Goal: Transaction & Acquisition: Purchase product/service

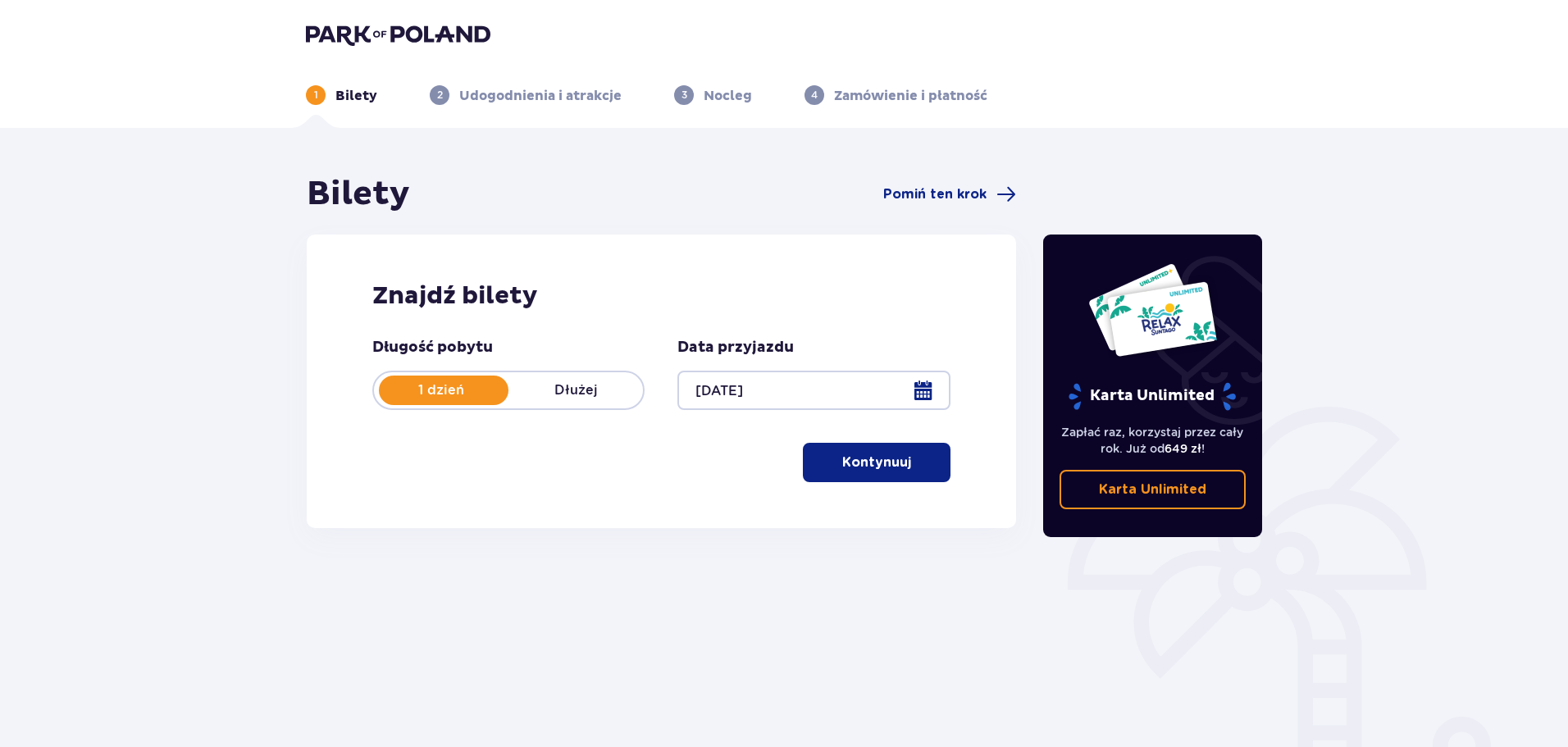
click at [855, 464] on p "Kontynuuj" at bounding box center [877, 463] width 69 height 18
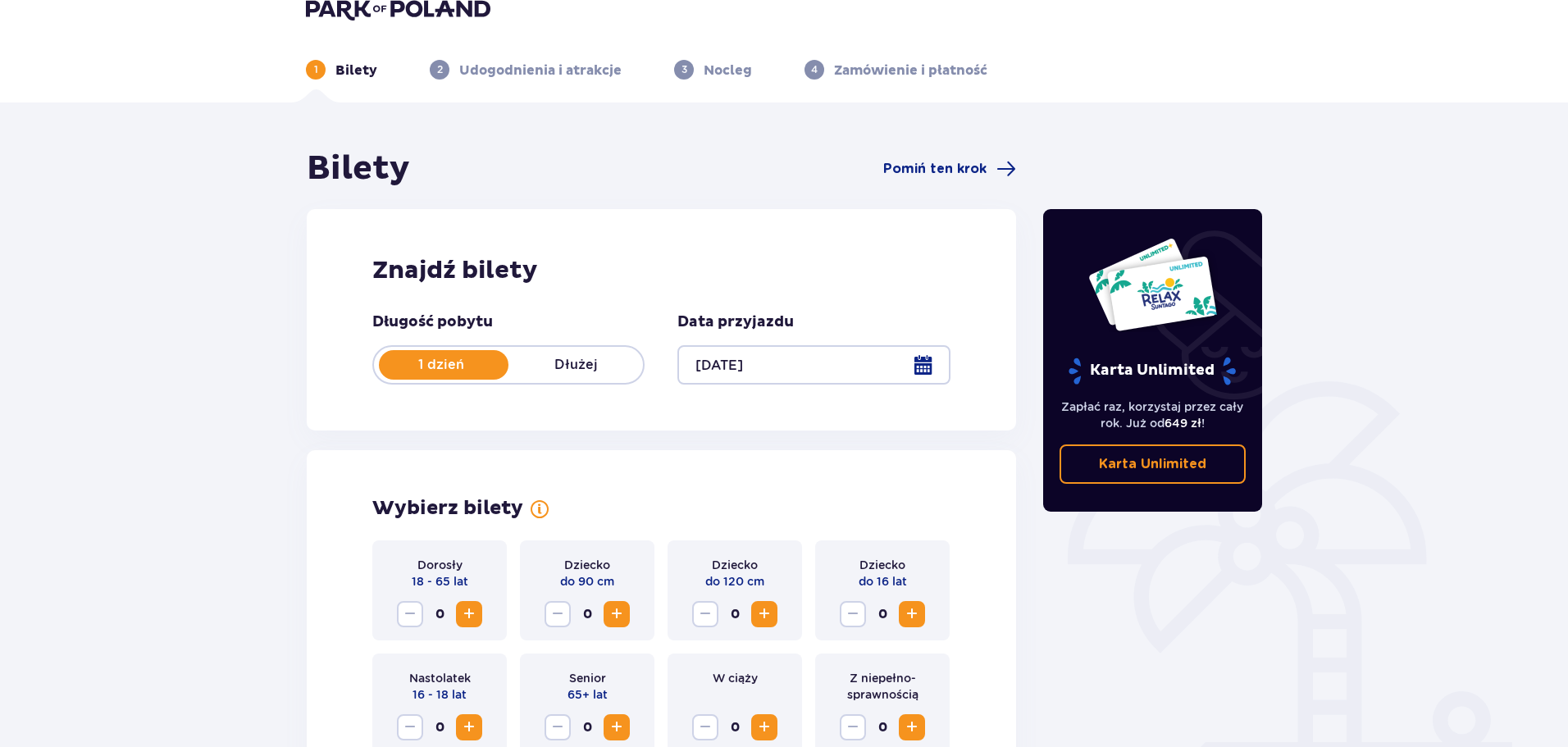
scroll to position [13, 0]
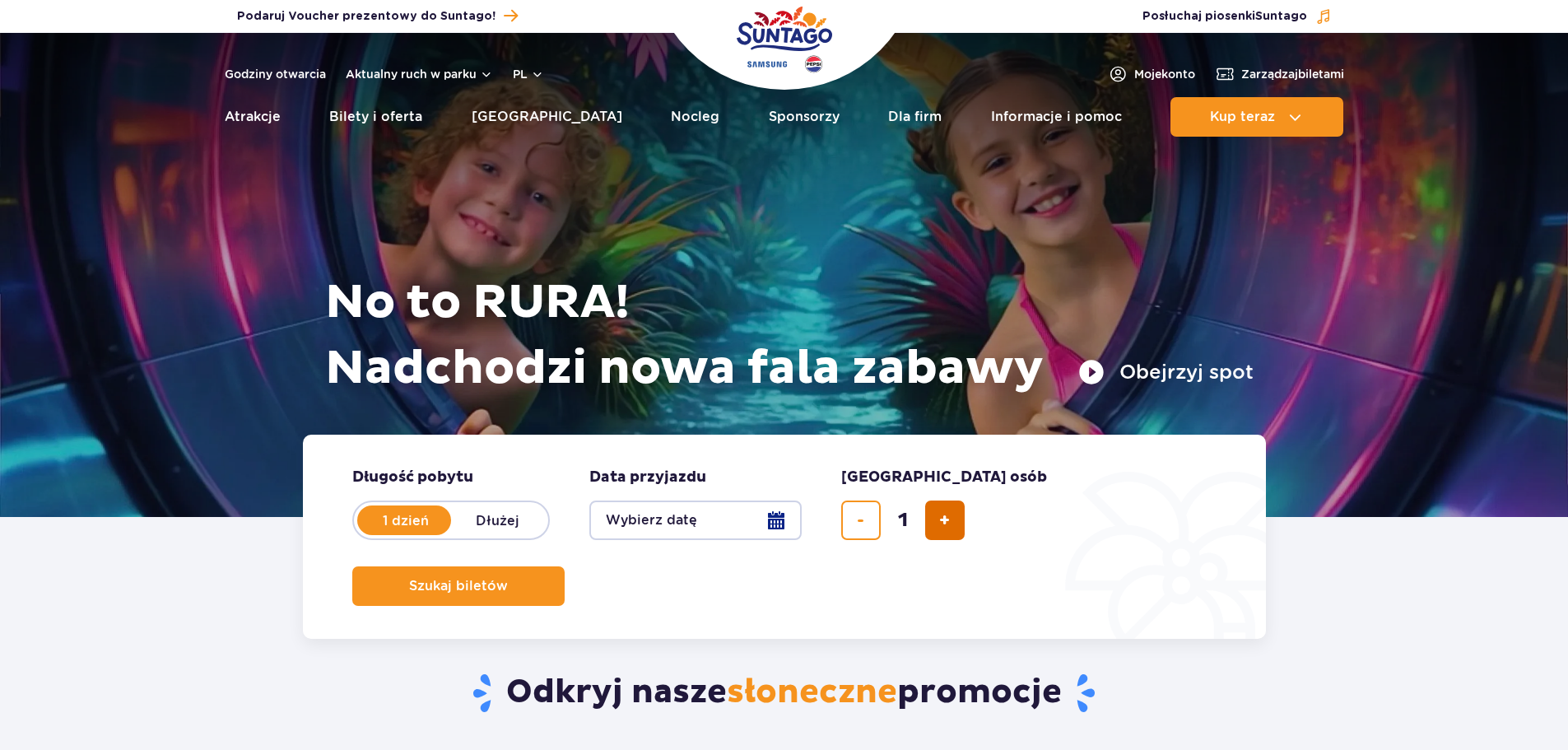
click at [941, 537] on button "dodaj bilet" at bounding box center [944, 520] width 39 height 39
click at [945, 532] on button "dodaj bilet" at bounding box center [944, 520] width 39 height 39
type input "5"
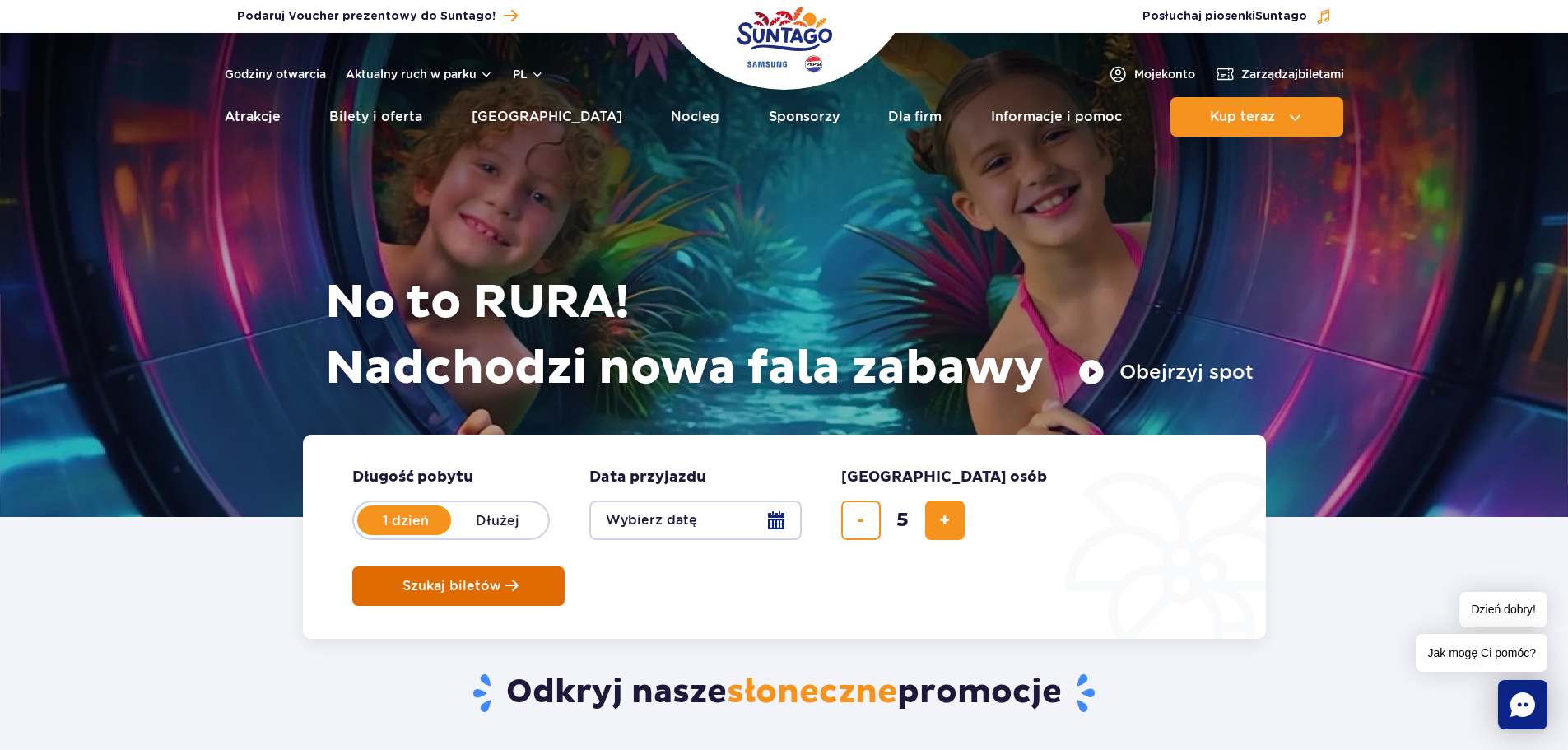
click at [565, 566] on button "Szukaj biletów" at bounding box center [458, 585] width 212 height 39
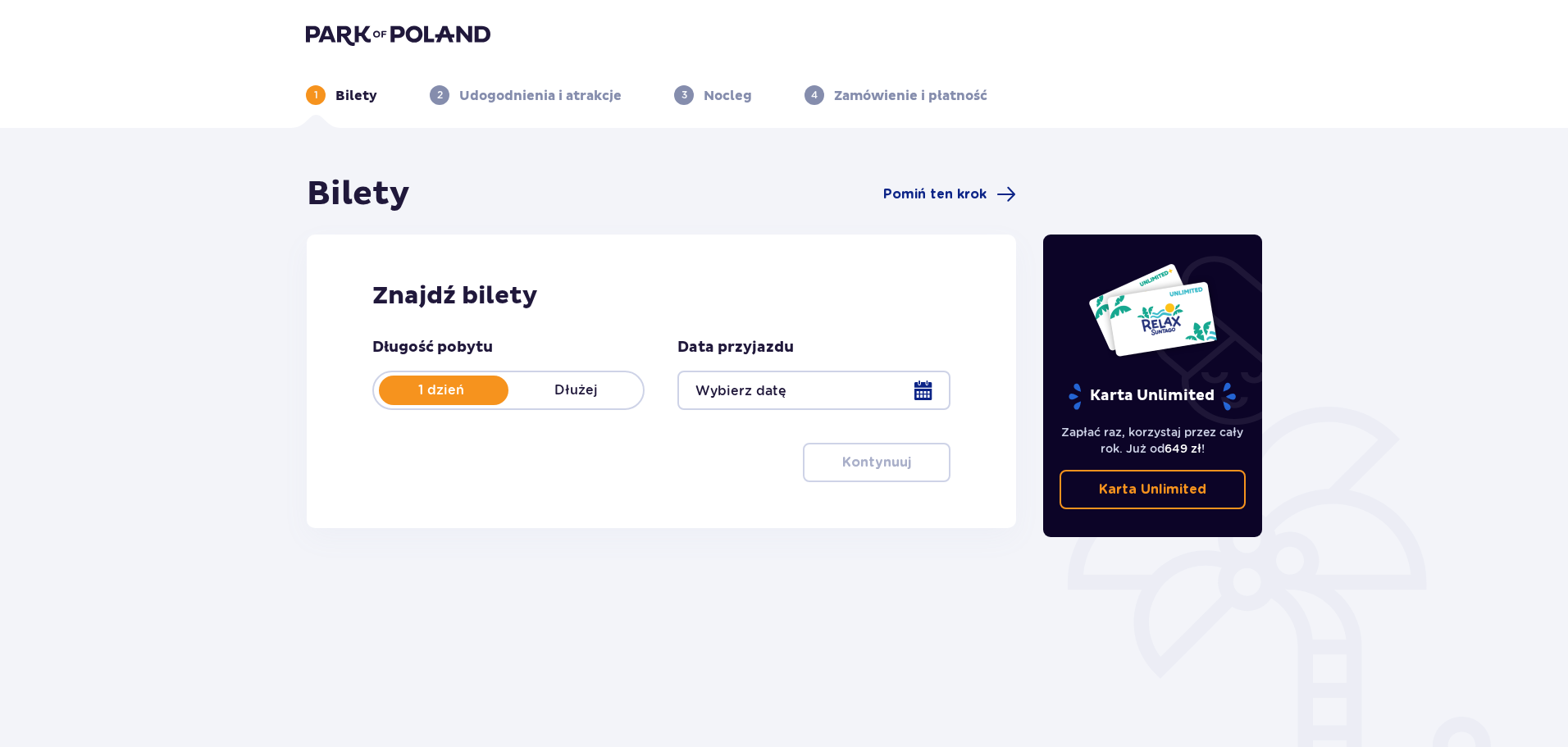
click at [901, 389] on div at bounding box center [813, 390] width 272 height 39
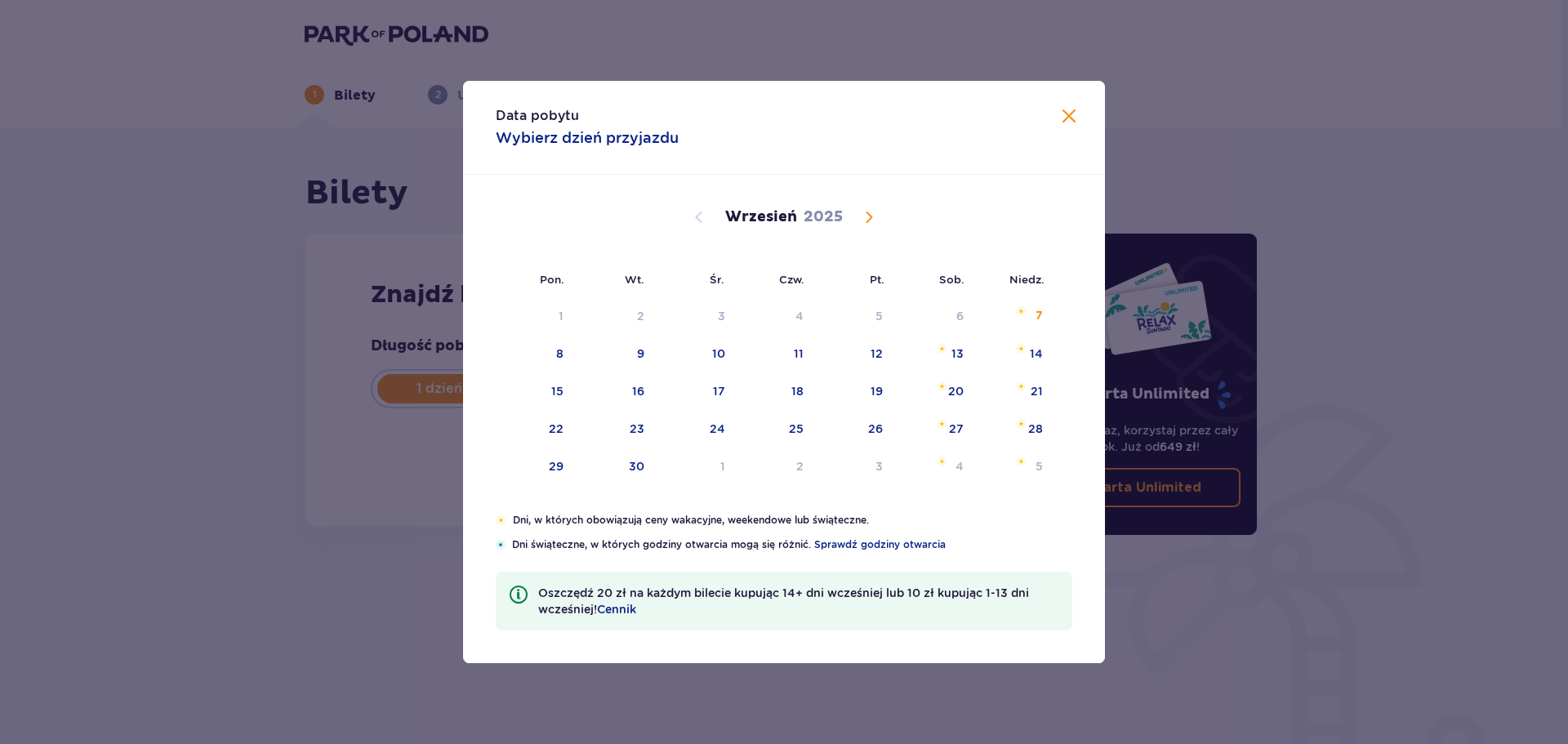
click at [869, 215] on span "Calendar" at bounding box center [869, 218] width 20 height 20
click at [949, 353] on div "11" at bounding box center [936, 355] width 79 height 36
type input "[DATE]"
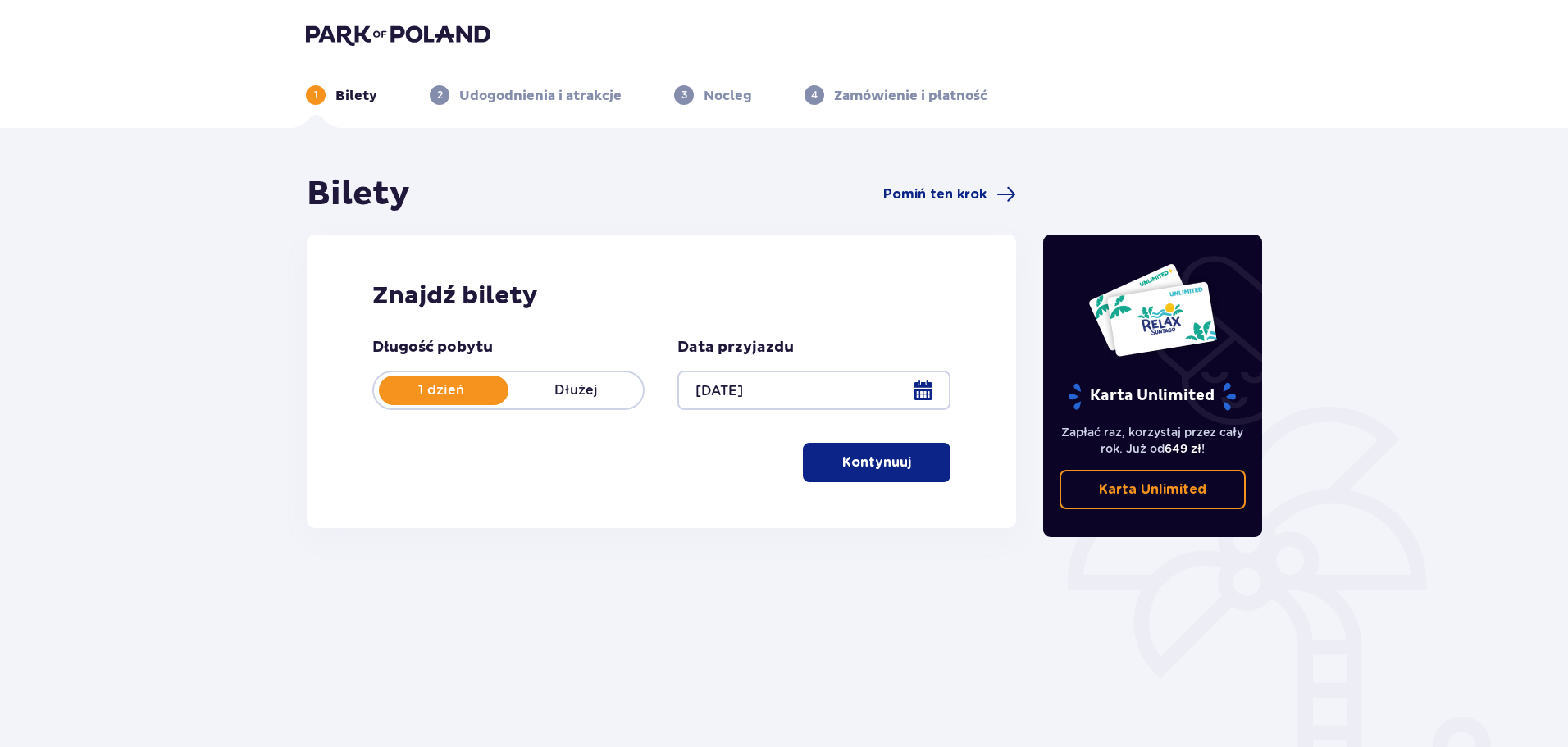
click at [842, 468] on p "Kontynuuj" at bounding box center [877, 463] width 69 height 18
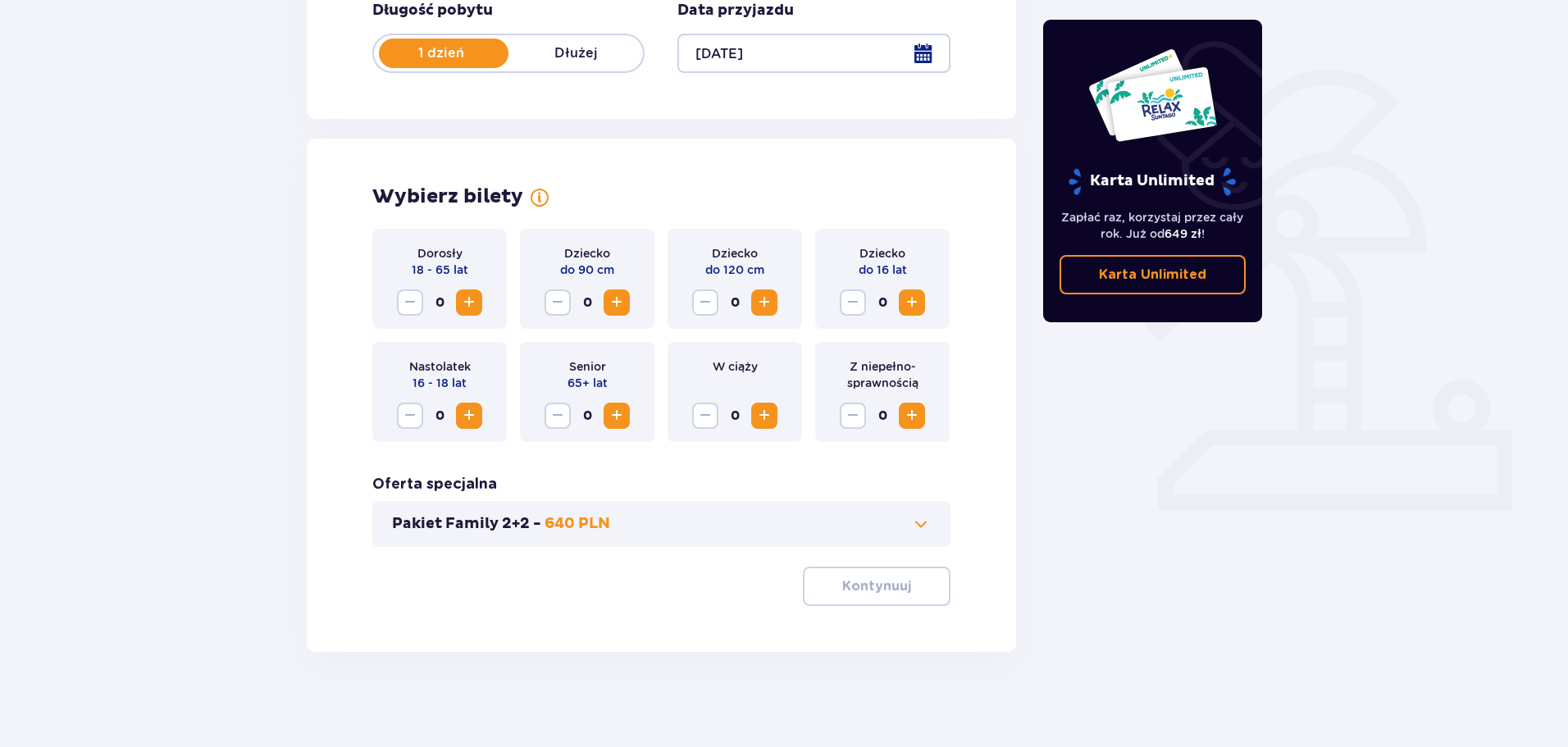
scroll to position [341, 0]
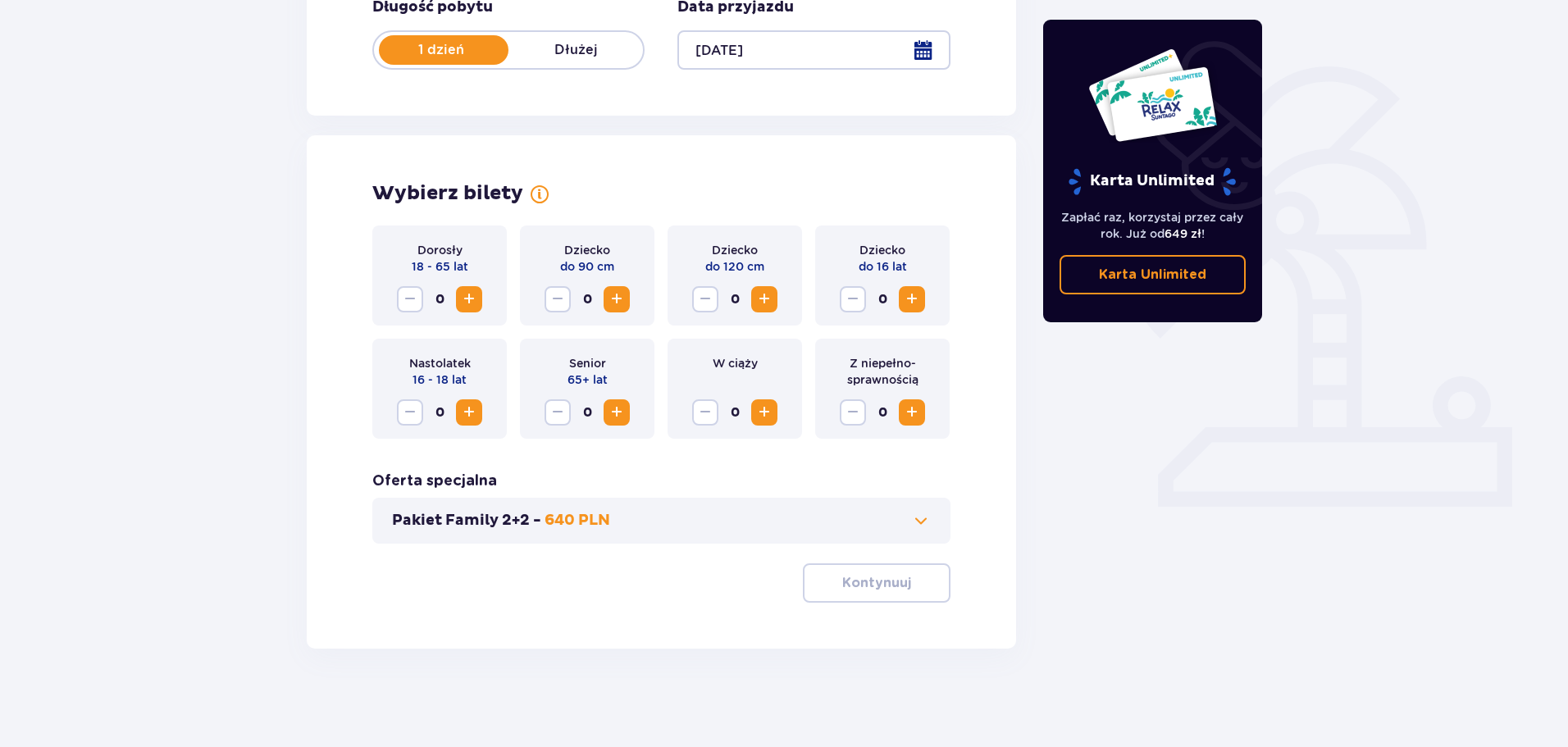
click at [472, 299] on span "Increase" at bounding box center [469, 300] width 20 height 20
click at [911, 303] on span "Increase" at bounding box center [911, 300] width 20 height 20
click at [909, 577] on span "button" at bounding box center [914, 583] width 20 height 20
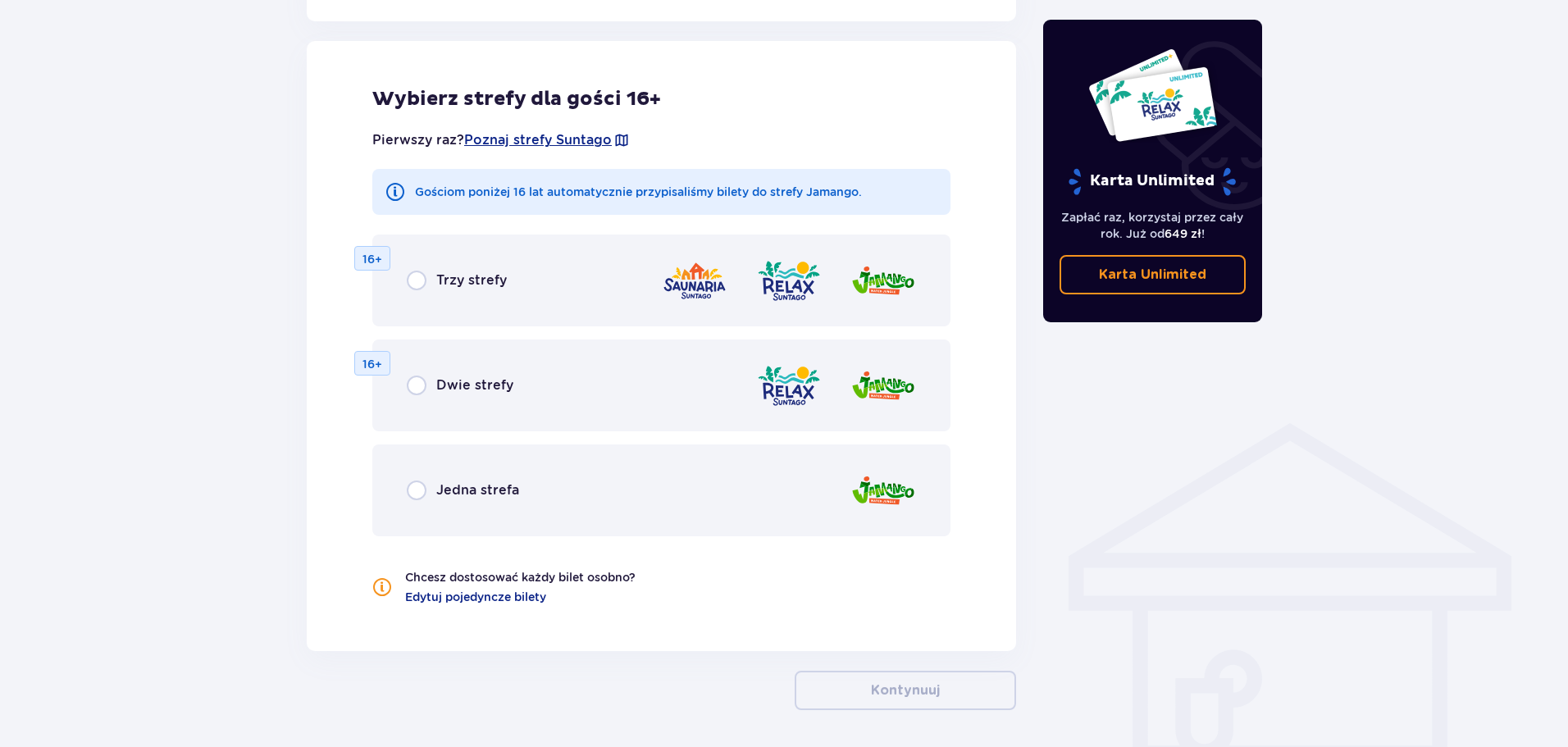
scroll to position [910, 0]
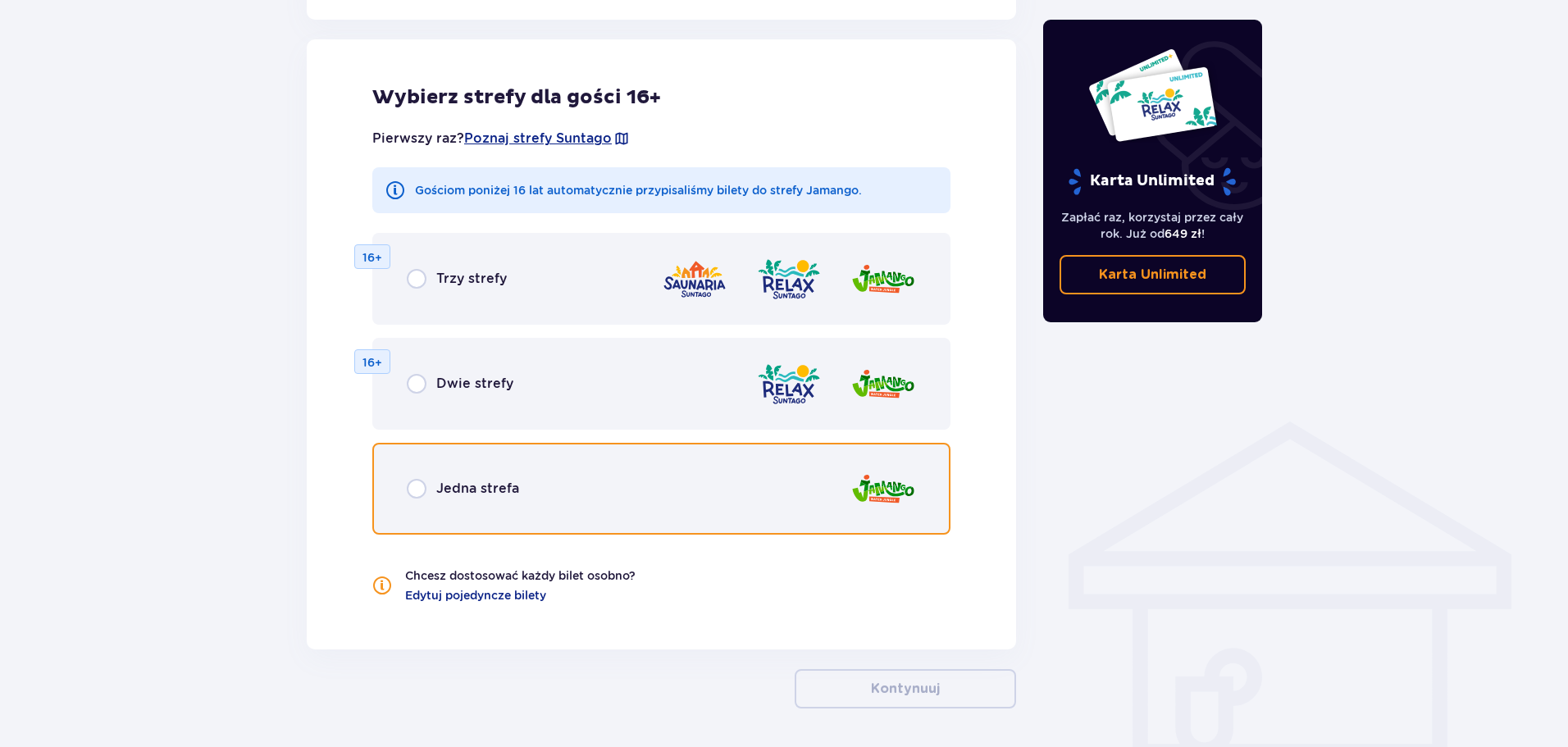
click at [422, 490] on input "radio" at bounding box center [417, 489] width 20 height 20
radio input "true"
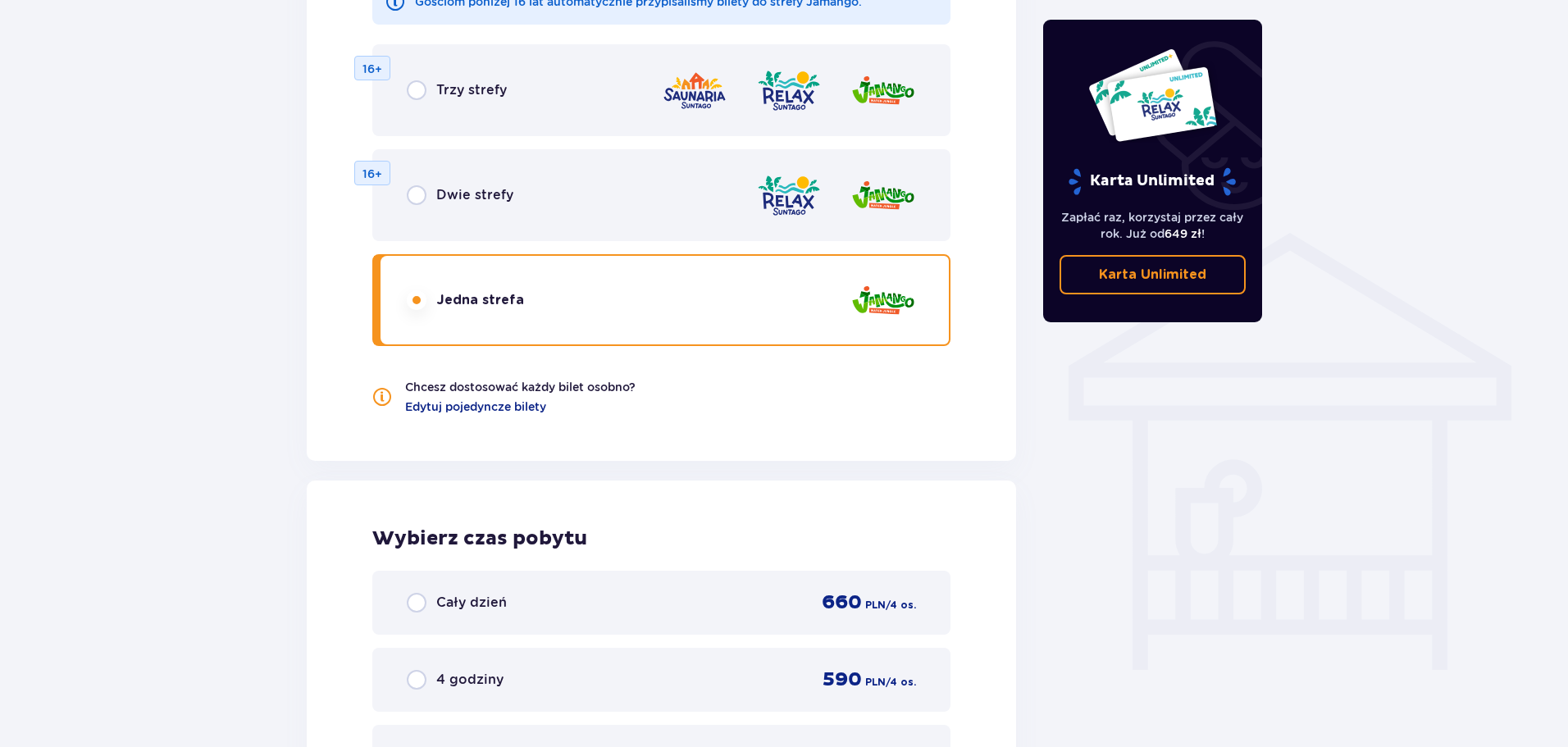
scroll to position [1095, 0]
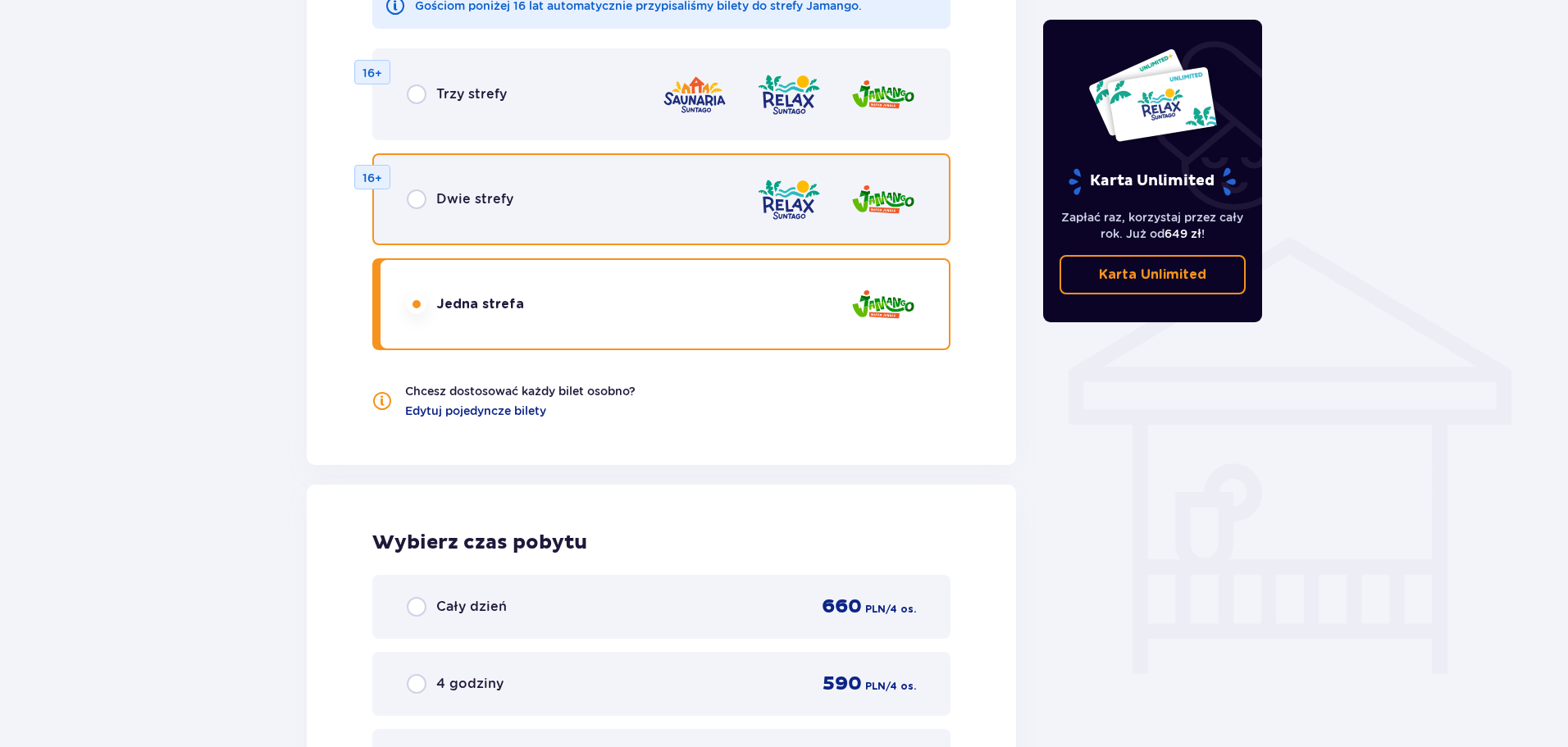
click at [417, 197] on input "radio" at bounding box center [417, 200] width 20 height 20
radio input "true"
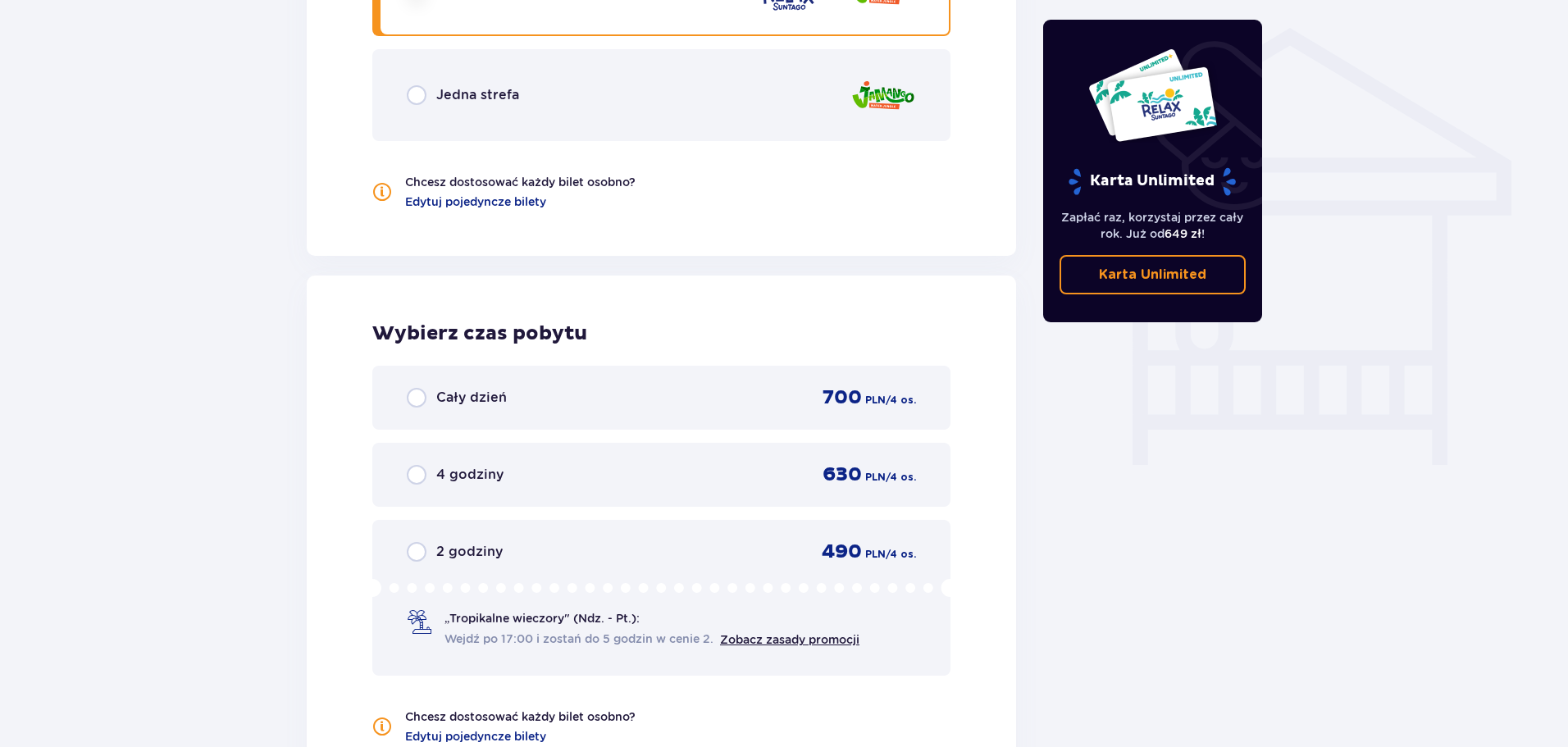
scroll to position [1259, 0]
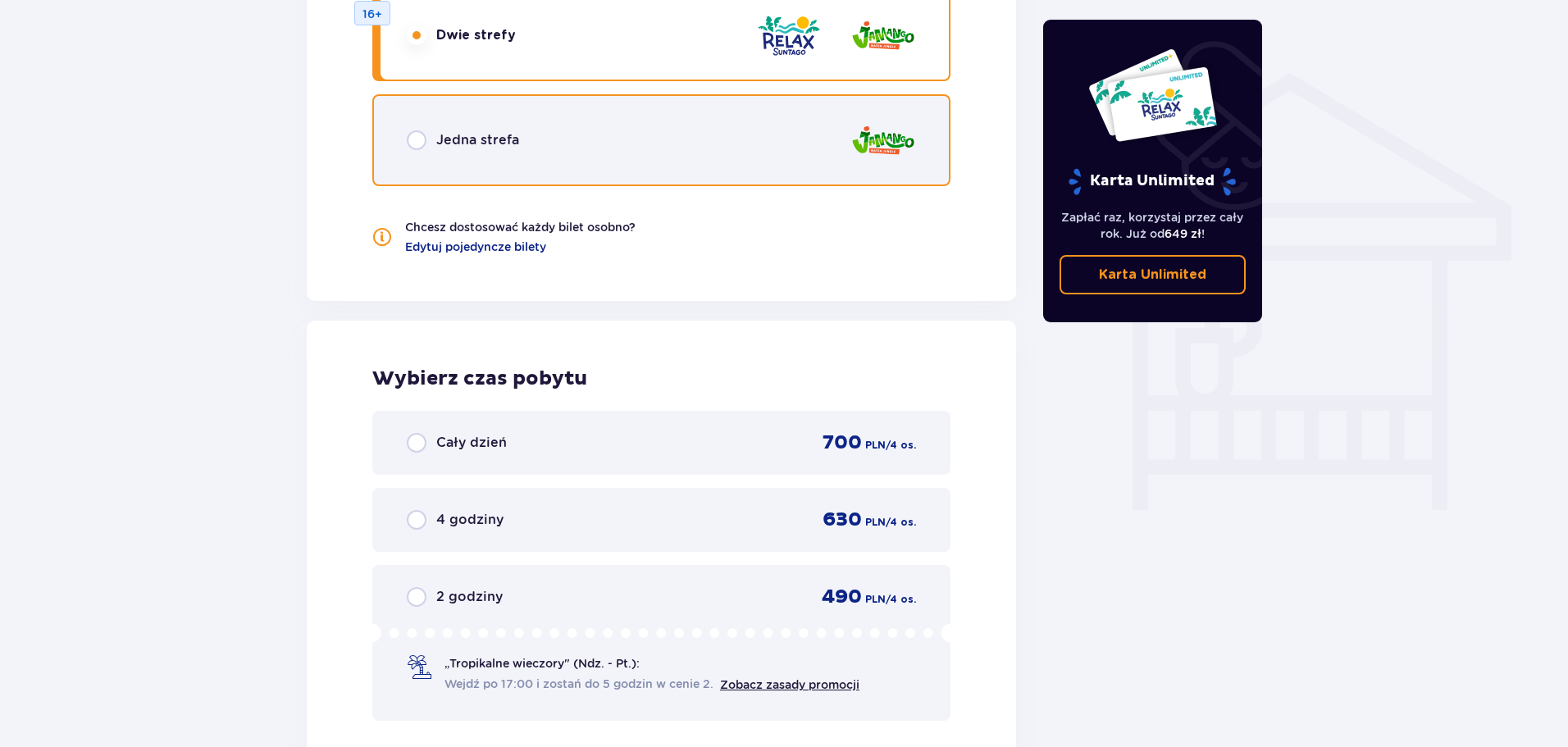
click at [417, 143] on input "radio" at bounding box center [417, 140] width 20 height 20
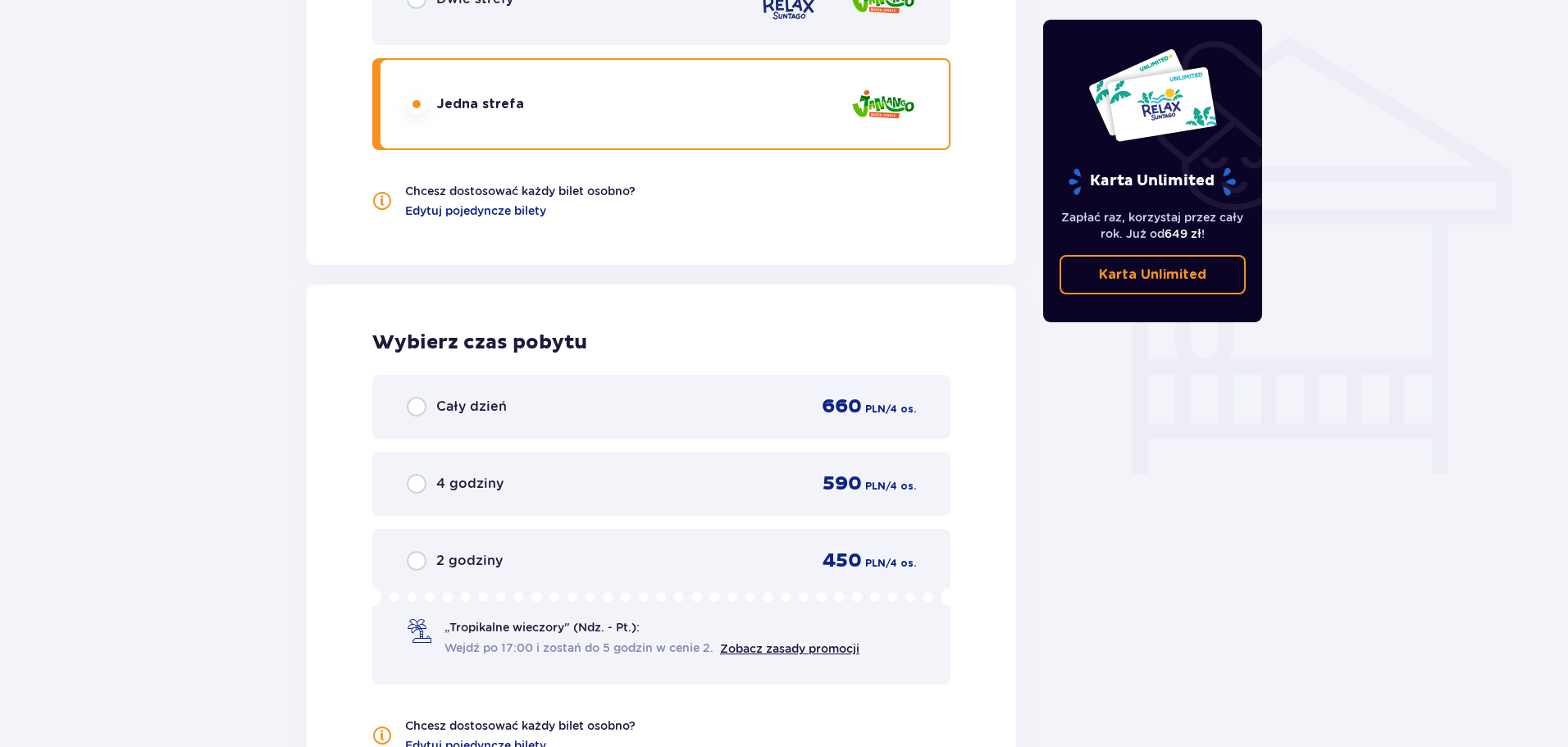
scroll to position [1341, 0]
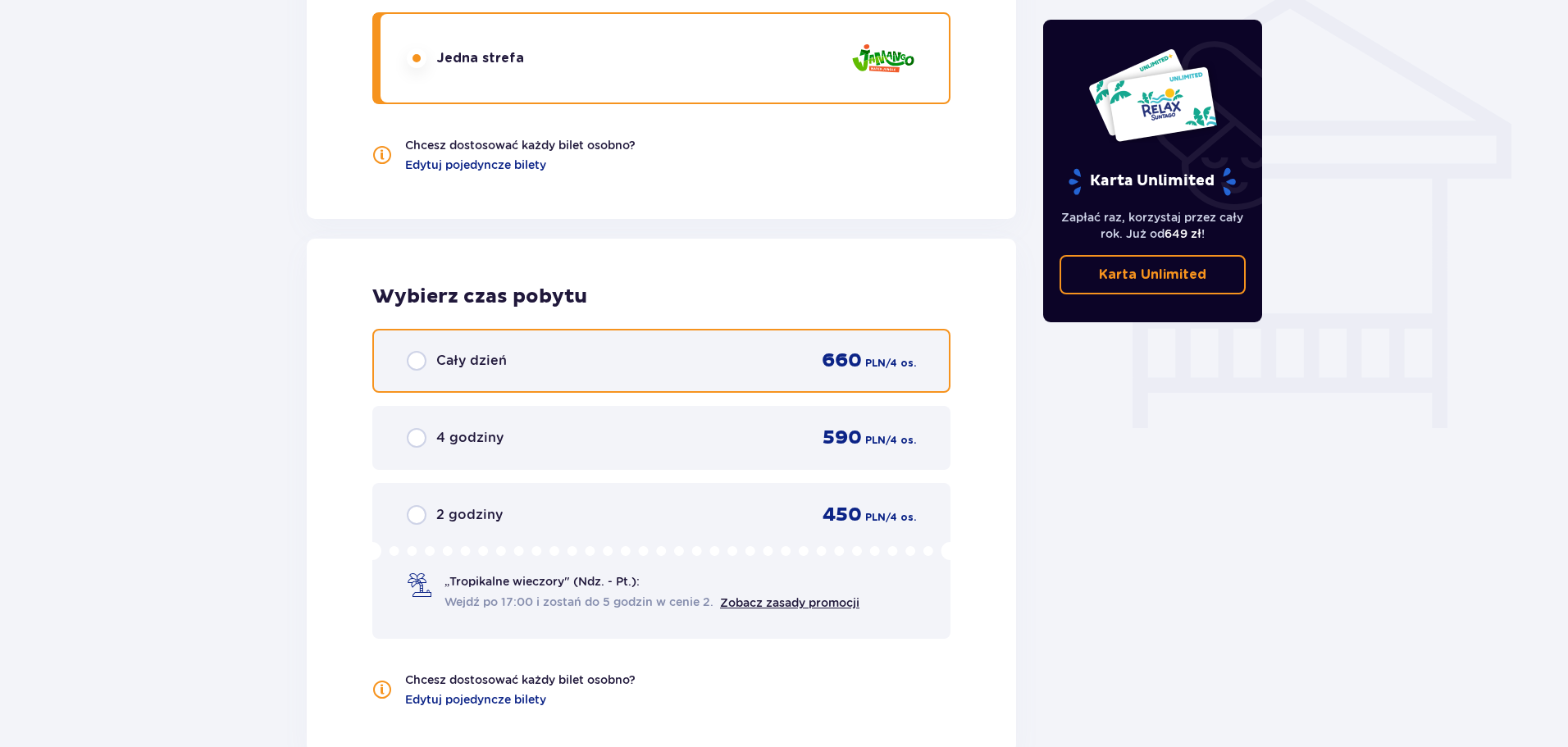
click at [423, 363] on input "radio" at bounding box center [417, 361] width 20 height 20
radio input "true"
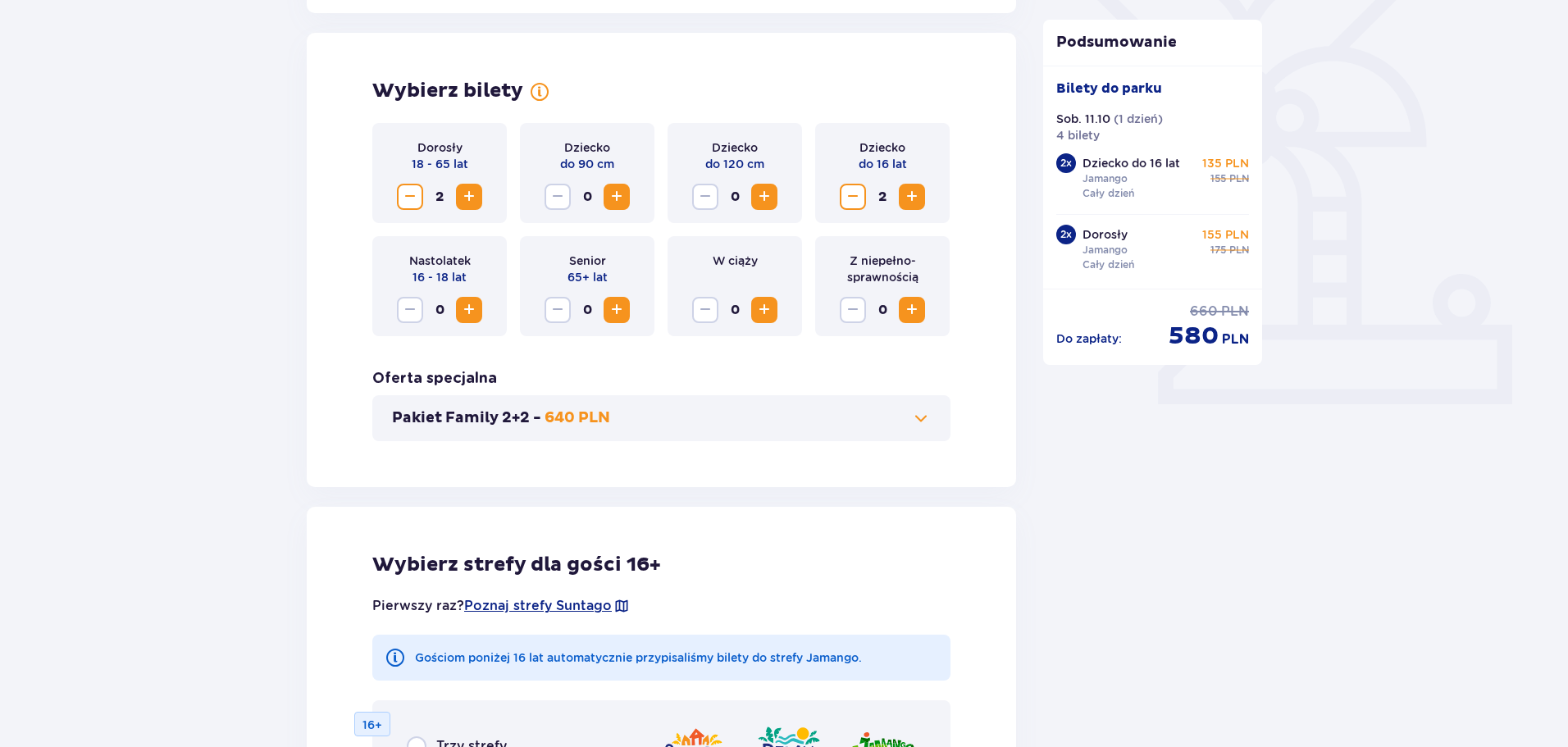
scroll to position [449, 0]
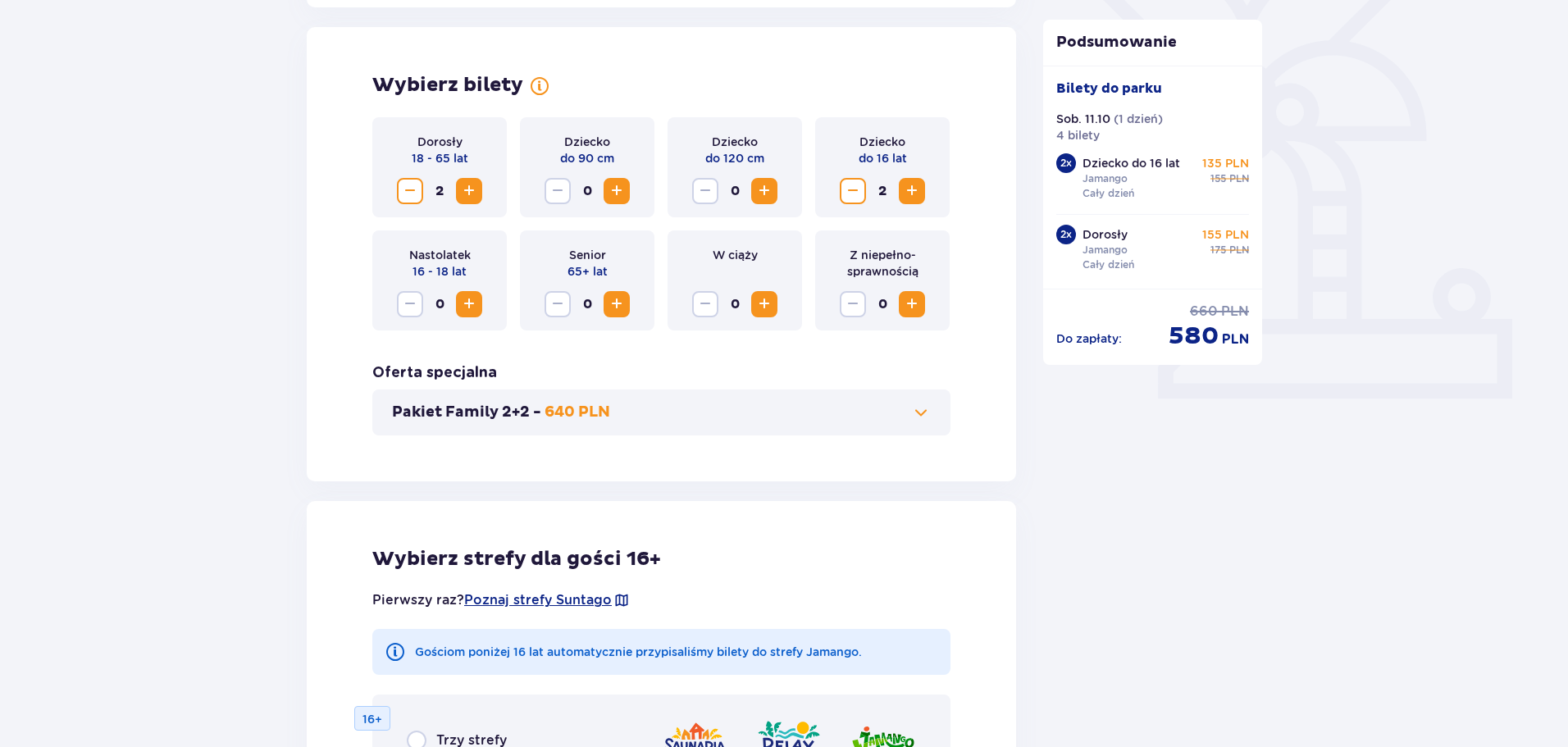
click at [471, 183] on span "Increase" at bounding box center [469, 191] width 20 height 20
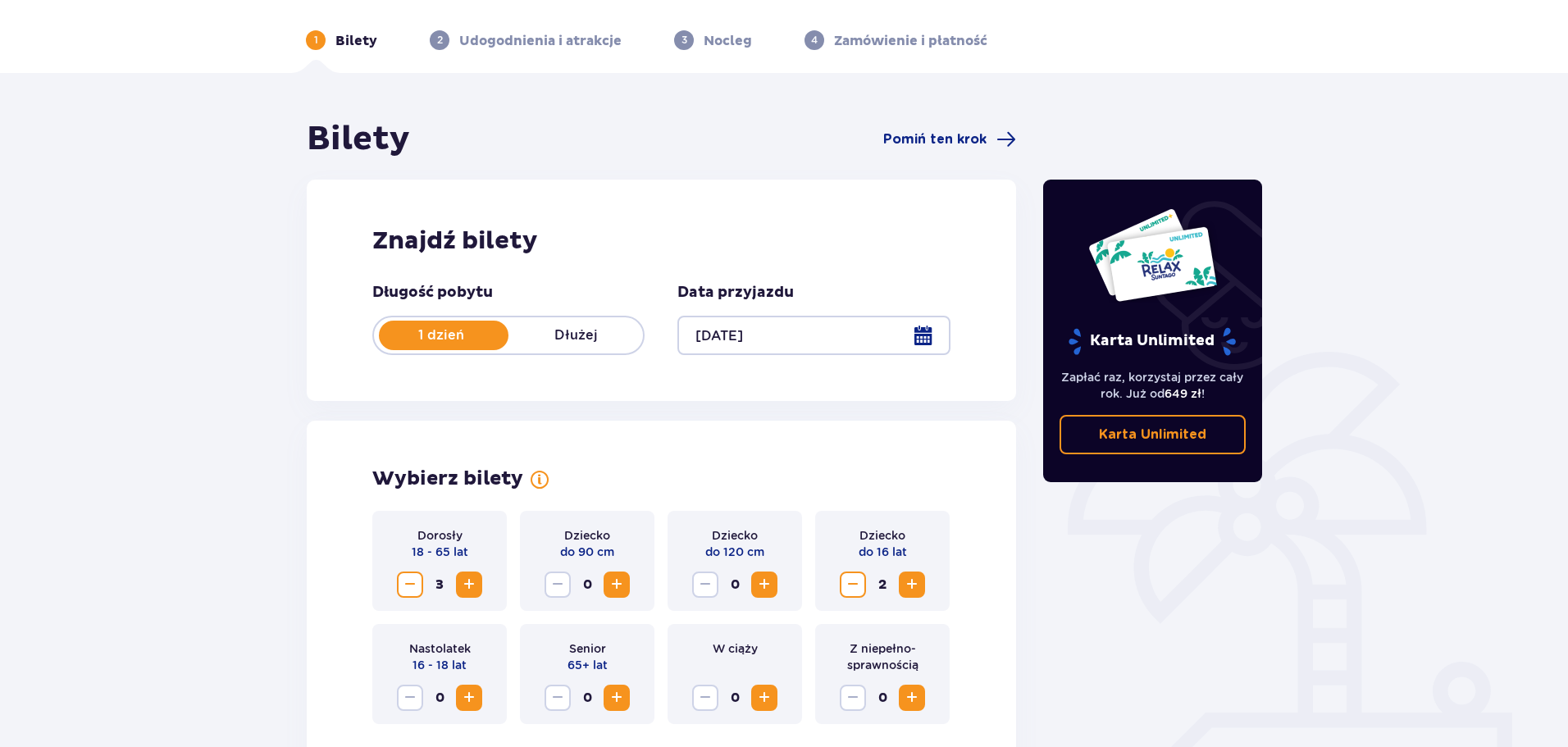
scroll to position [341, 0]
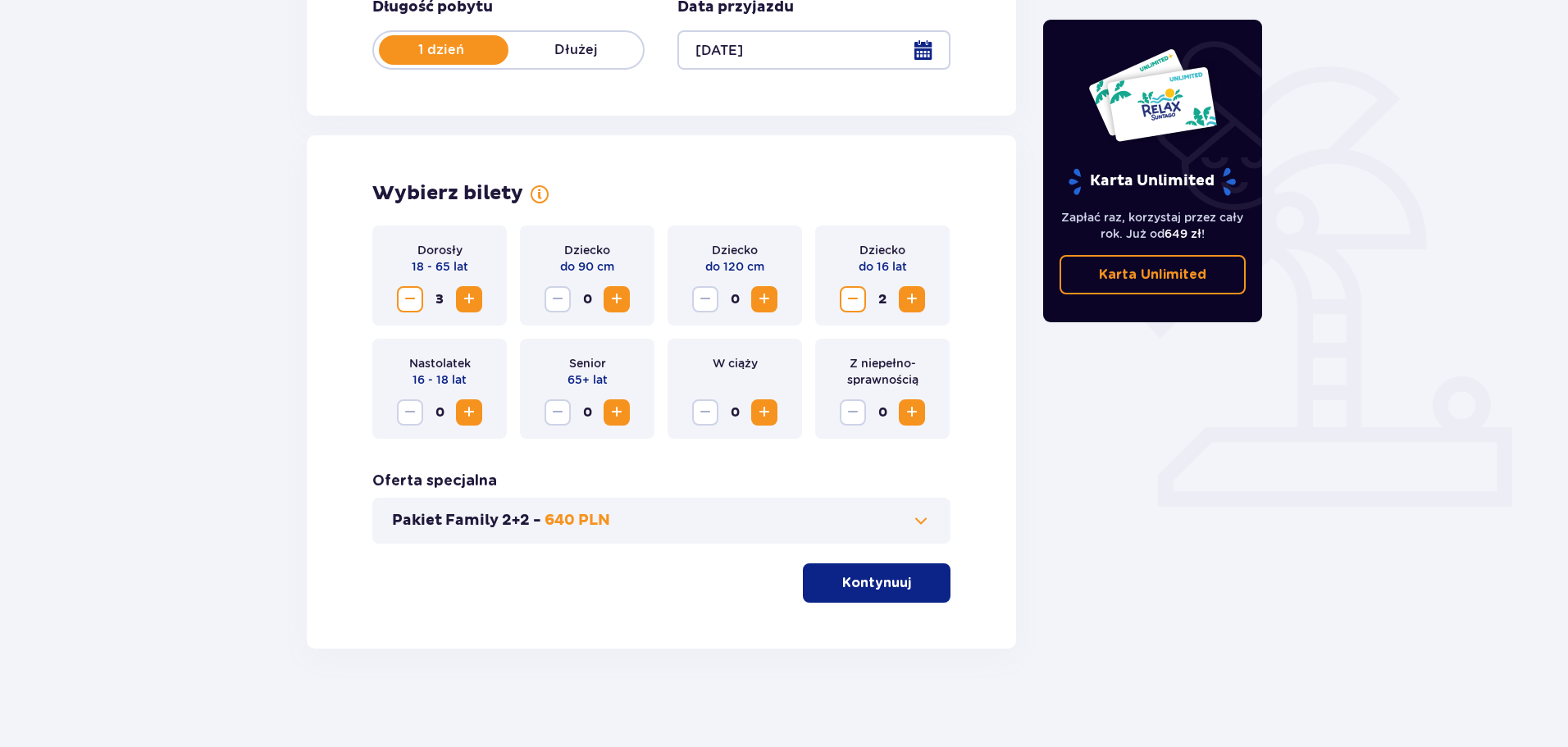
click at [909, 596] on button "Kontynuuj" at bounding box center [876, 583] width 148 height 39
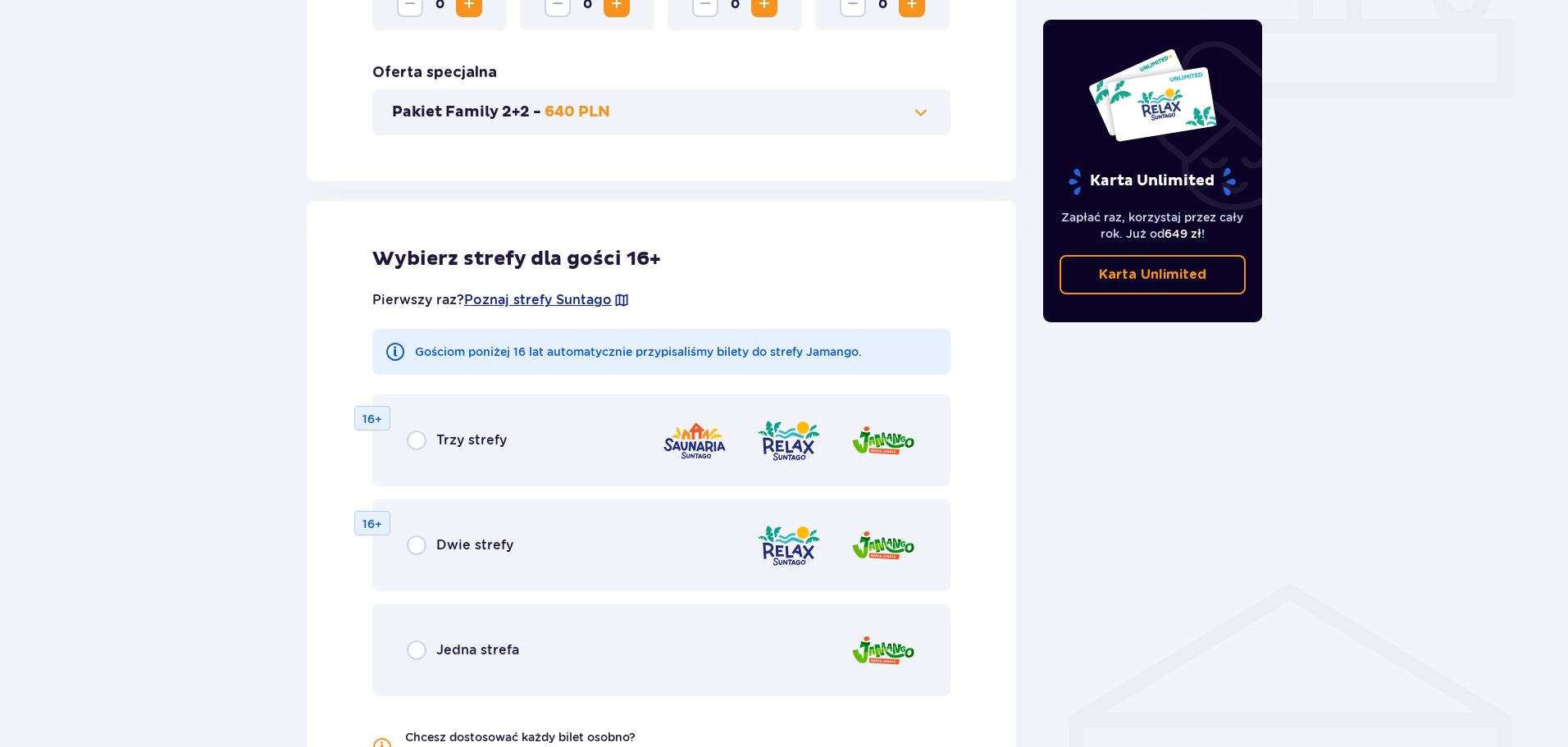
scroll to position [746, 0]
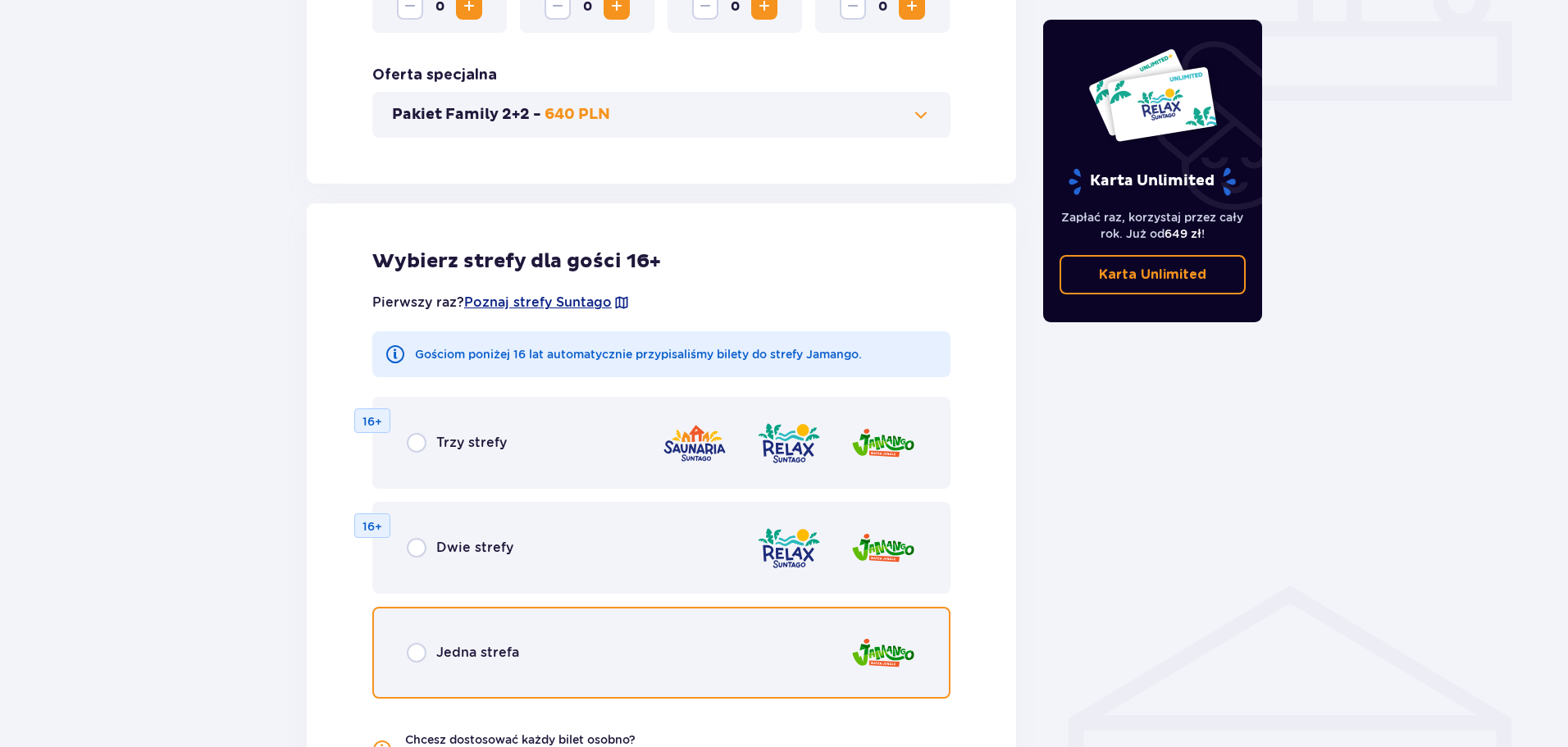
click at [418, 652] on input "radio" at bounding box center [417, 653] width 20 height 20
radio input "true"
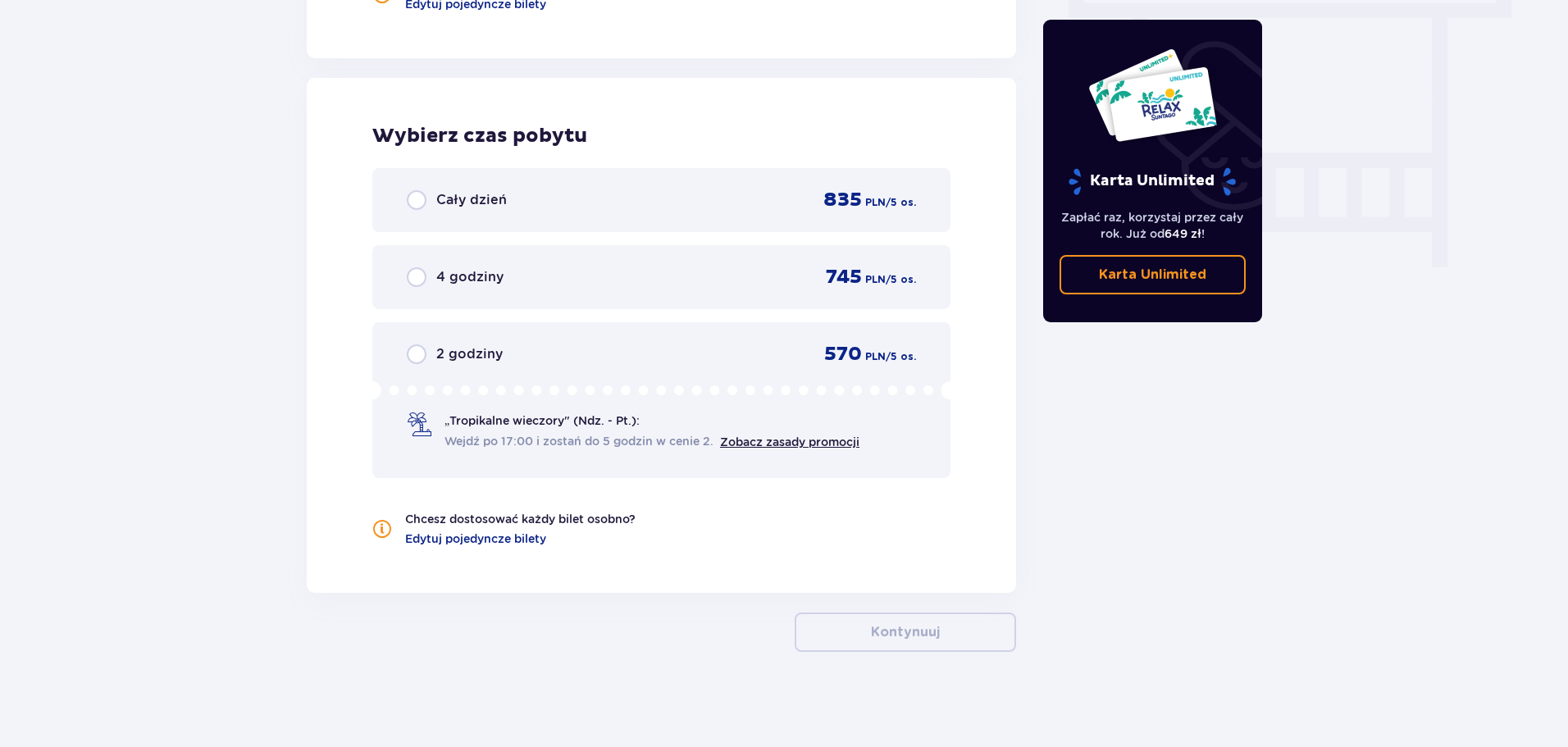
scroll to position [1505, 0]
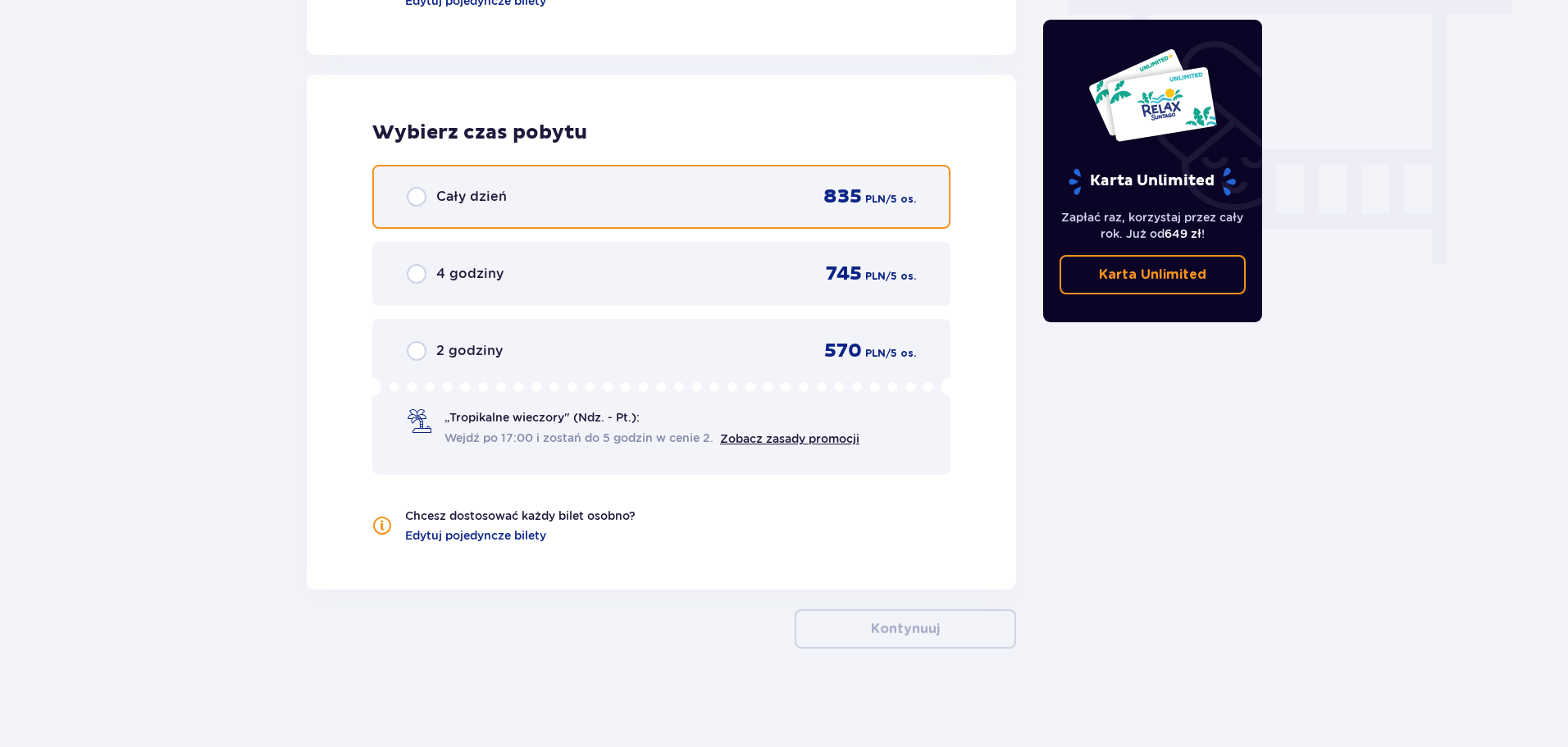
click at [423, 202] on input "radio" at bounding box center [417, 197] width 20 height 20
radio input "true"
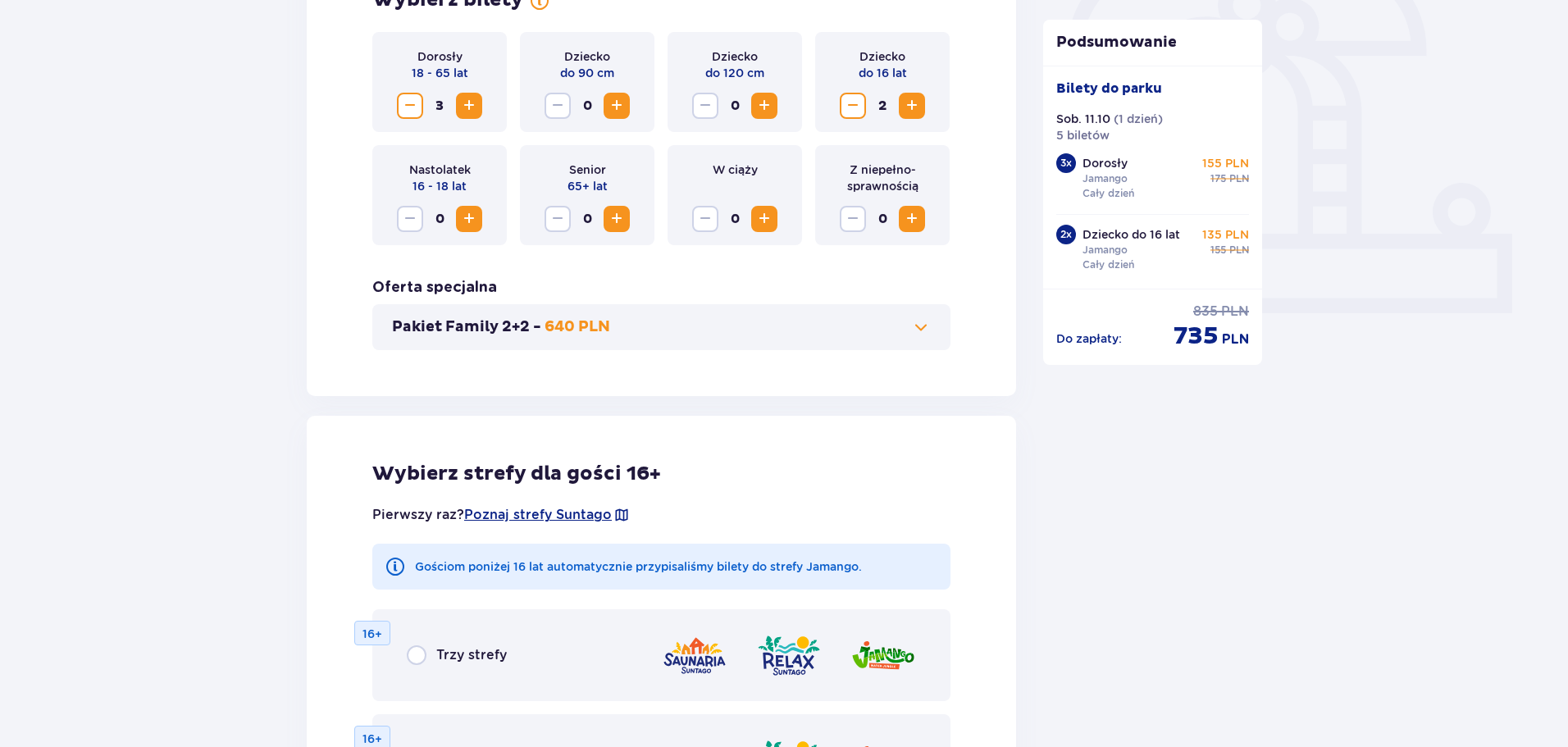
scroll to position [449, 0]
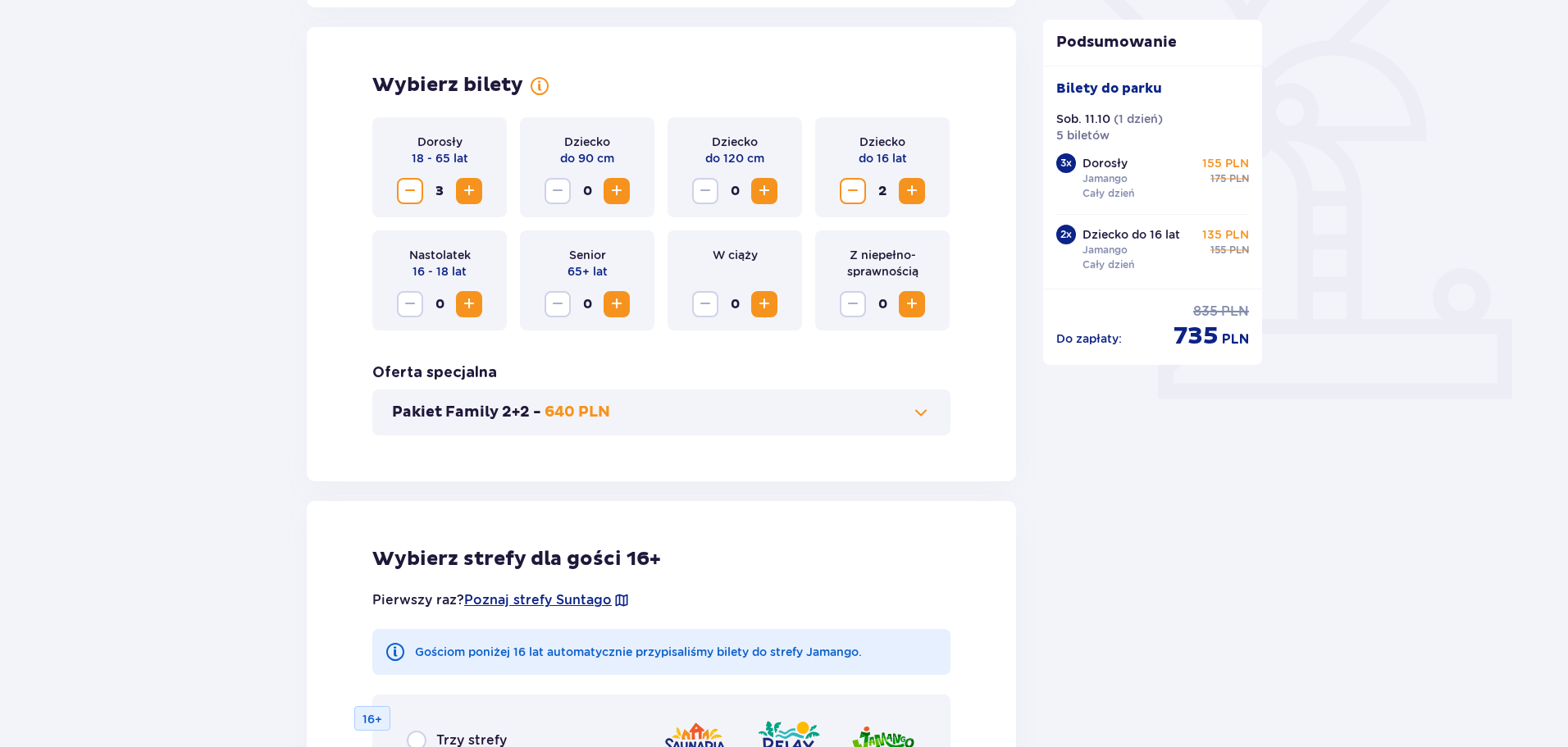
click at [403, 199] on span "Decrease" at bounding box center [410, 191] width 20 height 20
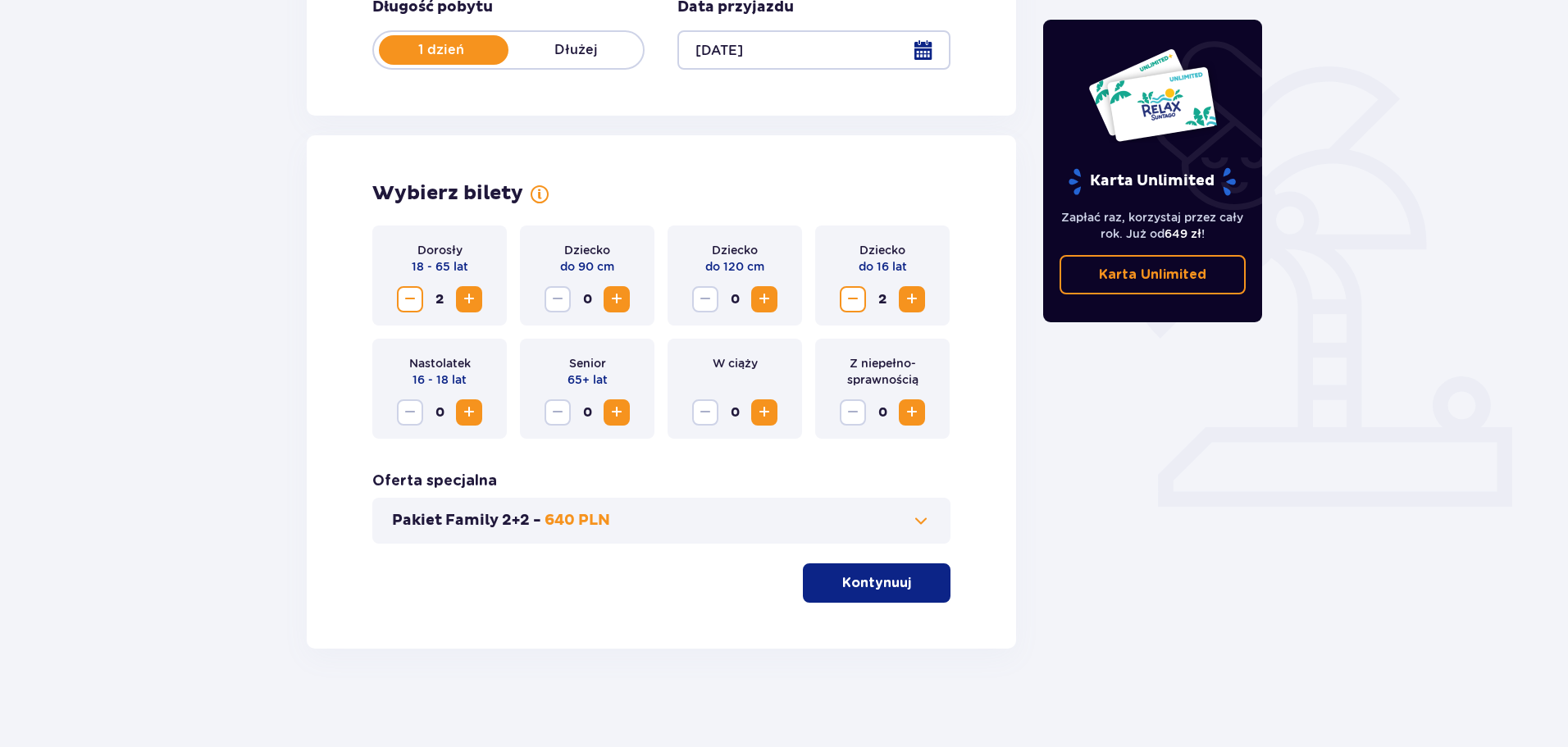
click at [628, 414] on button "Increase" at bounding box center [616, 412] width 26 height 26
click at [905, 527] on button "Pakiet Family 2+2 - 640 PLN" at bounding box center [661, 521] width 539 height 20
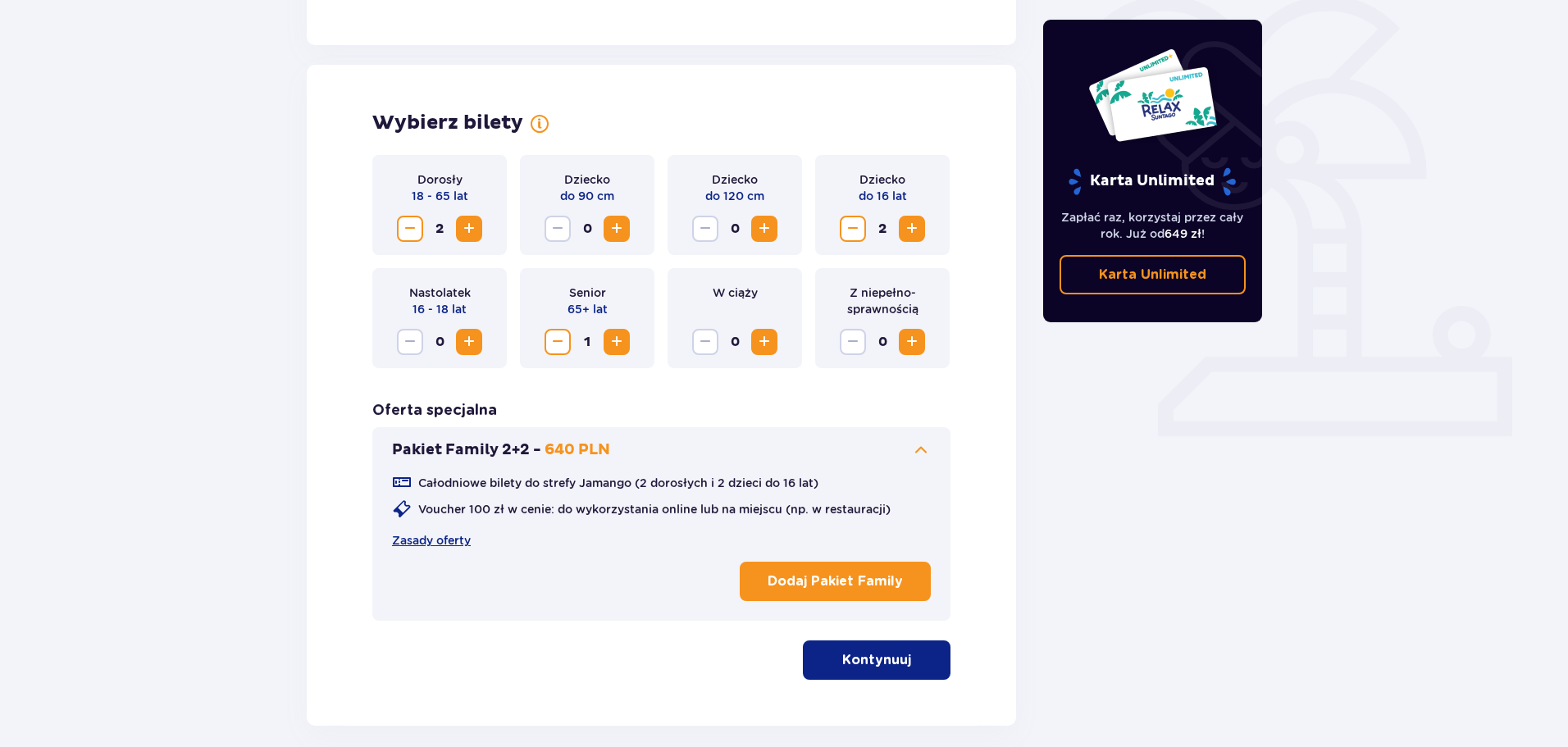
scroll to position [488, 0]
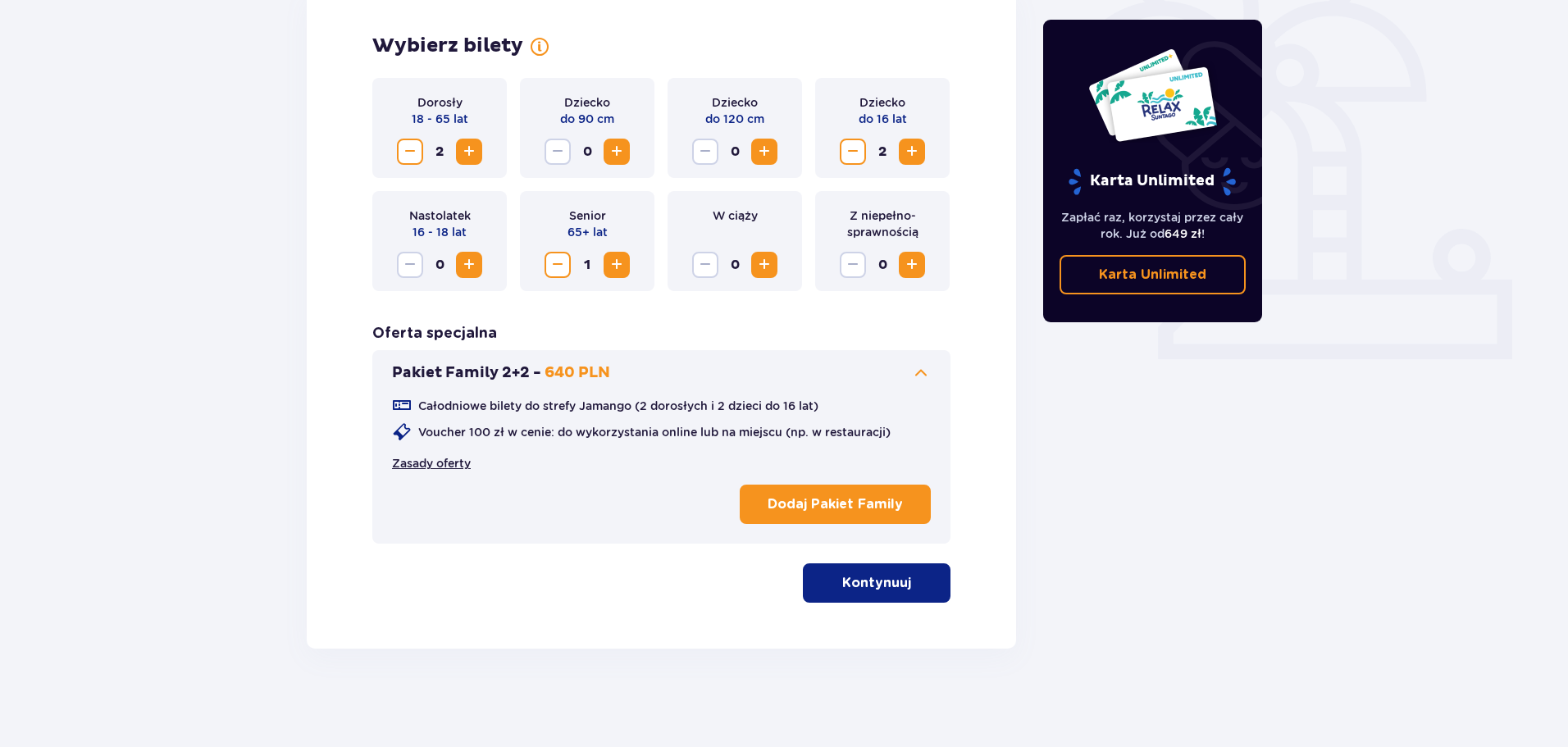
click at [423, 460] on link "Zasady oferty" at bounding box center [431, 464] width 78 height 16
click at [886, 579] on p "Kontynuuj" at bounding box center [877, 583] width 69 height 18
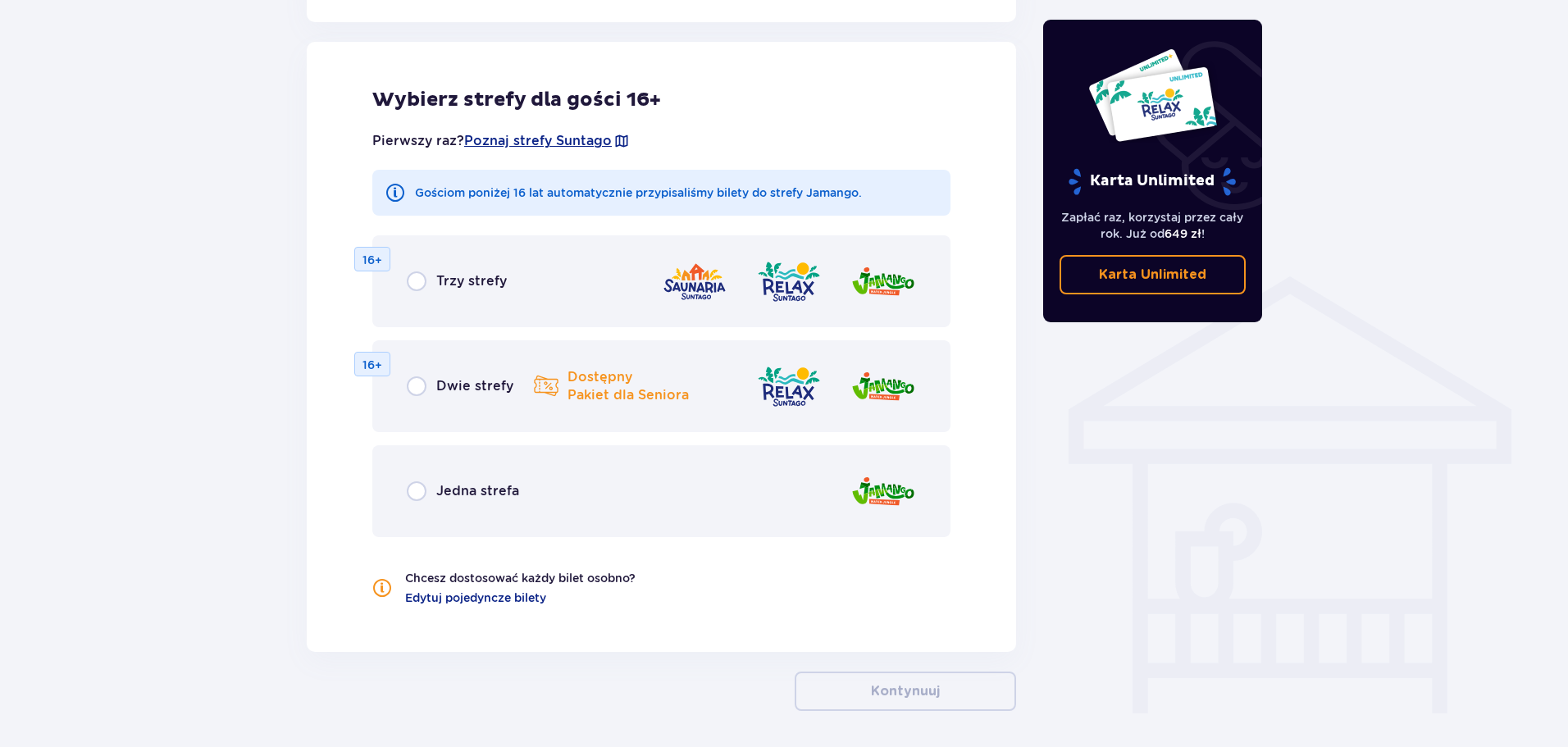
scroll to position [1059, 0]
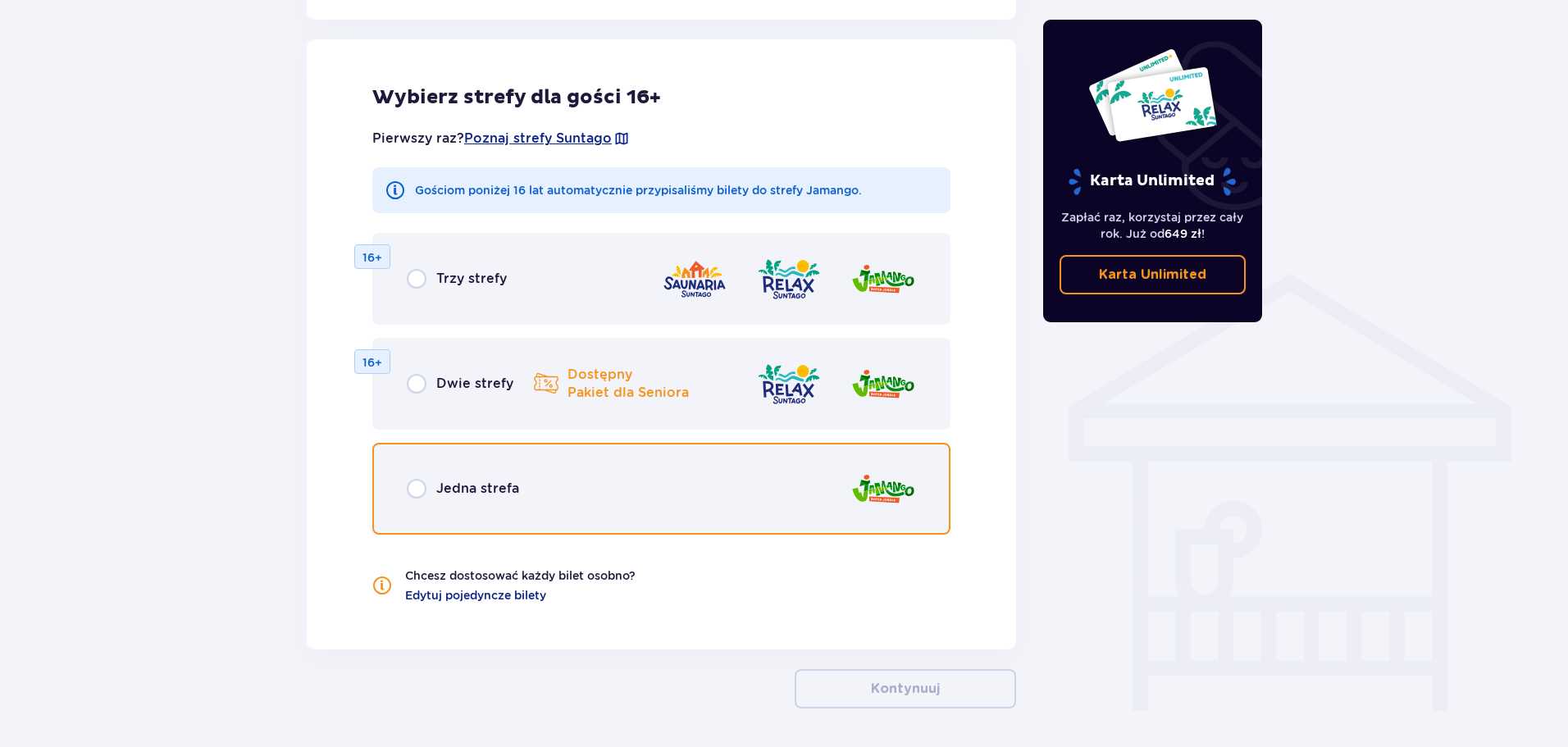
click at [422, 487] on input "radio" at bounding box center [417, 489] width 20 height 20
radio input "true"
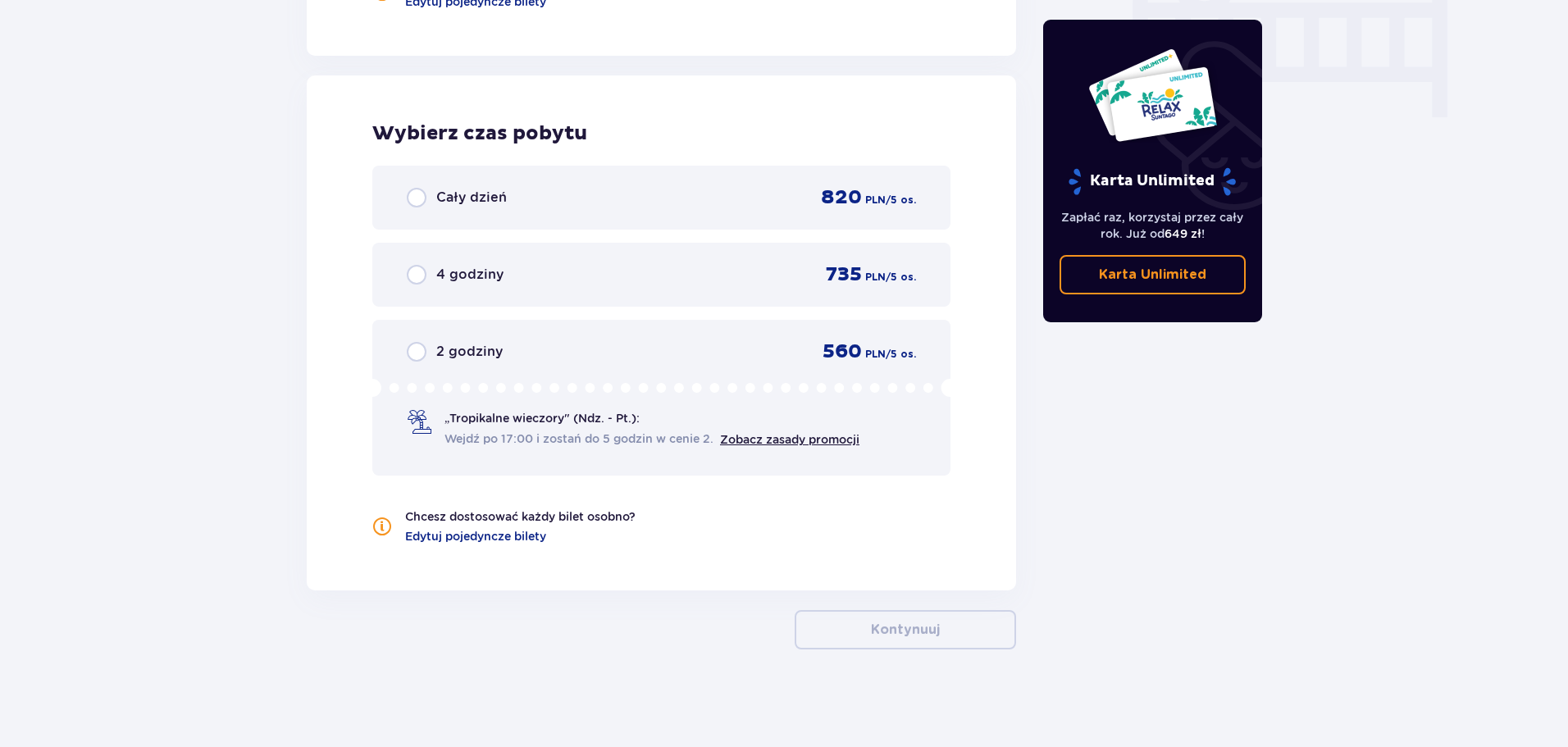
scroll to position [1653, 0]
click at [441, 198] on p "Cały dzień" at bounding box center [471, 197] width 70 height 18
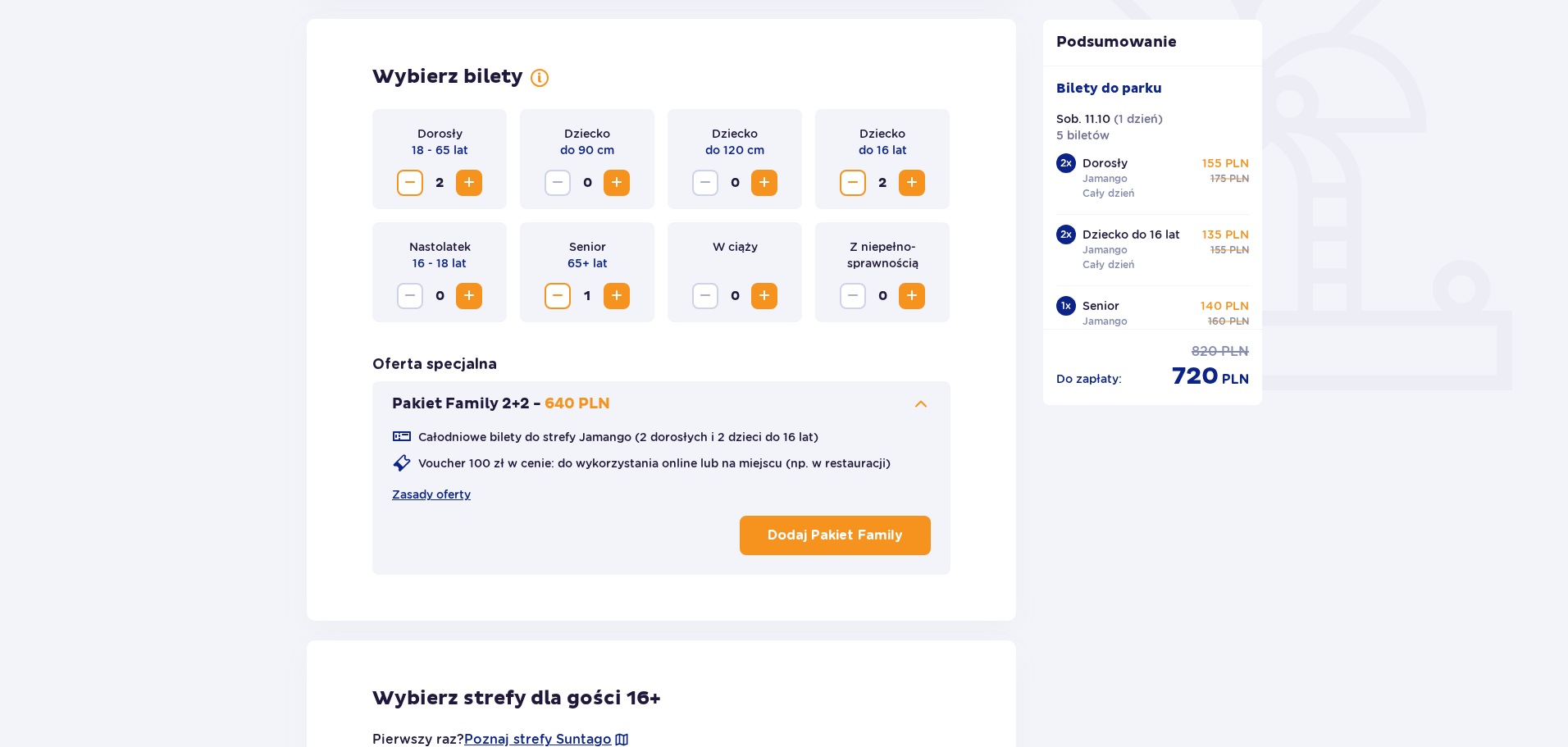
scroll to position [492, 0]
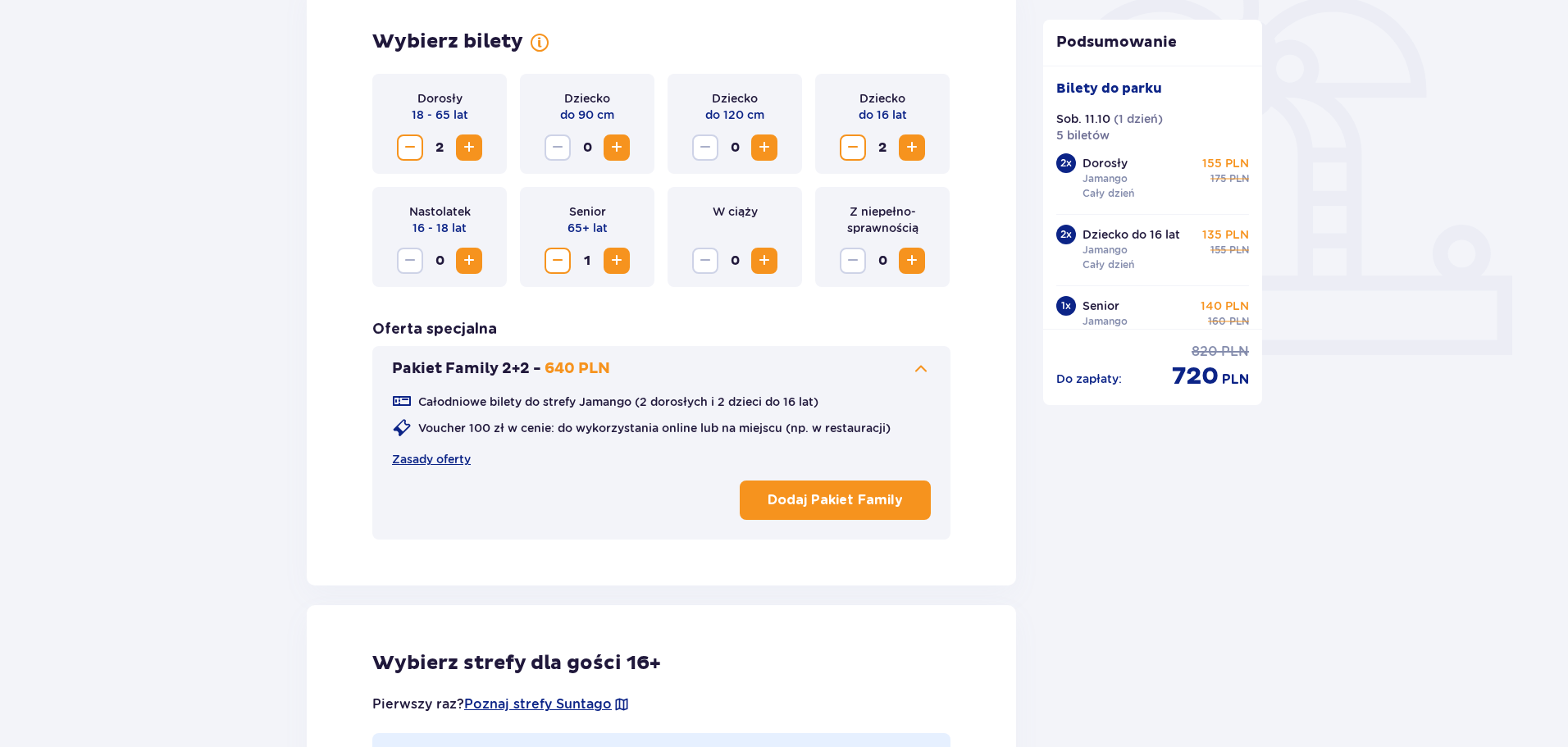
click at [555, 259] on span "Decrease" at bounding box center [557, 261] width 20 height 20
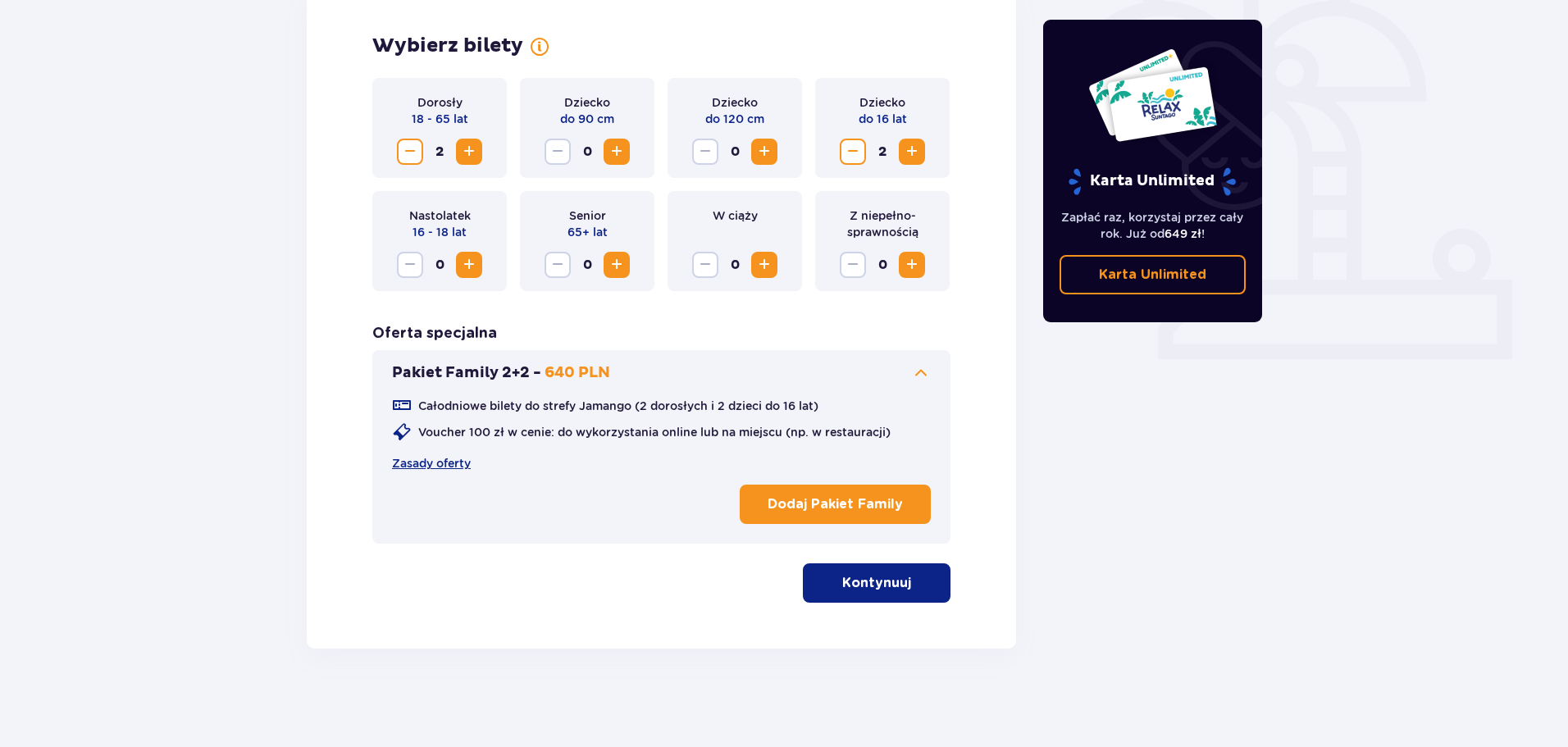
click at [895, 589] on p "Kontynuuj" at bounding box center [877, 583] width 69 height 18
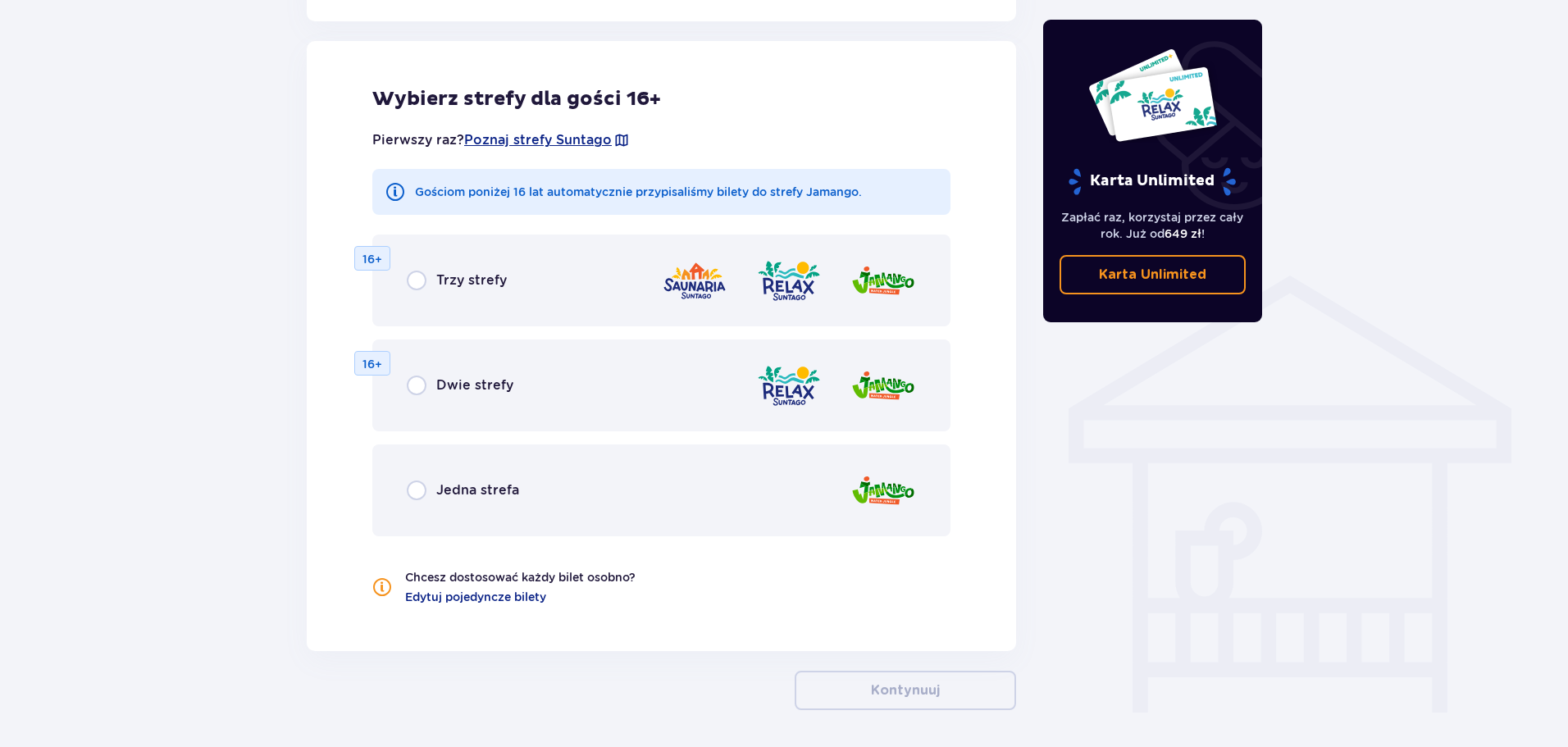
scroll to position [1059, 0]
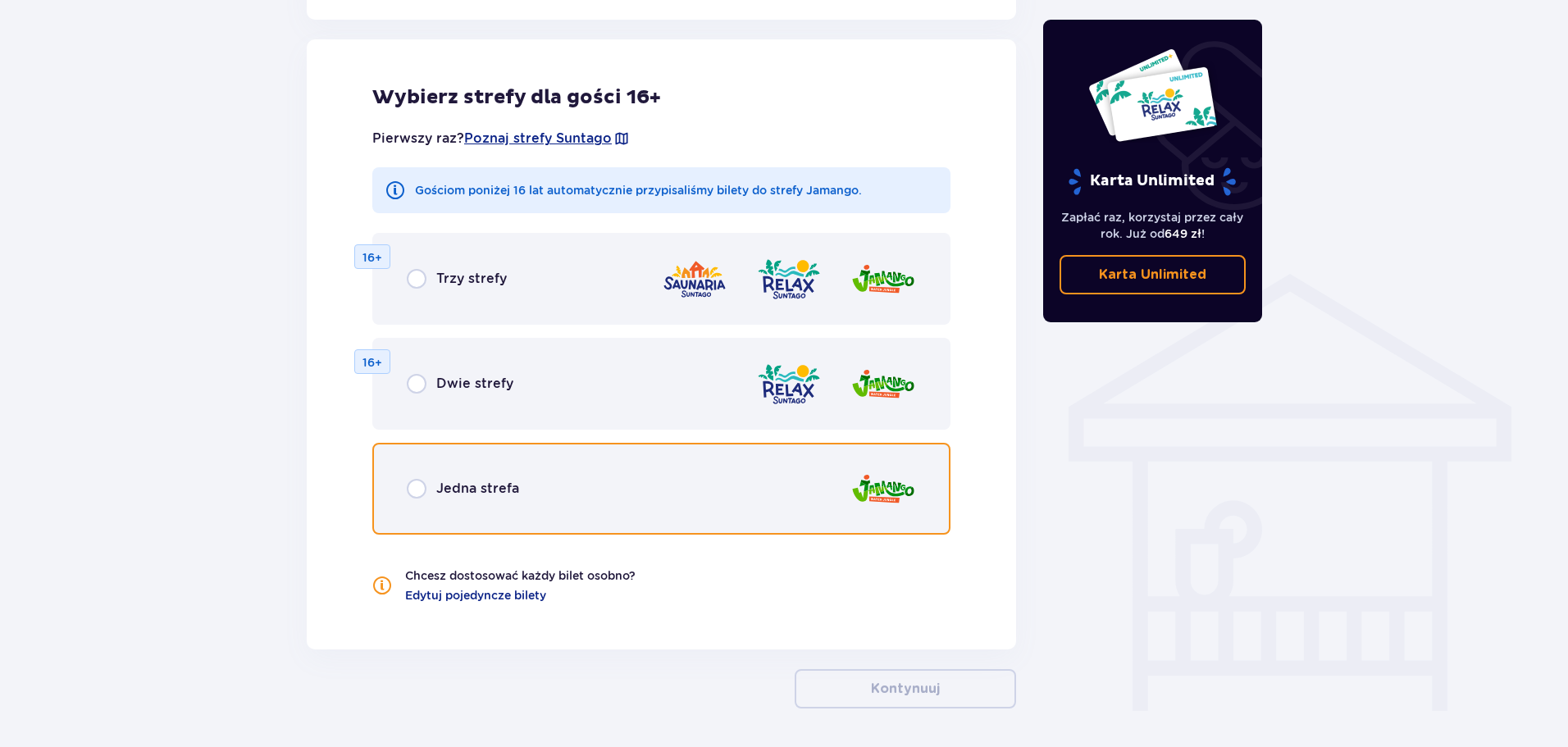
click at [421, 483] on input "radio" at bounding box center [417, 489] width 20 height 20
radio input "true"
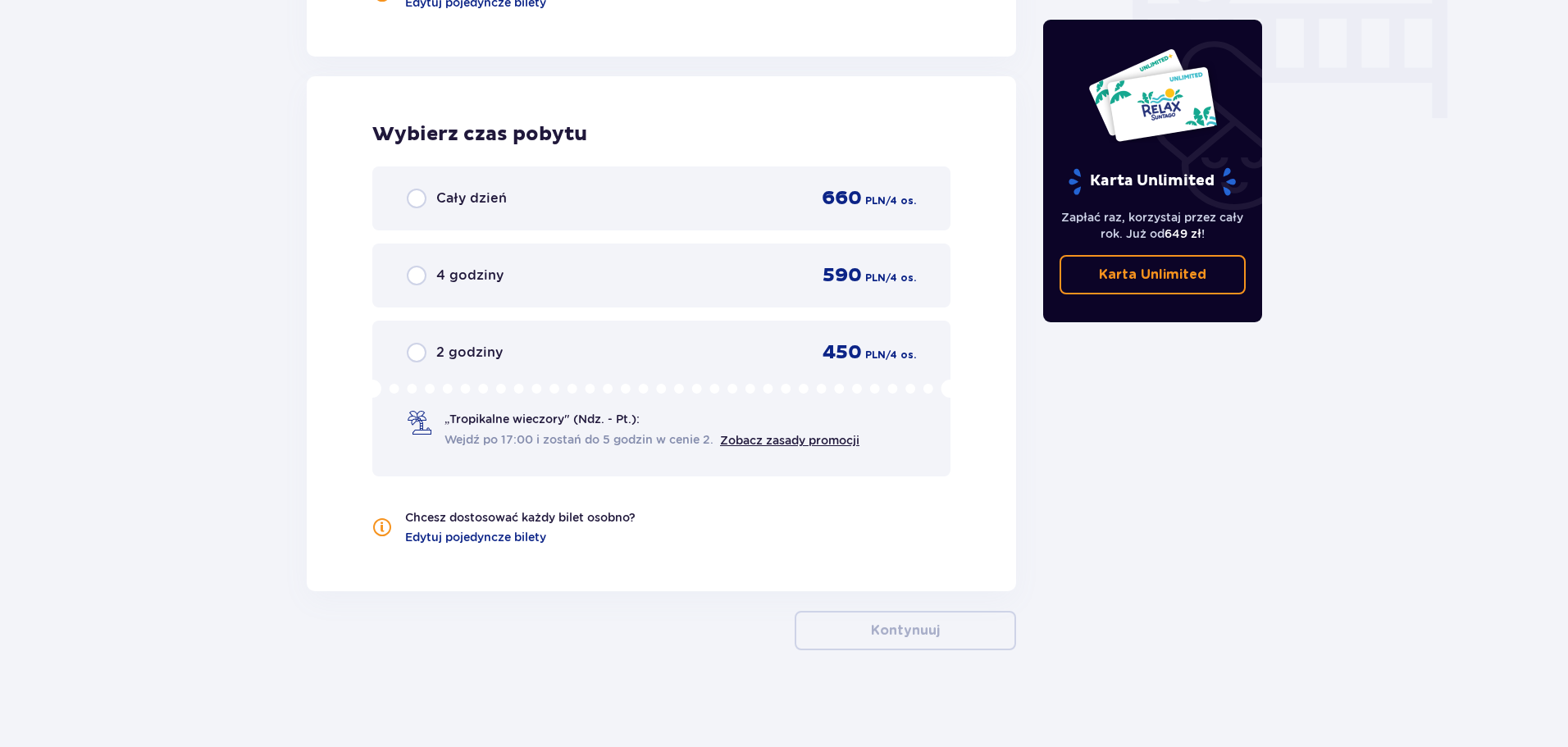
scroll to position [1653, 0]
click at [696, 194] on div "Cały dzień 660 PLN / 4 os." at bounding box center [661, 197] width 509 height 25
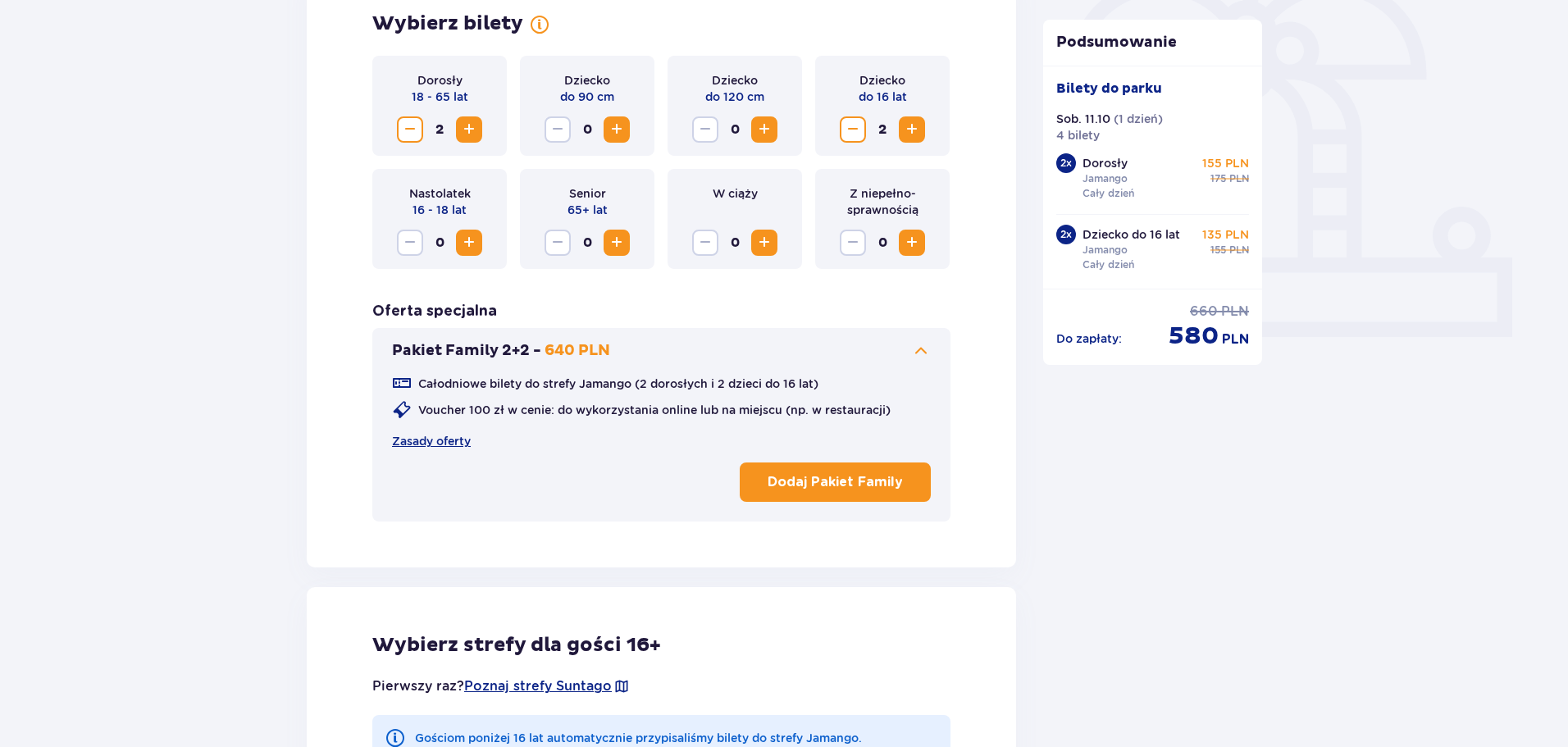
scroll to position [505, 0]
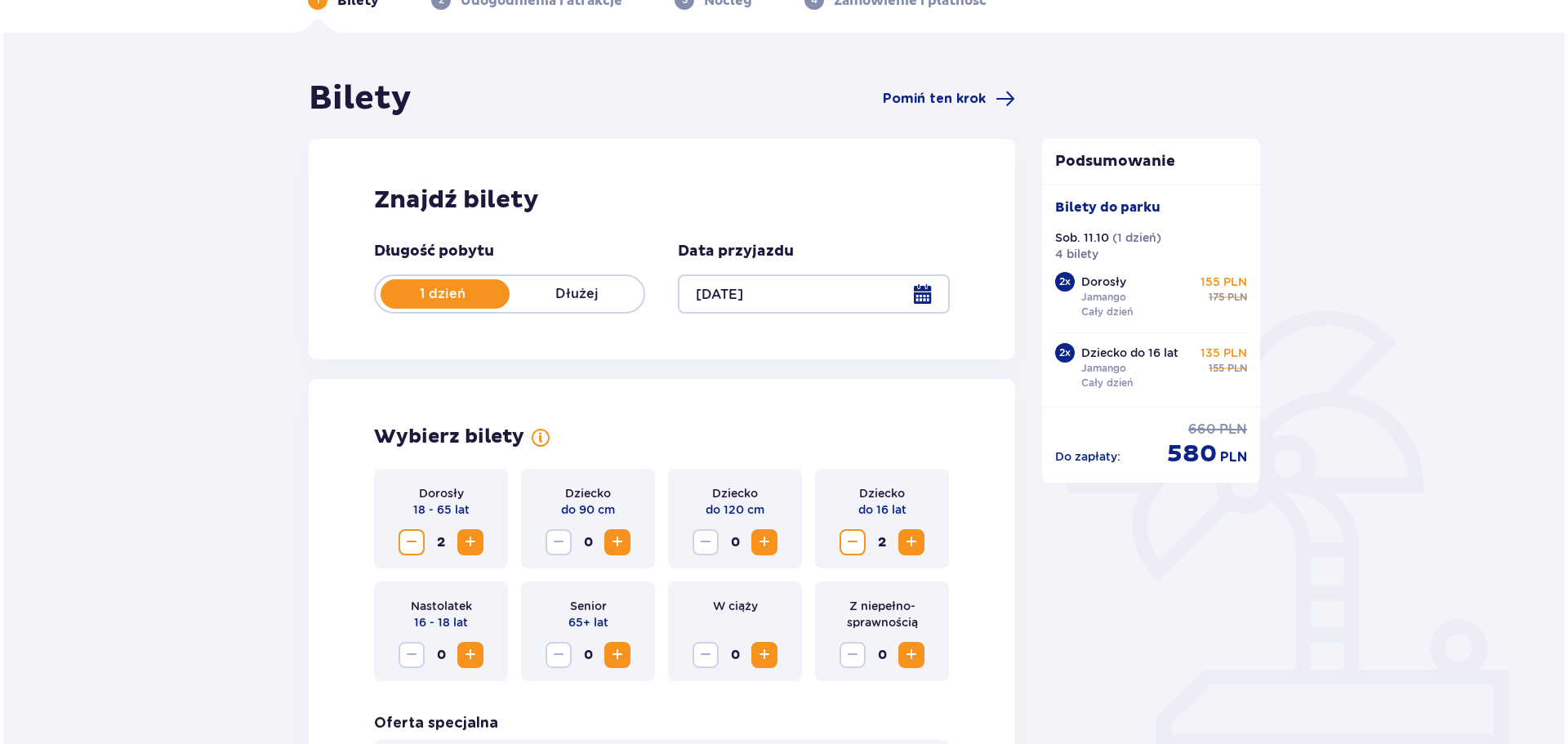
scroll to position [94, 0]
click at [923, 288] on div at bounding box center [810, 294] width 271 height 39
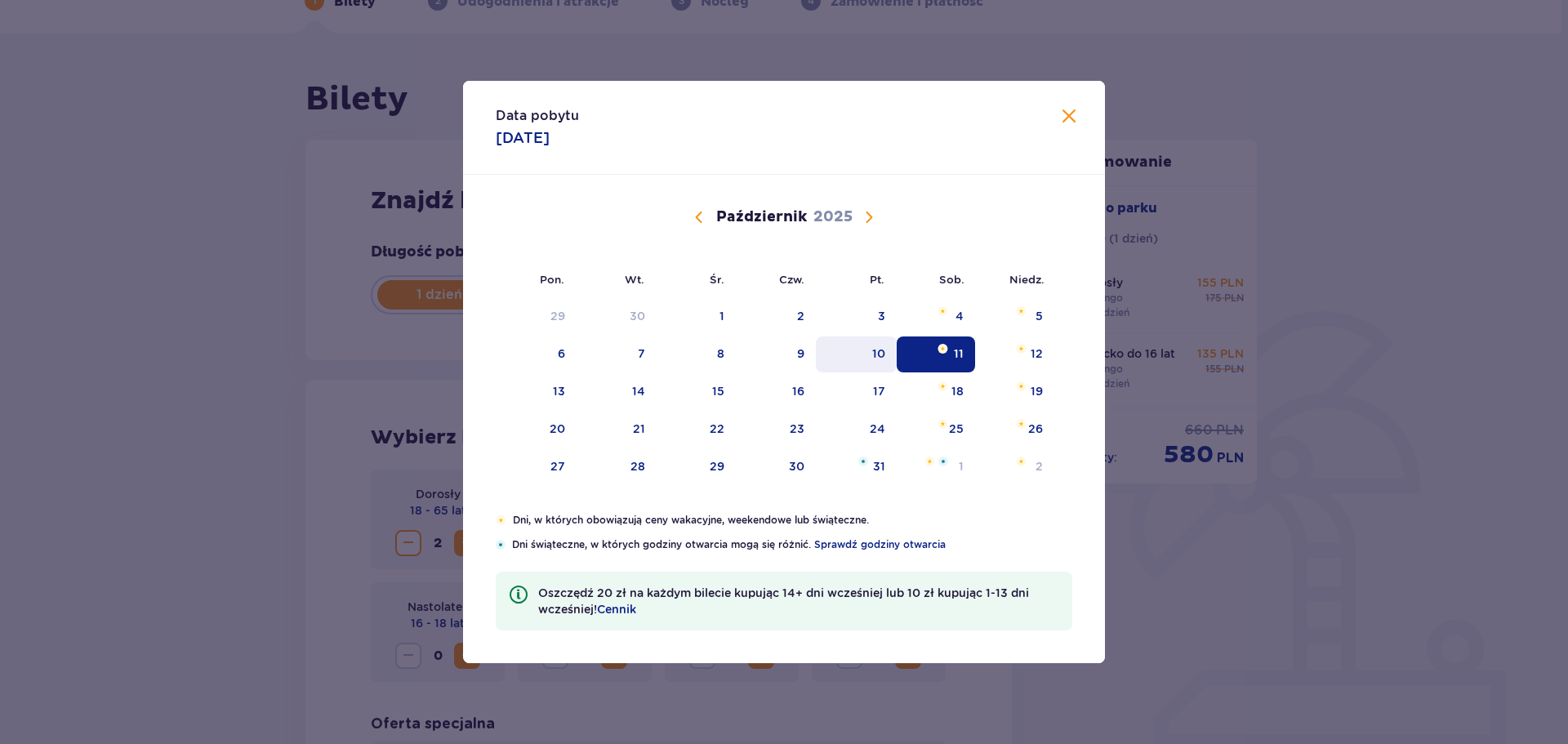
click at [869, 349] on div "10" at bounding box center [855, 355] width 81 height 36
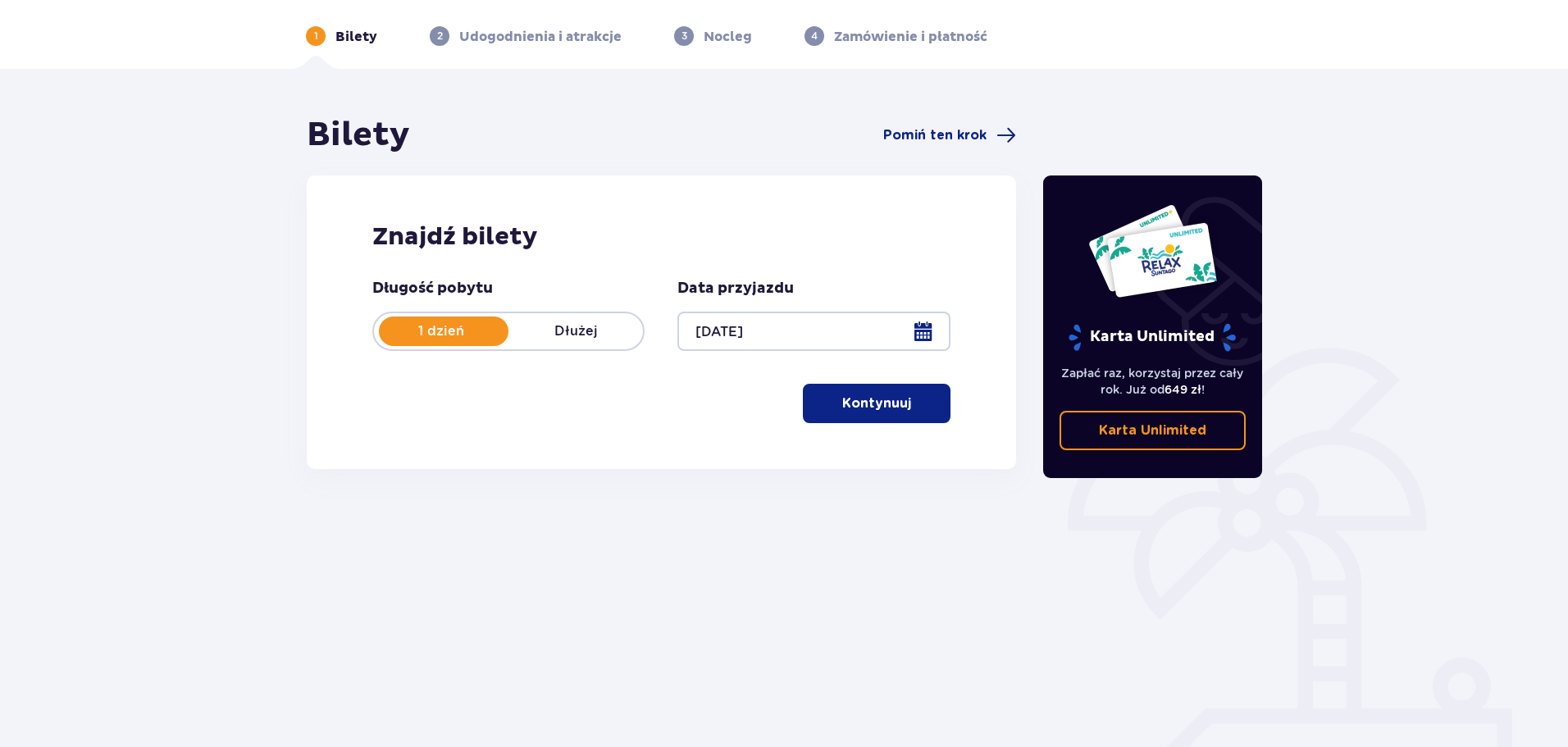
scroll to position [88, 0]
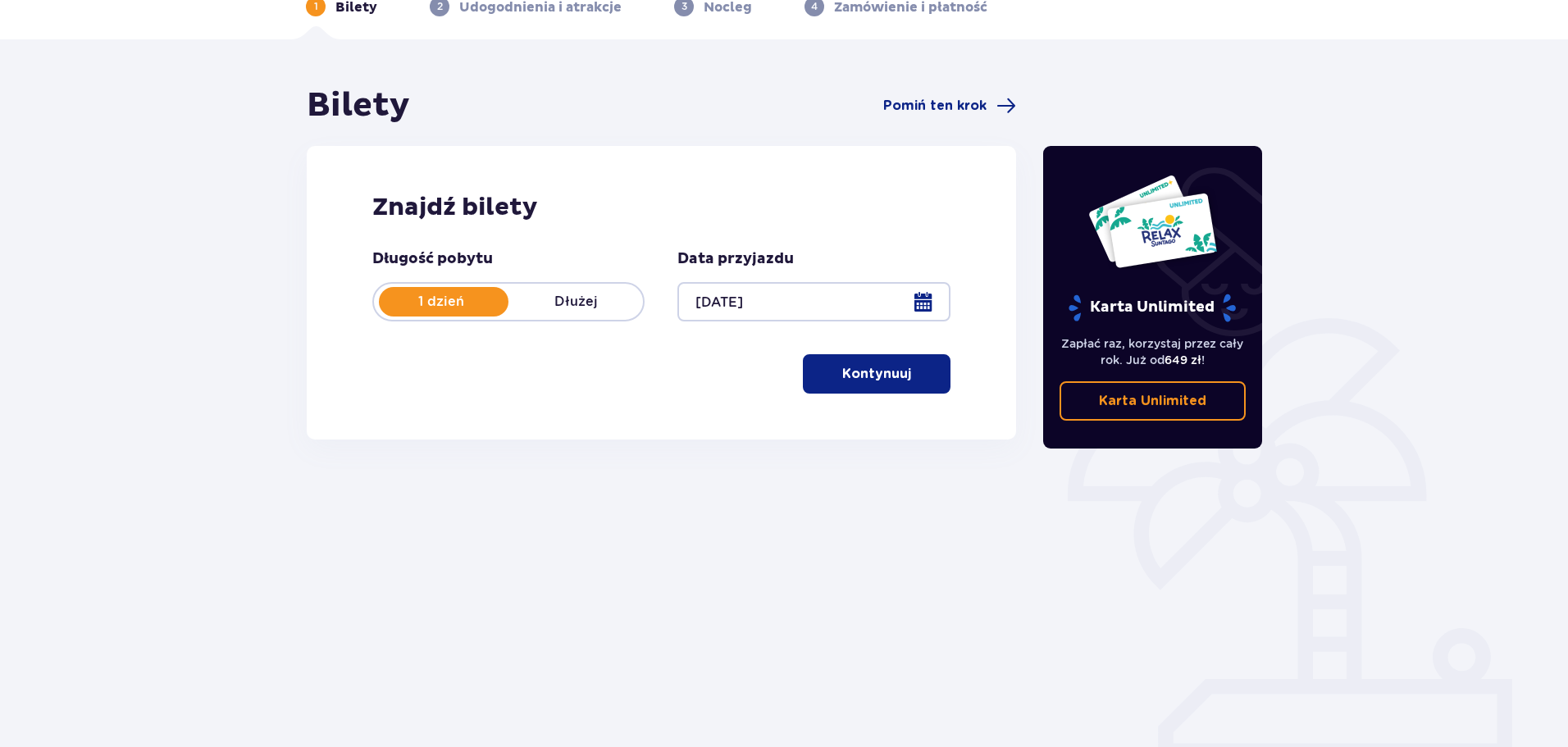
click at [877, 378] on p "Kontynuuj" at bounding box center [877, 374] width 69 height 18
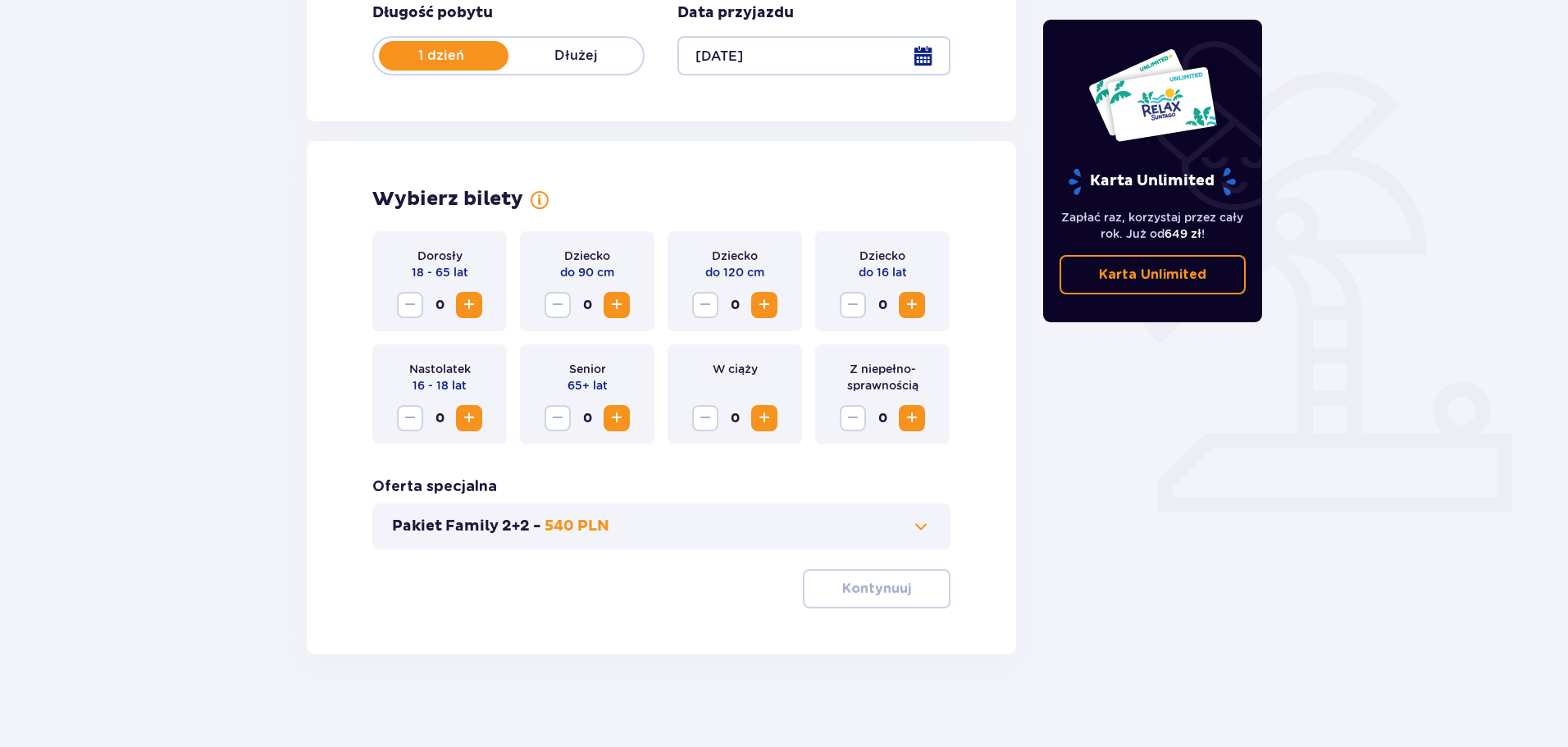
scroll to position [341, 0]
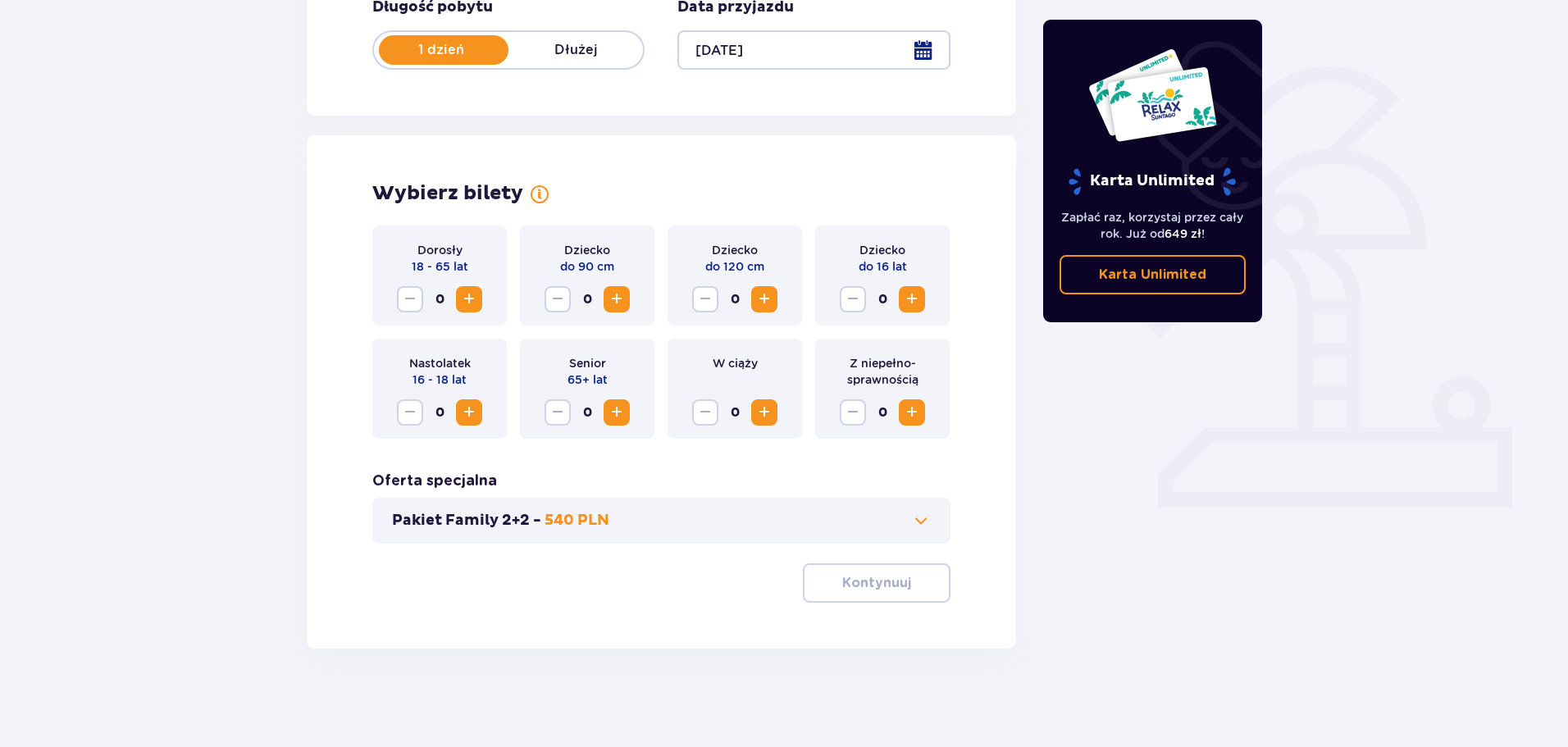
click at [465, 297] on span "Increase" at bounding box center [469, 300] width 20 height 20
click at [910, 303] on span "Increase" at bounding box center [911, 300] width 20 height 20
click at [881, 580] on p "Kontynuuj" at bounding box center [877, 583] width 69 height 18
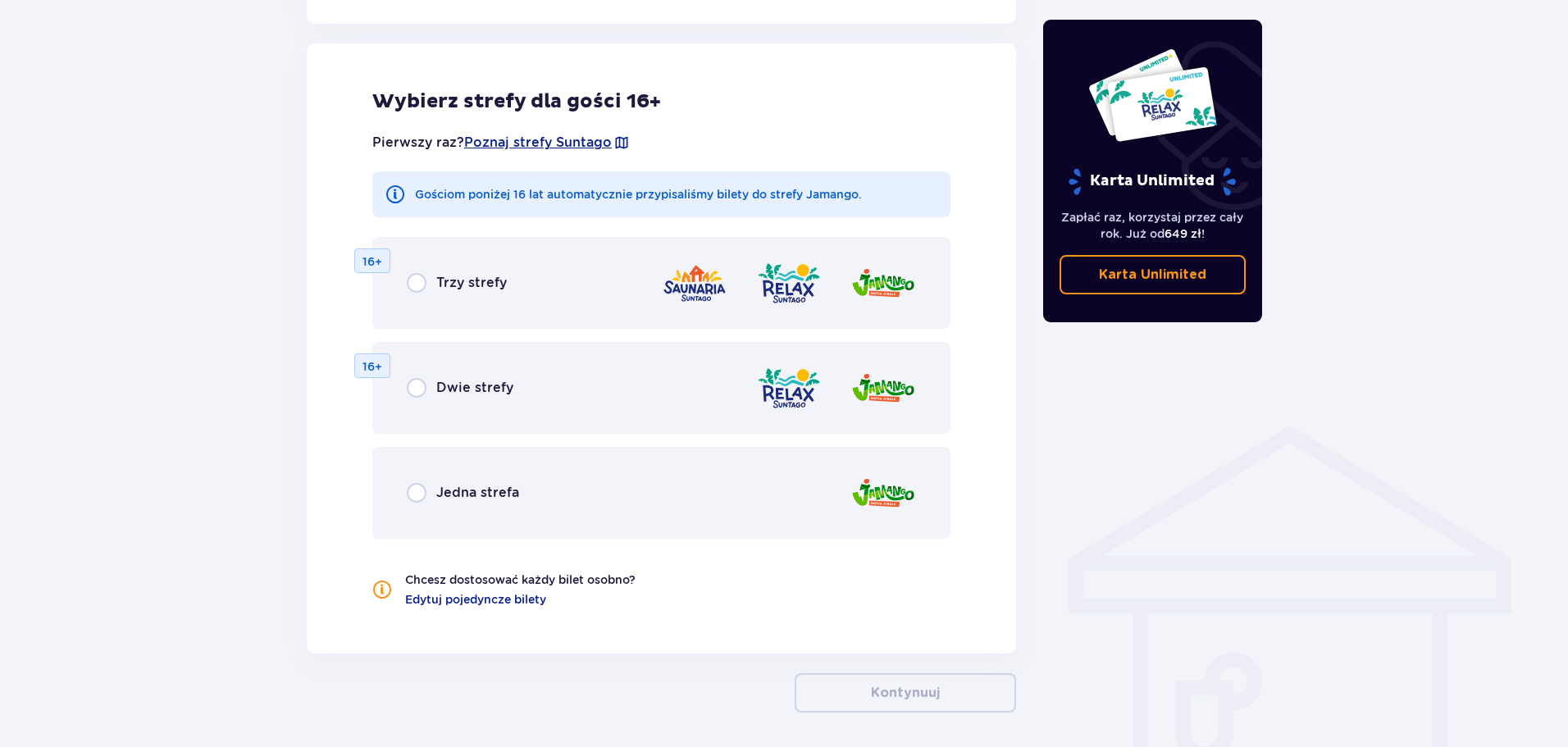
scroll to position [910, 0]
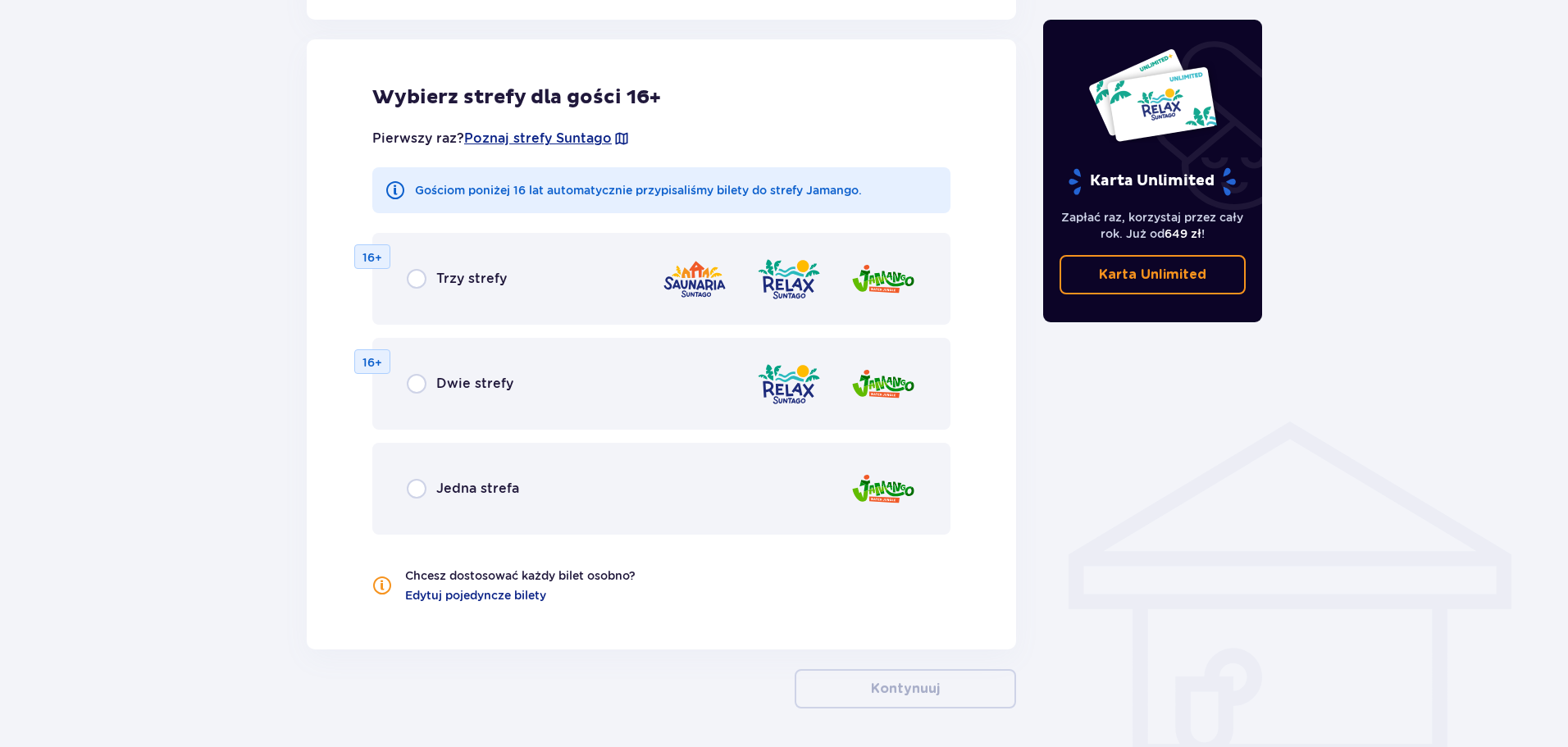
click at [439, 490] on p "Jedna strefa" at bounding box center [477, 489] width 83 height 18
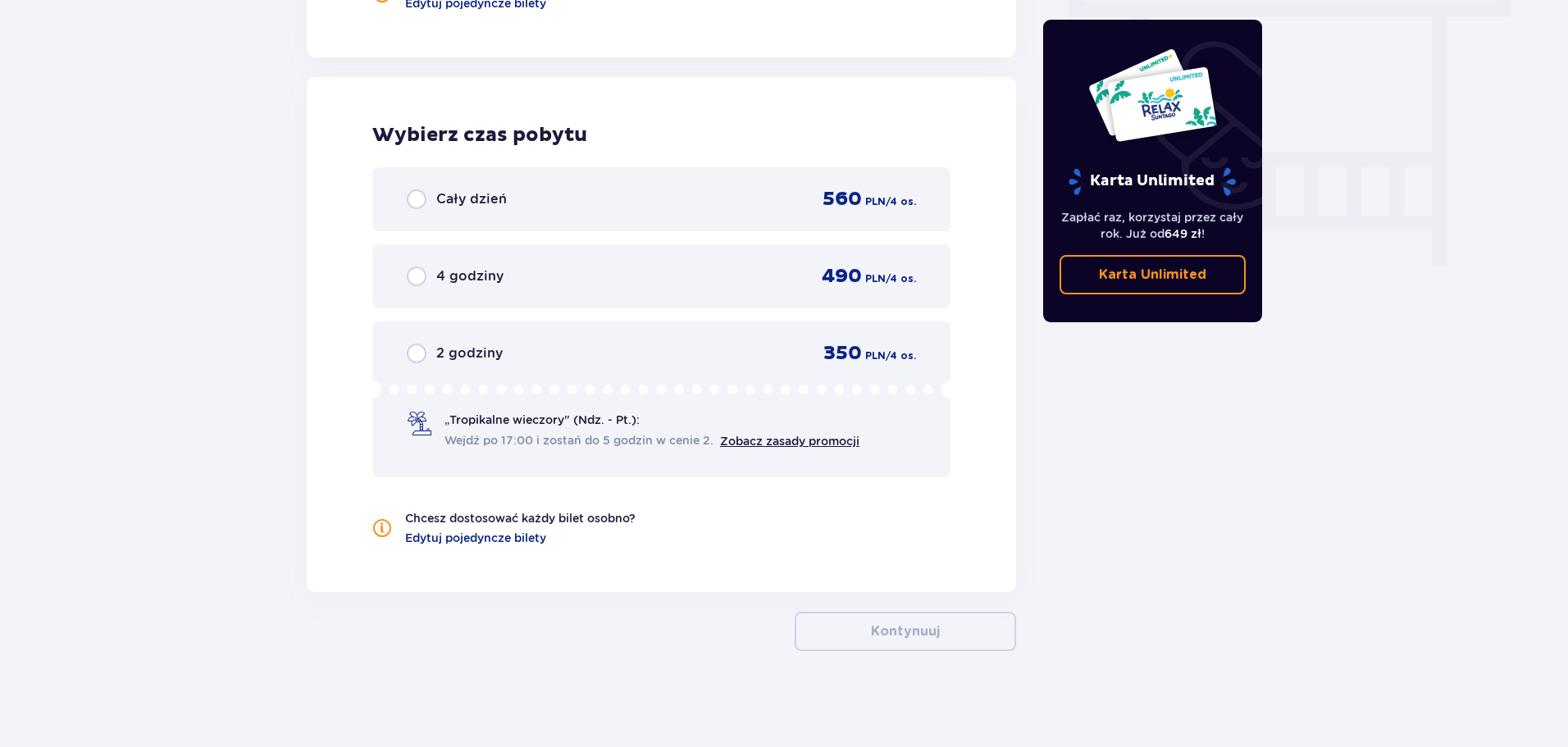
scroll to position [1505, 0]
click at [696, 201] on div "Cały dzień 560 PLN / 4 os." at bounding box center [661, 197] width 509 height 25
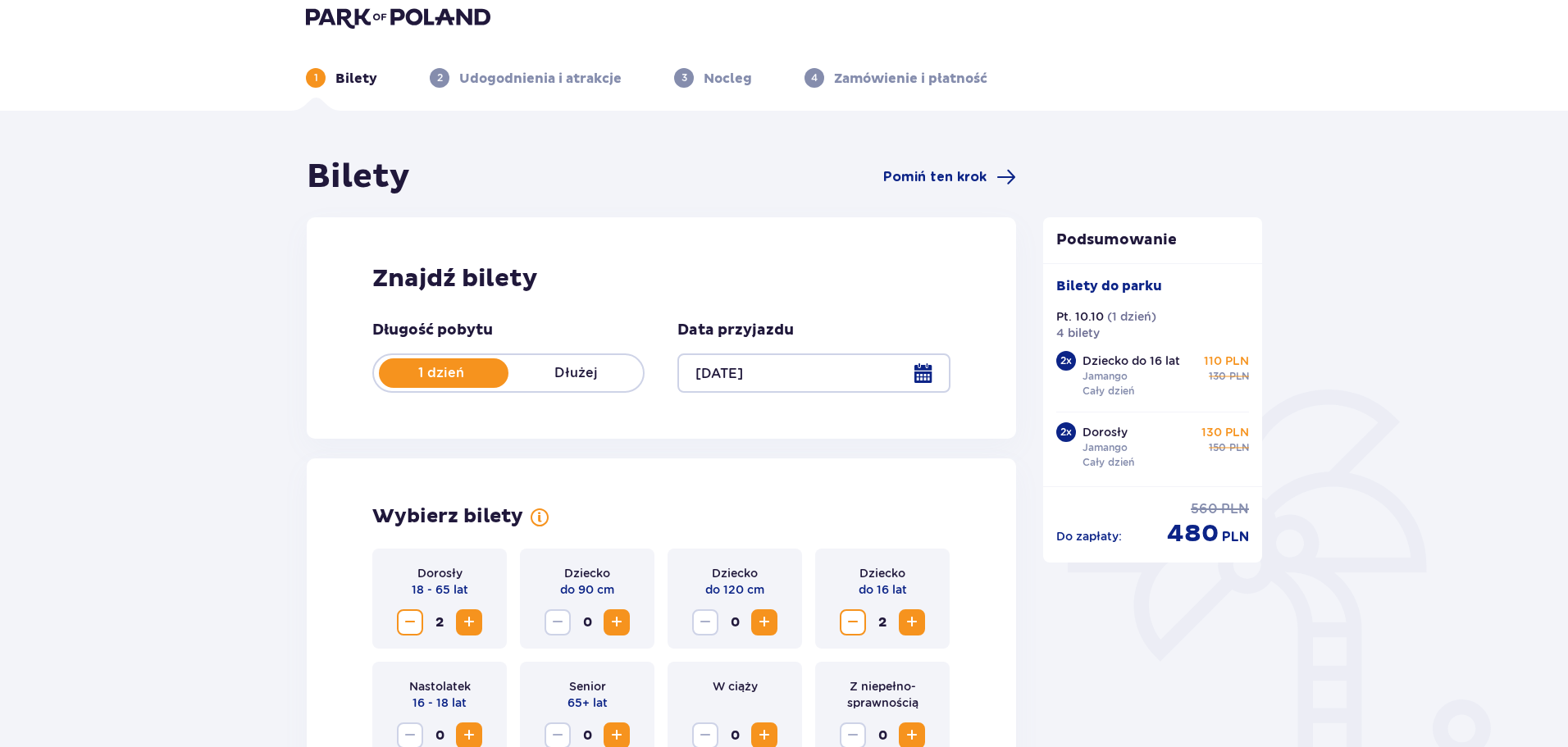
scroll to position [0, 0]
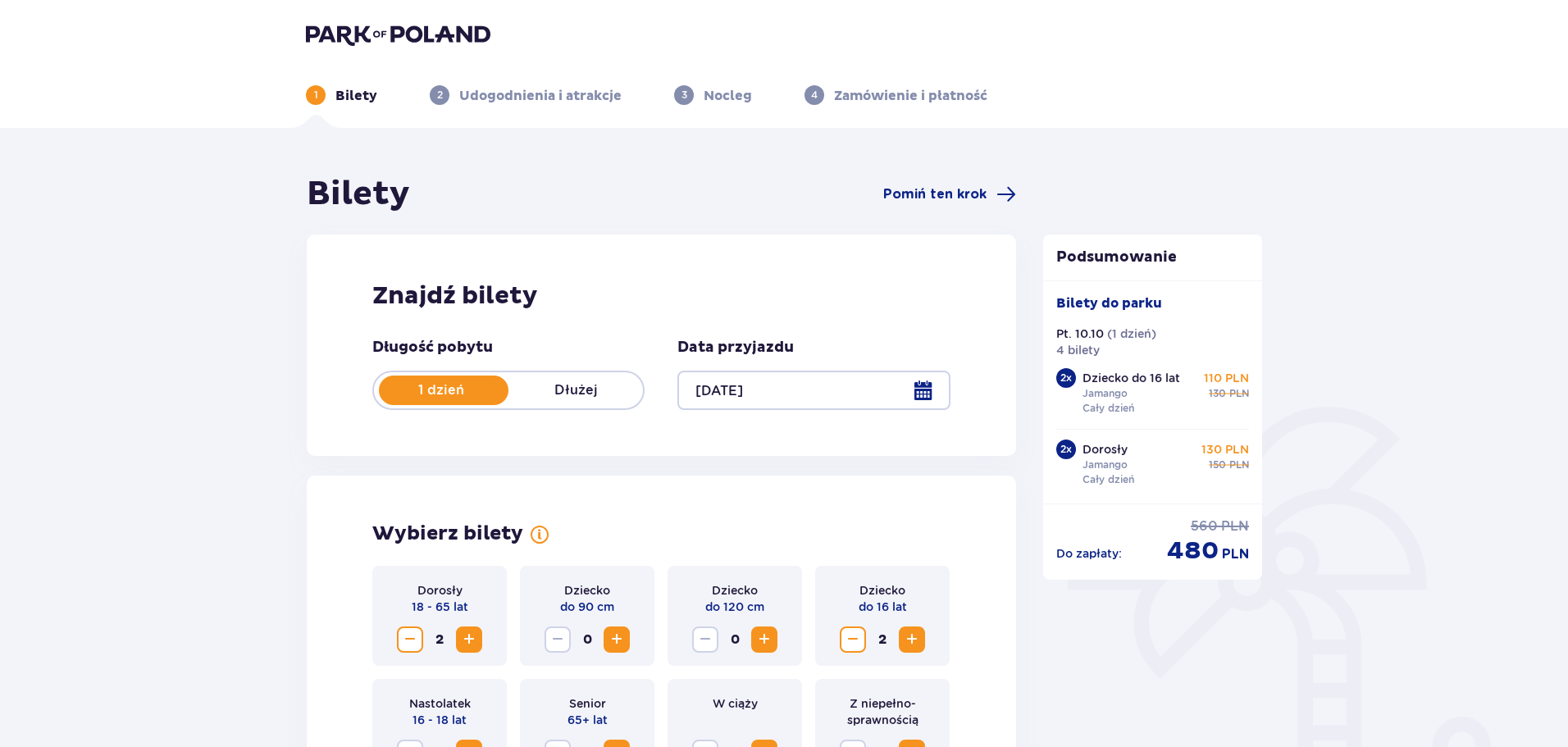
click at [927, 392] on div at bounding box center [813, 390] width 272 height 39
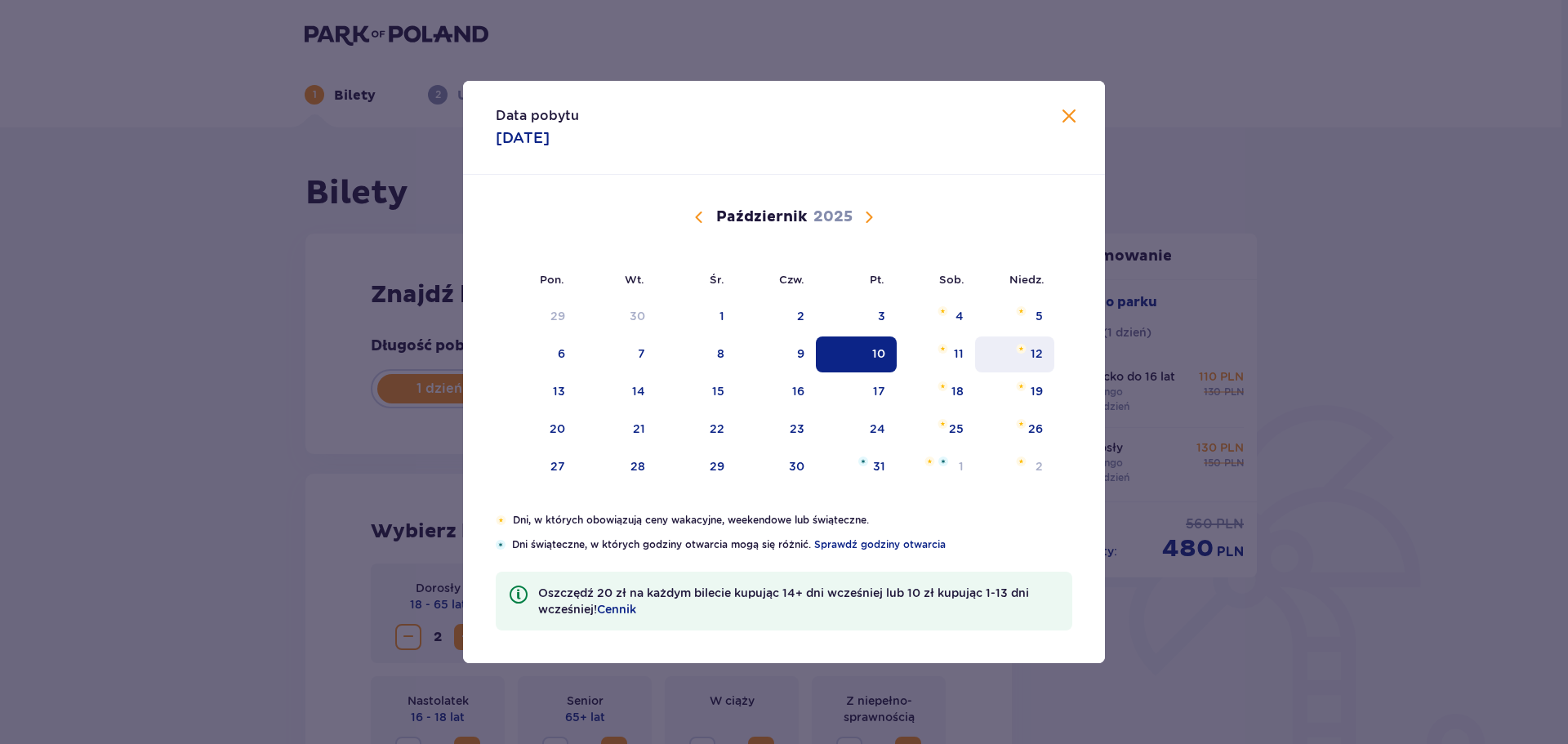
click at [1029, 349] on div "12" at bounding box center [1014, 355] width 79 height 36
type input "12.10.25"
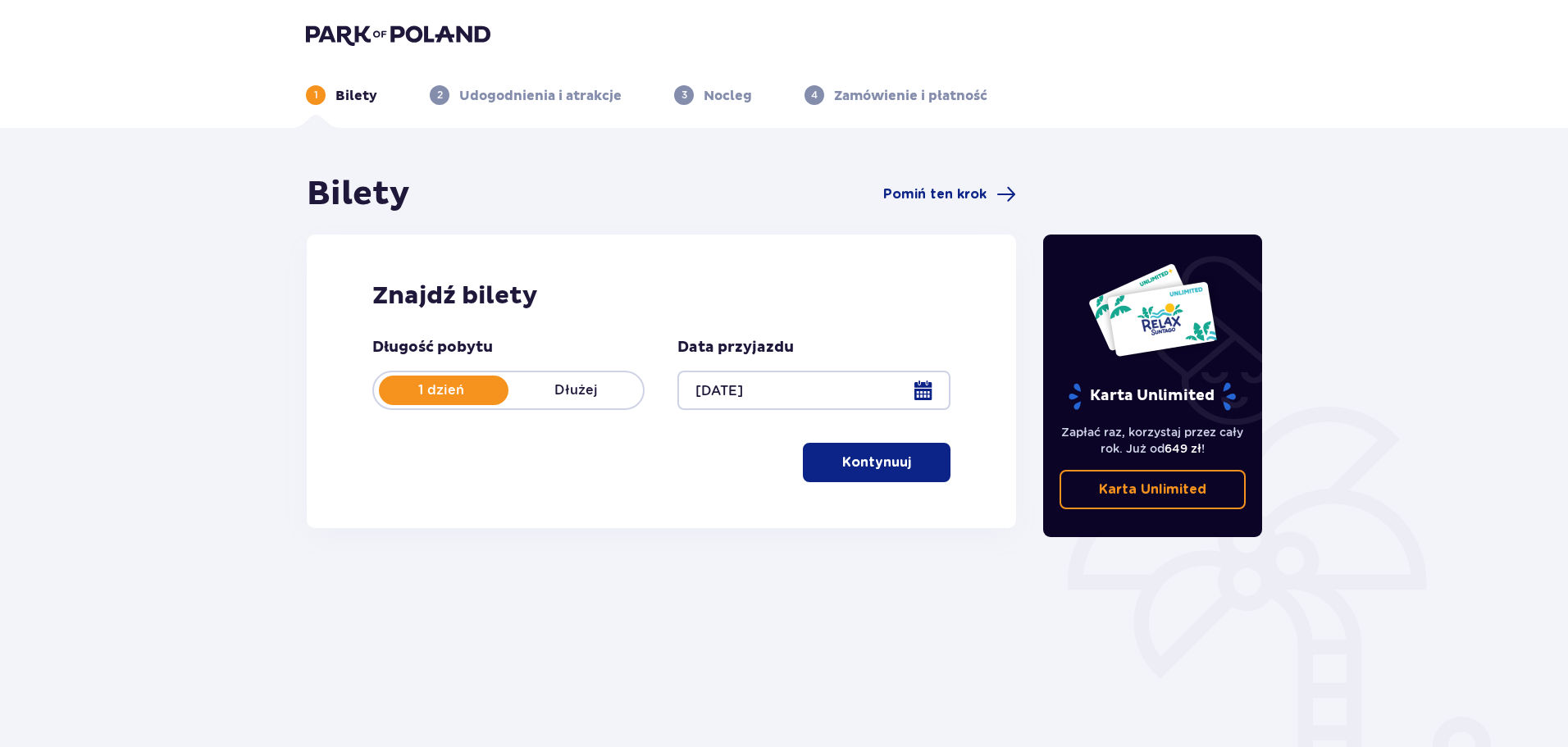
click at [869, 457] on p "Kontynuuj" at bounding box center [877, 463] width 69 height 18
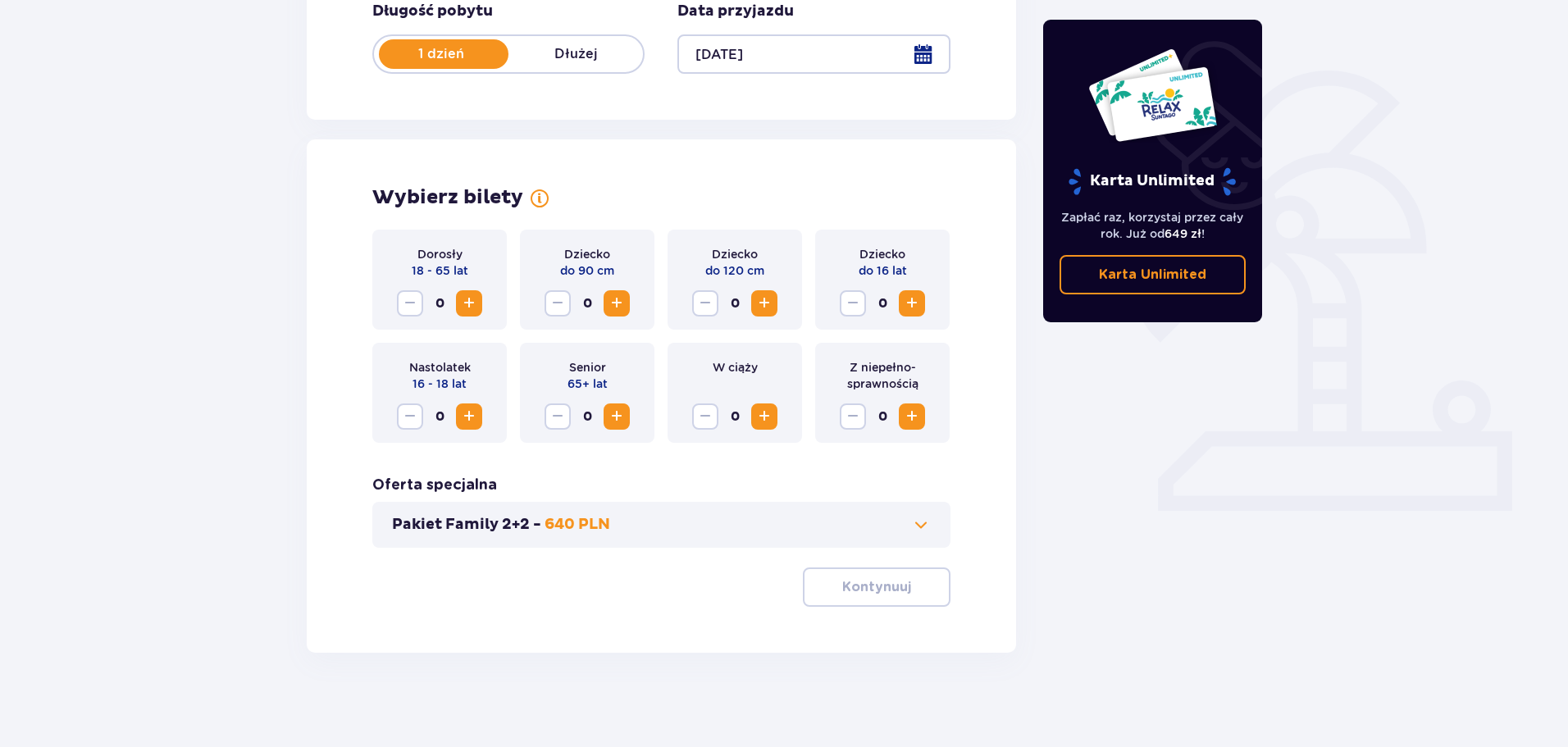
scroll to position [341, 0]
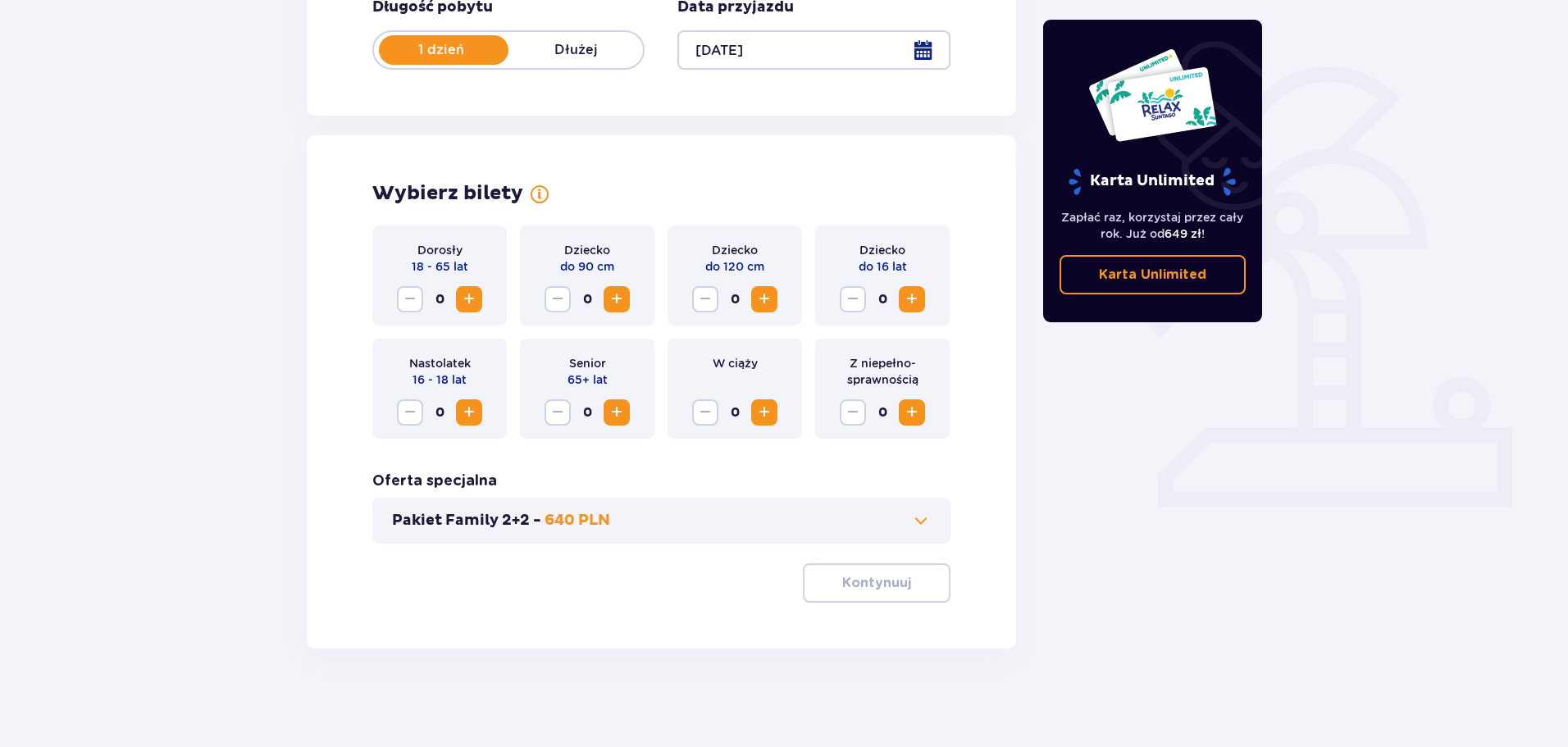
click at [470, 302] on span "Increase" at bounding box center [469, 300] width 20 height 20
click at [916, 301] on span "Increase" at bounding box center [911, 300] width 20 height 20
click at [876, 580] on p "Kontynuuj" at bounding box center [877, 583] width 69 height 18
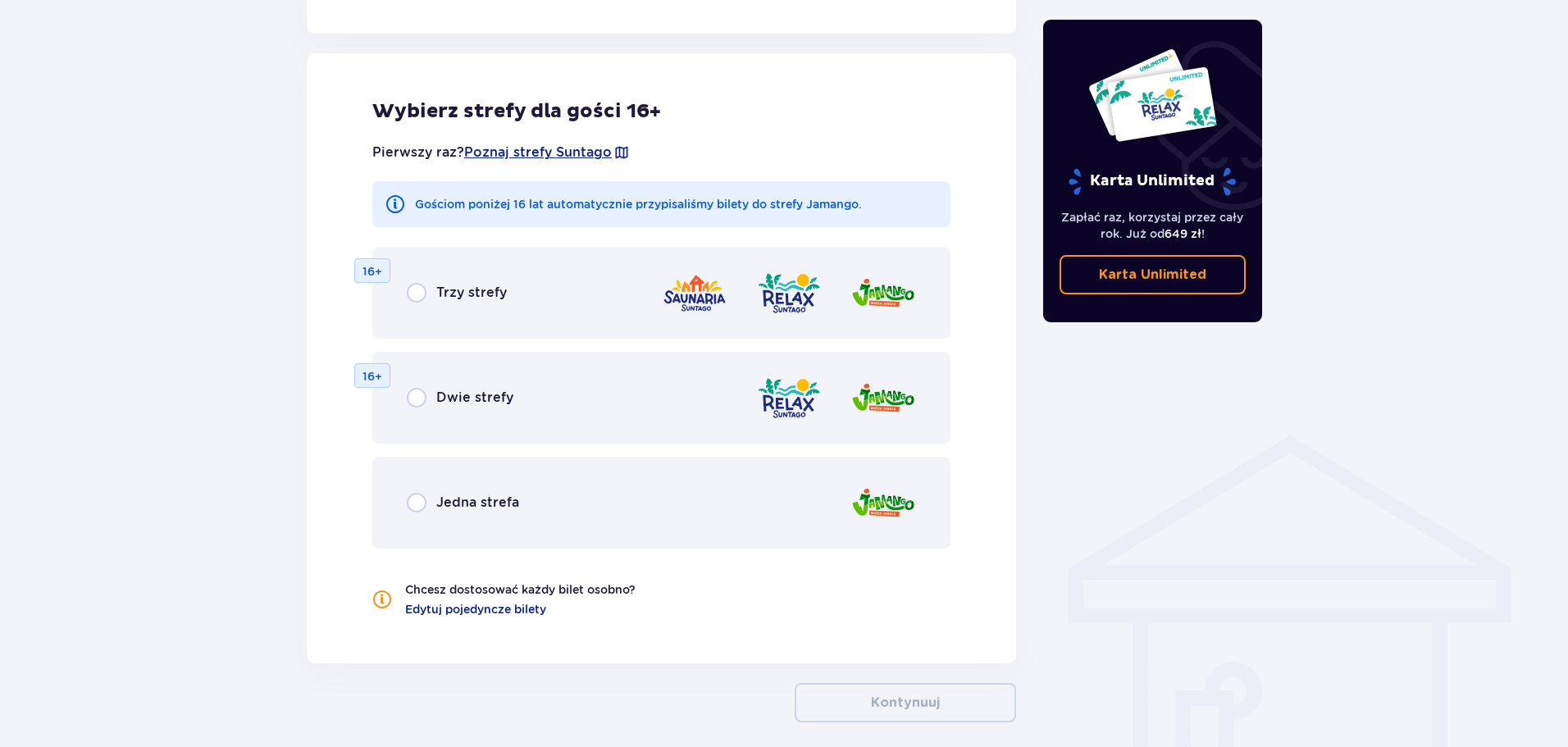
scroll to position [910, 0]
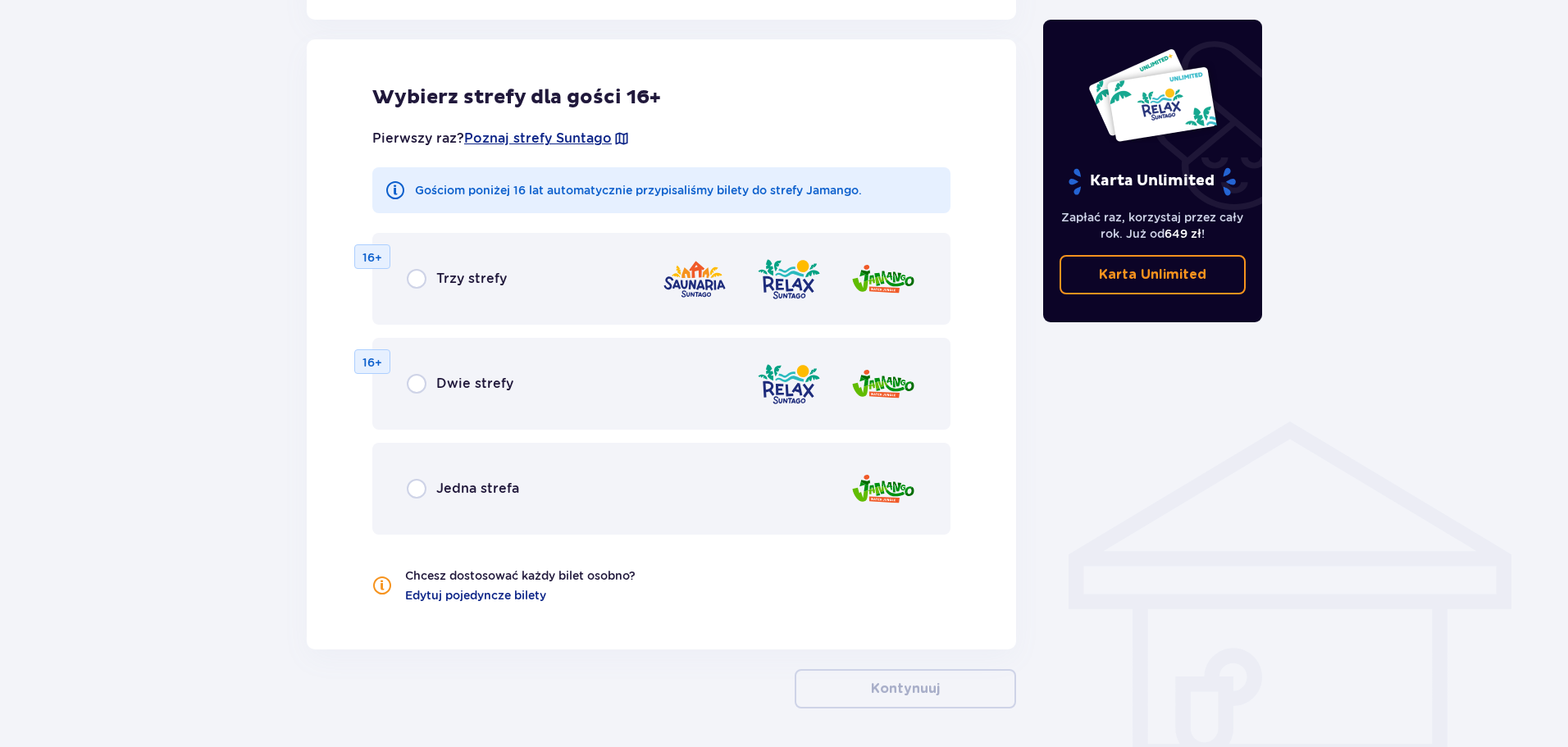
click at [484, 493] on p "Jedna strefa" at bounding box center [477, 489] width 83 height 18
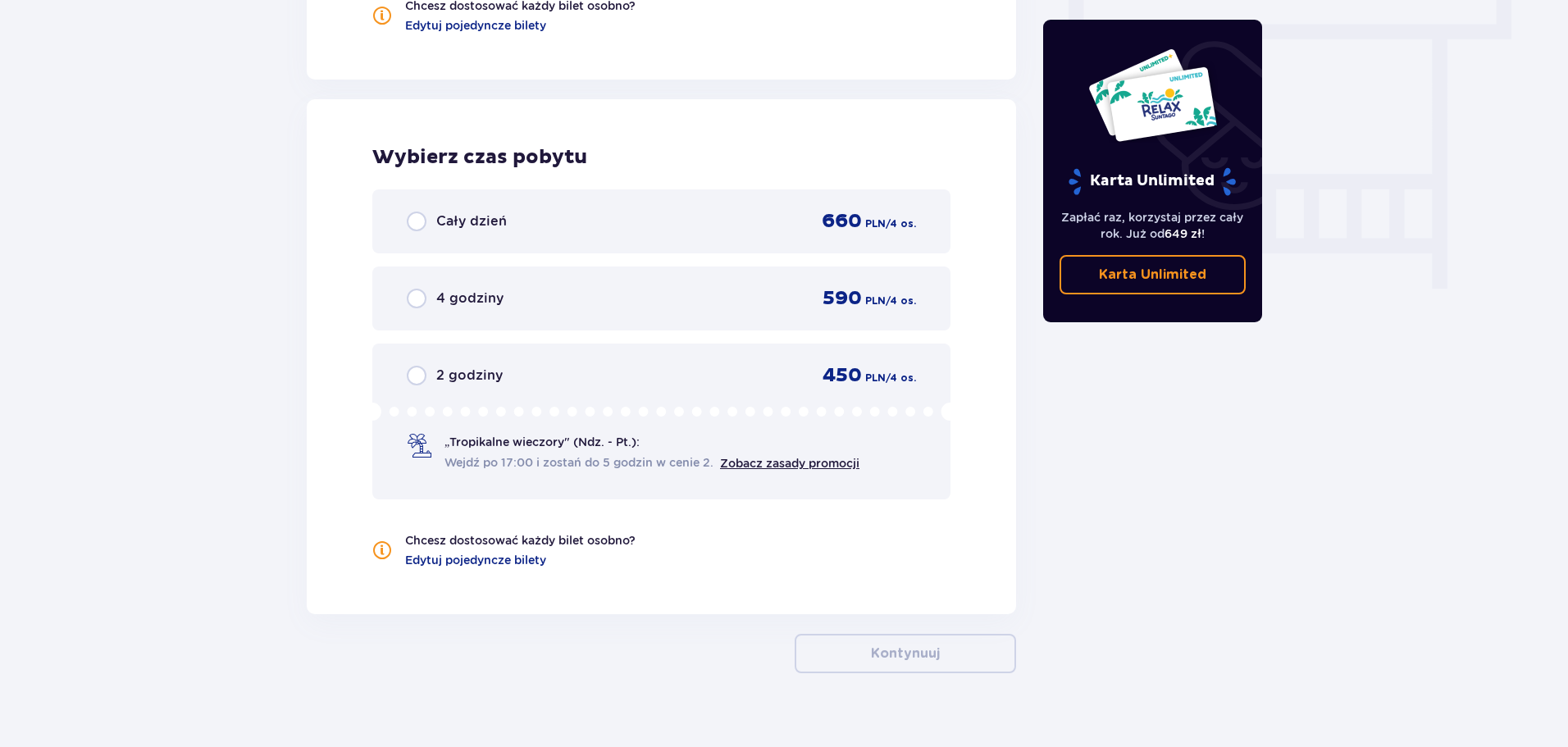
scroll to position [1505, 0]
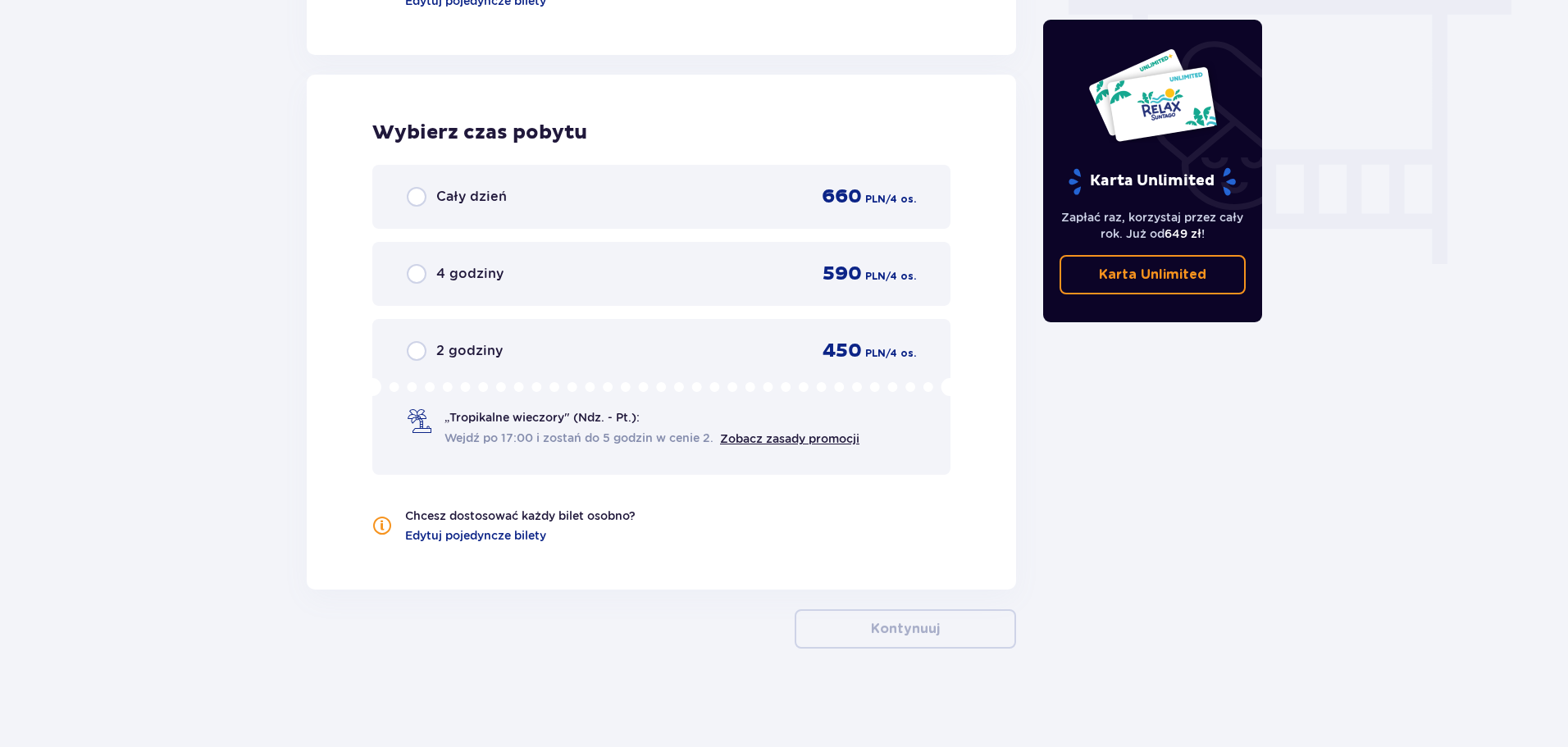
click at [577, 194] on div "Cały dzień 660 PLN / 4 os." at bounding box center [661, 197] width 509 height 25
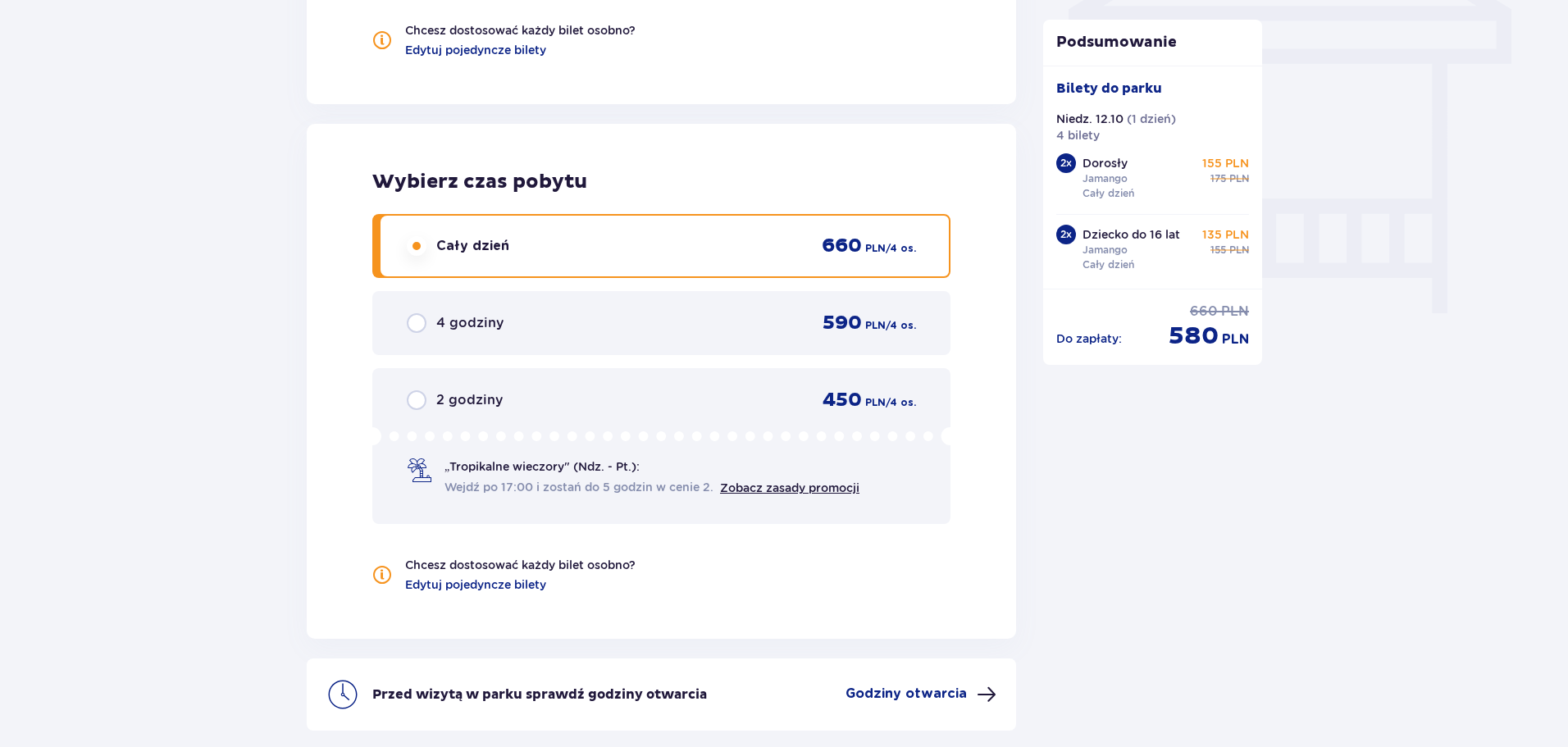
scroll to position [1433, 0]
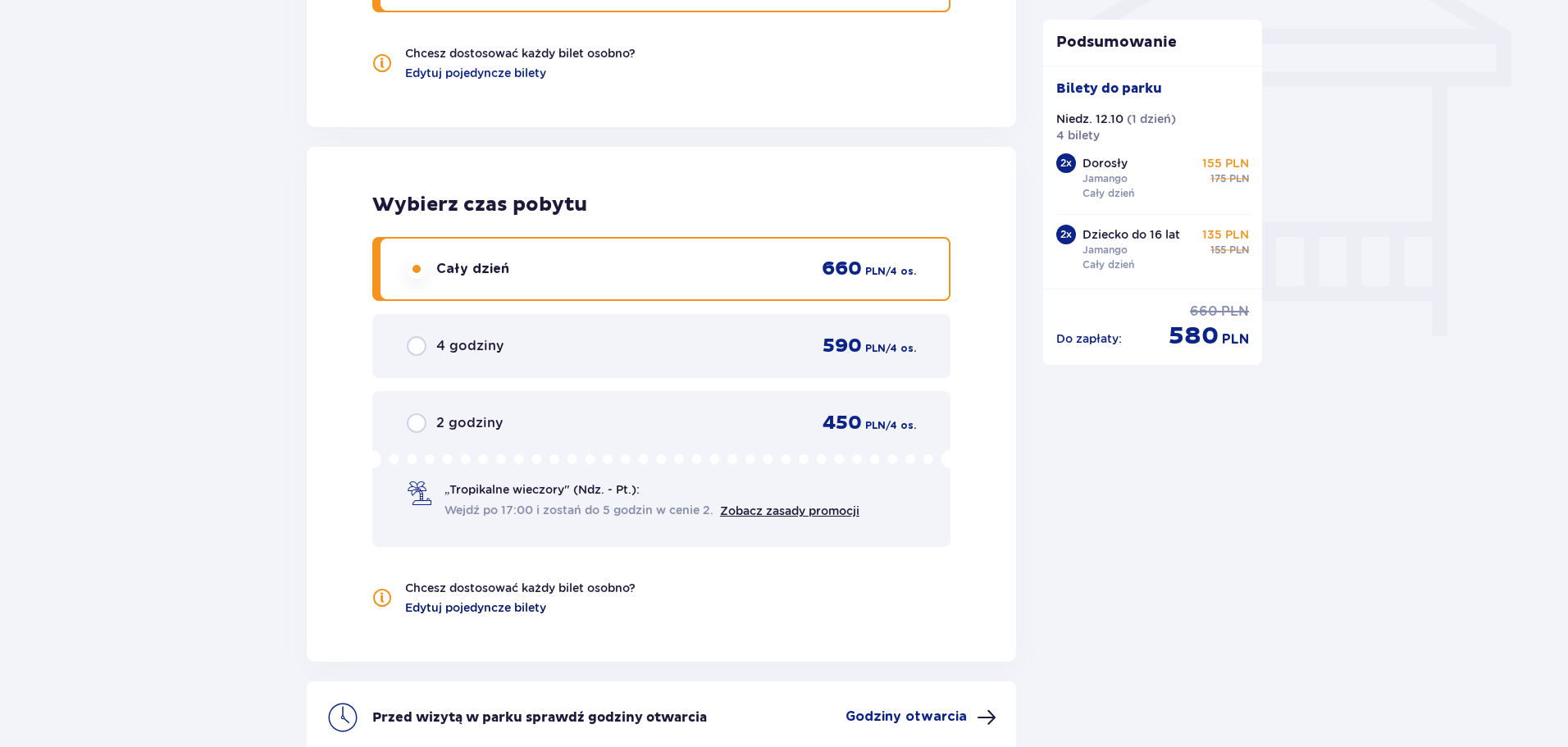
click at [524, 604] on span "Edytuj pojedyncze bilety" at bounding box center [475, 608] width 141 height 16
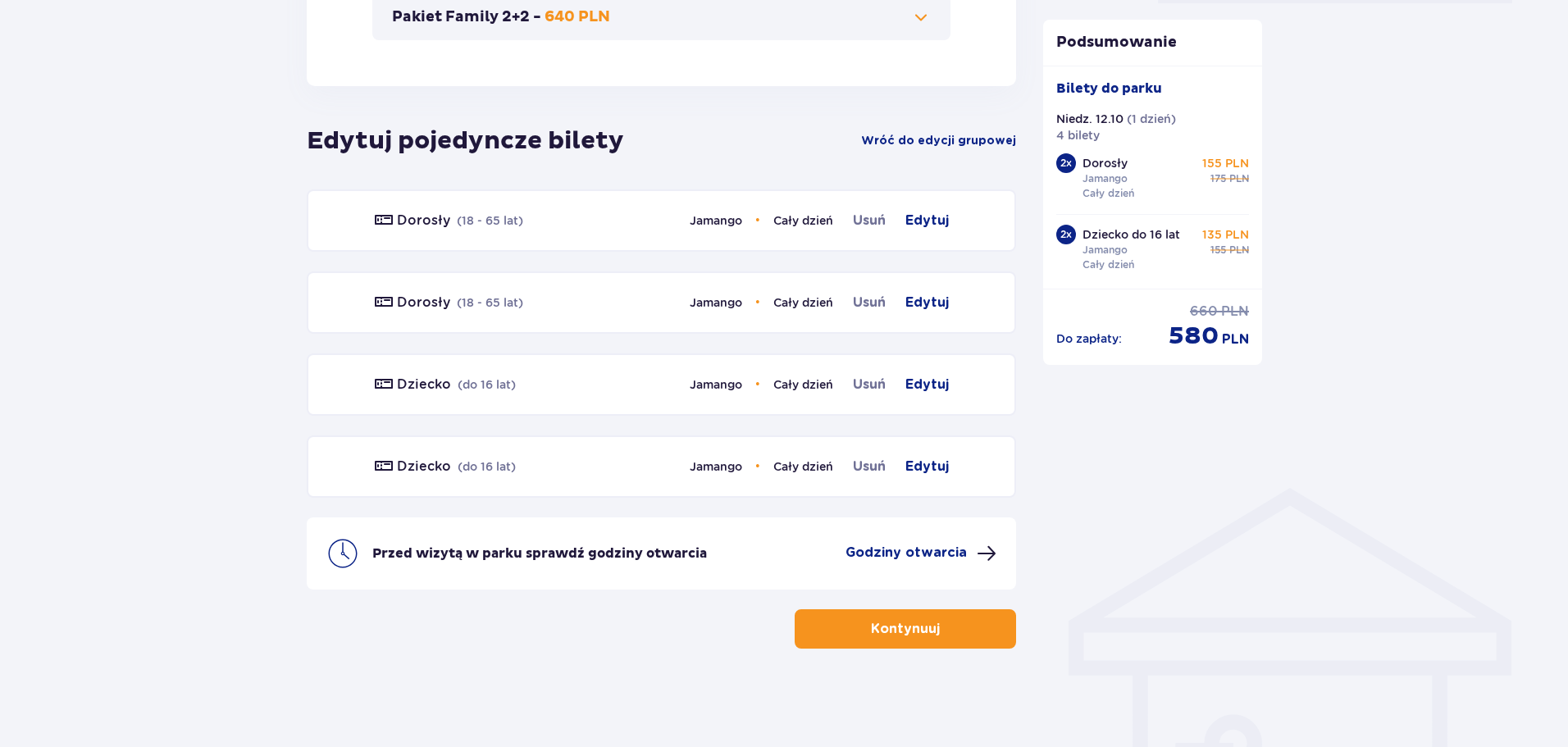
scroll to position [844, 0]
click at [935, 217] on span "Edytuj" at bounding box center [927, 220] width 44 height 20
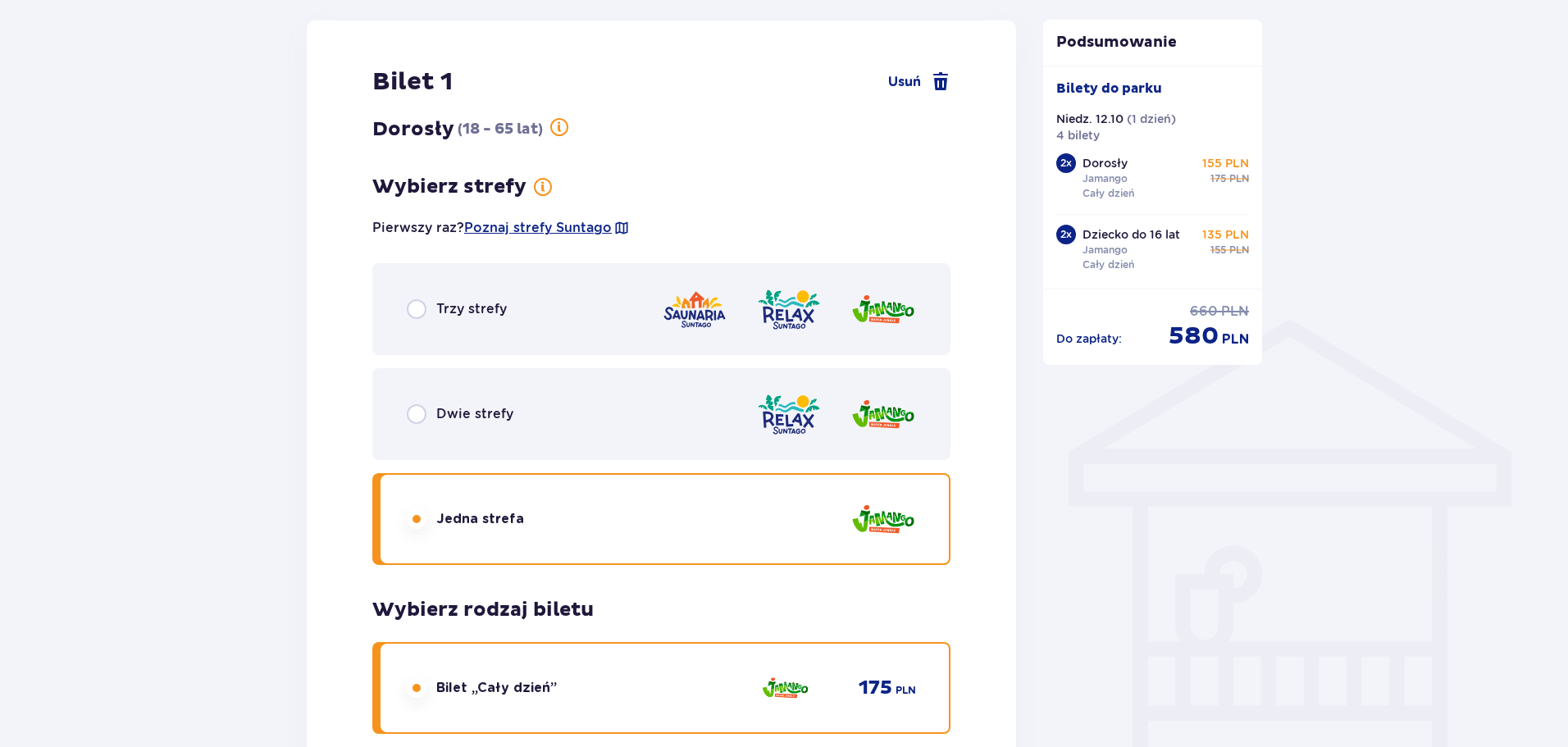
scroll to position [1014, 0]
click at [555, 412] on div "Dwie strefy" at bounding box center [661, 413] width 578 height 92
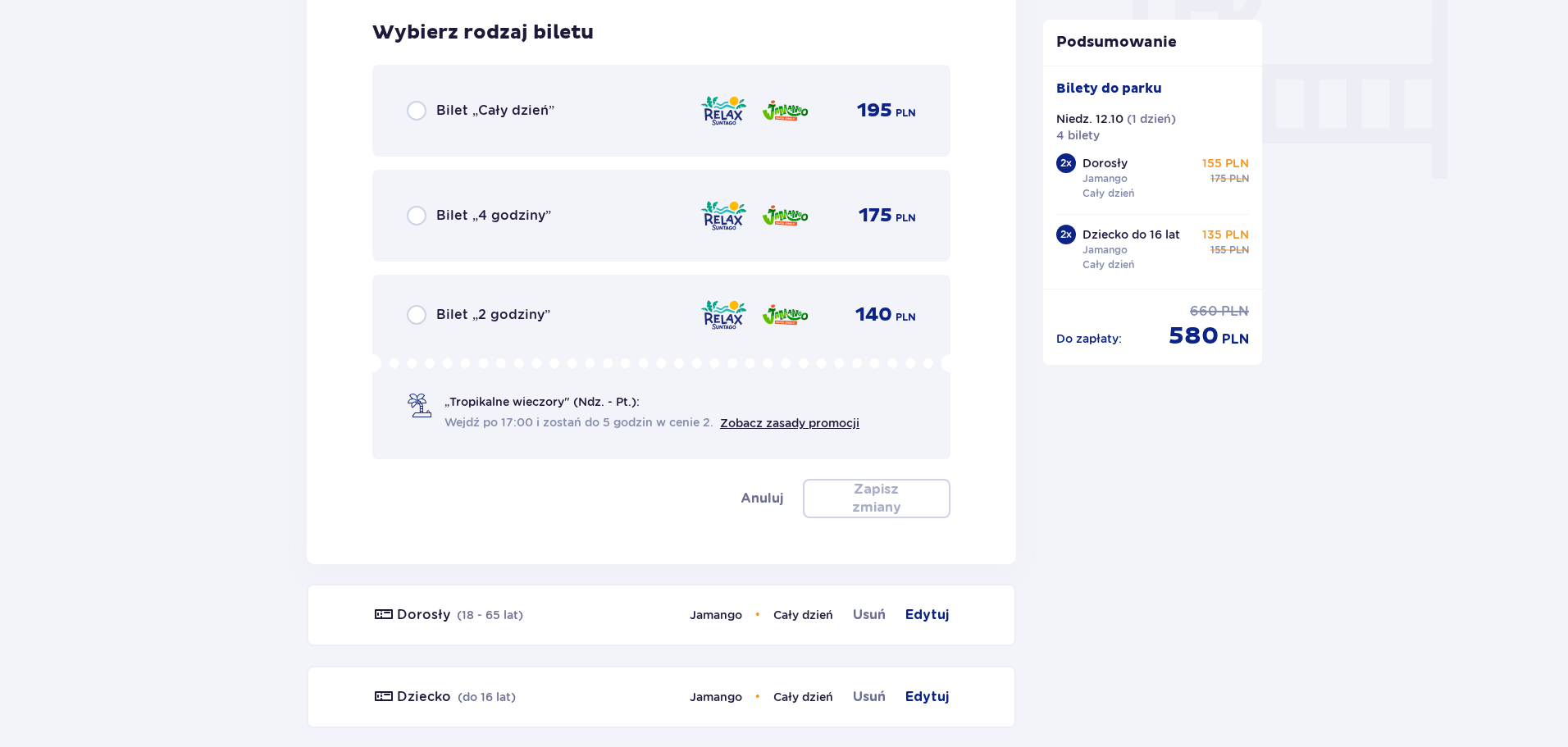
scroll to position [1591, 0]
click at [551, 118] on p "Bilet „Cały dzień”" at bounding box center [495, 110] width 118 height 18
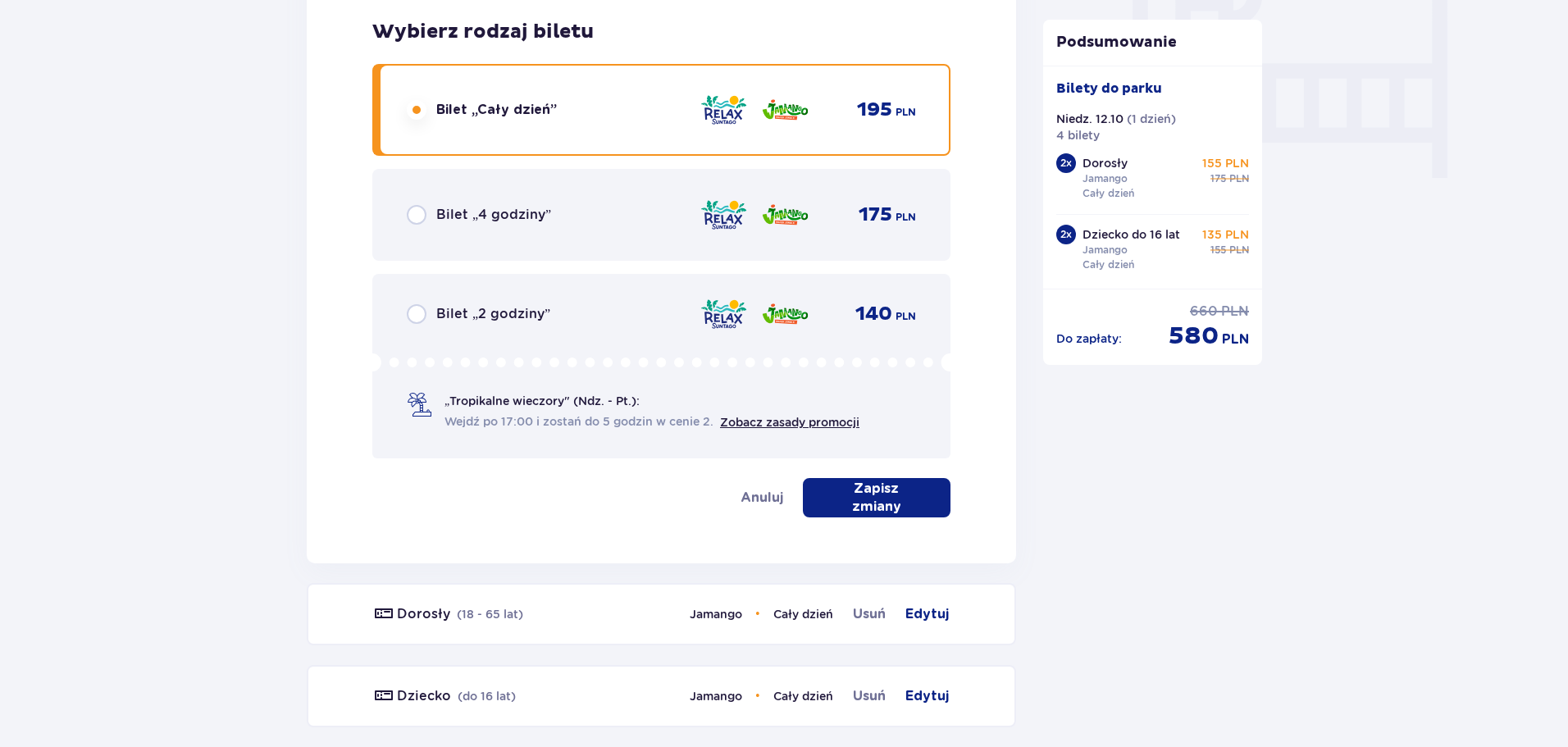
click at [871, 501] on p "Zapisz zmiany" at bounding box center [876, 498] width 95 height 36
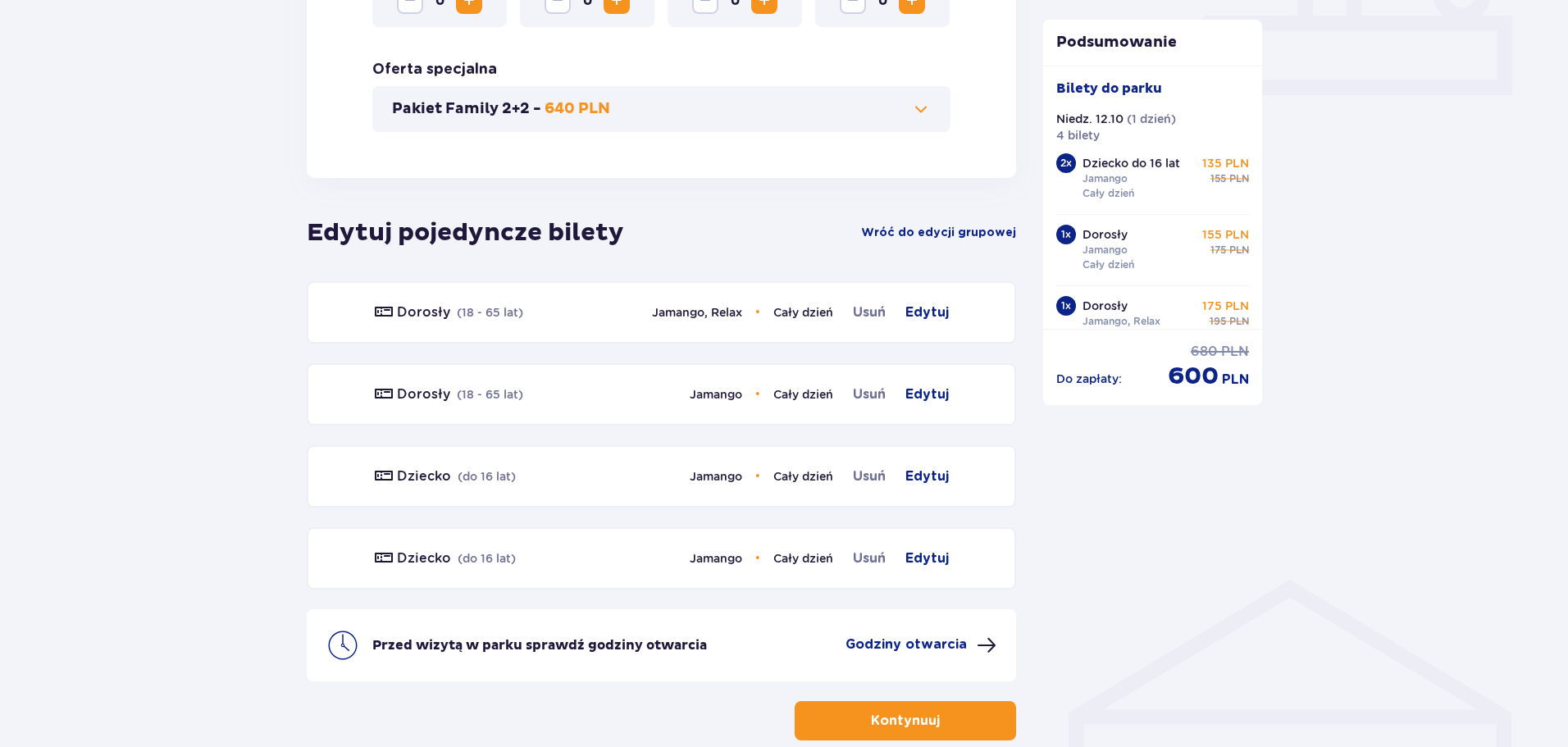
scroll to position [844, 0]
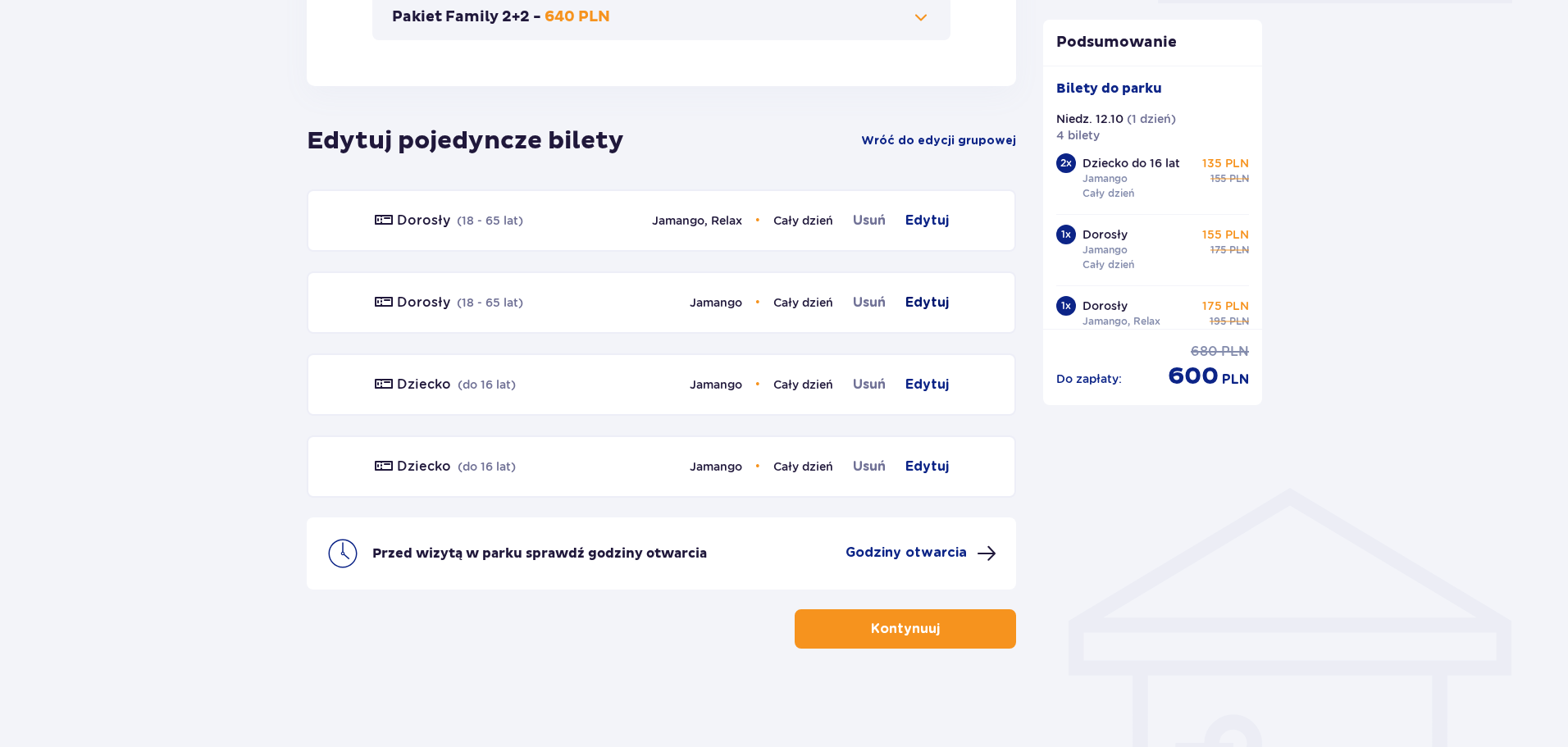
click at [926, 297] on span "Edytuj" at bounding box center [927, 302] width 44 height 20
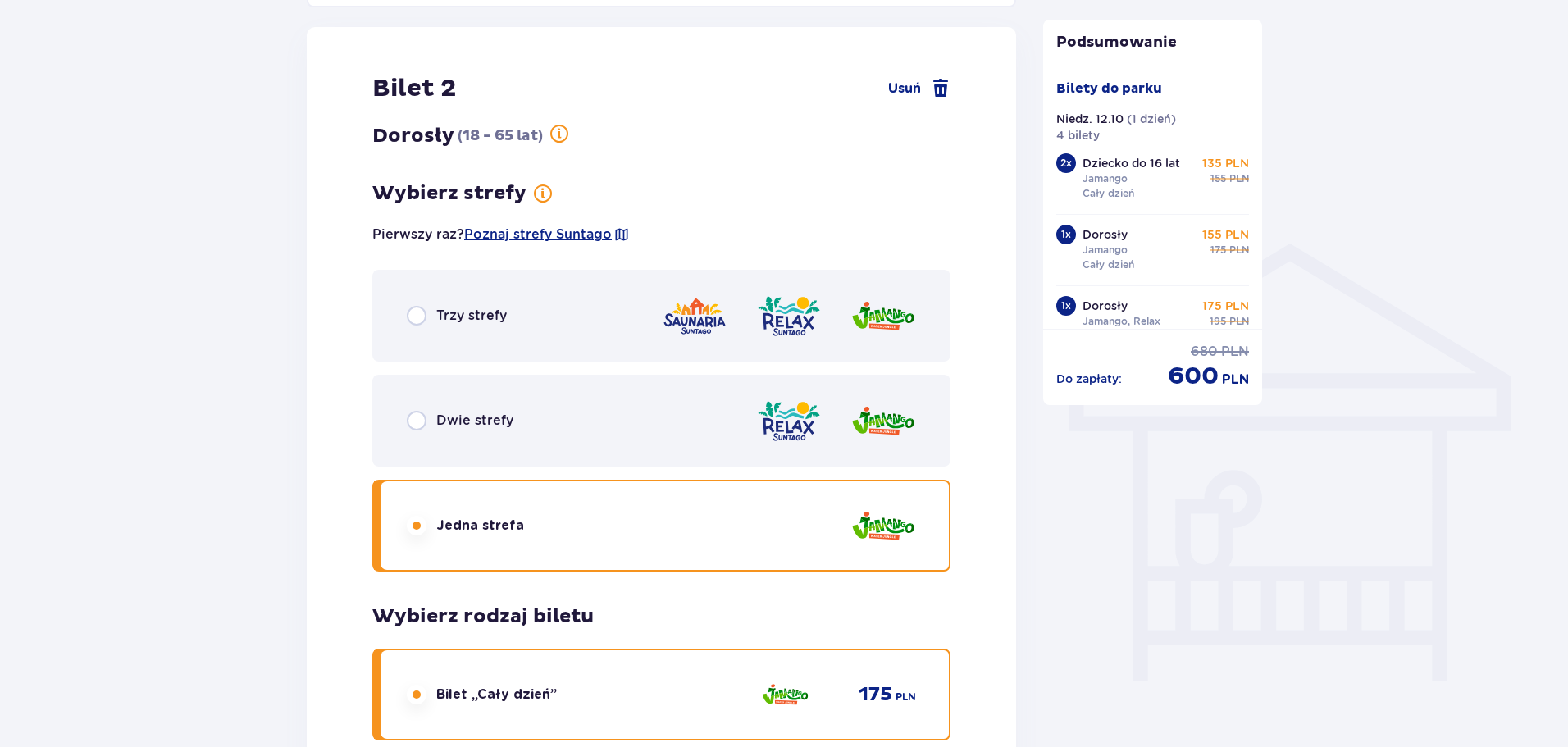
scroll to position [1096, 0]
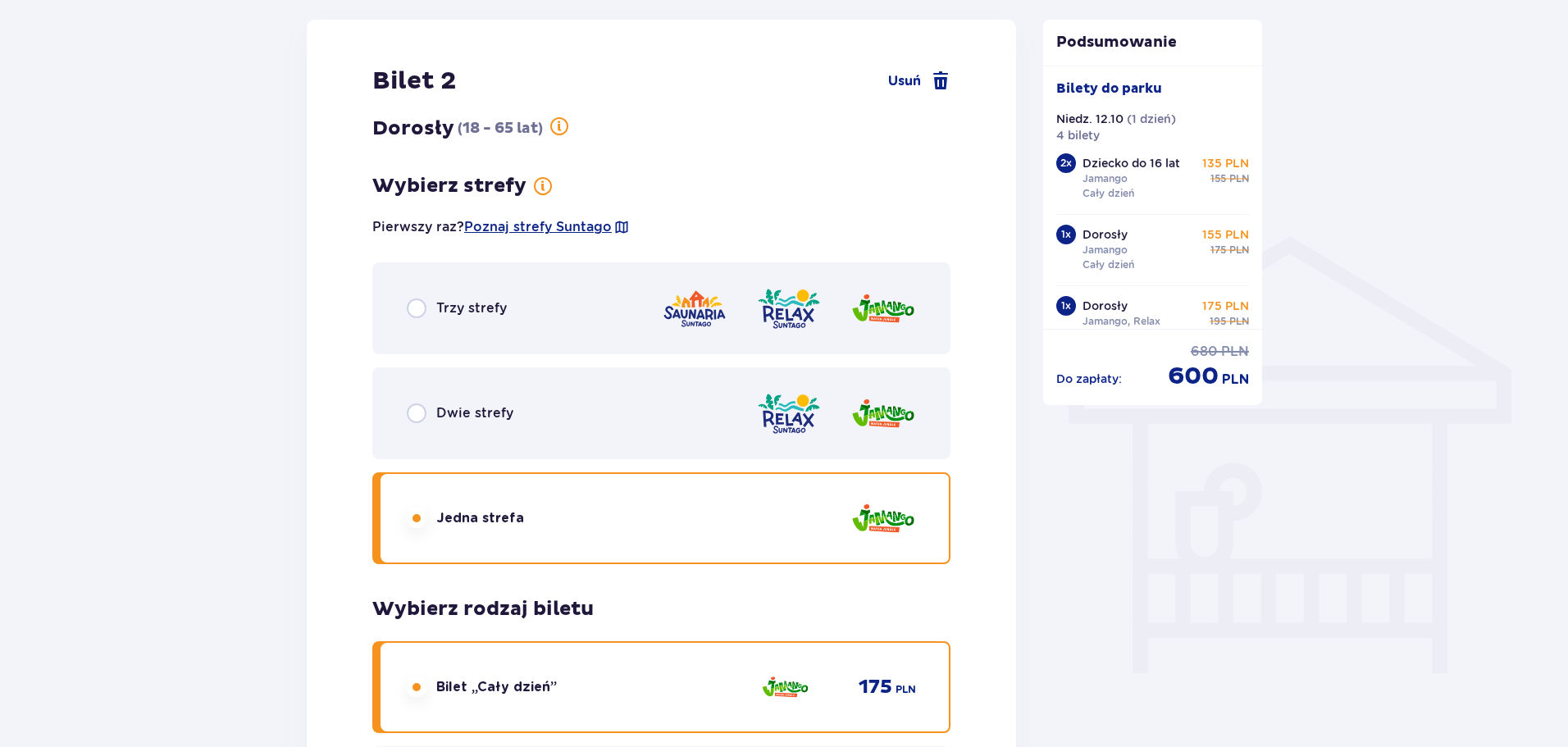
click at [514, 411] on div "Dwie strefy" at bounding box center [661, 413] width 578 height 92
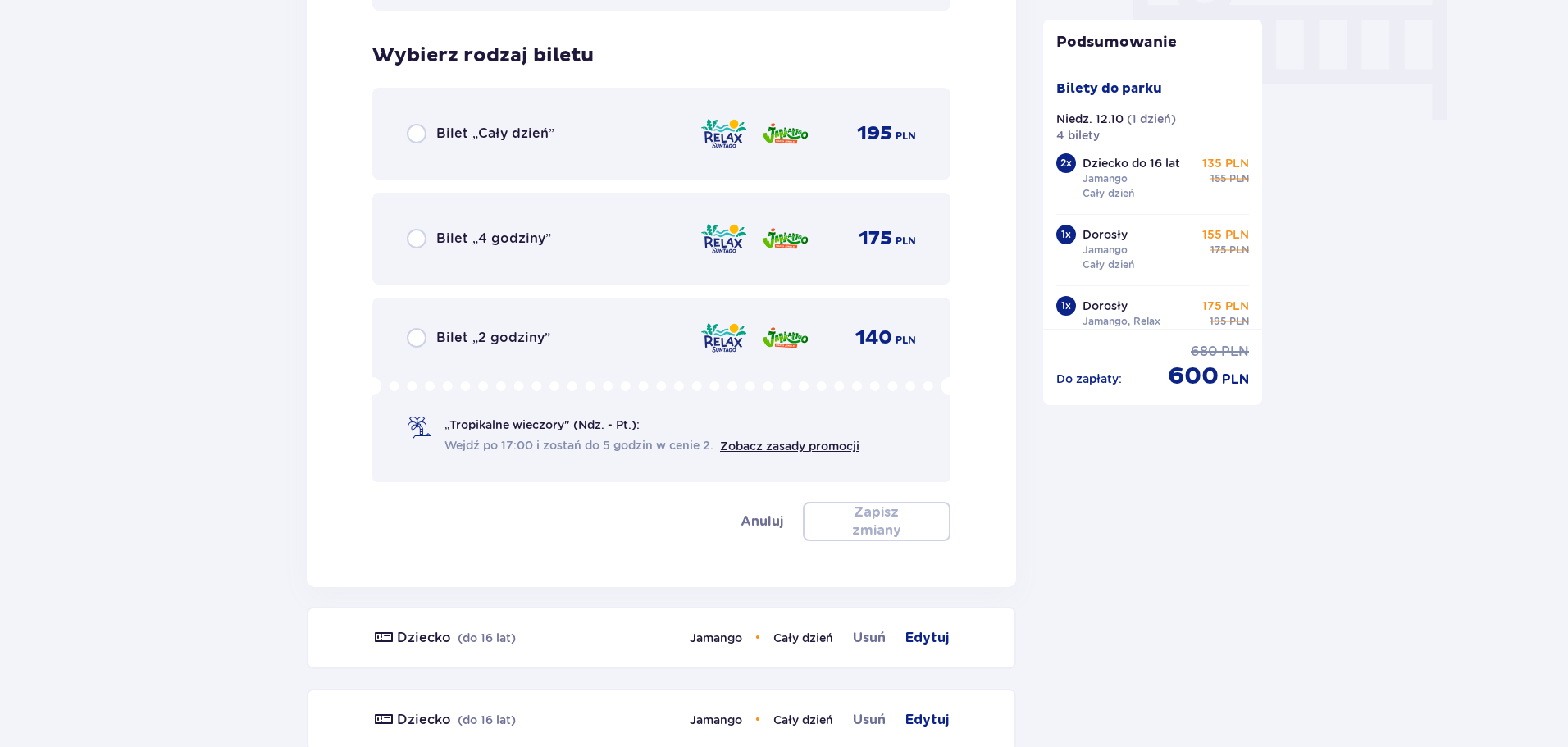
scroll to position [1673, 0]
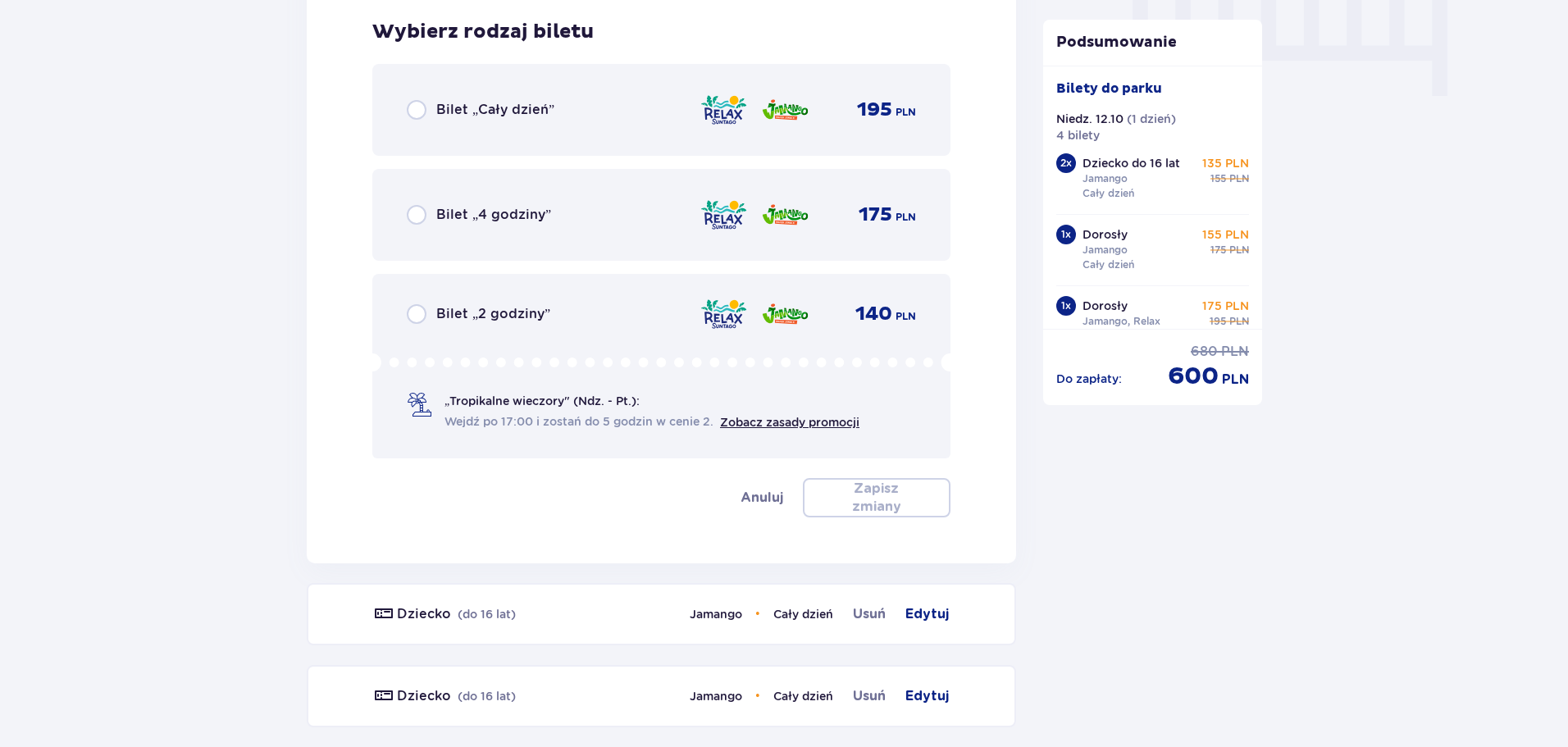
click at [590, 120] on div "Bilet „Cały dzień” 195 PLN" at bounding box center [661, 110] width 509 height 35
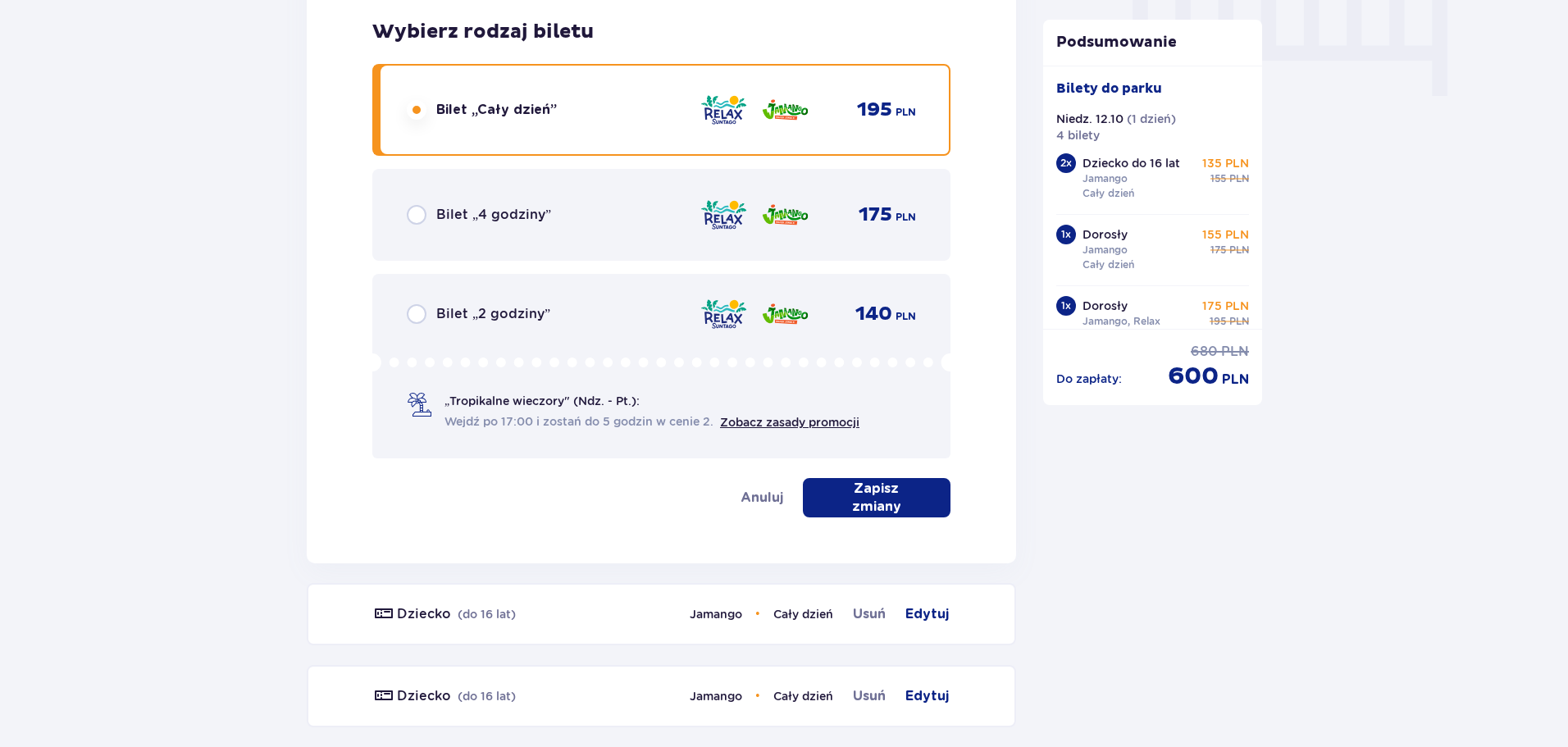
click at [901, 498] on p "Zapisz zmiany" at bounding box center [876, 498] width 95 height 36
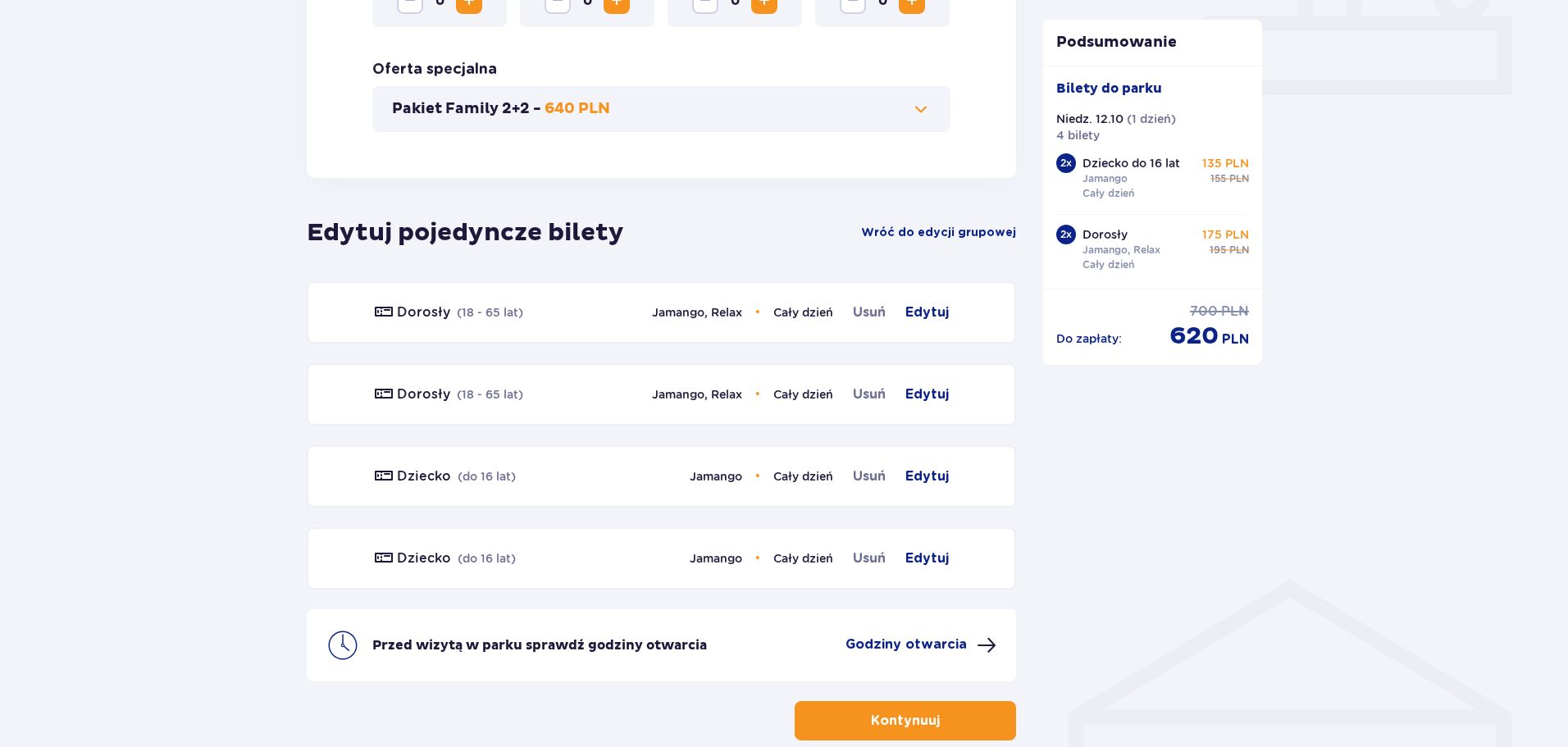
scroll to position [844, 0]
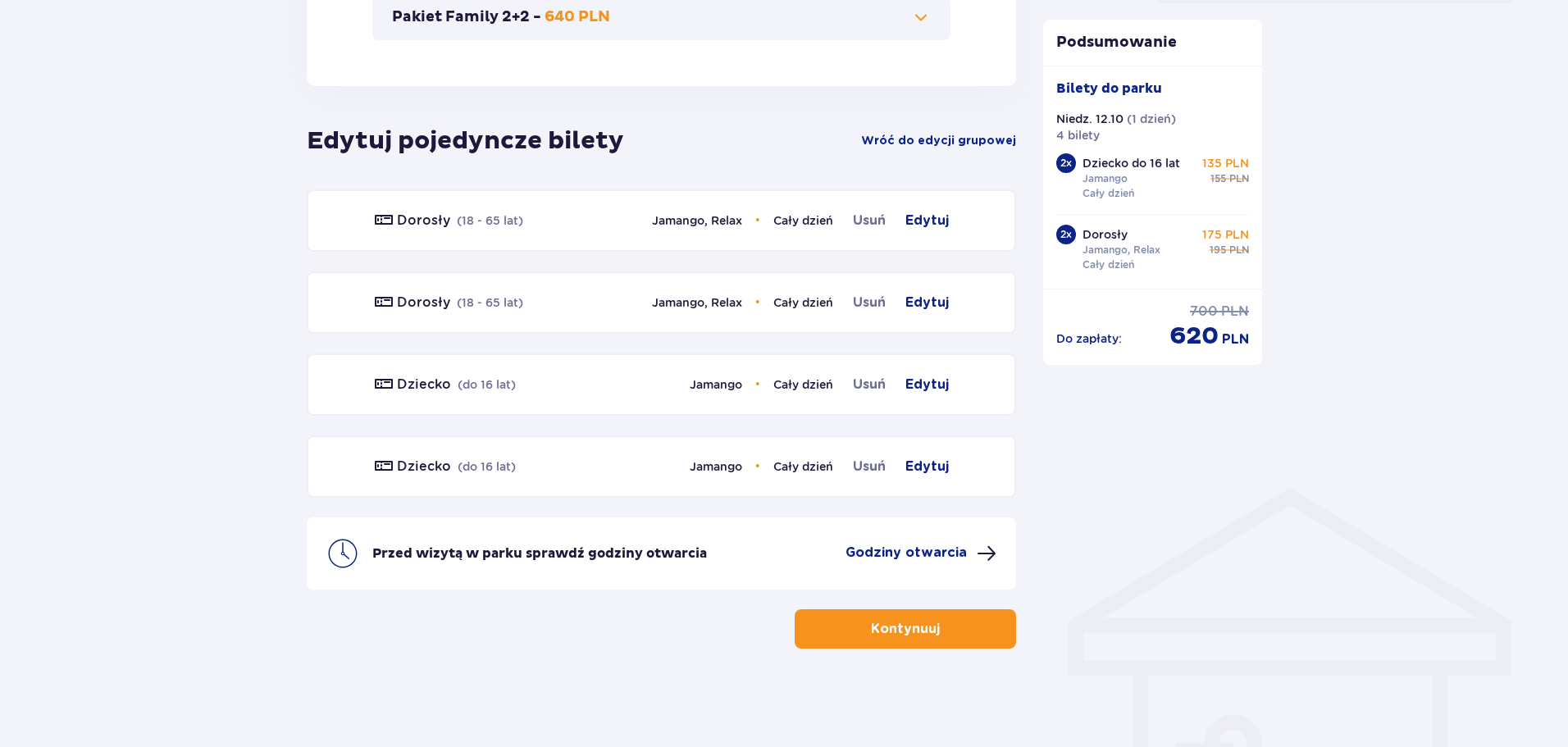
click at [969, 557] on button "Godziny otwarcia" at bounding box center [921, 554] width 151 height 20
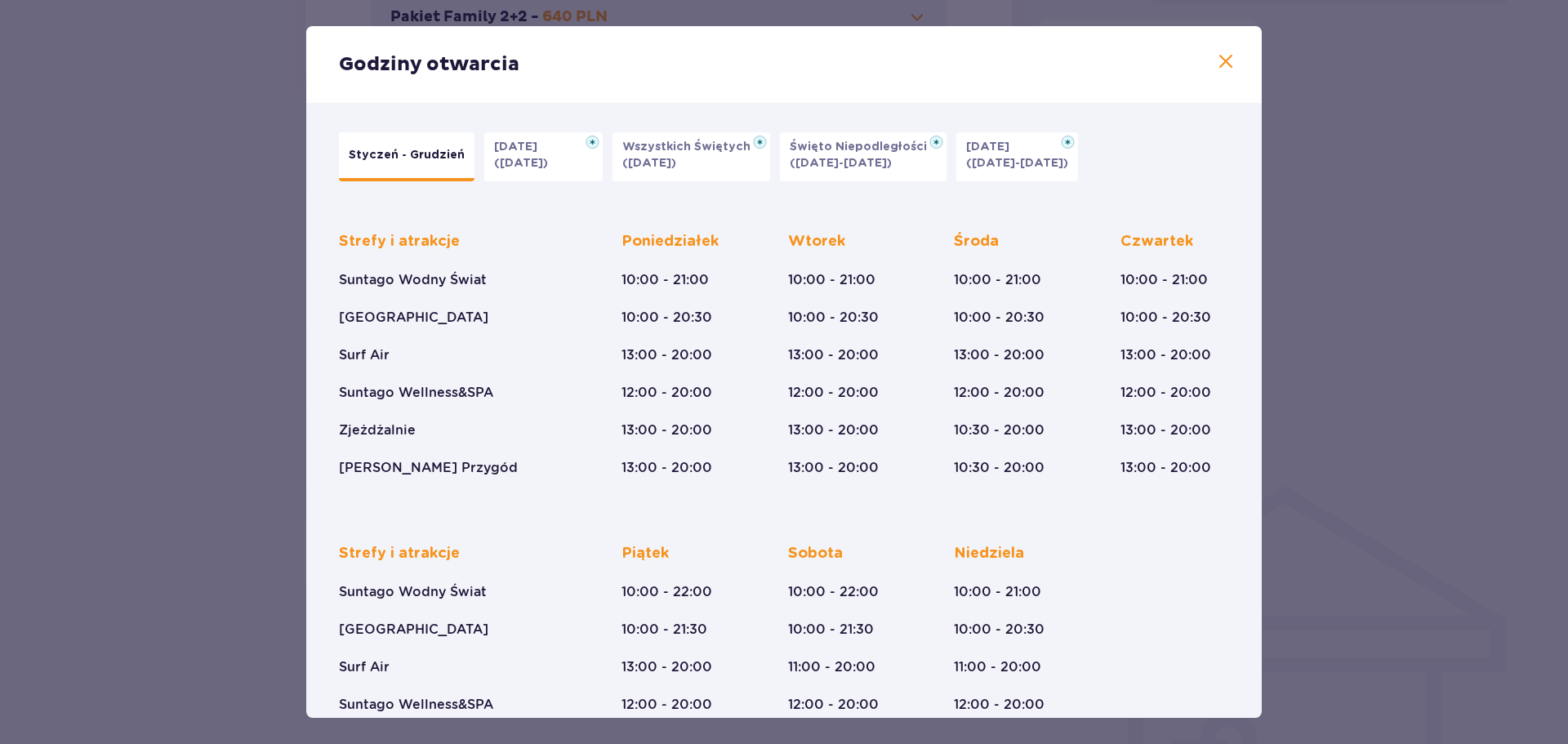
click at [1218, 64] on span at bounding box center [1226, 63] width 20 height 20
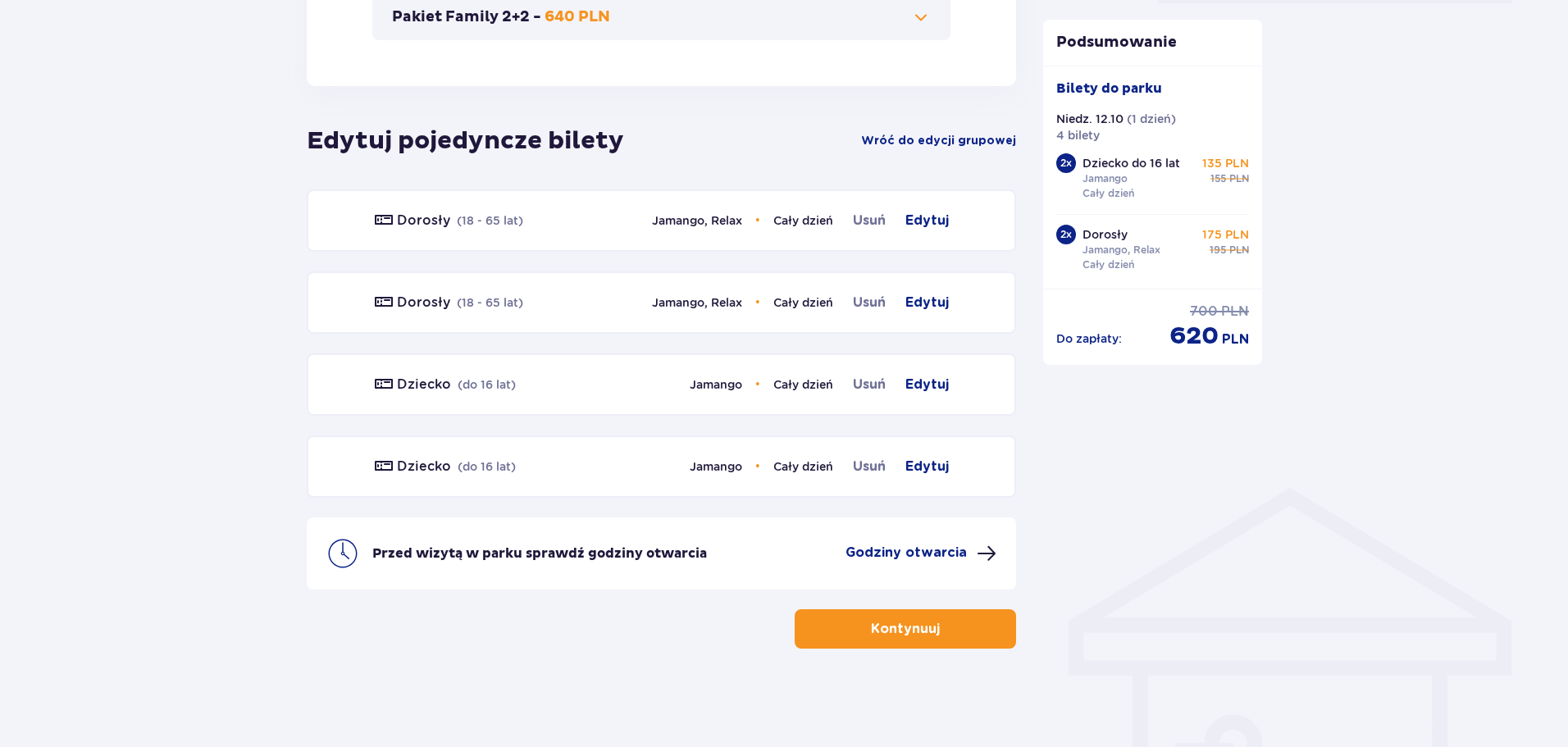
click at [954, 612] on button "Kontynuuj" at bounding box center [904, 629] width 221 height 39
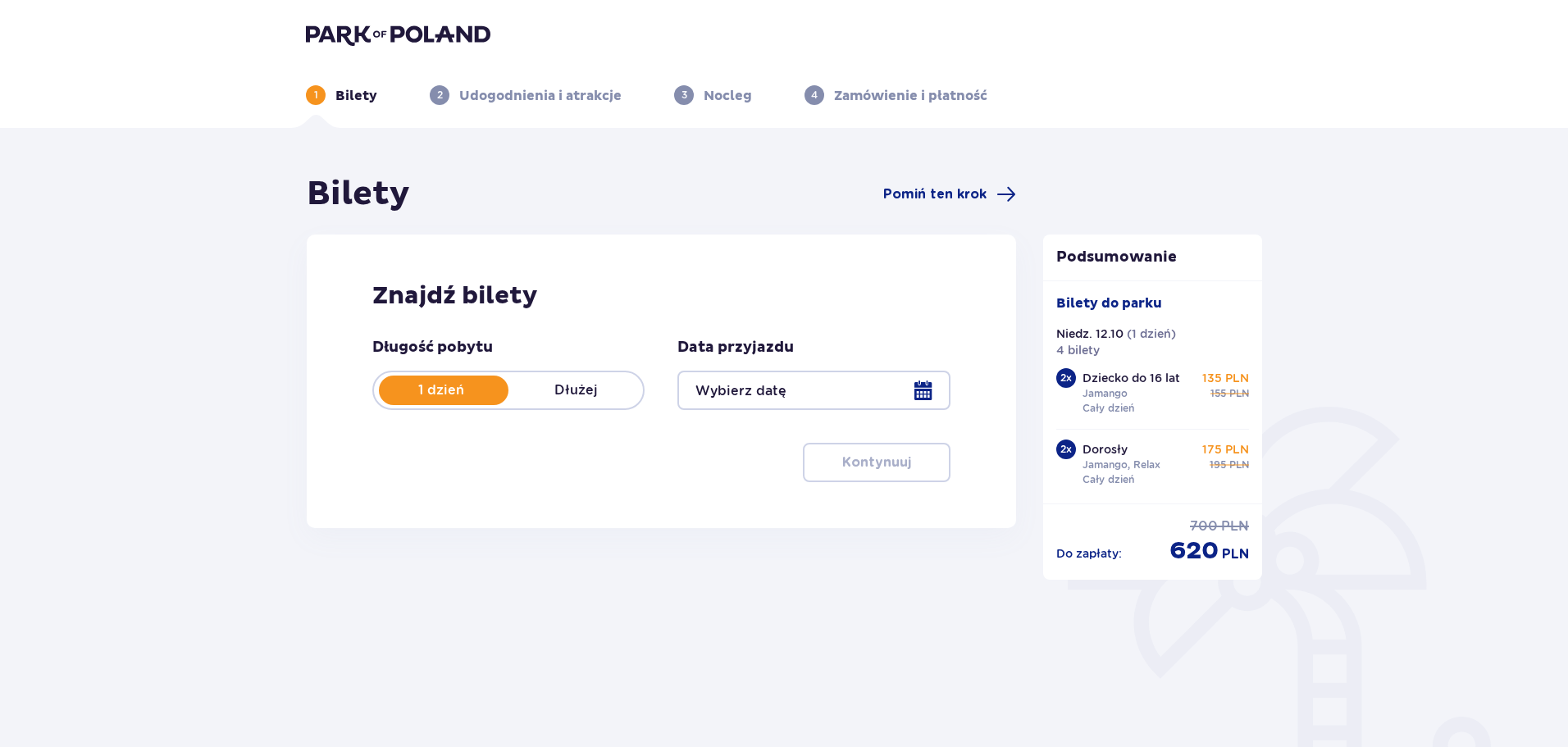
scroll to position [131, 0]
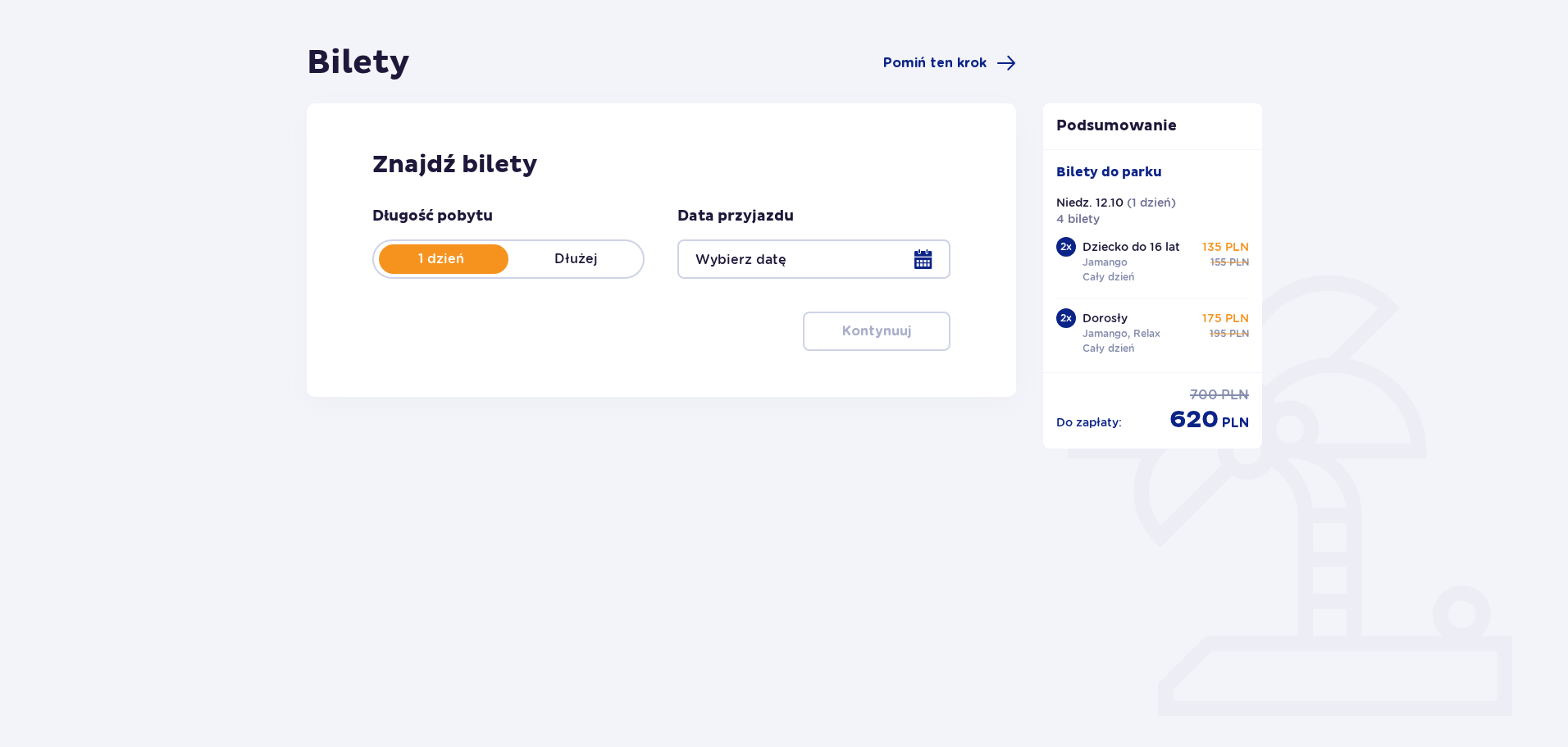
type input "12.10.25"
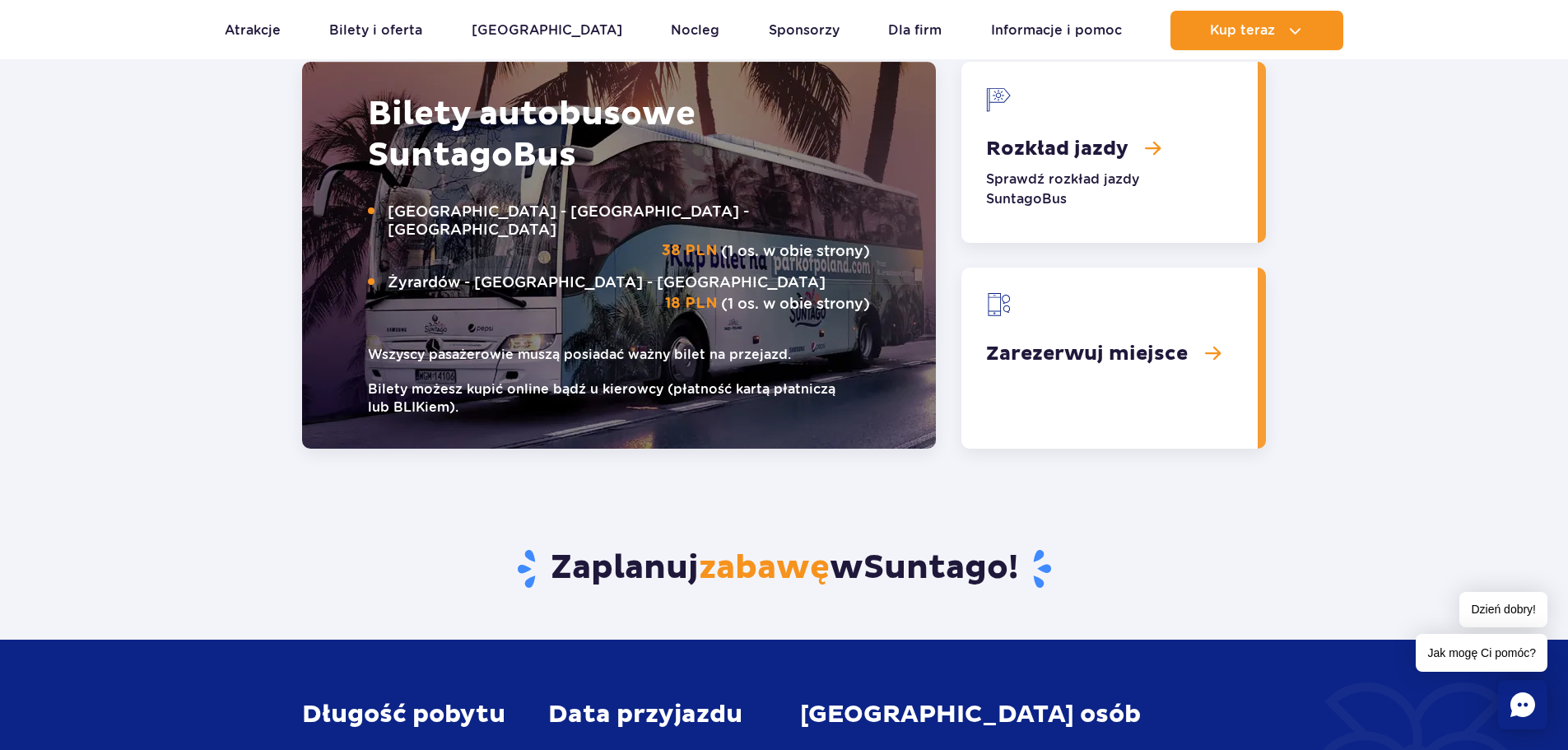
scroll to position [2059, 0]
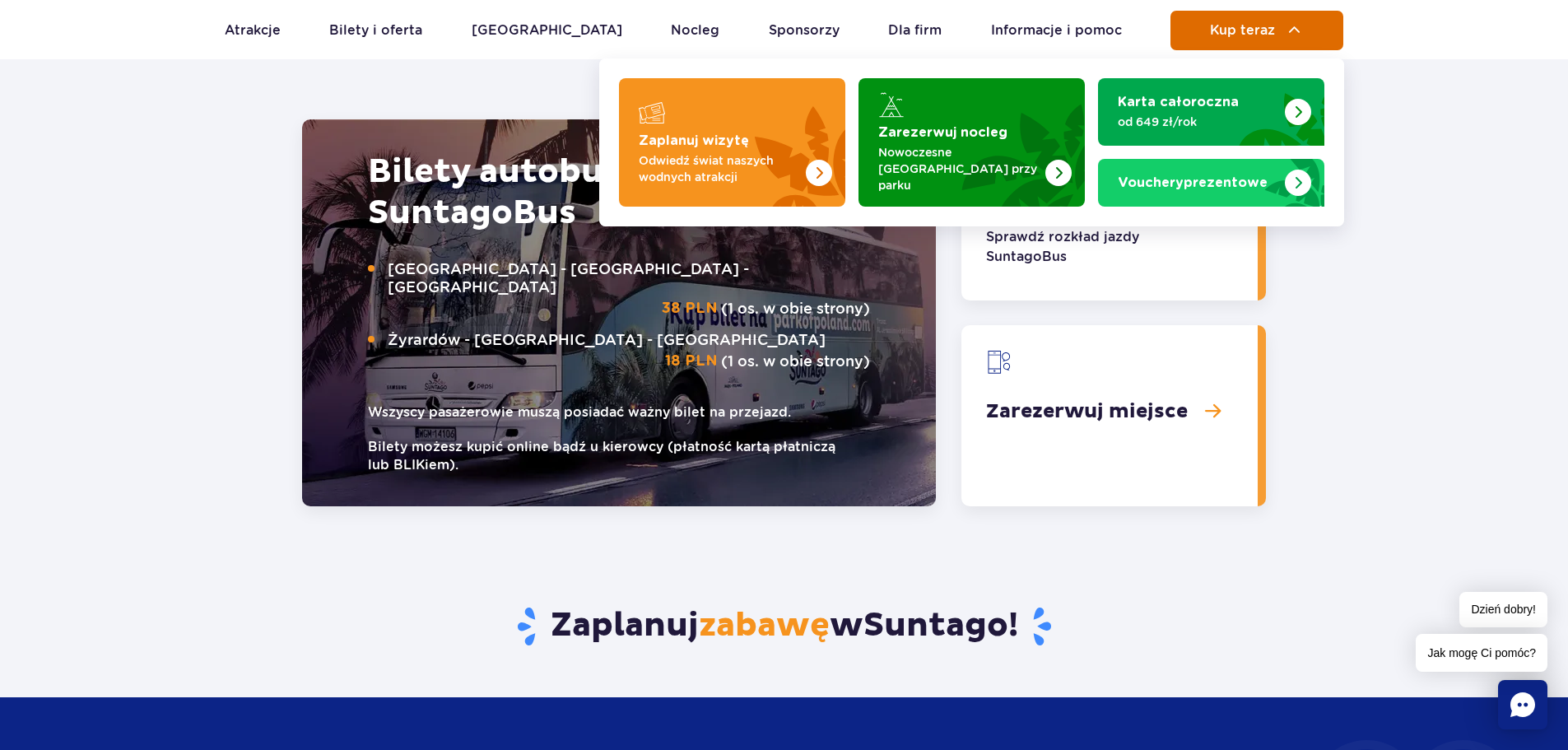
click at [1250, 29] on span "Kup teraz" at bounding box center [1243, 30] width 65 height 15
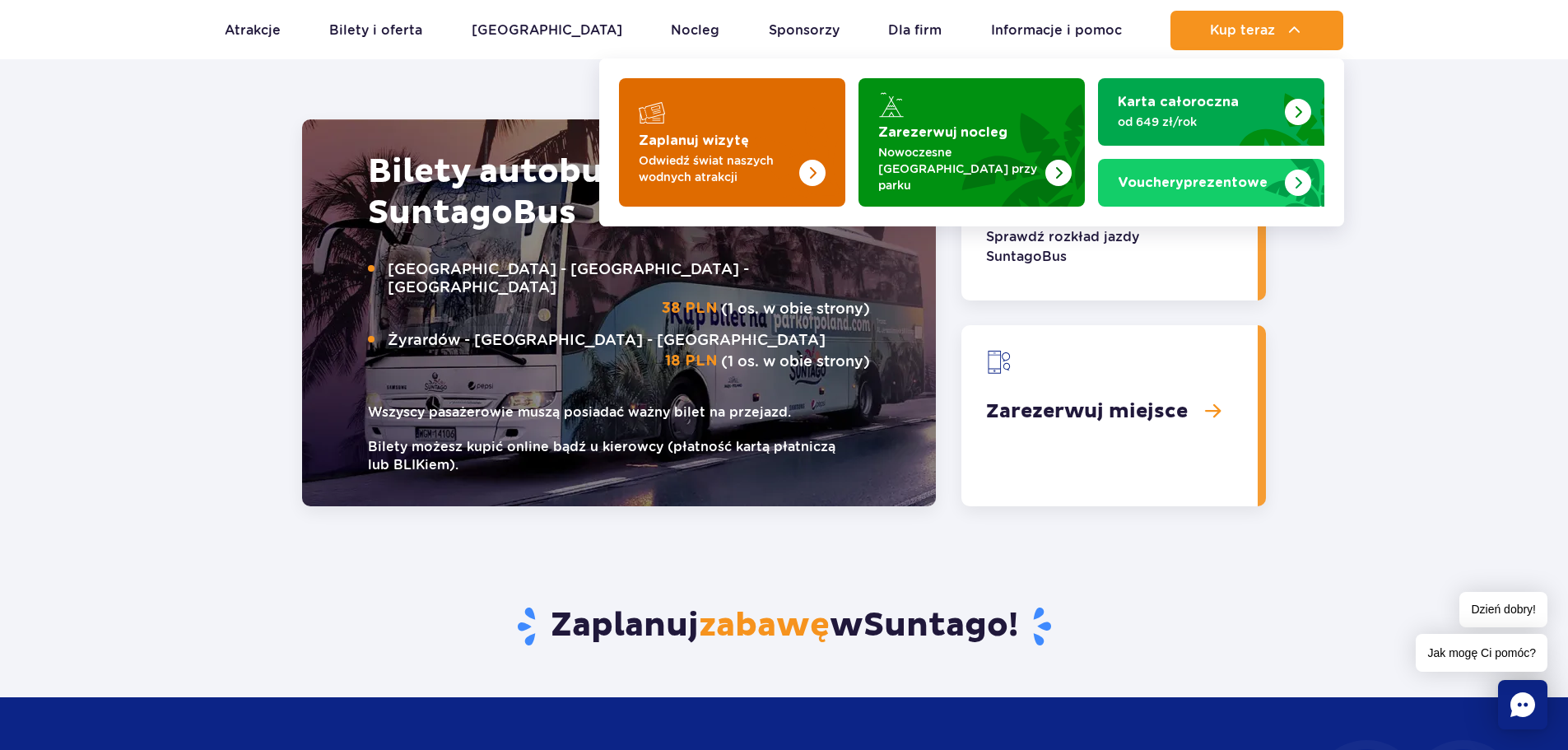
click at [708, 144] on div "Zaplanuj wizytę Odwiedź świat naszych wodnych atrakcji" at bounding box center [732, 159] width 187 height 53
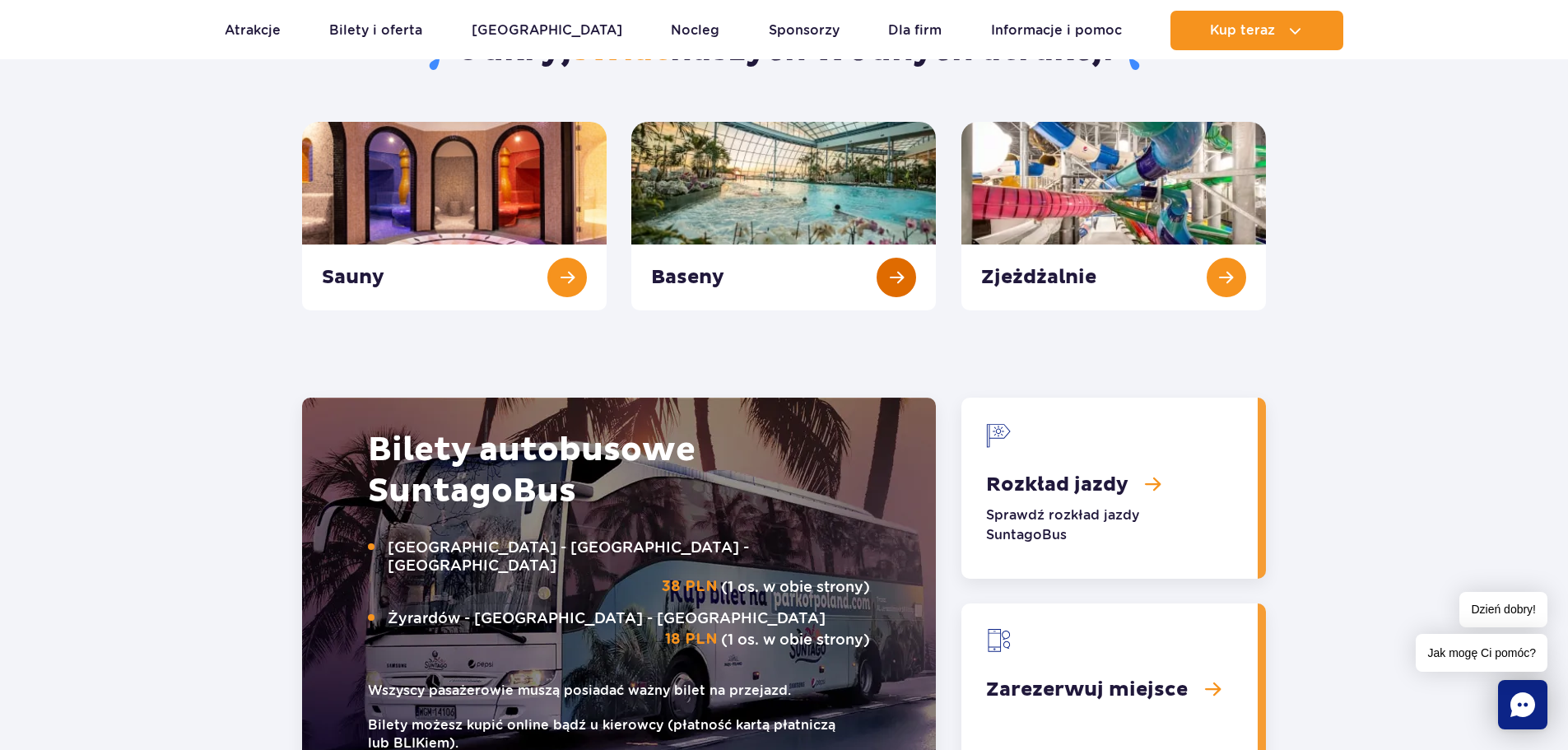
scroll to position [1647, 0]
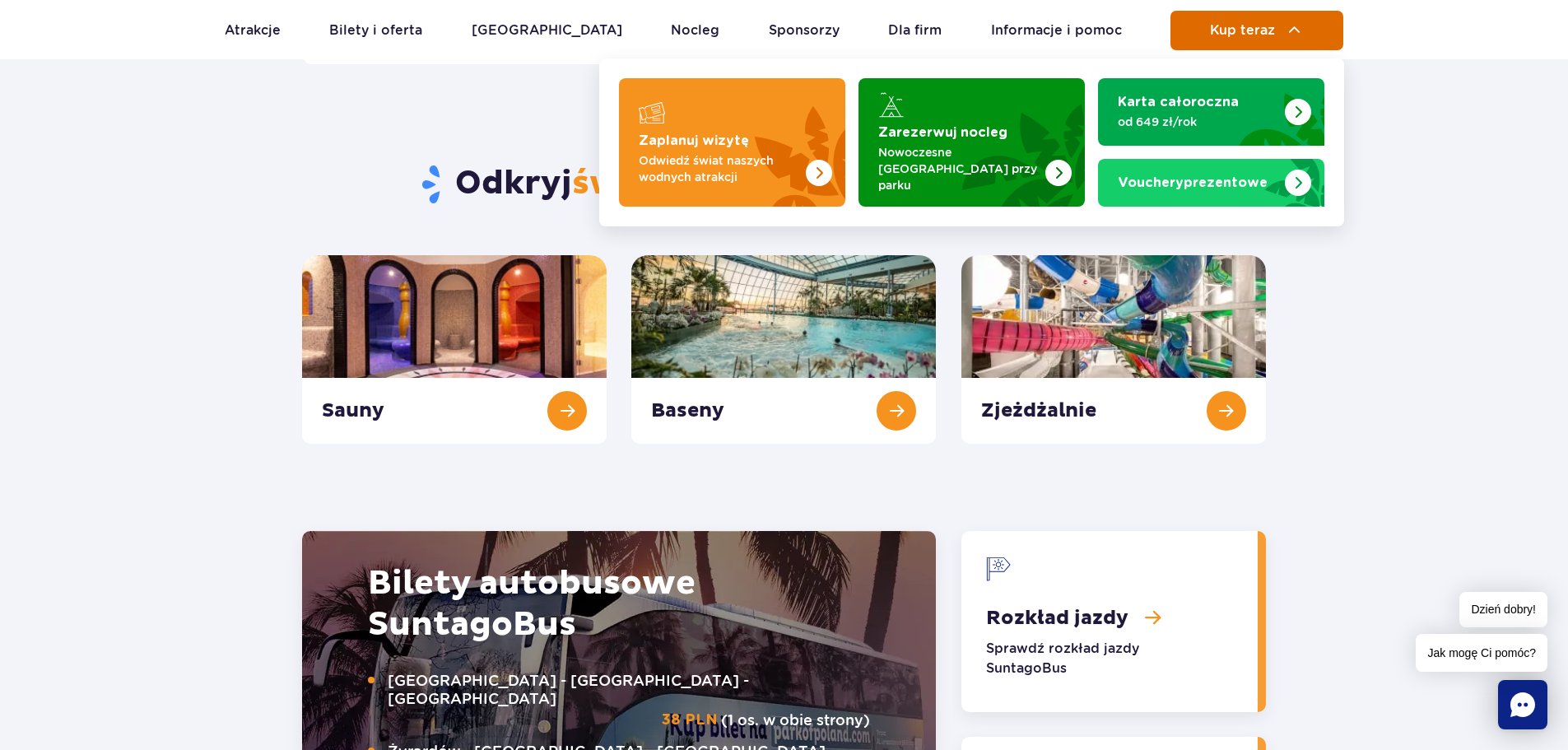
click at [1194, 37] on button "Kup teraz" at bounding box center [1256, 30] width 173 height 39
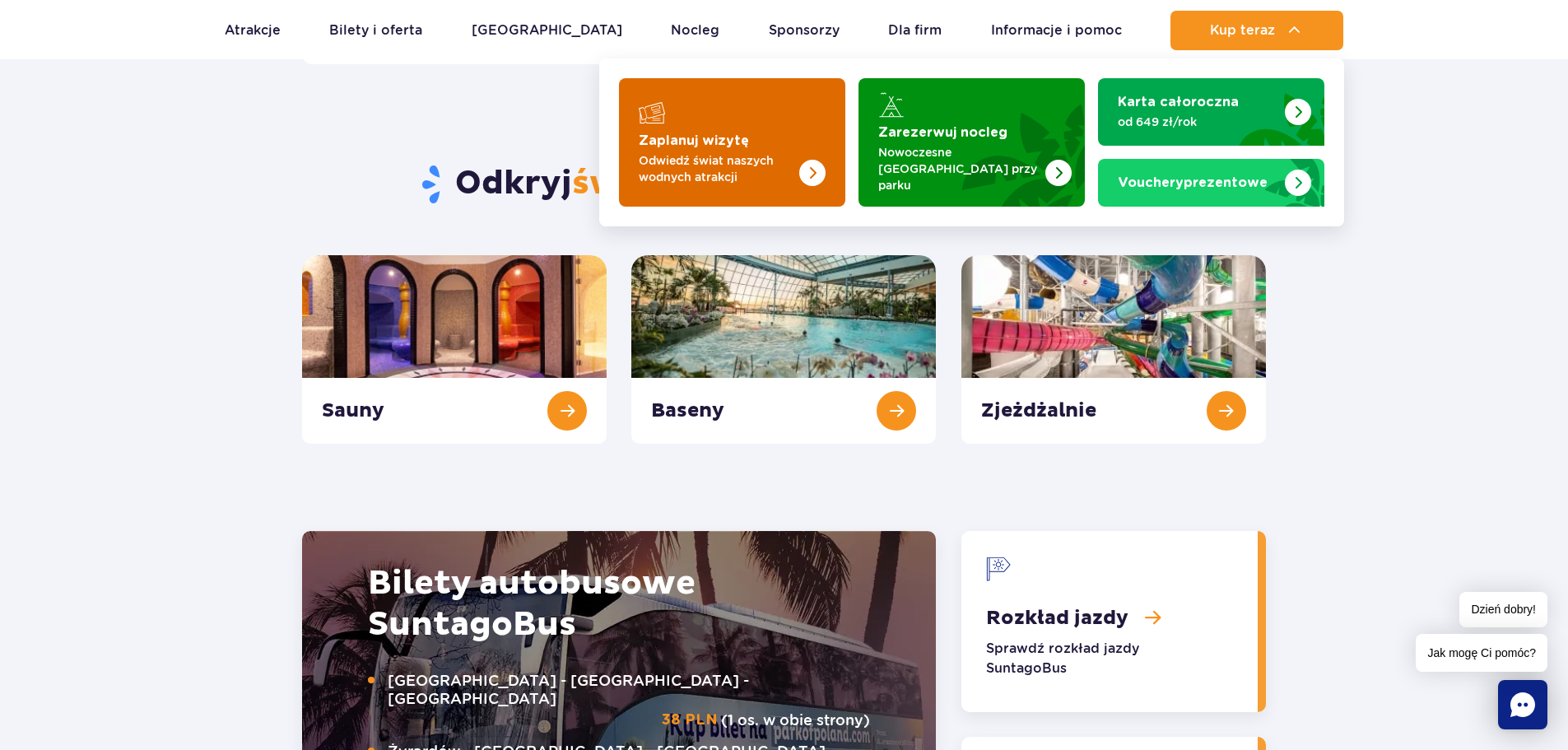
click at [709, 134] on strong "Zaplanuj wizytę" at bounding box center [694, 141] width 111 height 13
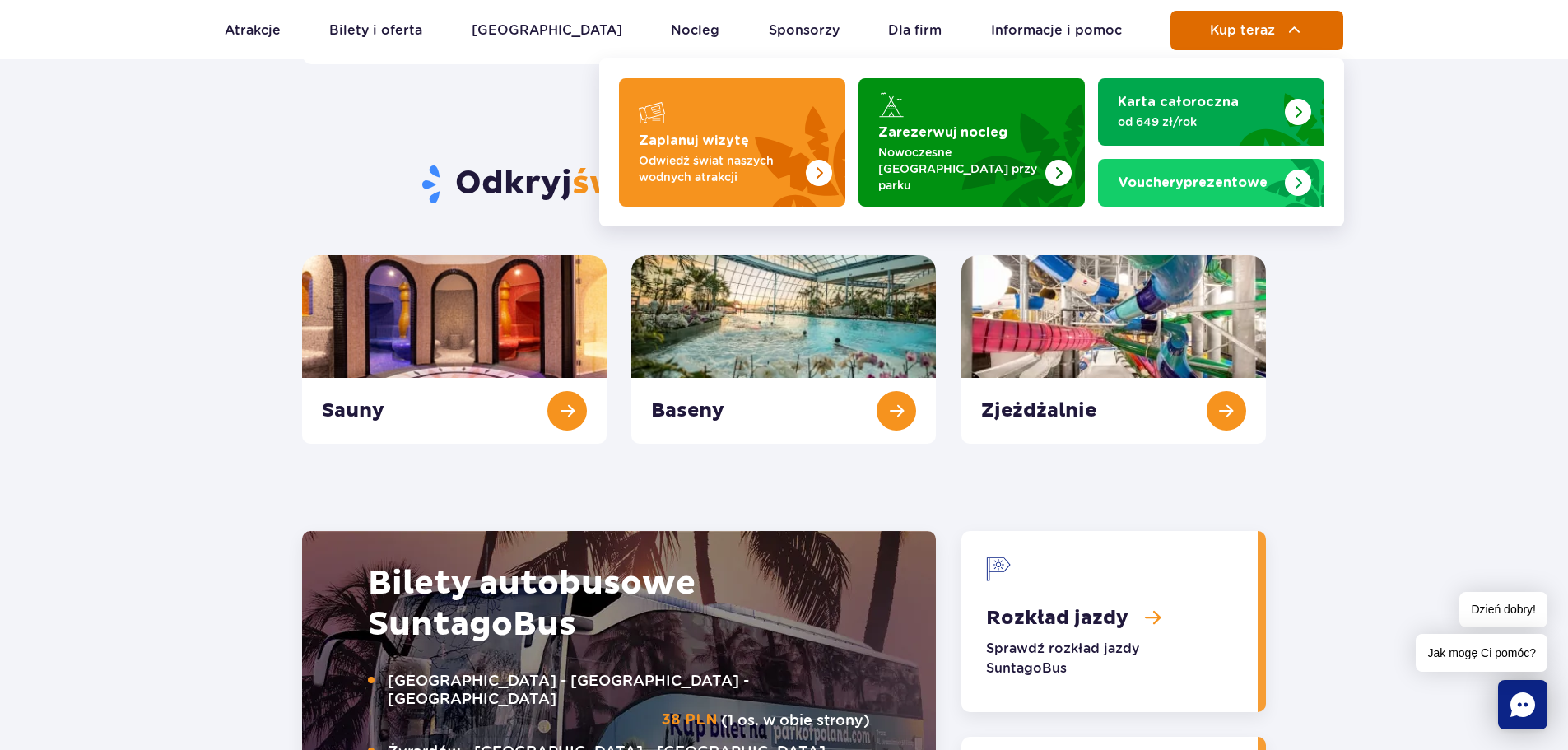
click at [1289, 48] on button "Kup teraz" at bounding box center [1256, 30] width 173 height 39
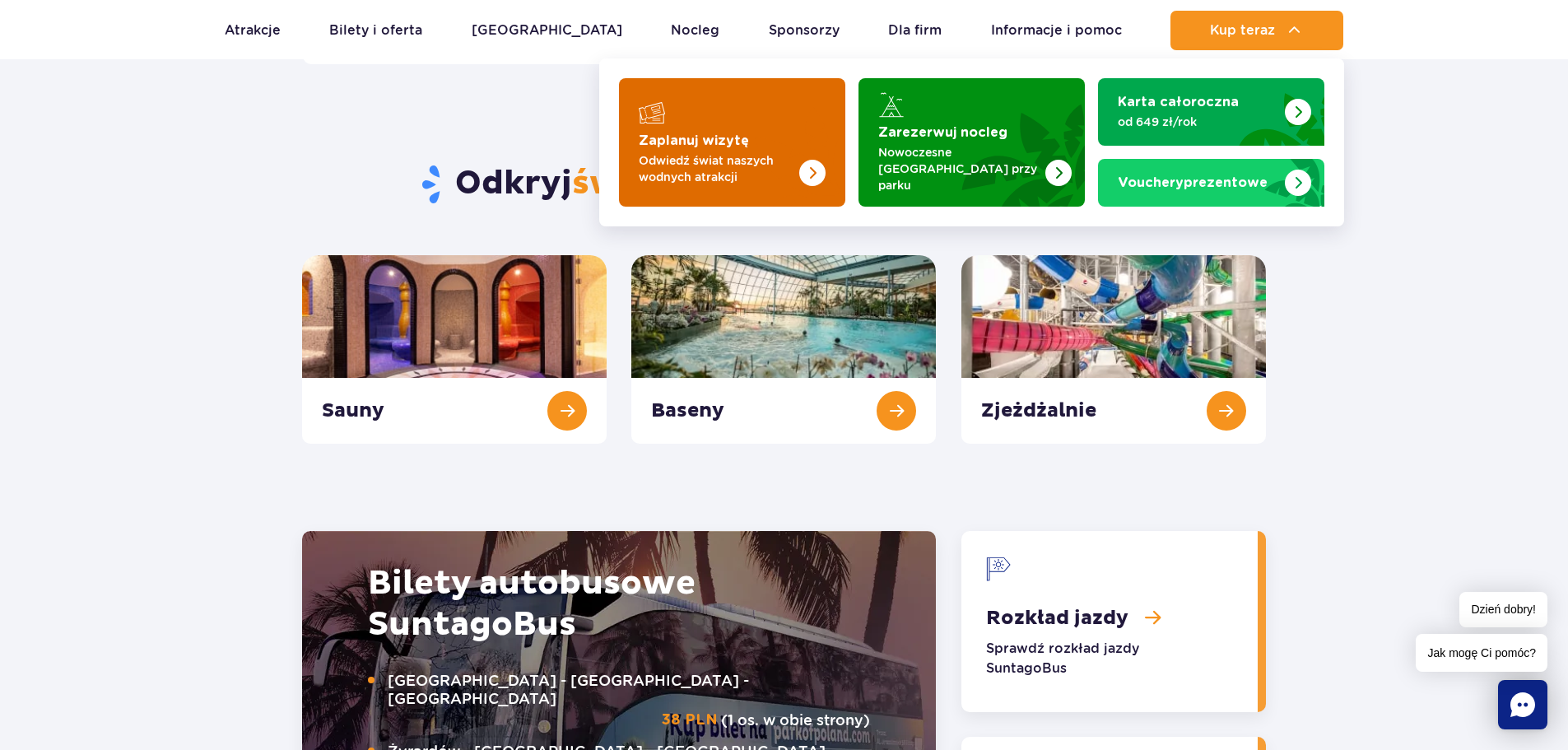
click at [676, 123] on link "Zaplanuj wizytę Odwiedź świat naszych wodnych atrakcji" at bounding box center [732, 143] width 227 height 128
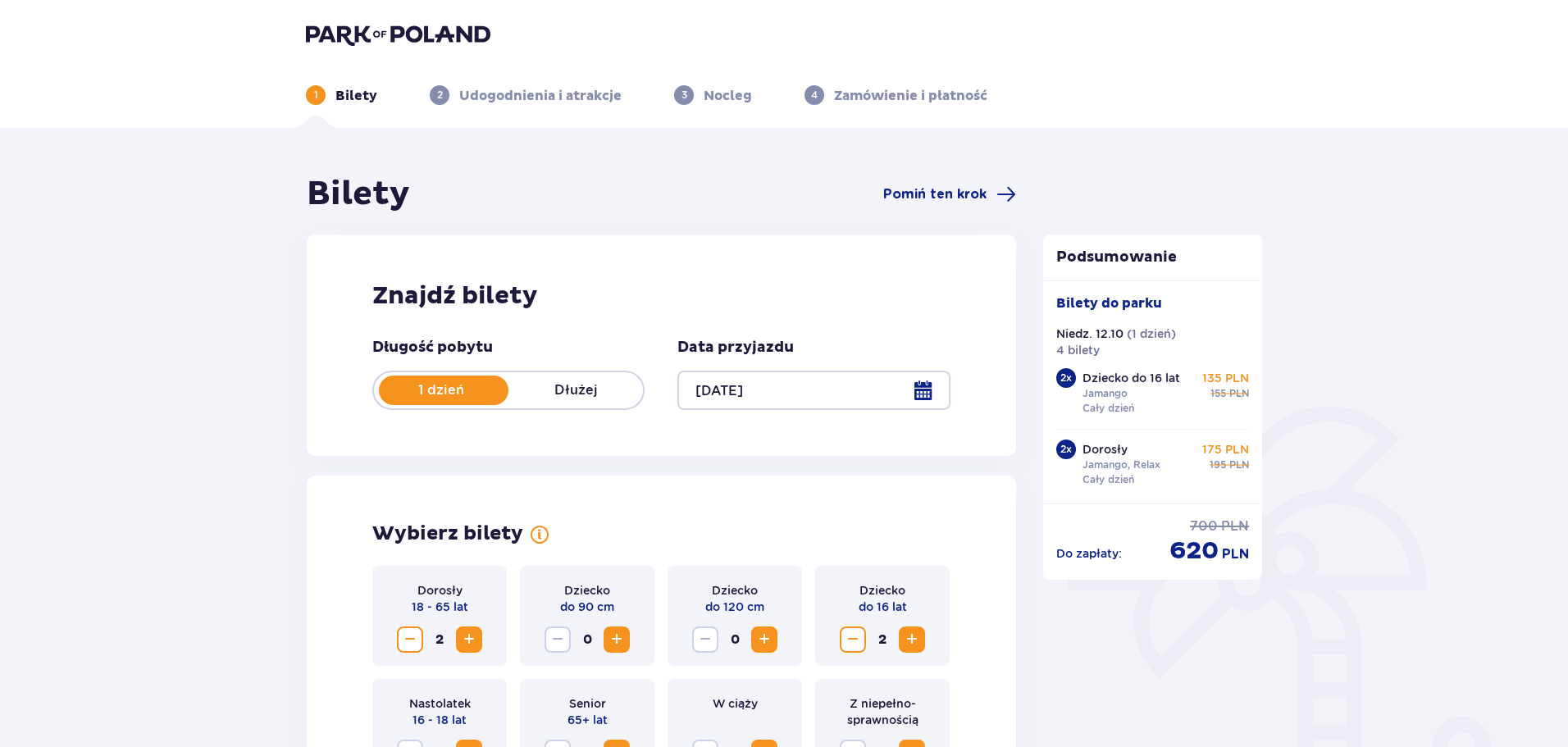
click at [917, 391] on div at bounding box center [813, 390] width 272 height 39
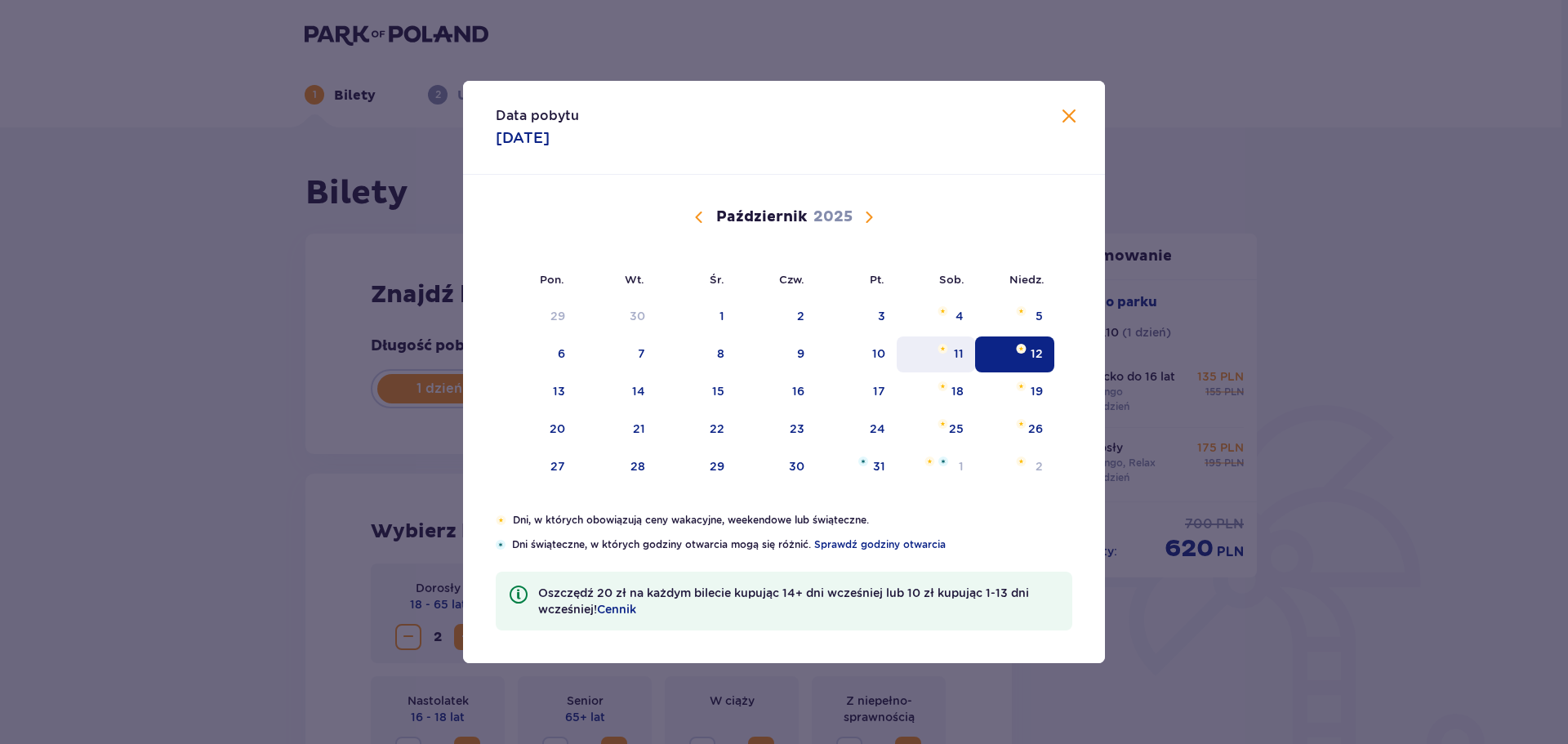
click at [950, 352] on div "11" at bounding box center [936, 355] width 79 height 36
type input "[DATE]"
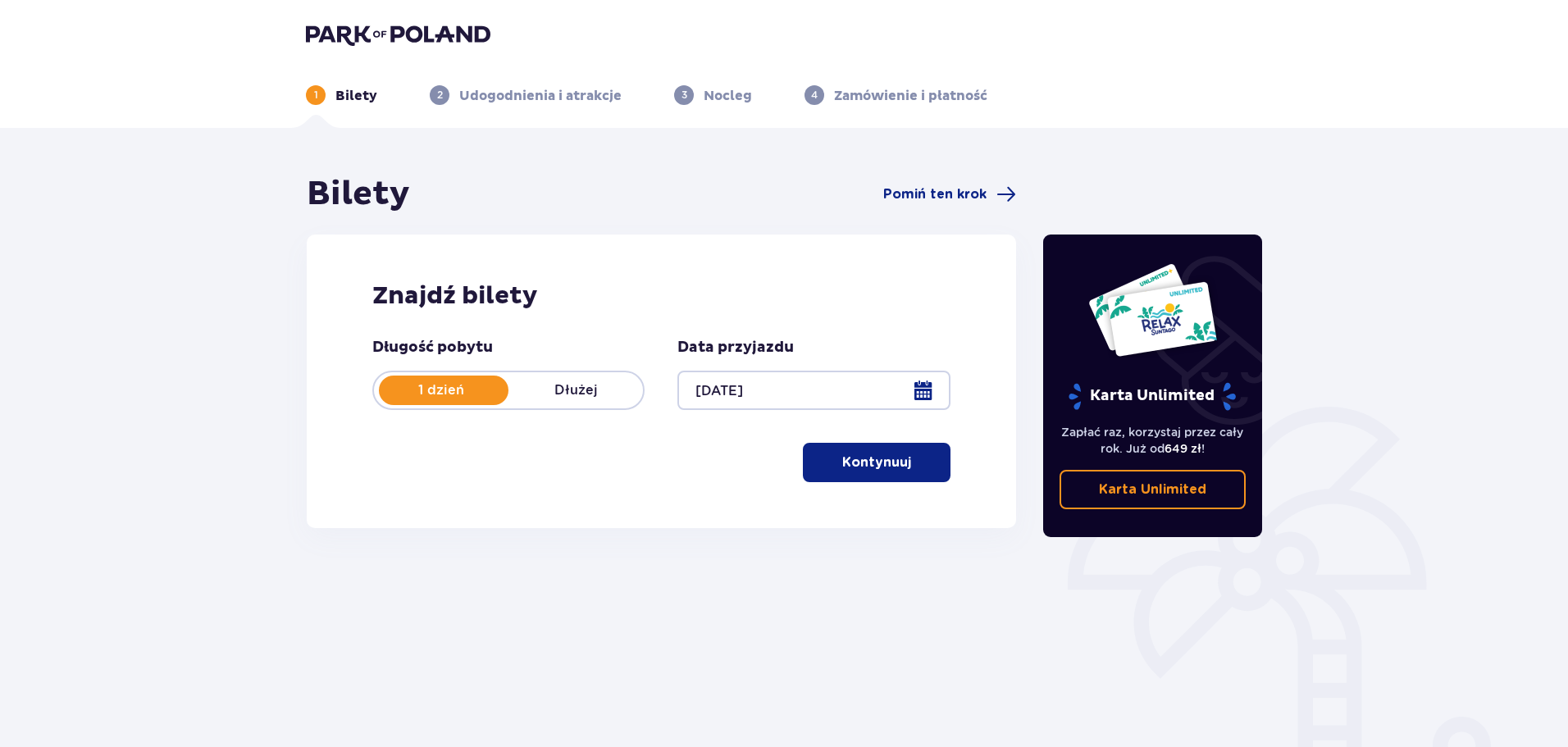
click at [878, 461] on p "Kontynuuj" at bounding box center [877, 463] width 69 height 18
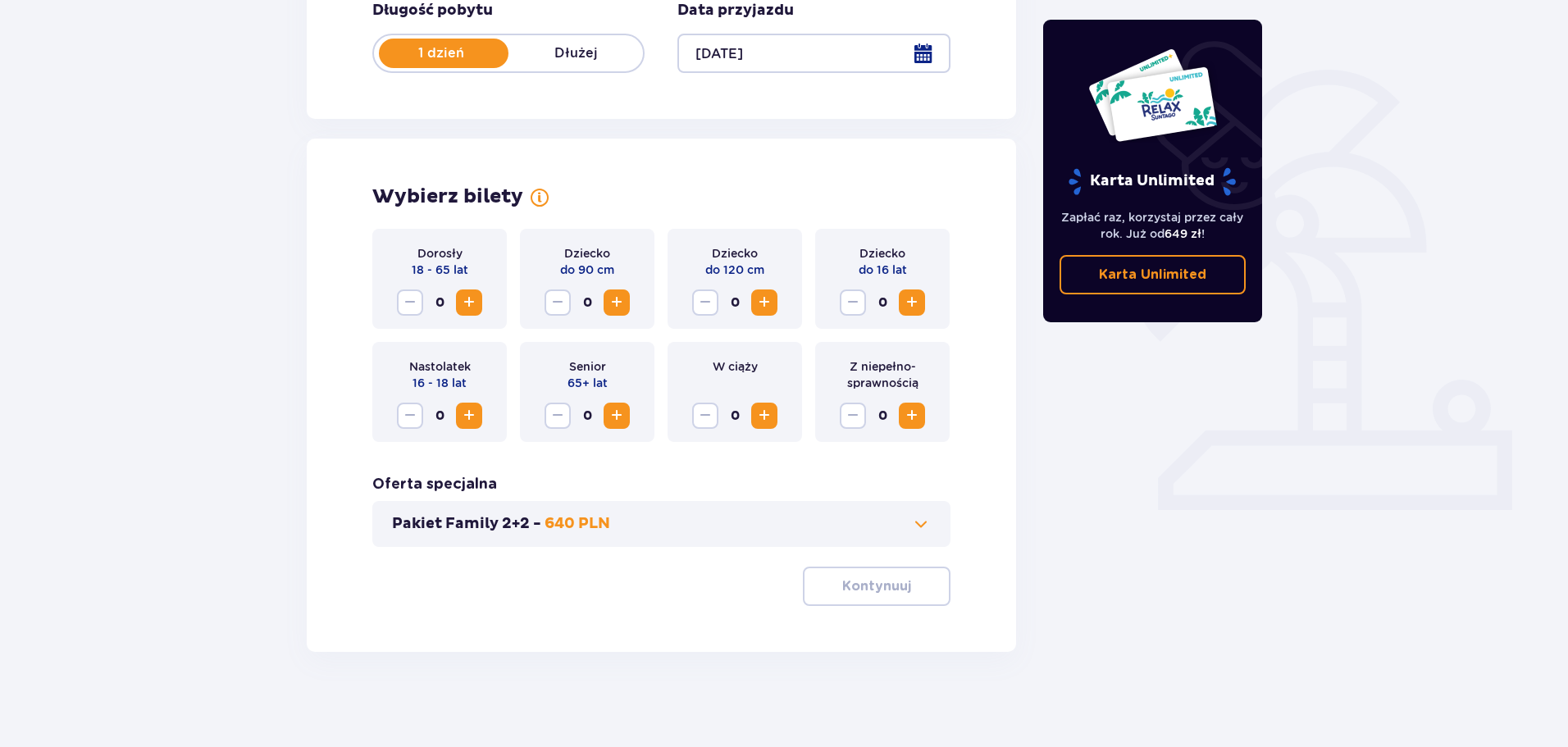
scroll to position [341, 0]
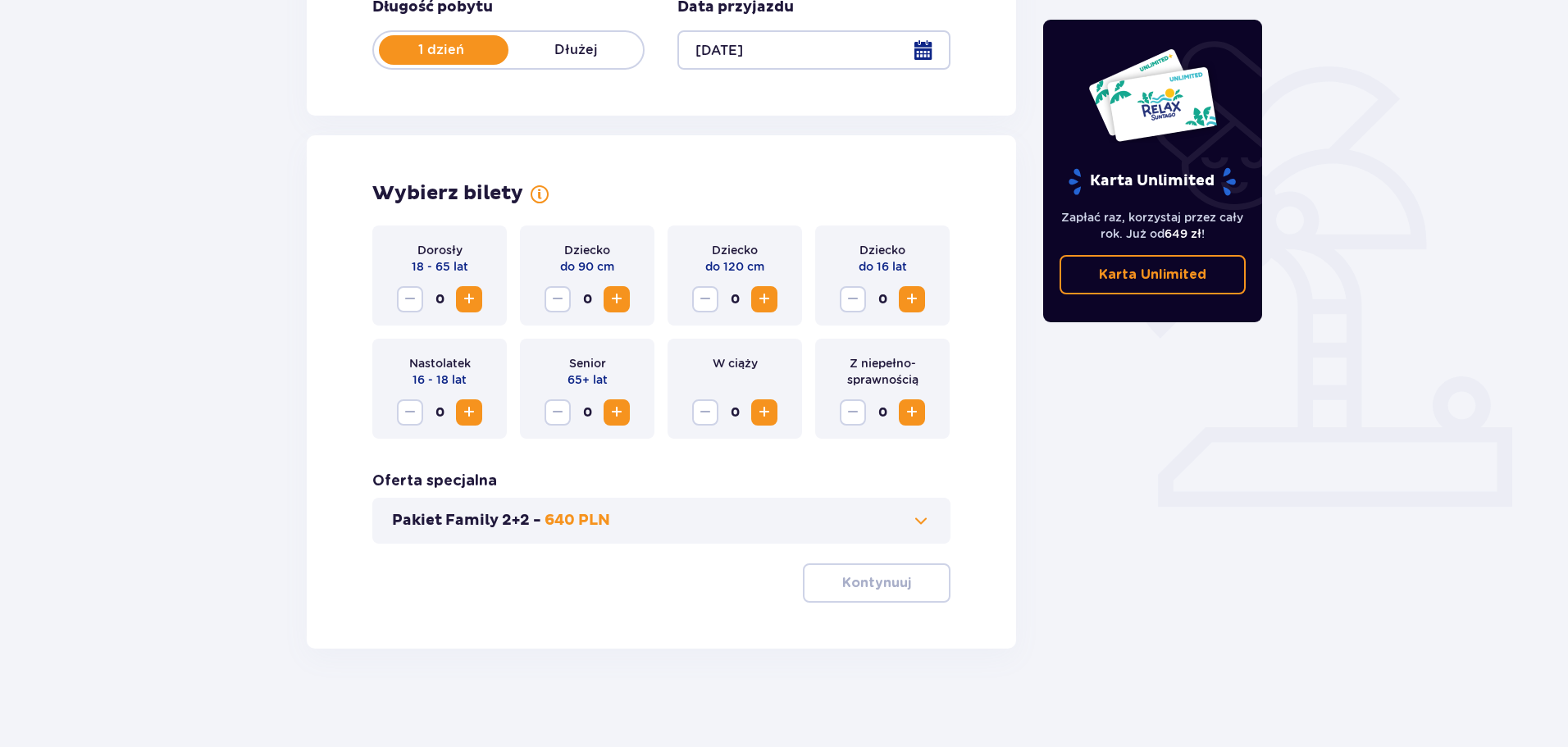
click at [622, 408] on span "Increase" at bounding box center [616, 413] width 20 height 20
click at [931, 598] on button "Kontynuuj" at bounding box center [876, 583] width 148 height 39
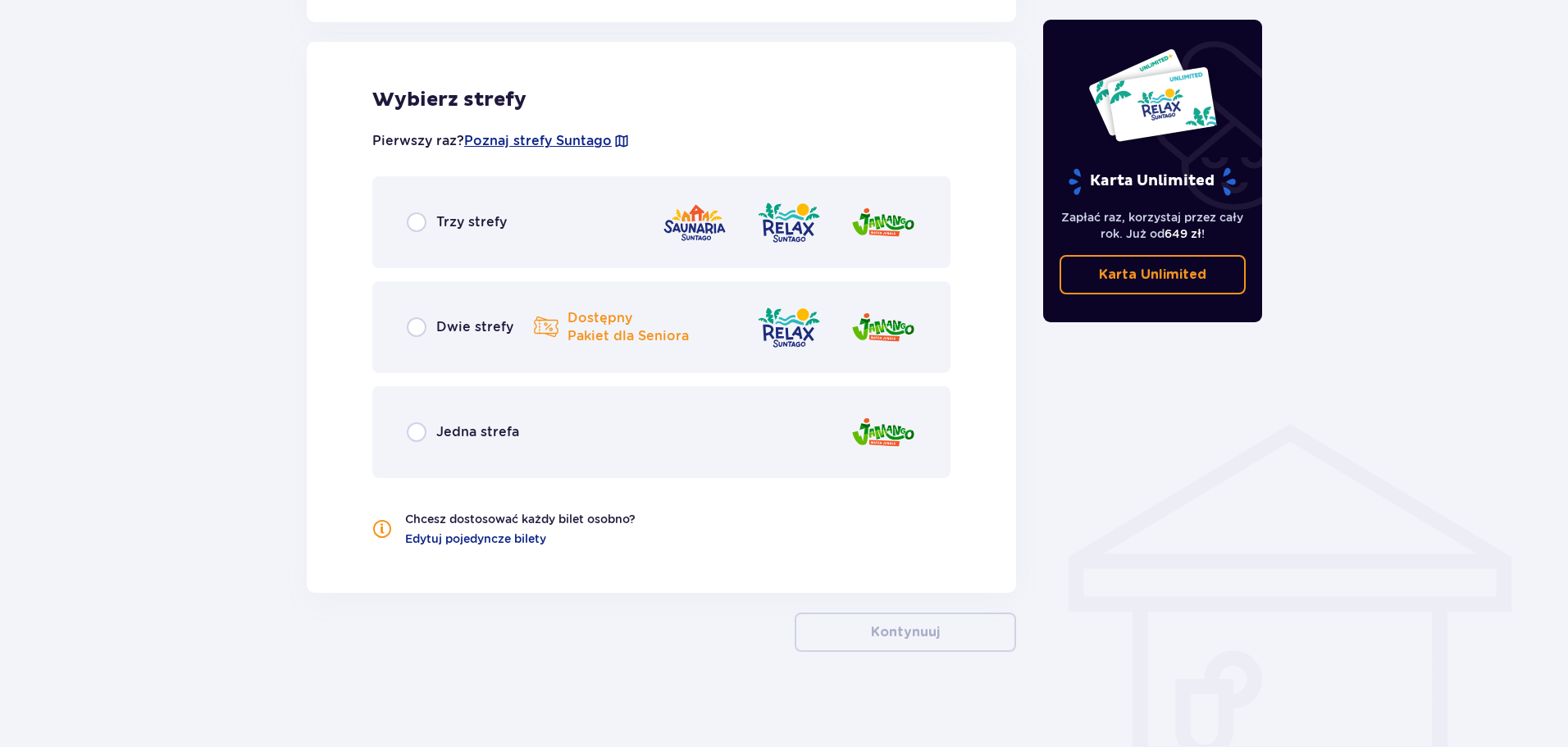
scroll to position [910, 0]
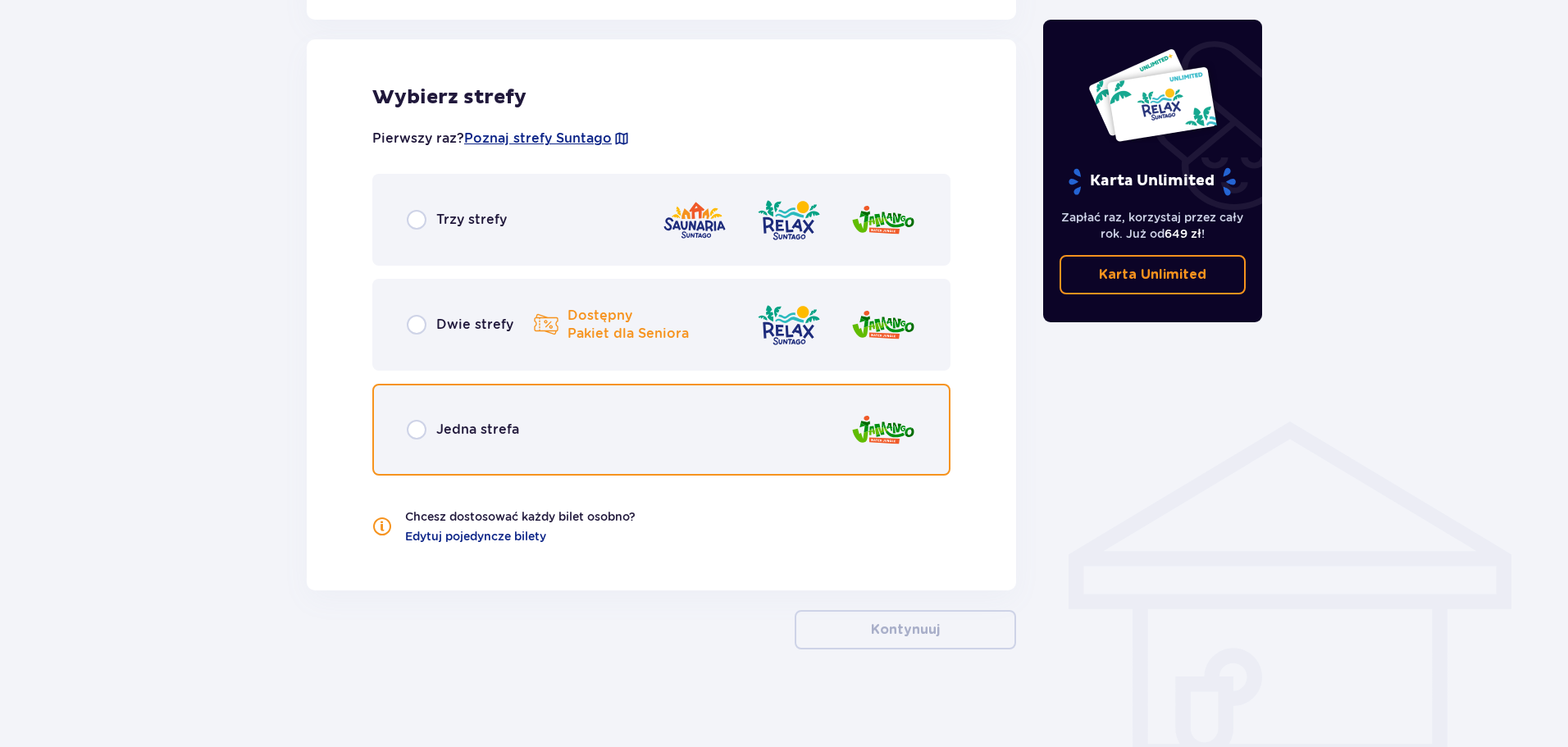
click at [423, 428] on input "radio" at bounding box center [417, 430] width 20 height 20
radio input "true"
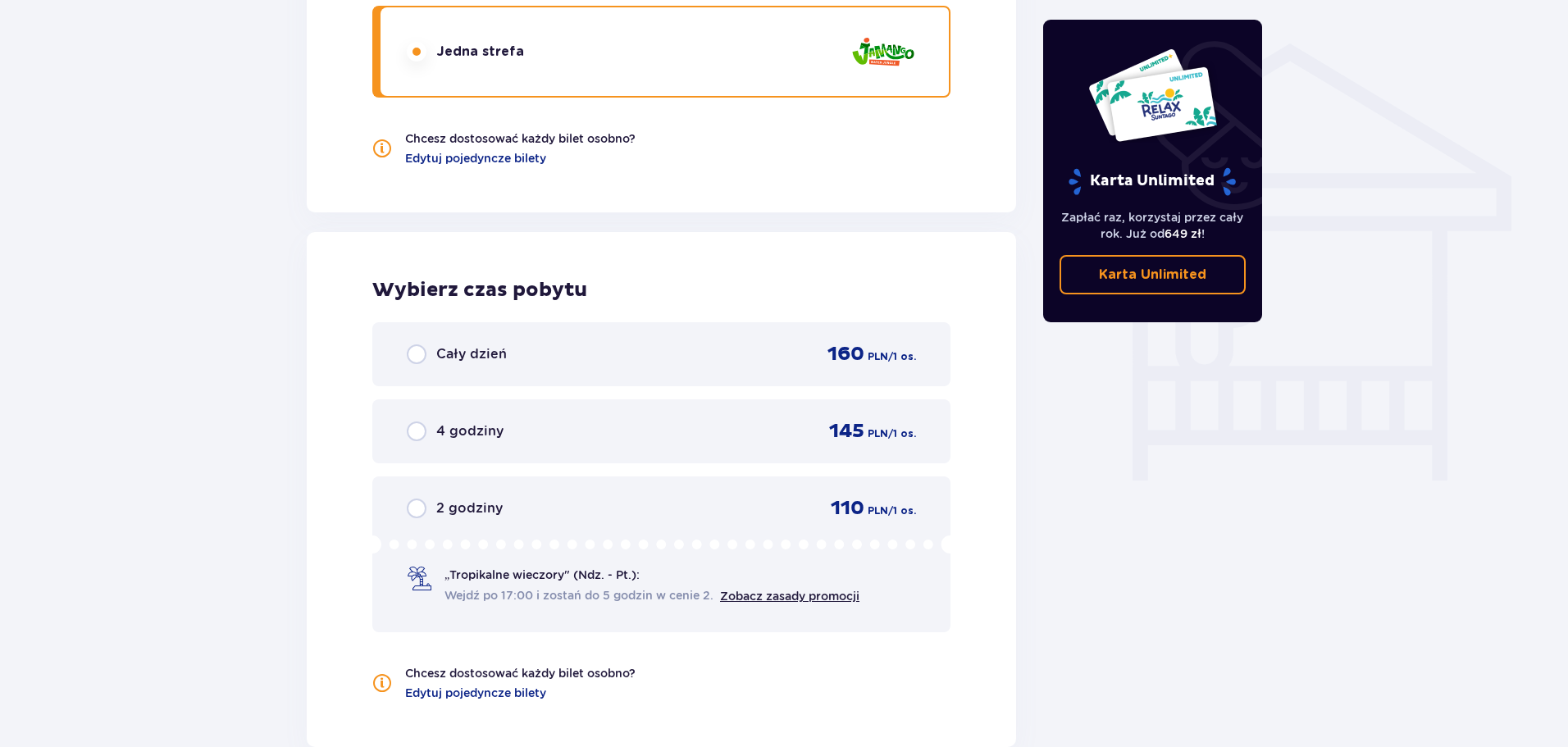
scroll to position [1282, 0]
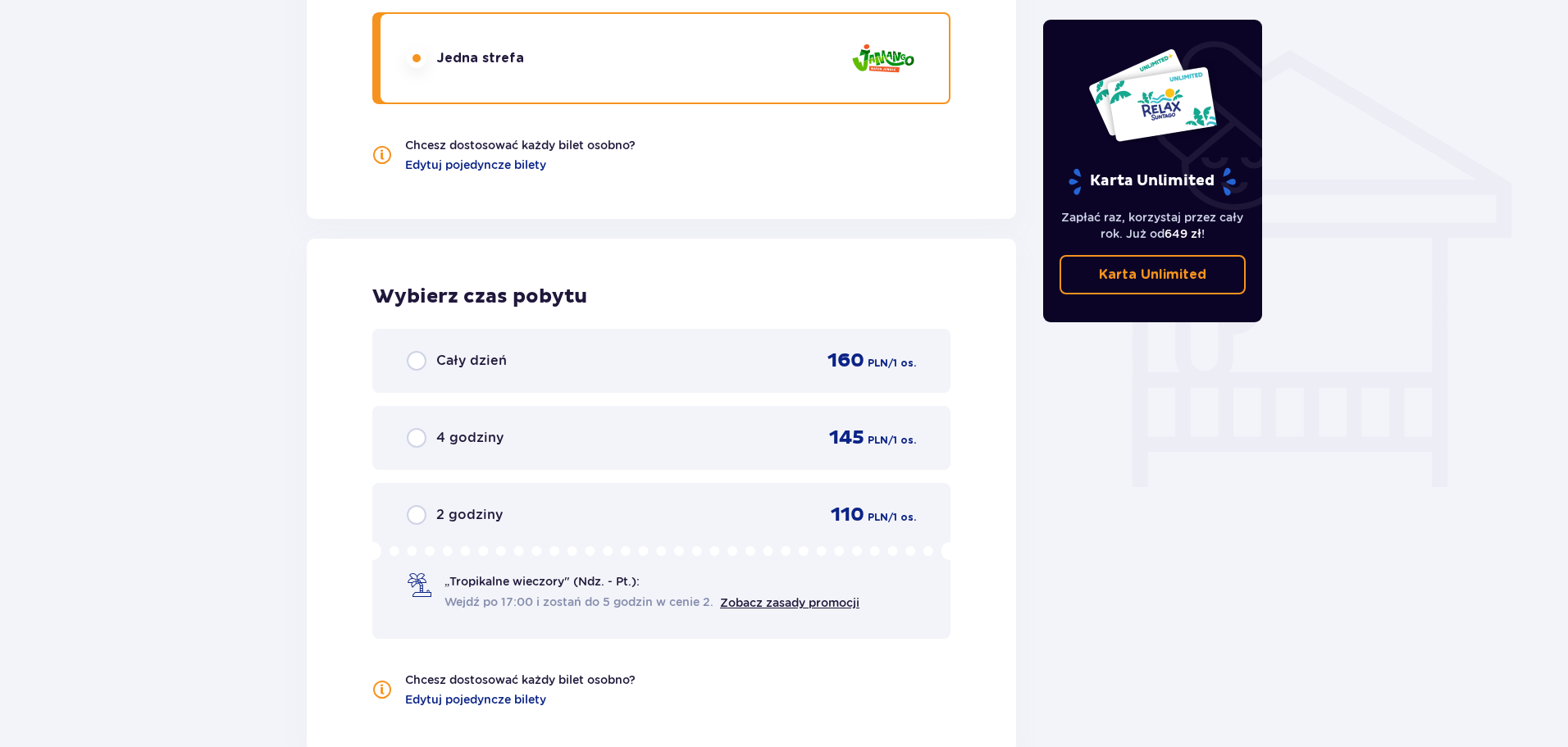
click at [480, 435] on p "4 godziny" at bounding box center [470, 438] width 67 height 18
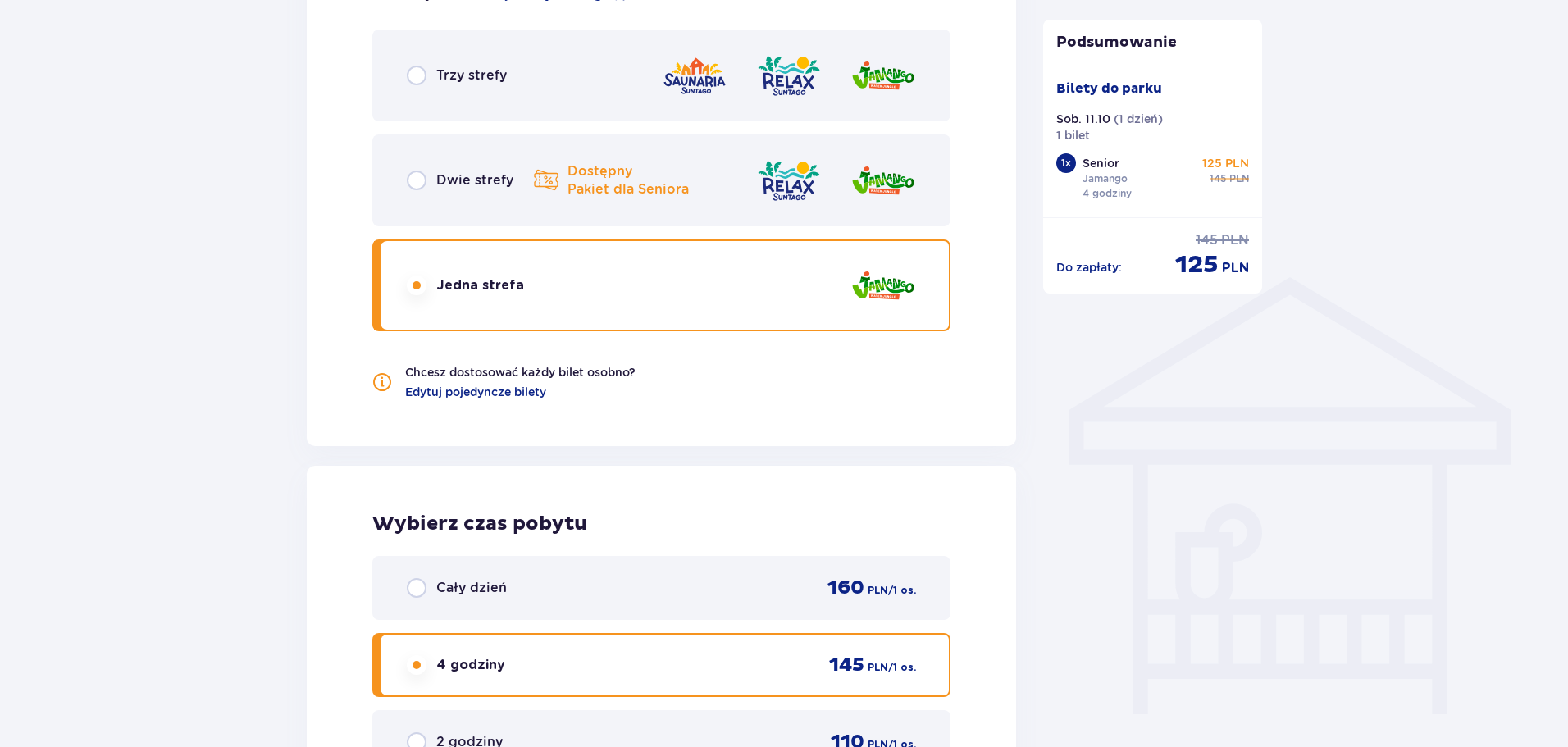
scroll to position [1046, 0]
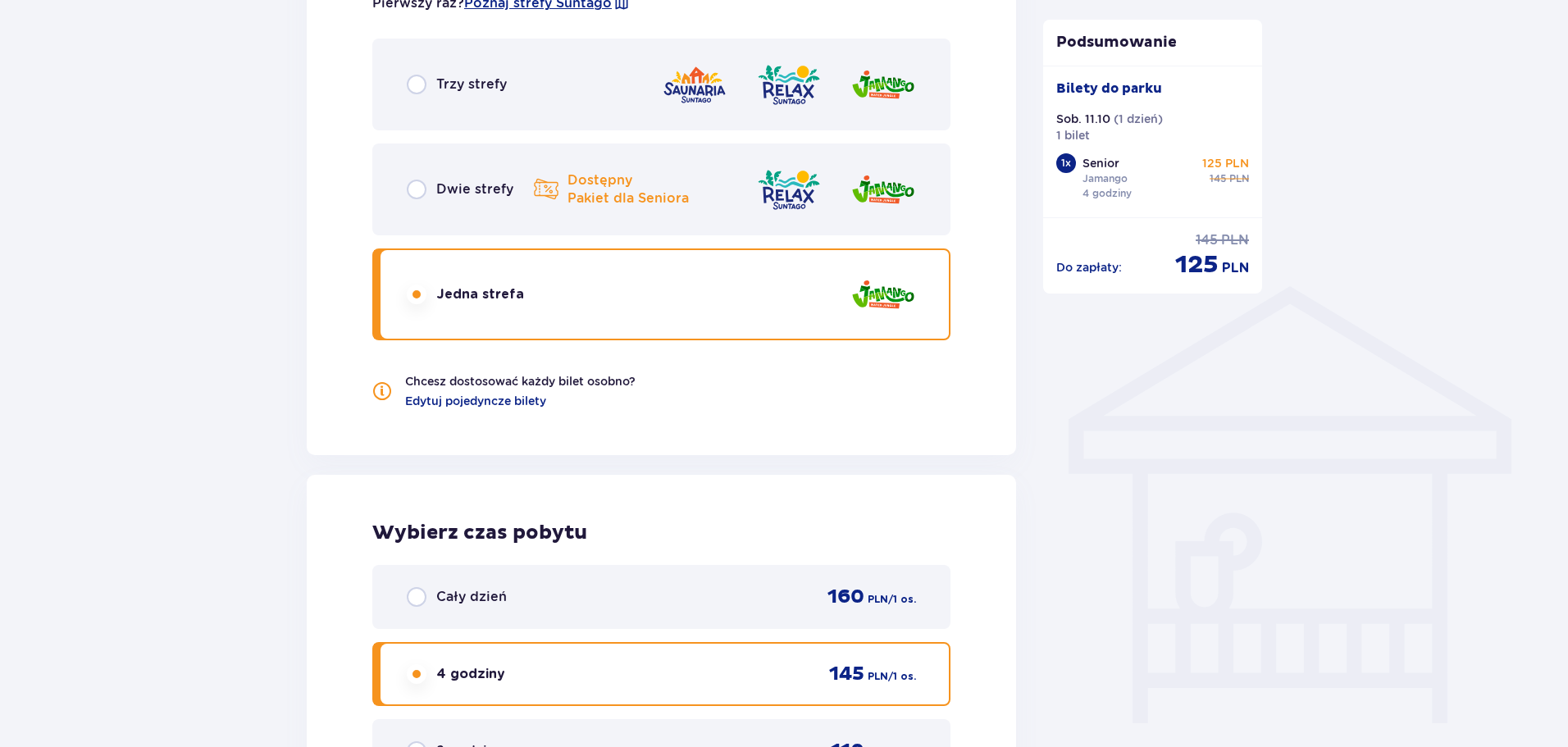
click at [430, 192] on div "Dwie strefy Dostępny Pakiet dla Seniora" at bounding box center [484, 189] width 154 height 28
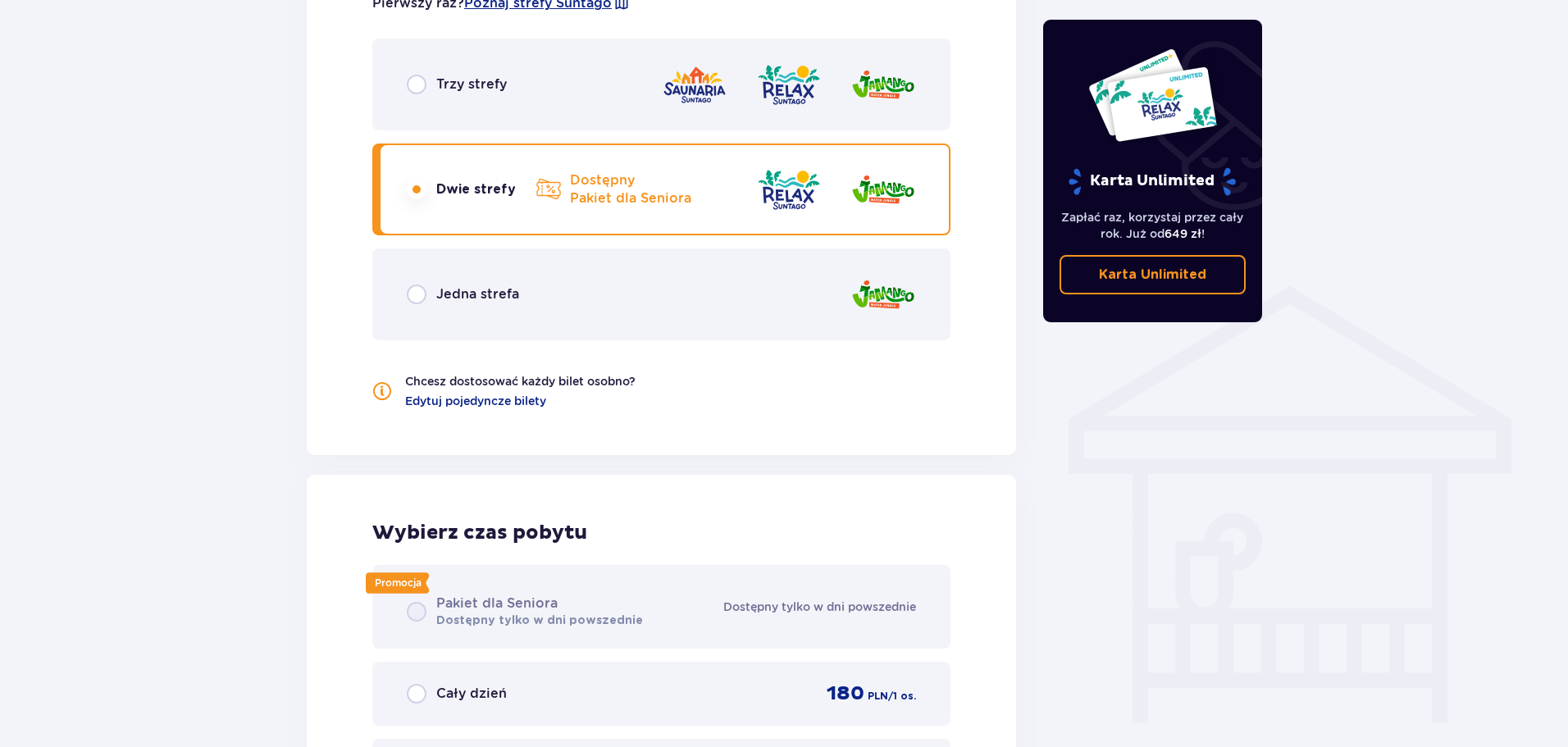
scroll to position [1481, 0]
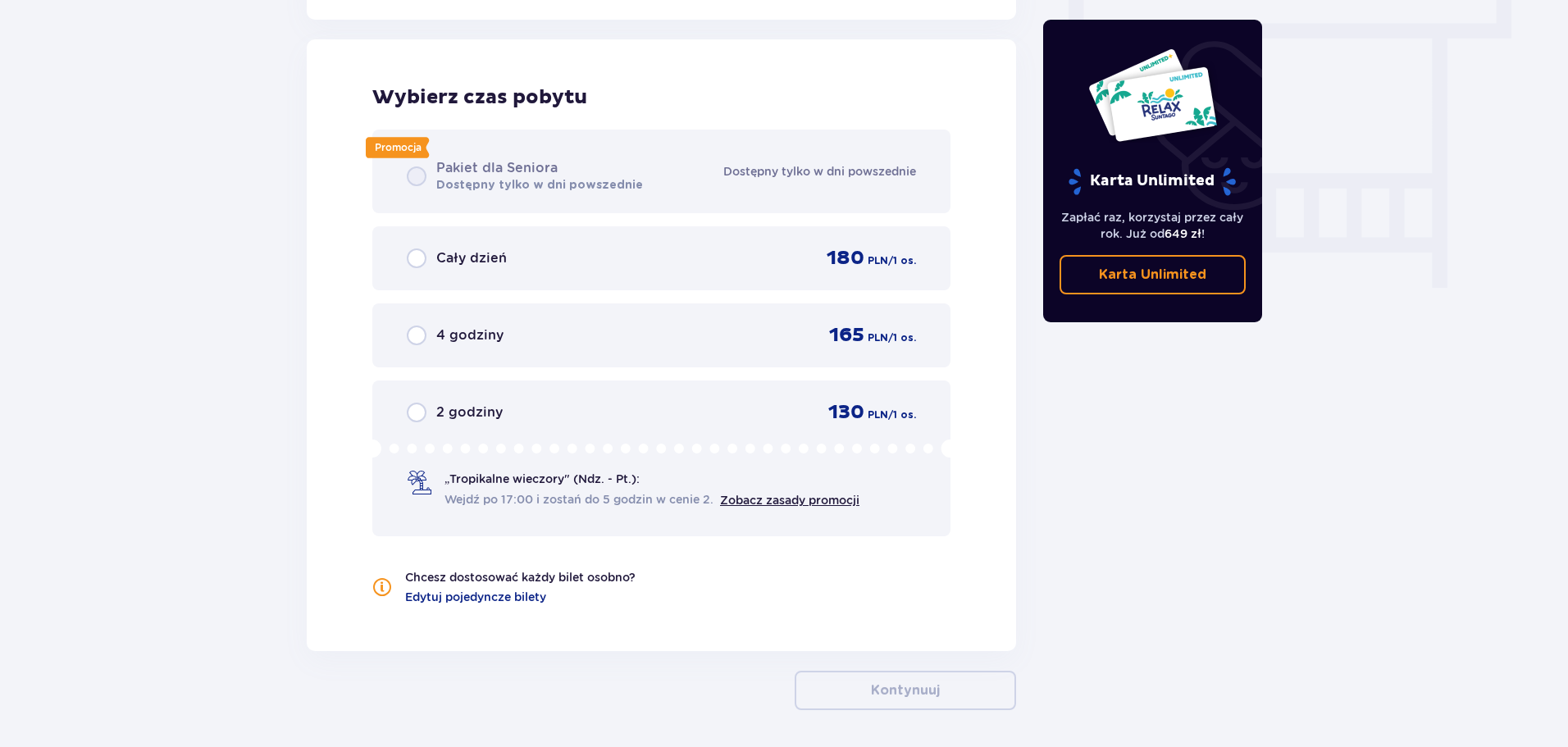
click at [433, 348] on div "4 godziny 165 PLN / 1 os." at bounding box center [661, 335] width 509 height 25
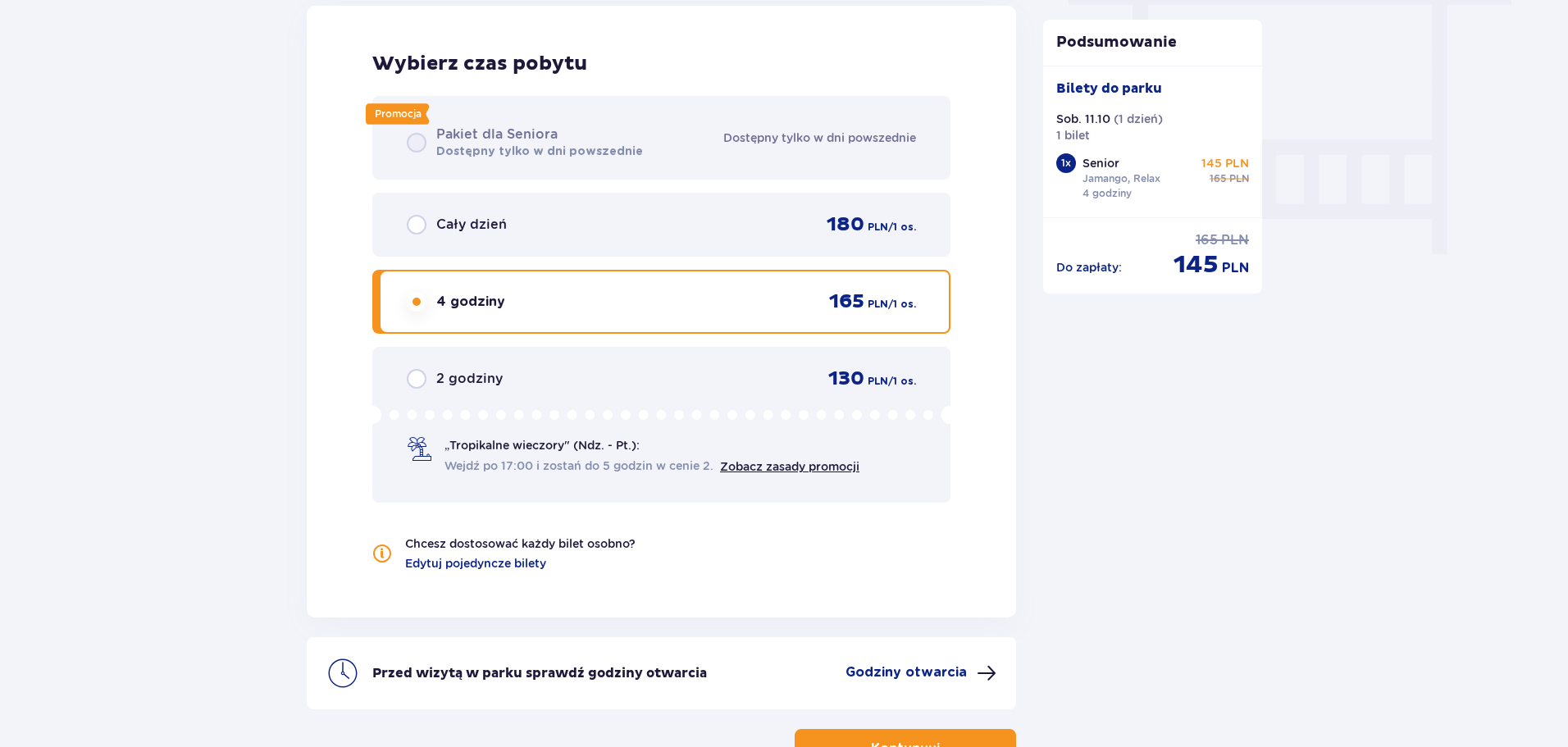
scroll to position [1470, 0]
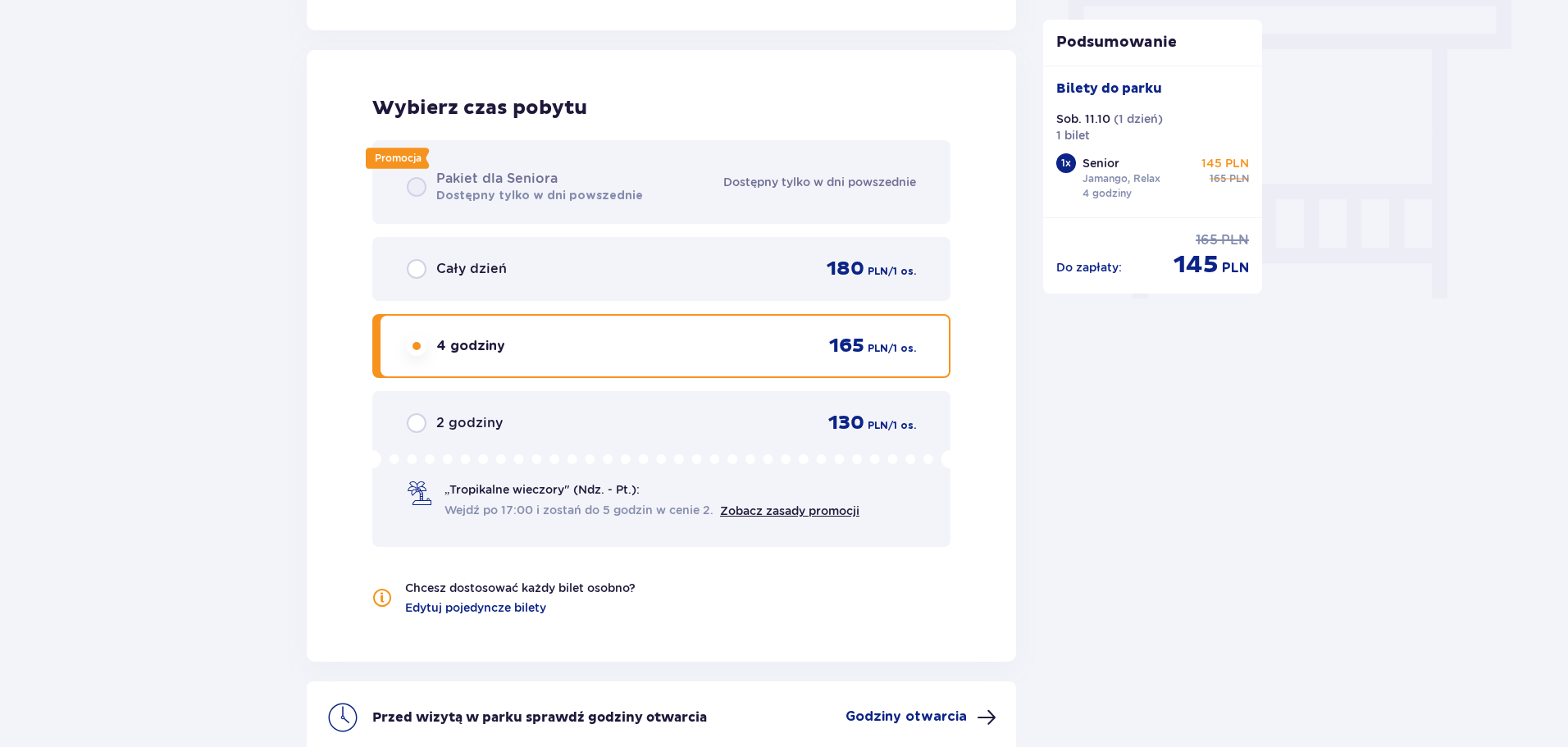
click at [414, 189] on div "Promocja Pakiet dla Seniora Dostępny tylko w dni powszednie Dostępny tylko w dn…" at bounding box center [661, 343] width 578 height 407
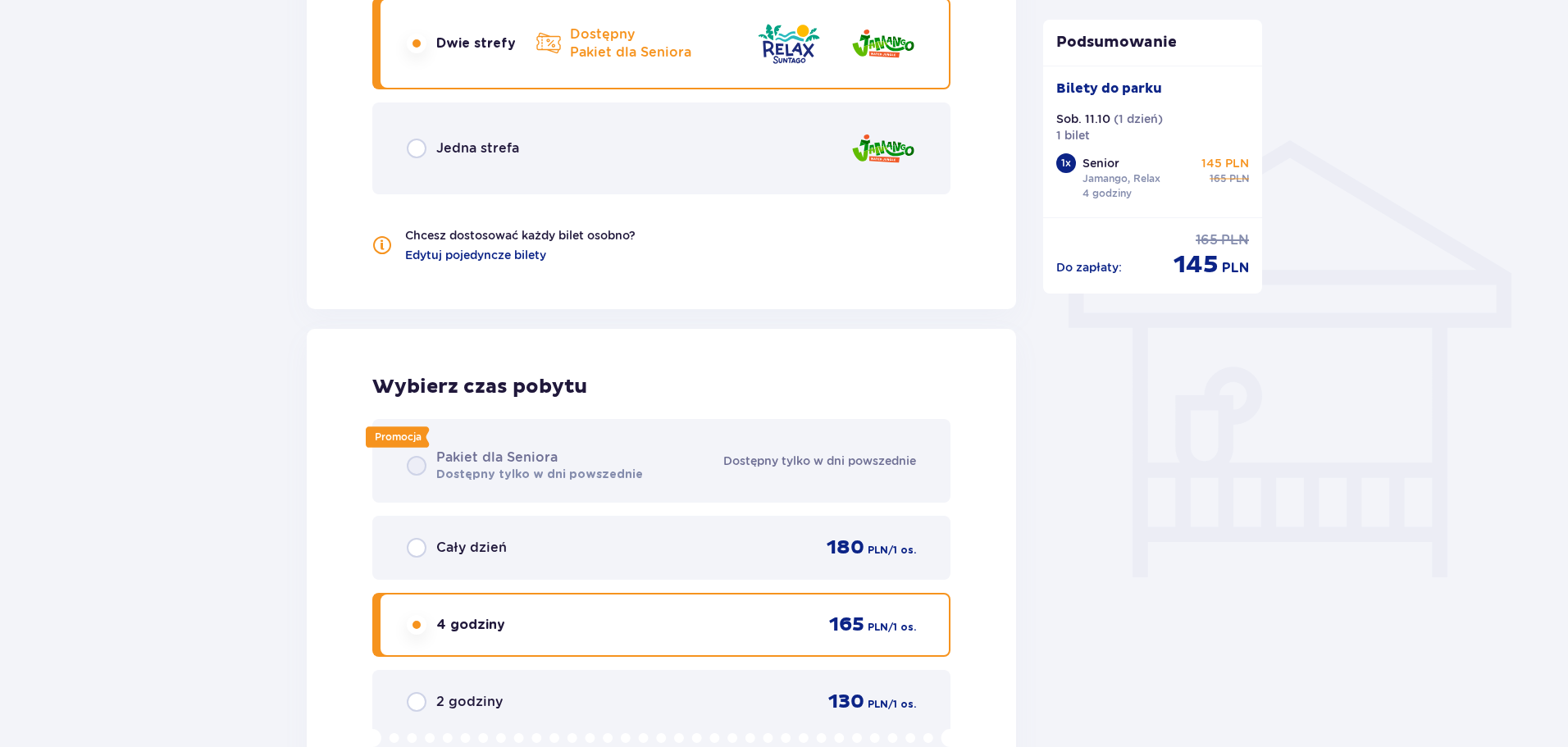
scroll to position [1388, 0]
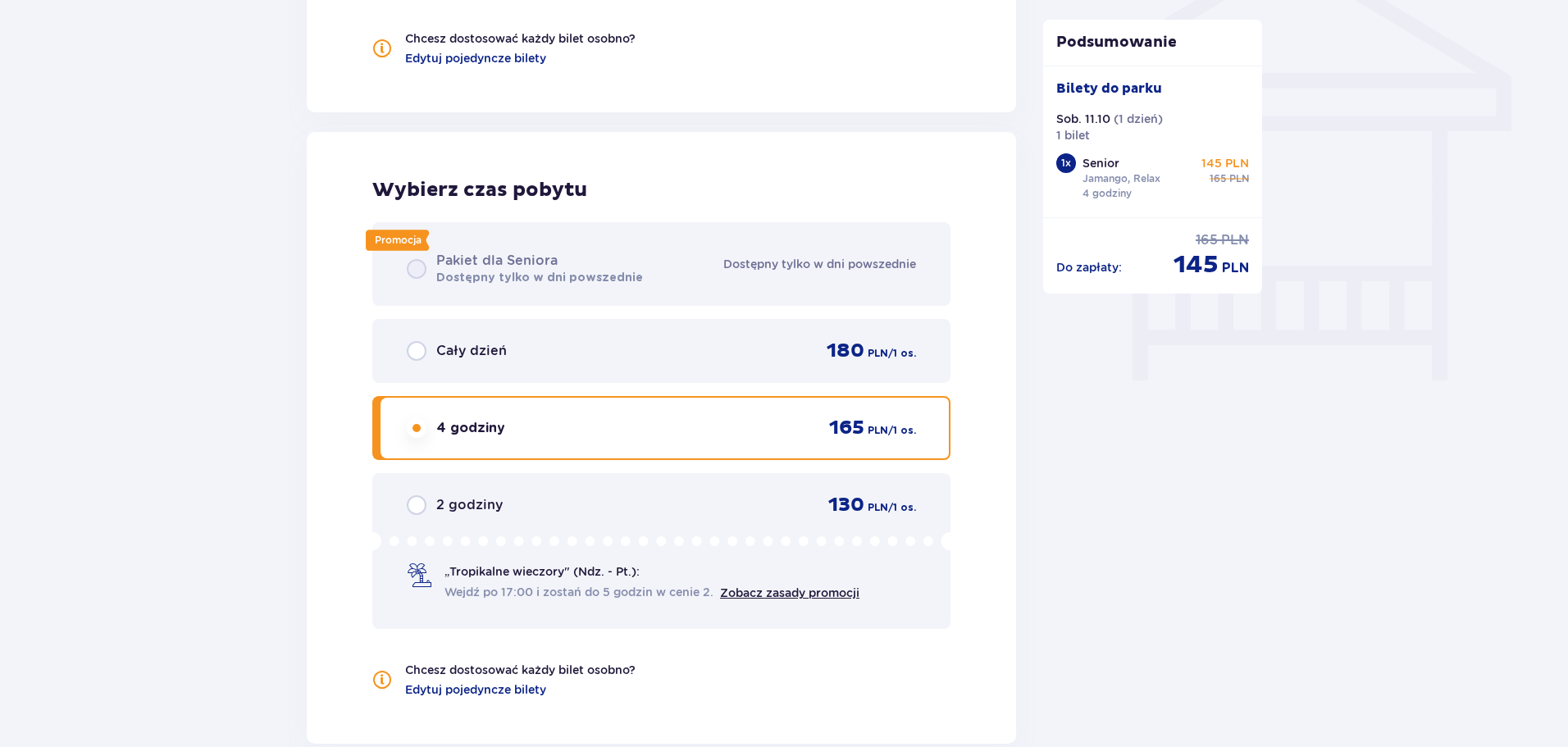
click at [443, 355] on p "Cały dzień" at bounding box center [471, 351] width 70 height 18
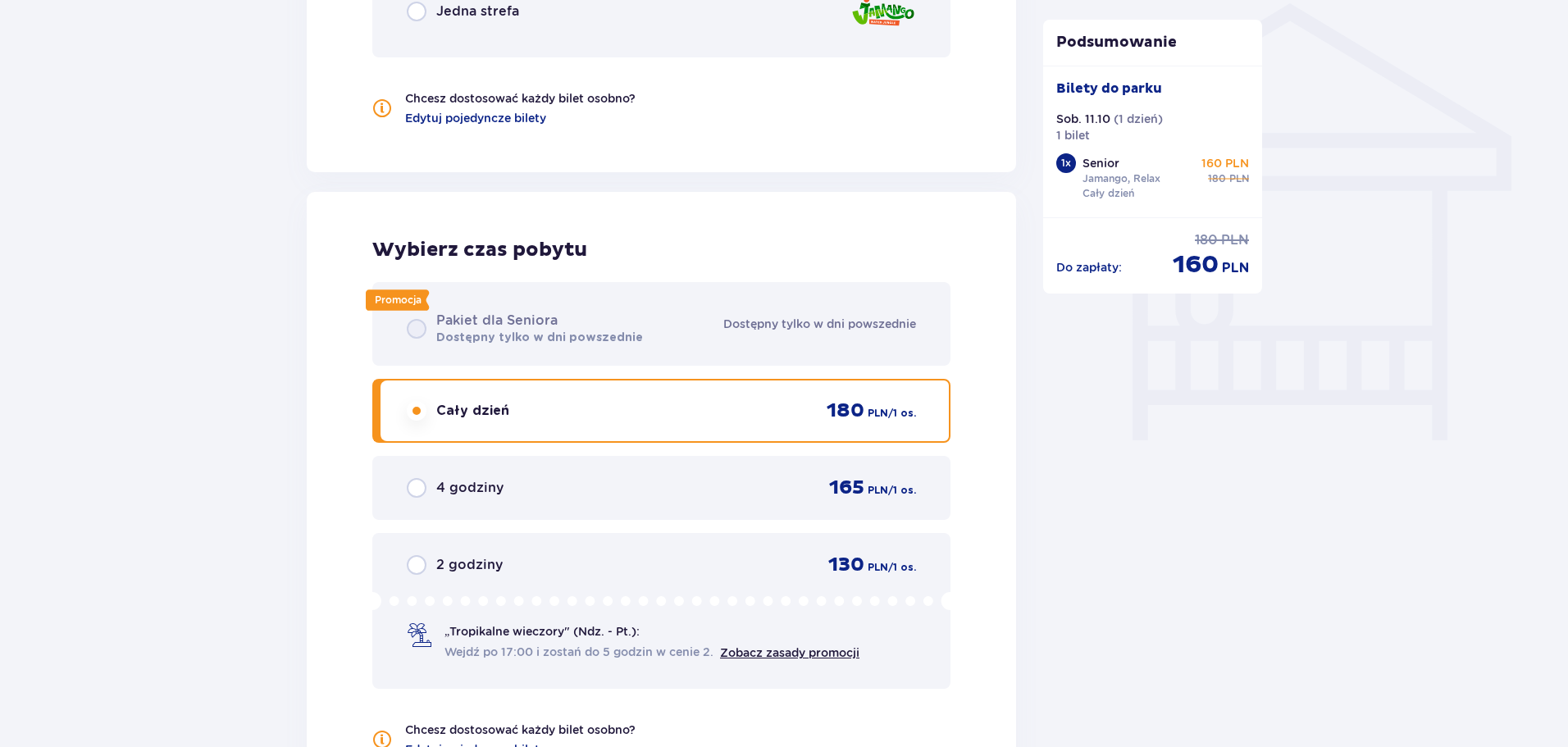
scroll to position [1306, 0]
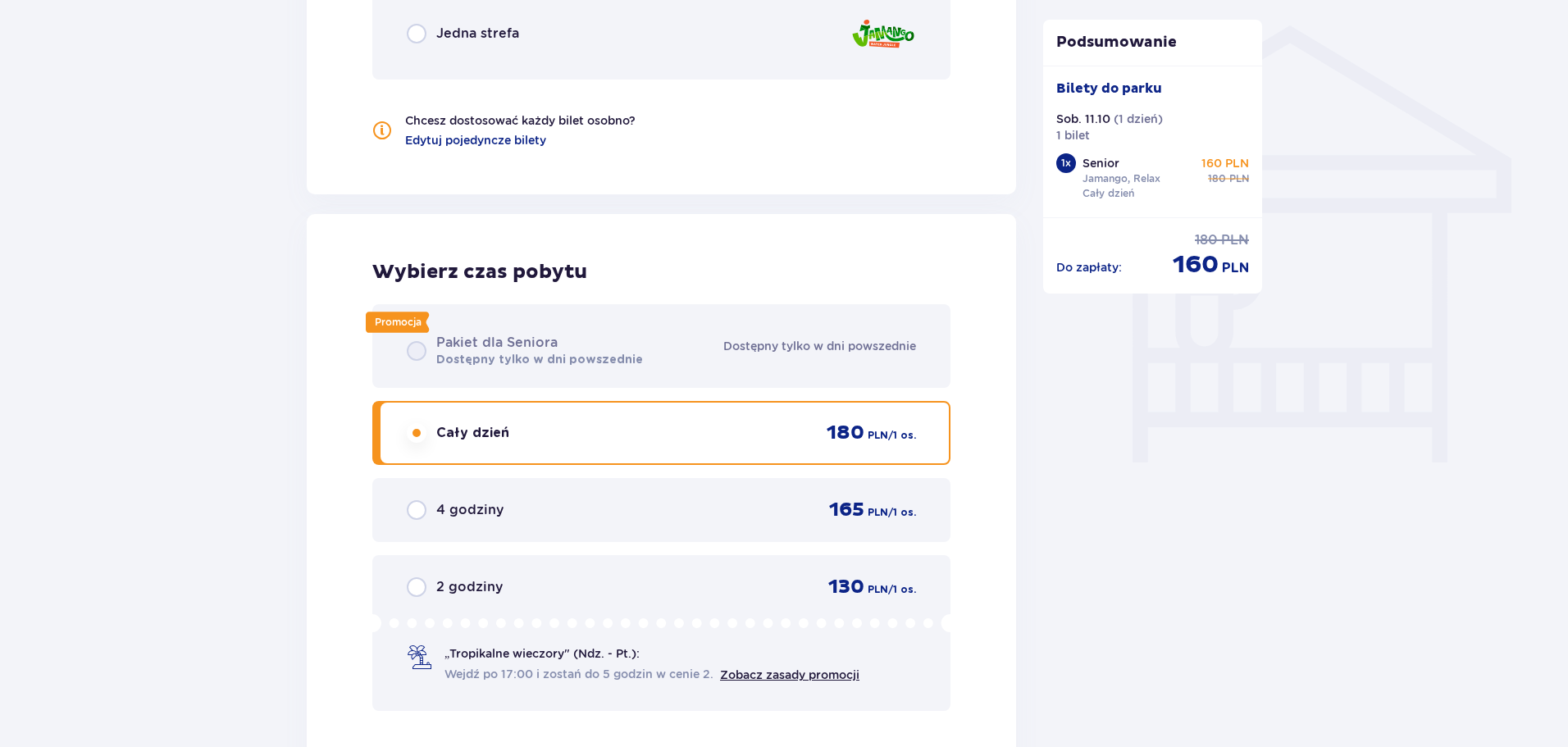
click at [440, 344] on div "Promocja Pakiet dla Seniora Dostępny tylko w dni powszednie Dostępny tylko w dn…" at bounding box center [661, 507] width 578 height 407
click at [419, 351] on div "Promocja Pakiet dla Seniora Dostępny tylko w dni powszednie Dostępny tylko w dn…" at bounding box center [661, 507] width 578 height 407
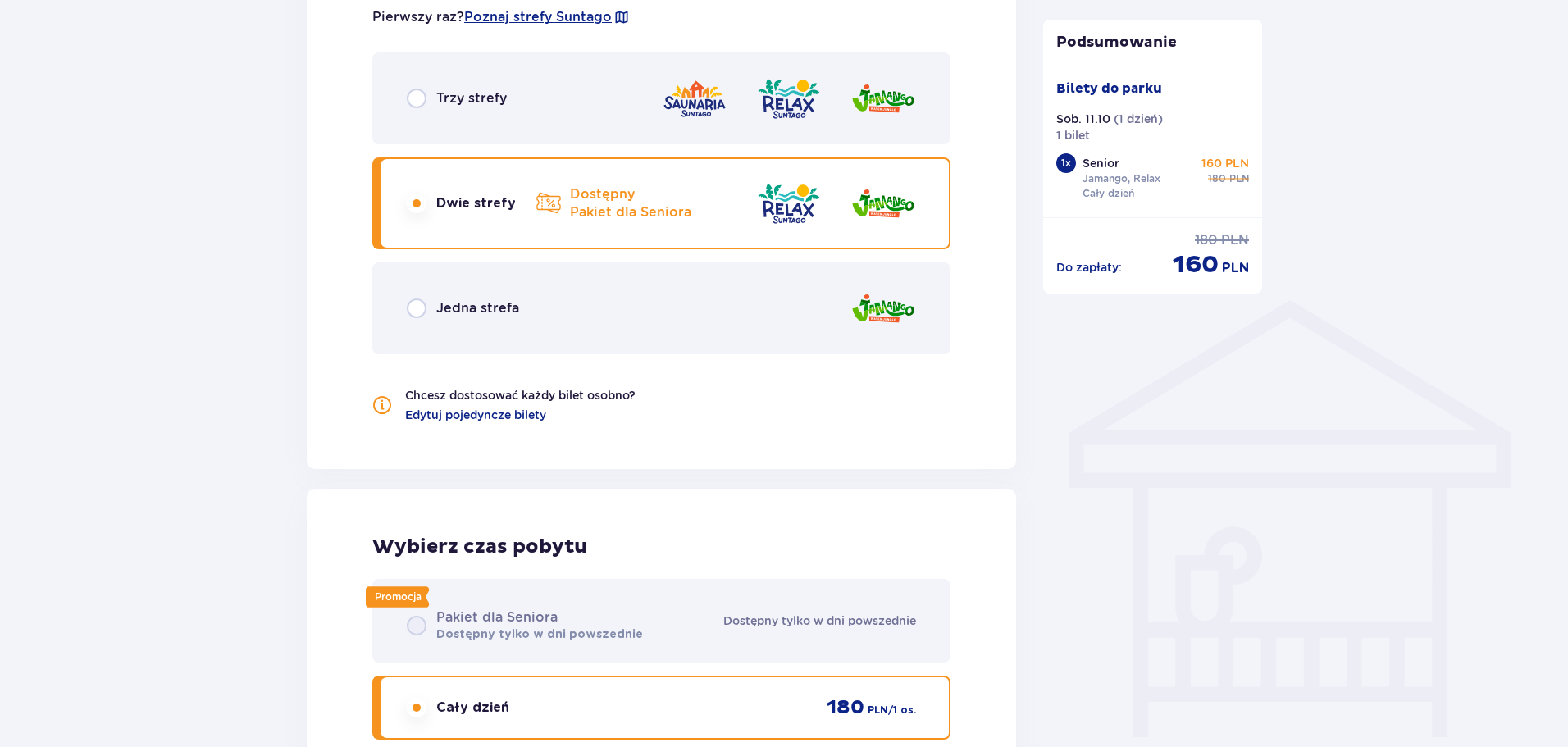
scroll to position [978, 0]
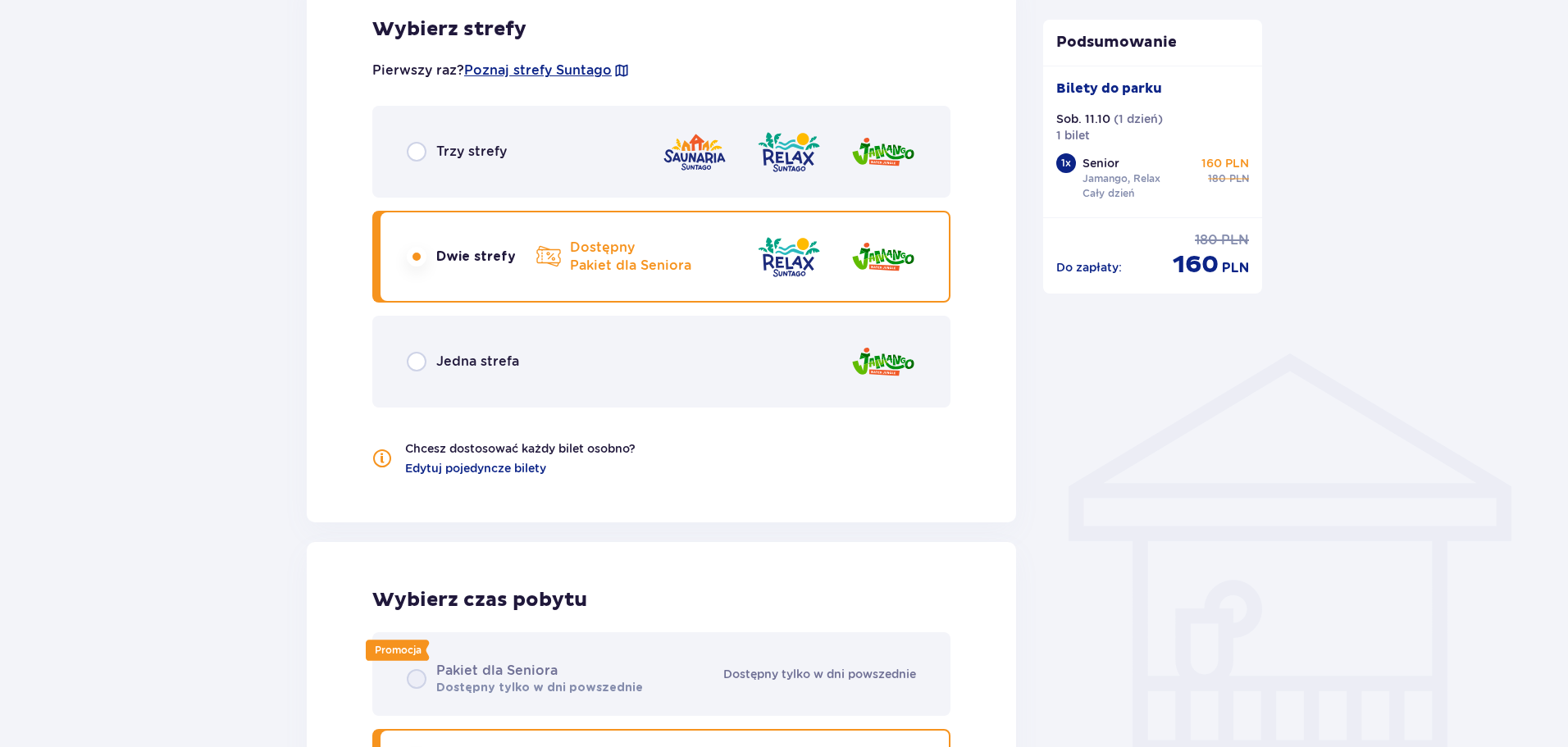
click at [471, 251] on p "Dwie strefy" at bounding box center [475, 257] width 79 height 18
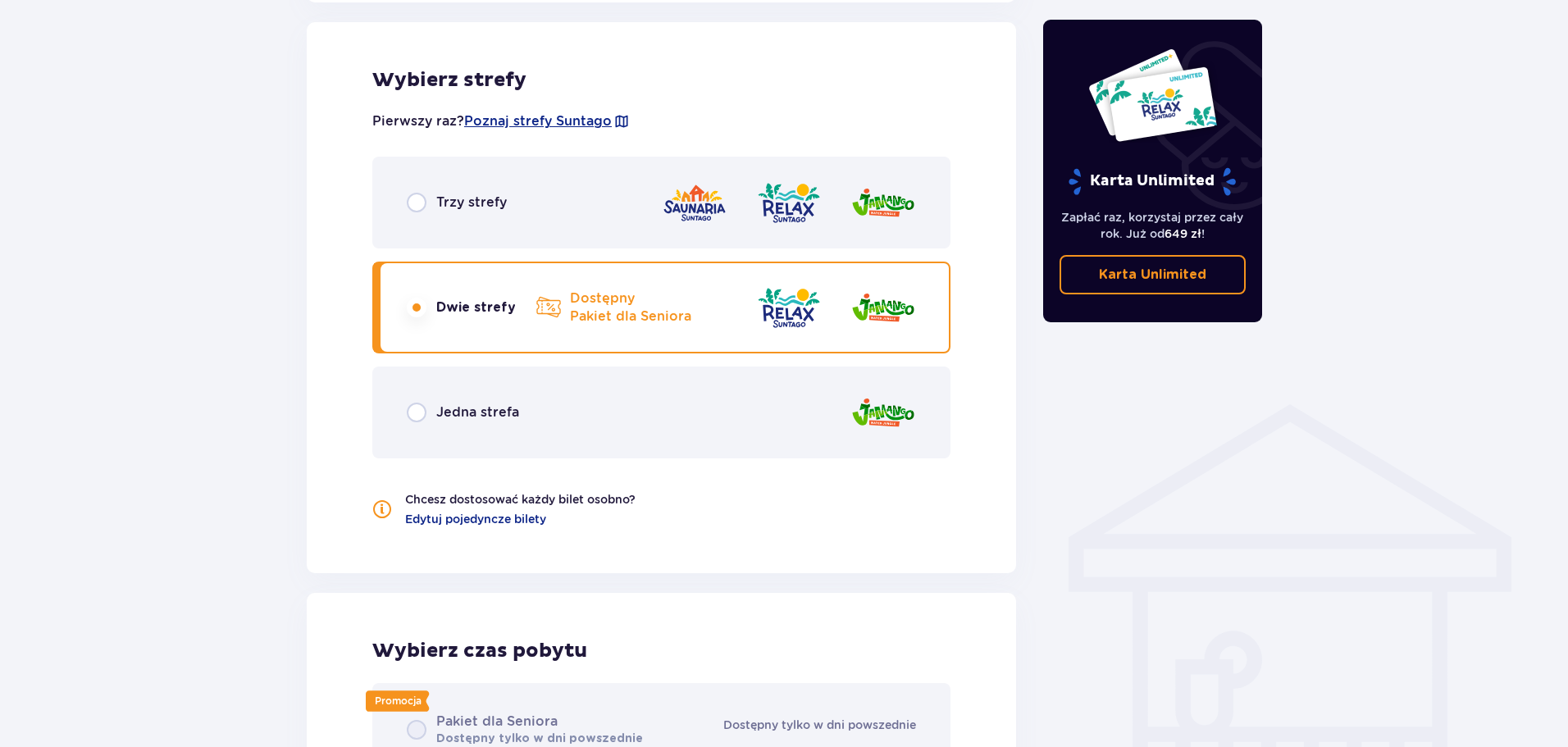
scroll to position [907, 0]
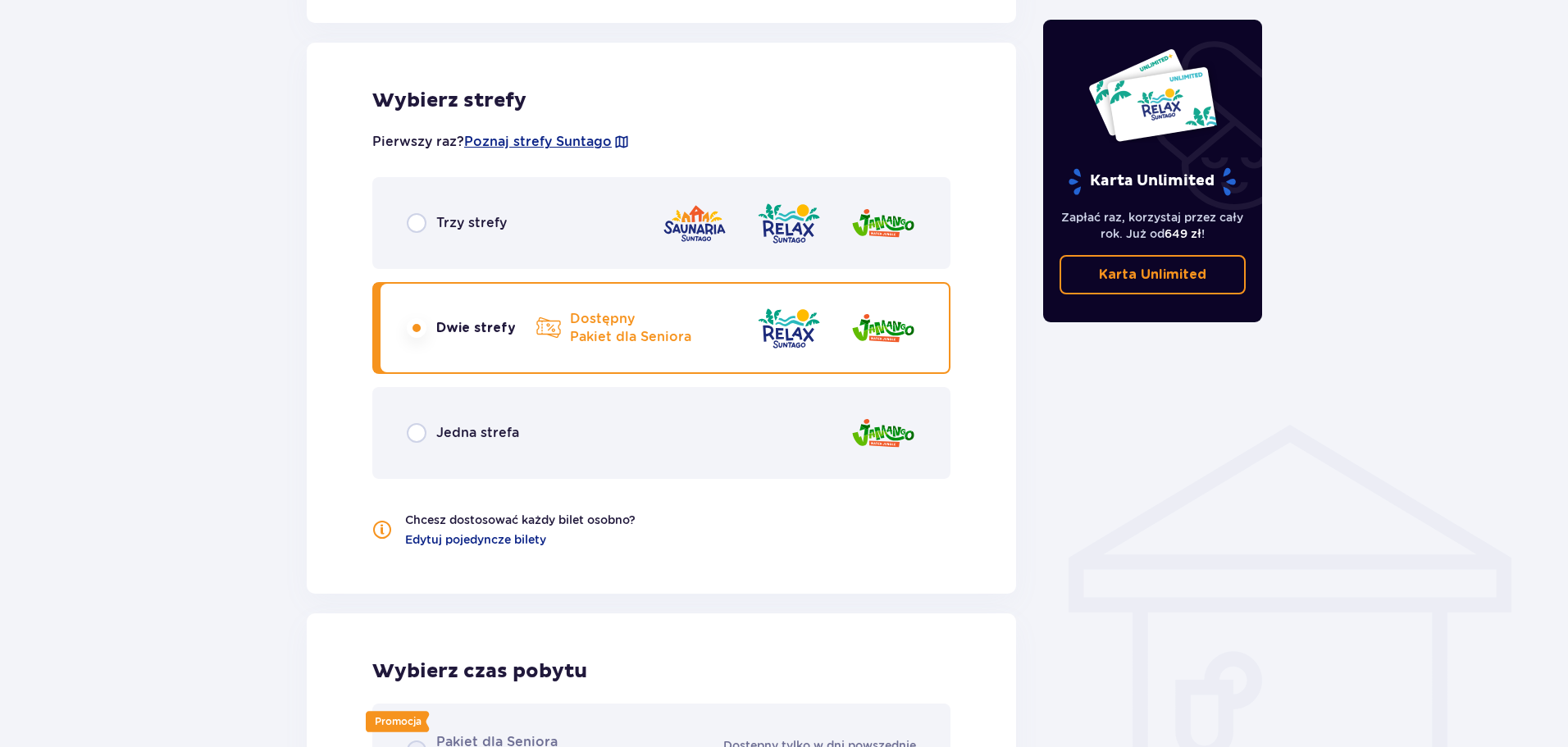
click at [506, 337] on p "Dwie strefy" at bounding box center [475, 328] width 79 height 18
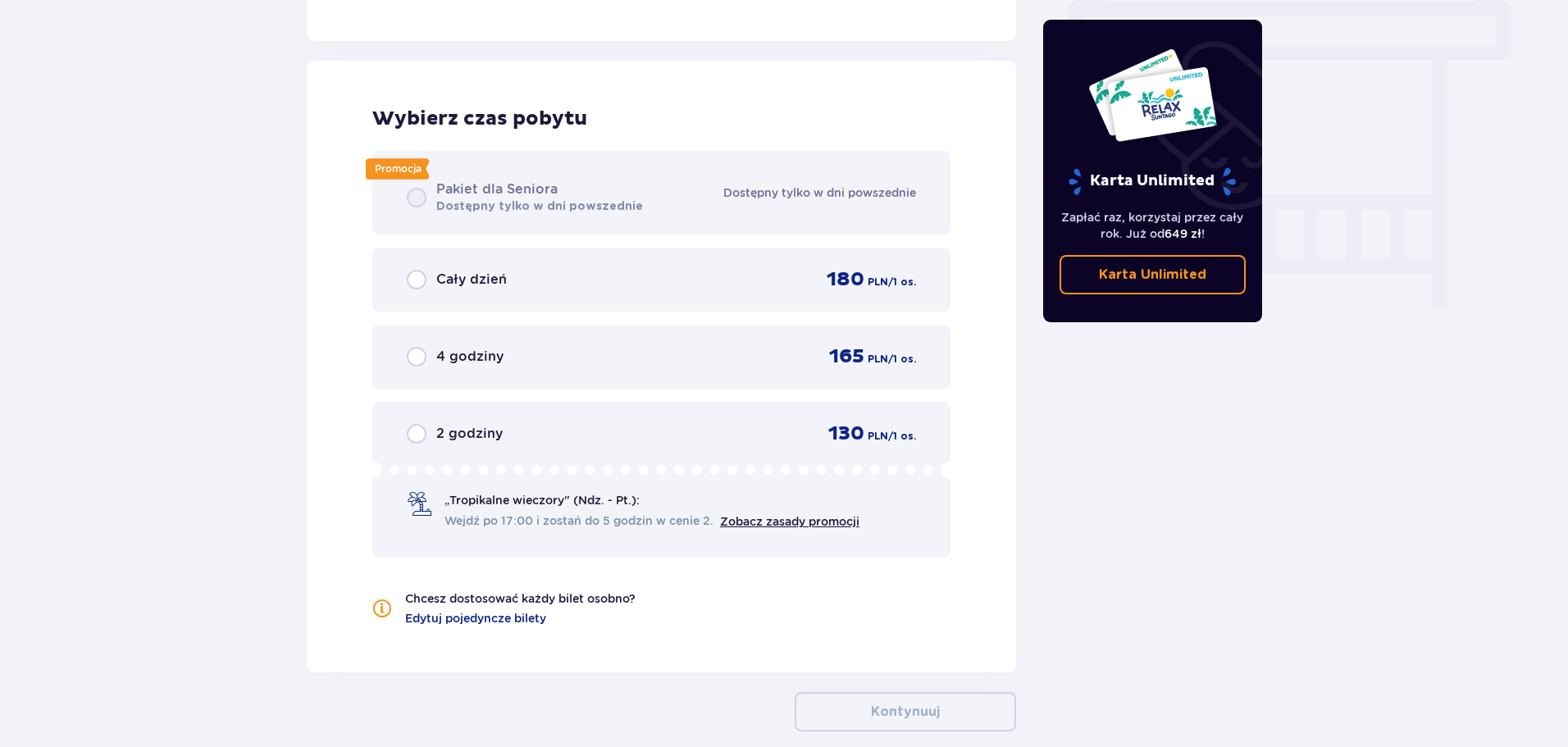
scroll to position [1481, 0]
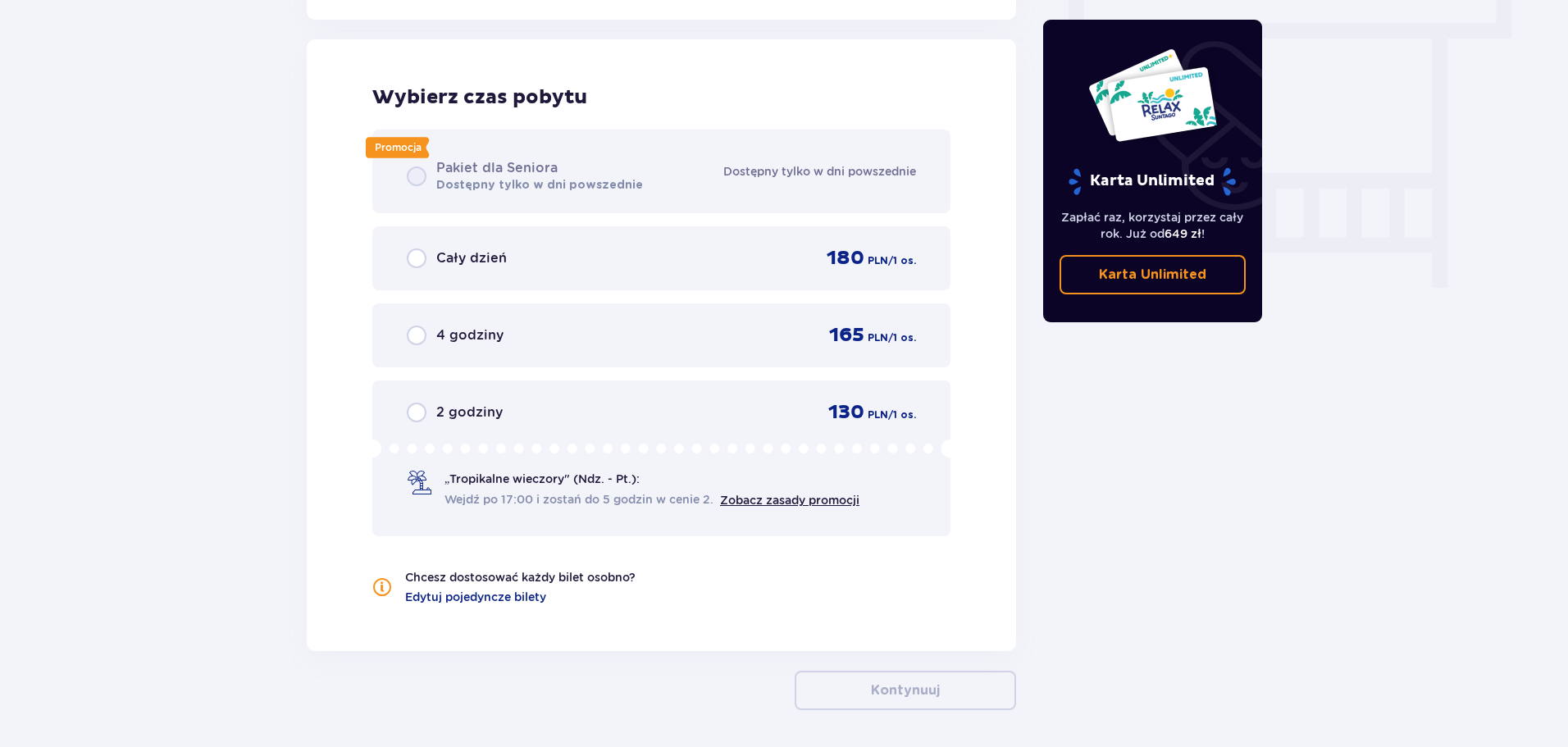
click at [475, 261] on p "Cały dzień" at bounding box center [471, 259] width 70 height 18
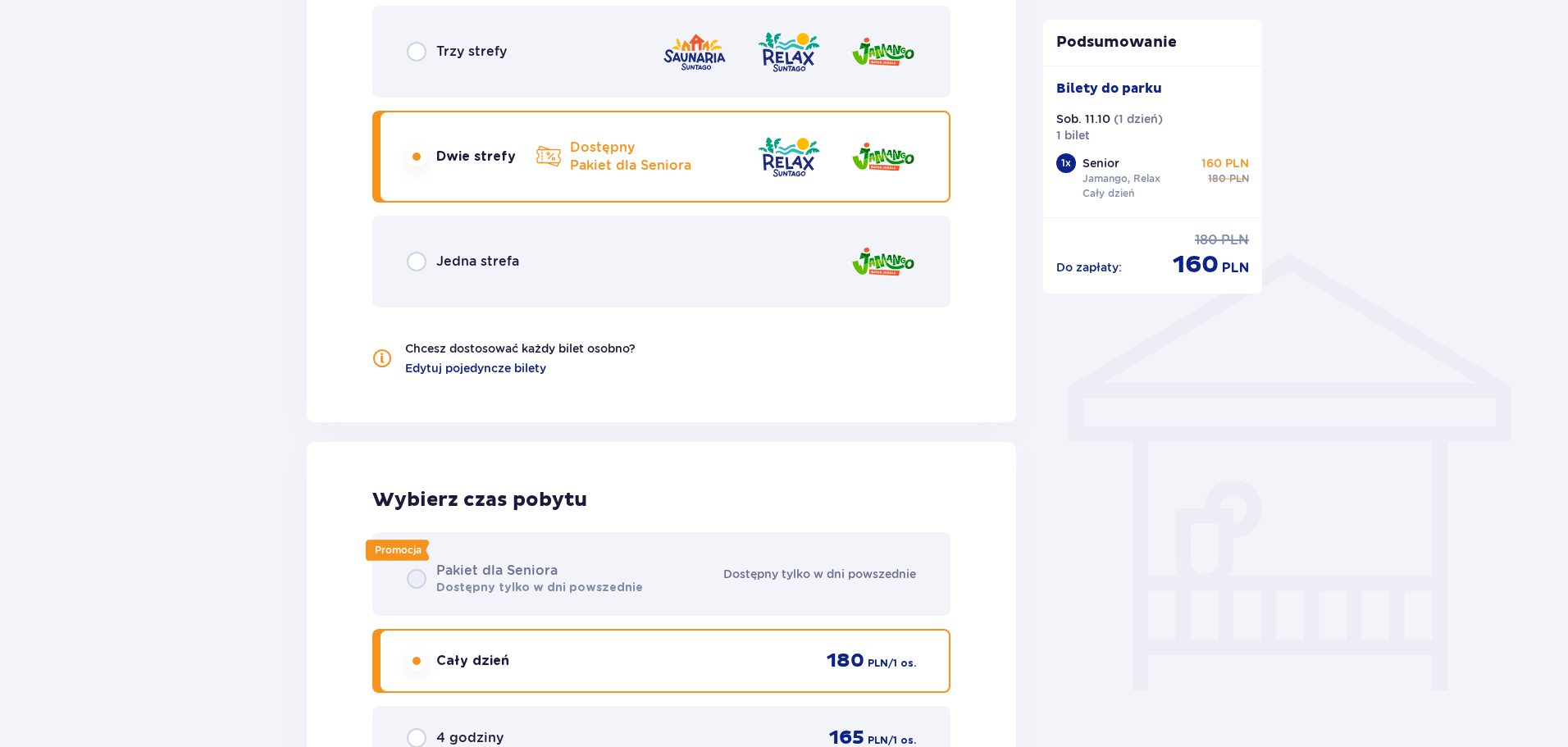
scroll to position [1142, 0]
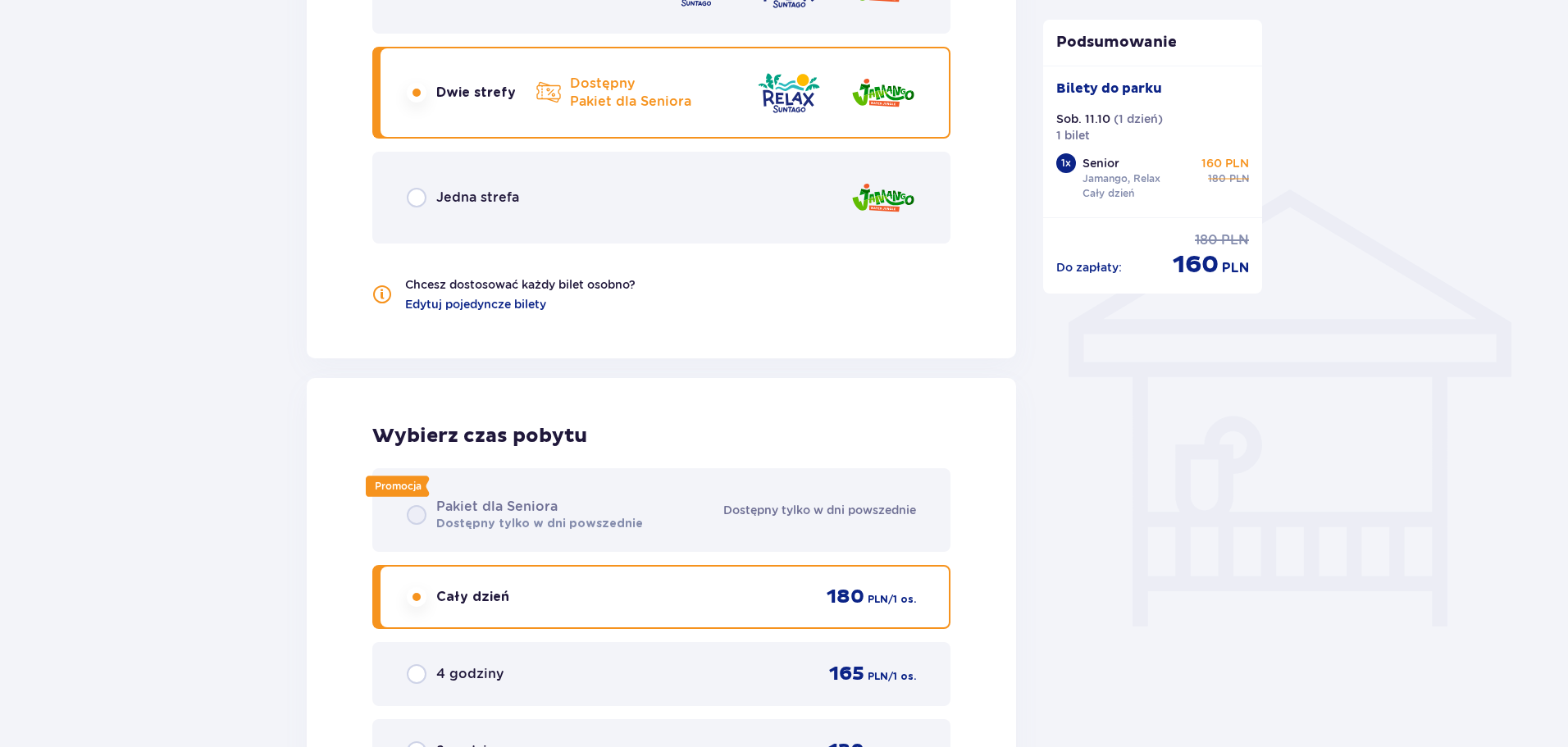
click at [412, 521] on div "Promocja Pakiet dla Seniora Dostępny tylko w dni powszednie Dostępny tylko w dn…" at bounding box center [661, 671] width 578 height 407
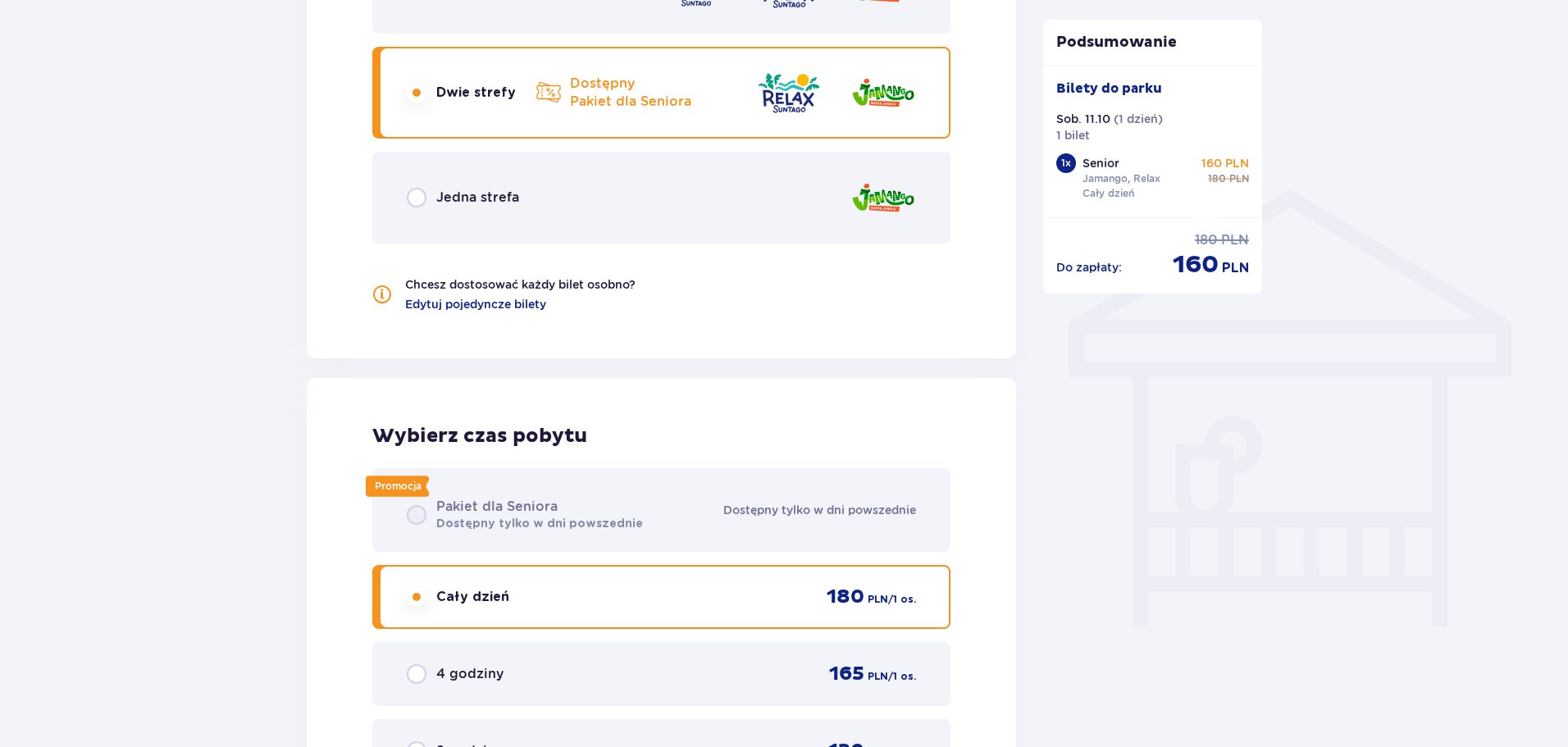
click at [412, 521] on div "Promocja Pakiet dla Seniora Dostępny tylko w dni powszednie Dostępny tylko w dn…" at bounding box center [661, 671] width 578 height 407
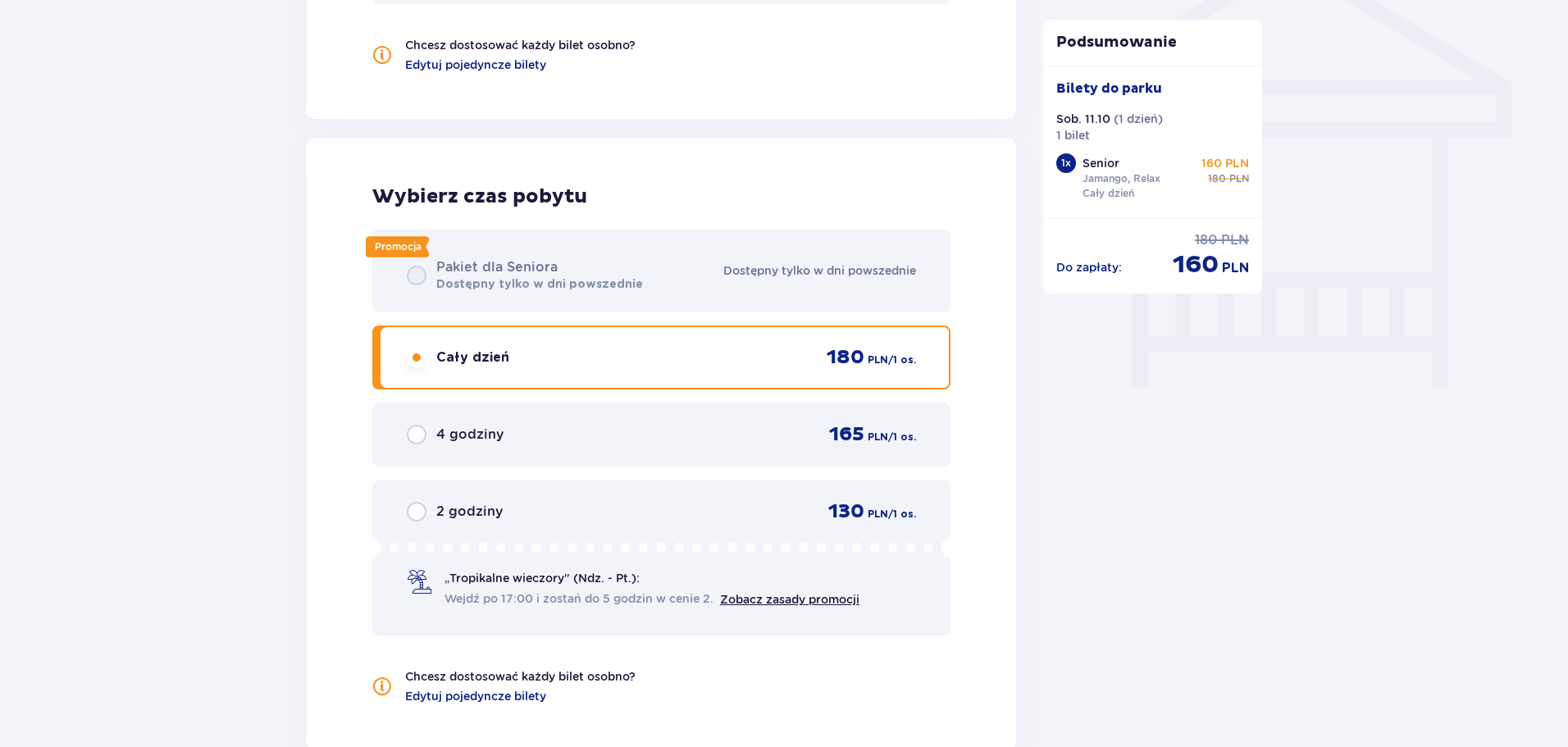
scroll to position [1388, 0]
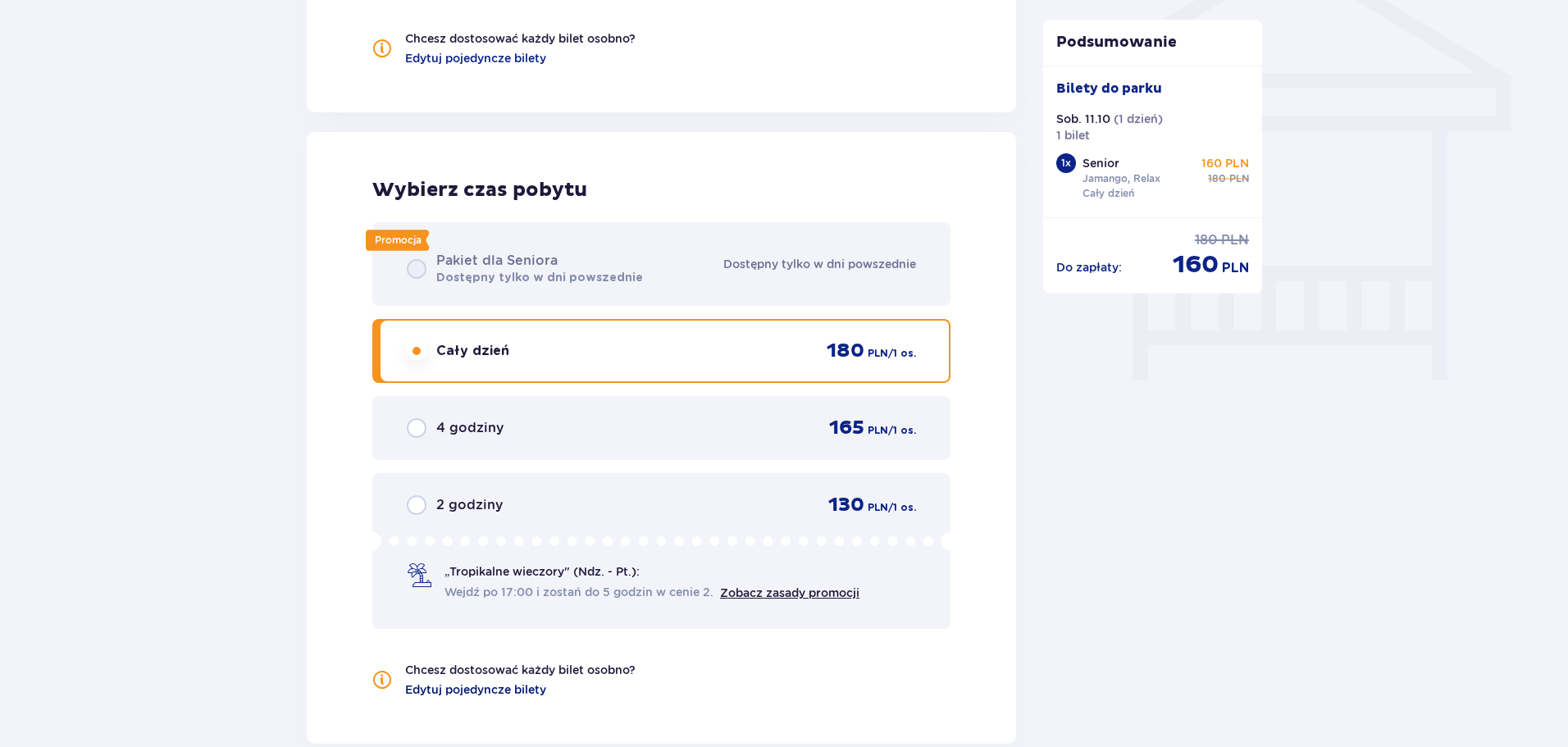
click at [461, 690] on span "Edytuj pojedyncze bilety" at bounding box center [475, 690] width 141 height 16
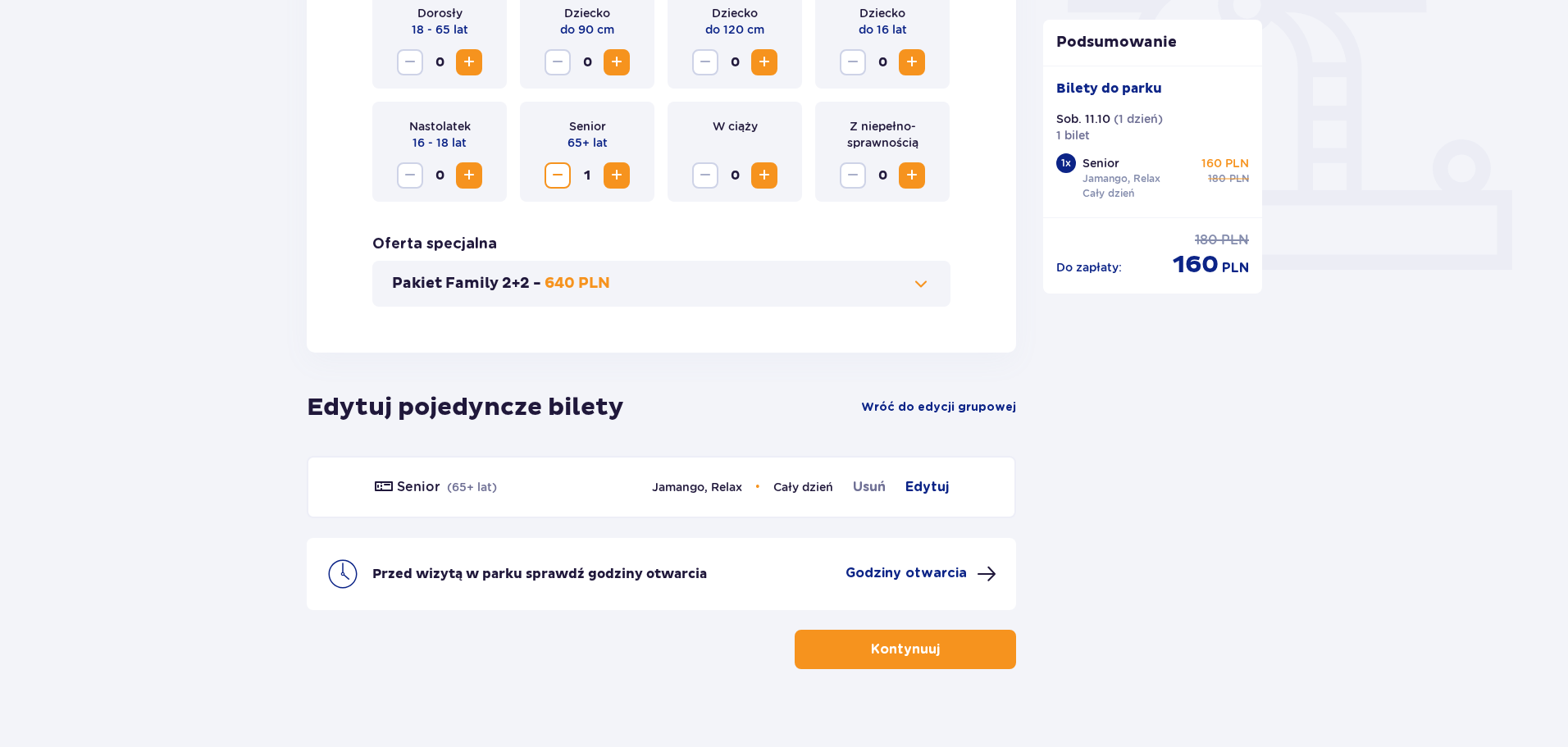
scroll to position [598, 0]
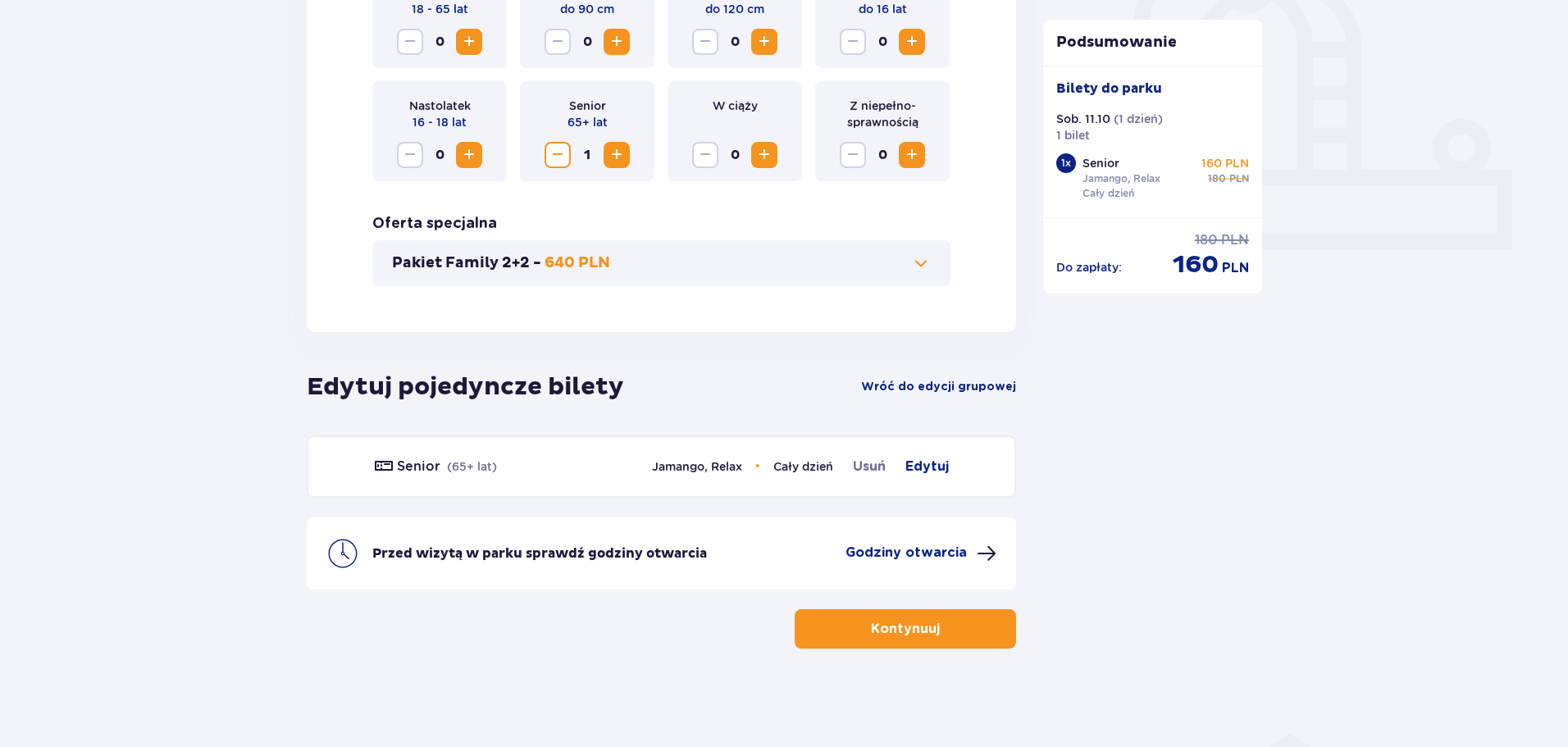
click at [886, 552] on p "Godziny otwarcia" at bounding box center [905, 553] width 121 height 18
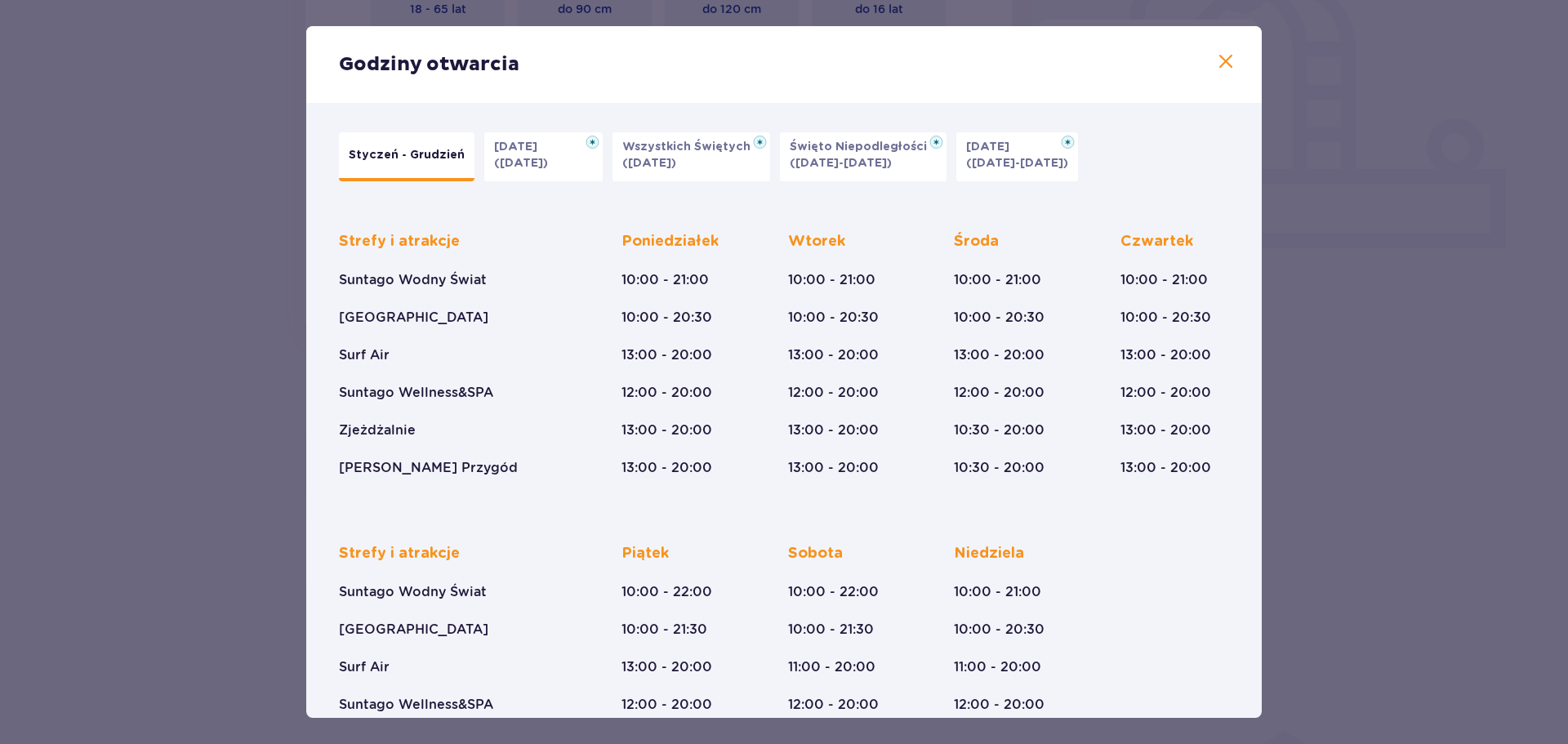
click at [1221, 65] on span at bounding box center [1226, 63] width 20 height 20
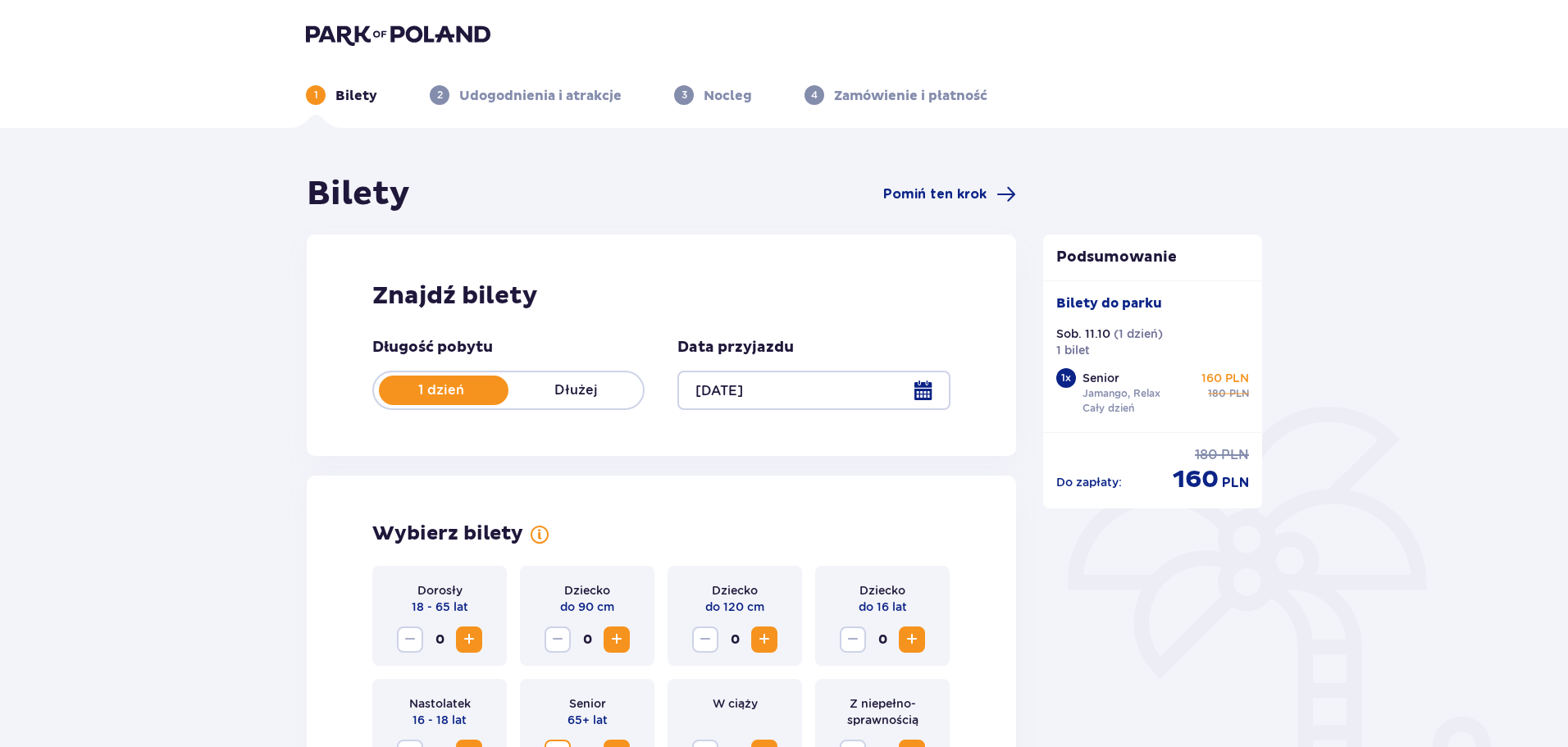
click at [720, 383] on div at bounding box center [813, 390] width 272 height 39
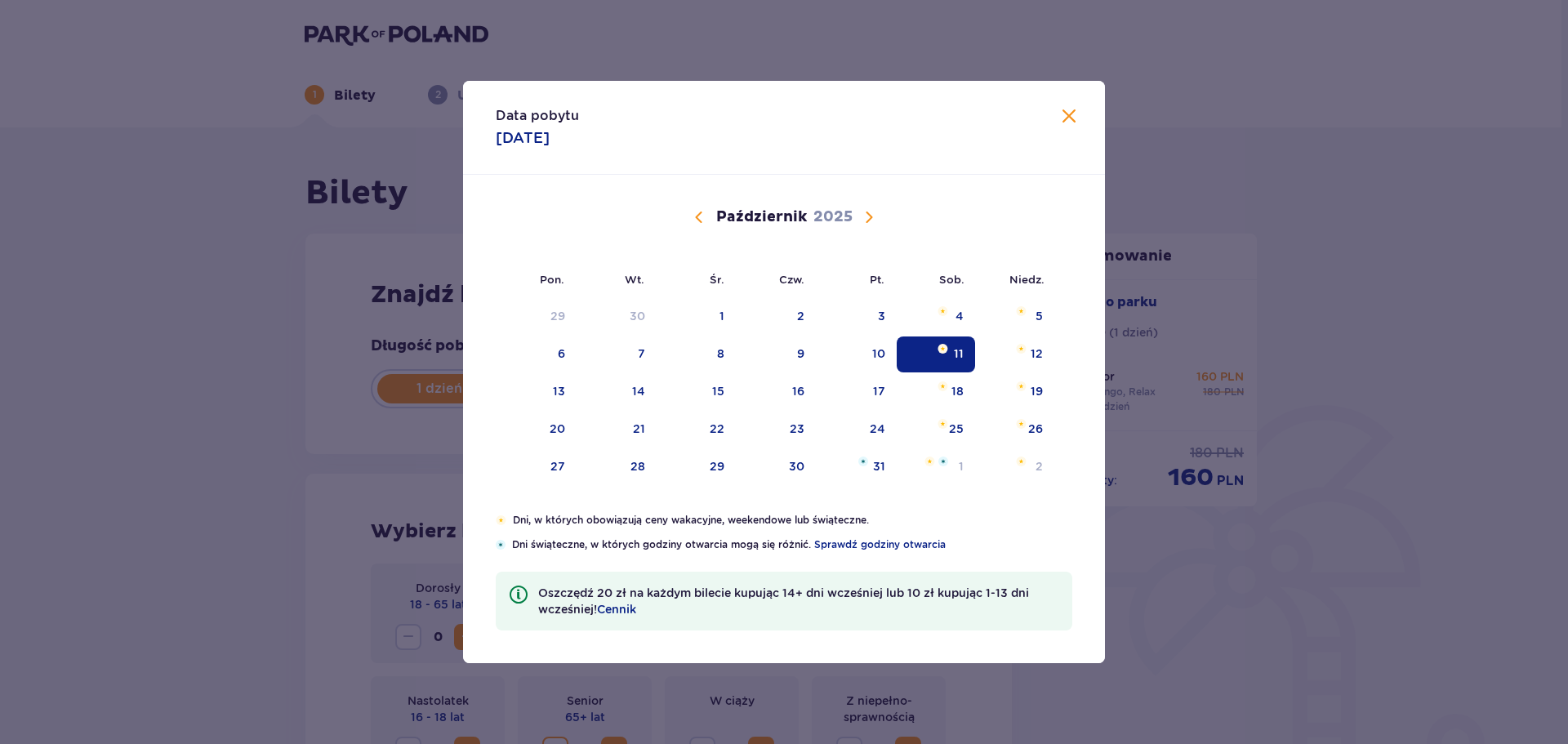
click at [950, 357] on div "11" at bounding box center [936, 355] width 79 height 36
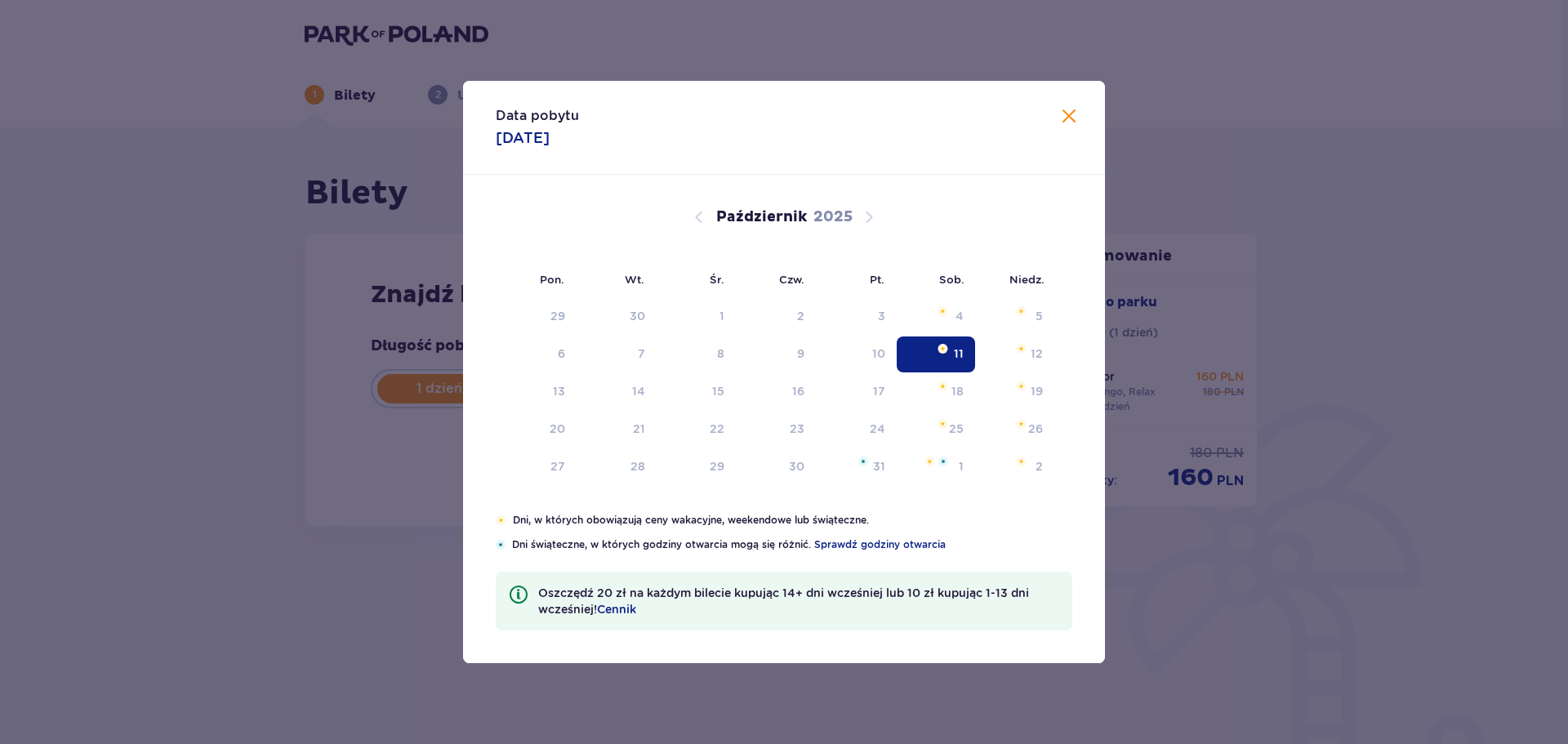
click at [1380, 600] on div "Data pobytu 11.10.2025 Pon. Wt. Śr. Czw. Pt. Sob. Niedz. Wrzesień 2025 1 2 3 4 …" at bounding box center [784, 372] width 1568 height 744
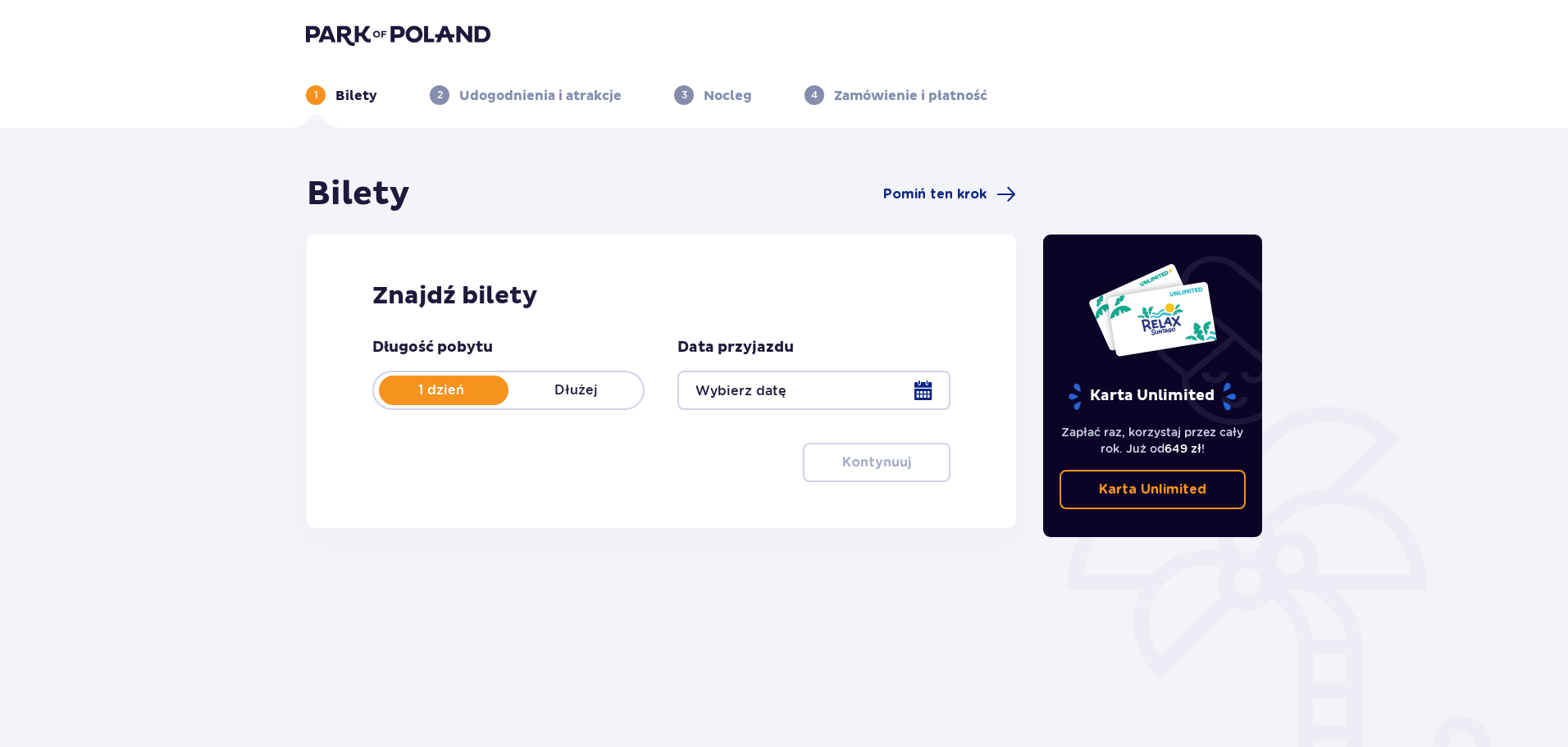
click at [794, 389] on div at bounding box center [813, 390] width 272 height 39
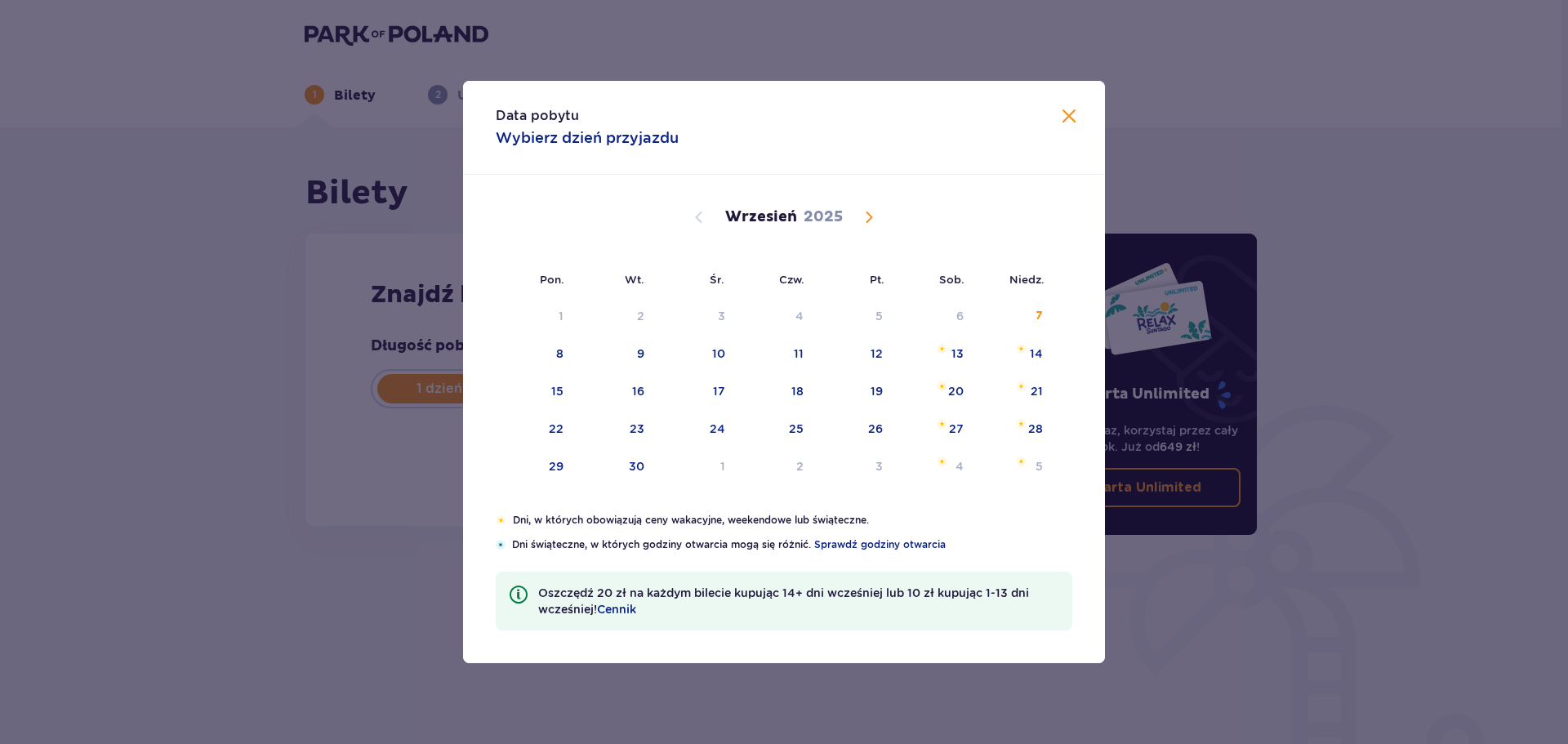
click at [868, 220] on span "Calendar" at bounding box center [869, 218] width 20 height 20
click at [963, 355] on div "11" at bounding box center [959, 354] width 10 height 16
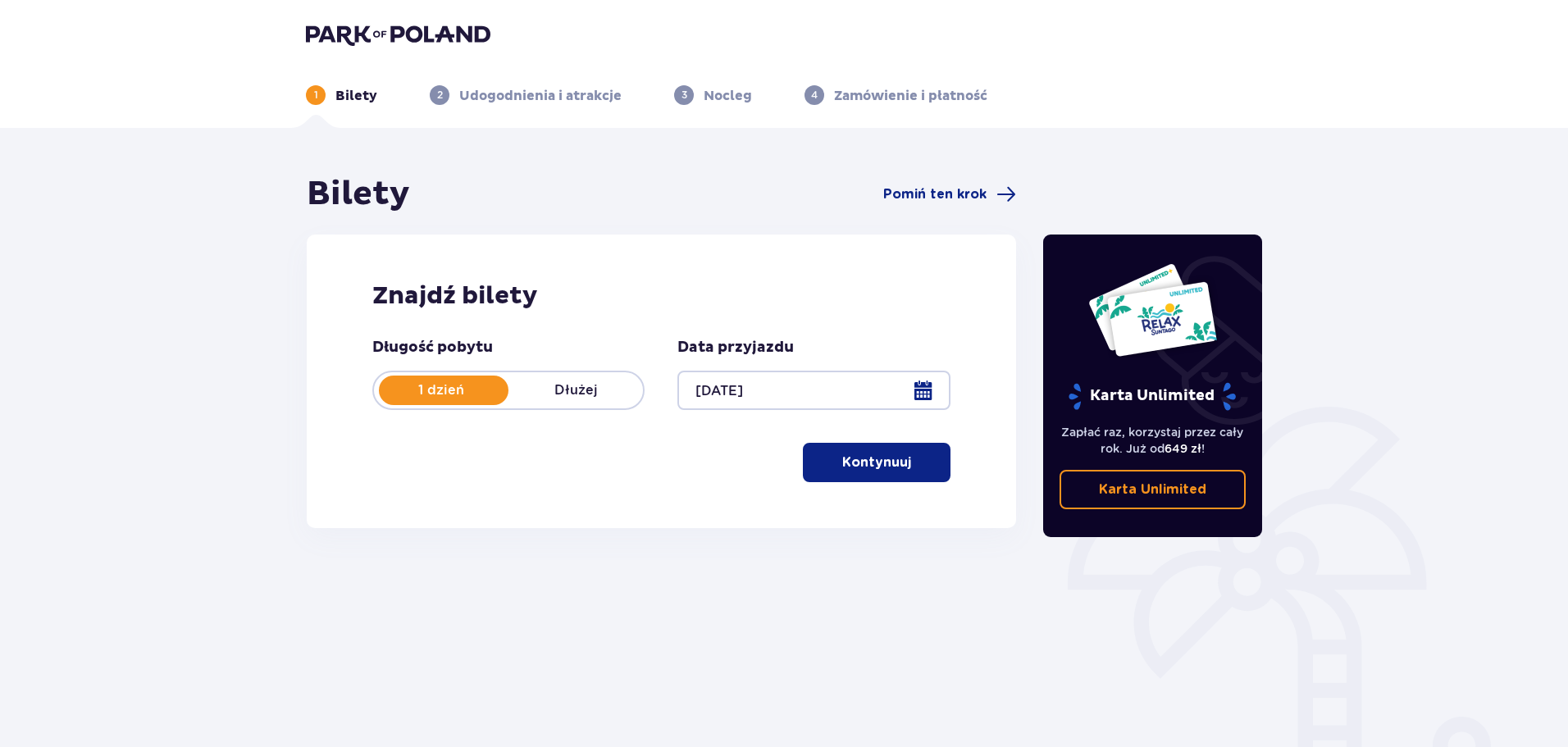
click at [898, 460] on button "Kontynuuj" at bounding box center [876, 462] width 148 height 39
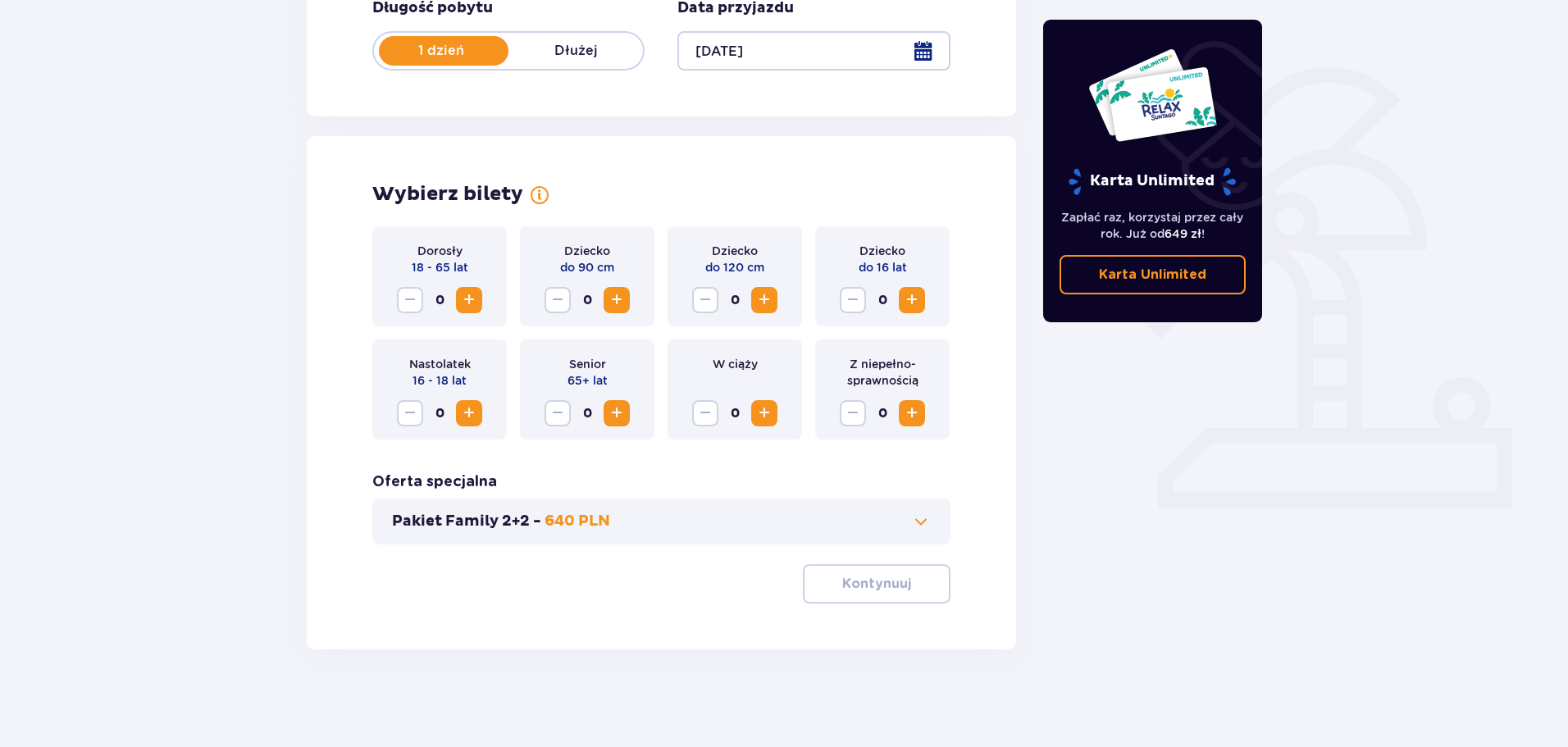
scroll to position [341, 0]
click at [622, 413] on span "Increase" at bounding box center [616, 413] width 20 height 20
click at [863, 574] on p "Kontynuuj" at bounding box center [877, 583] width 69 height 18
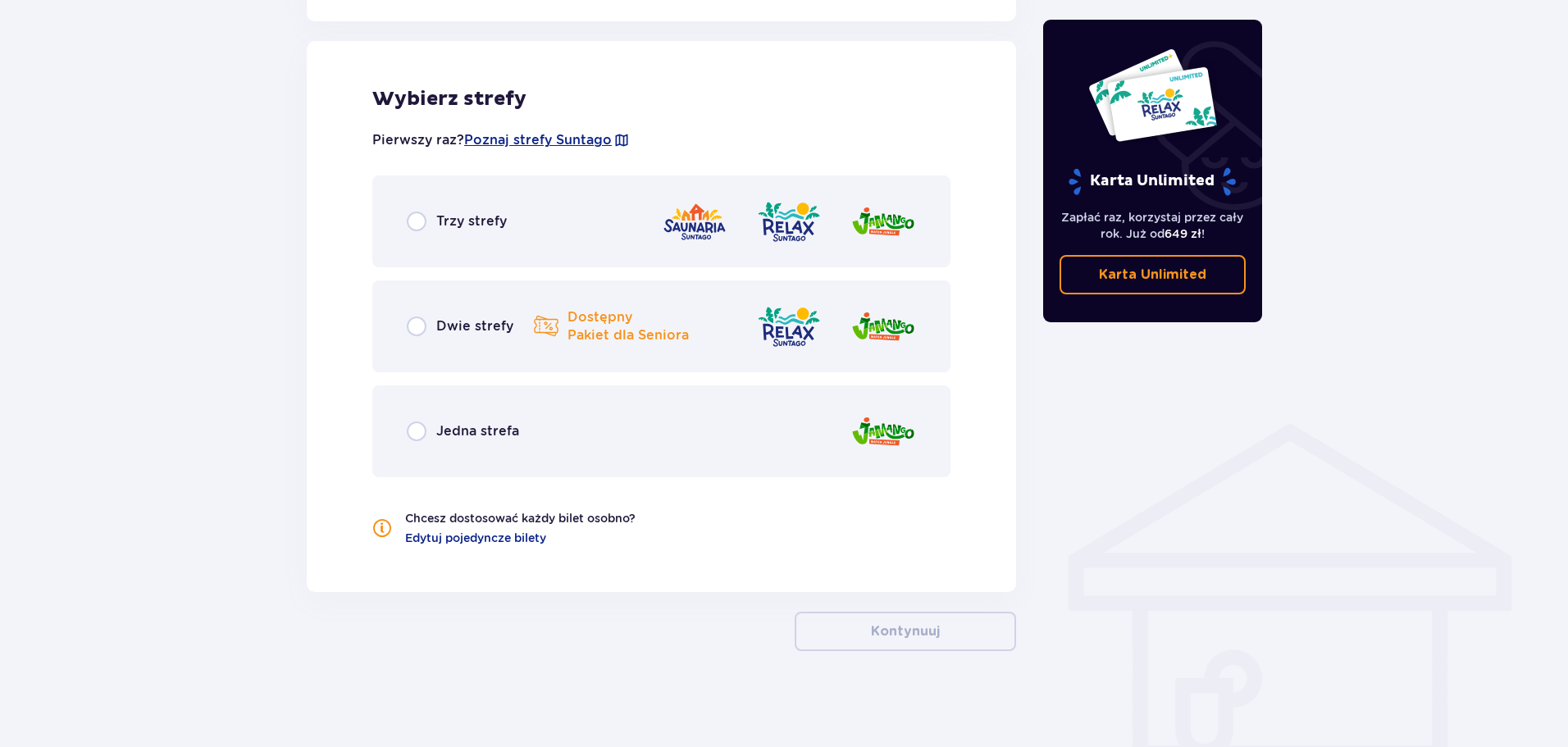
scroll to position [910, 0]
click at [449, 321] on p "Dwie strefy" at bounding box center [474, 325] width 77 height 18
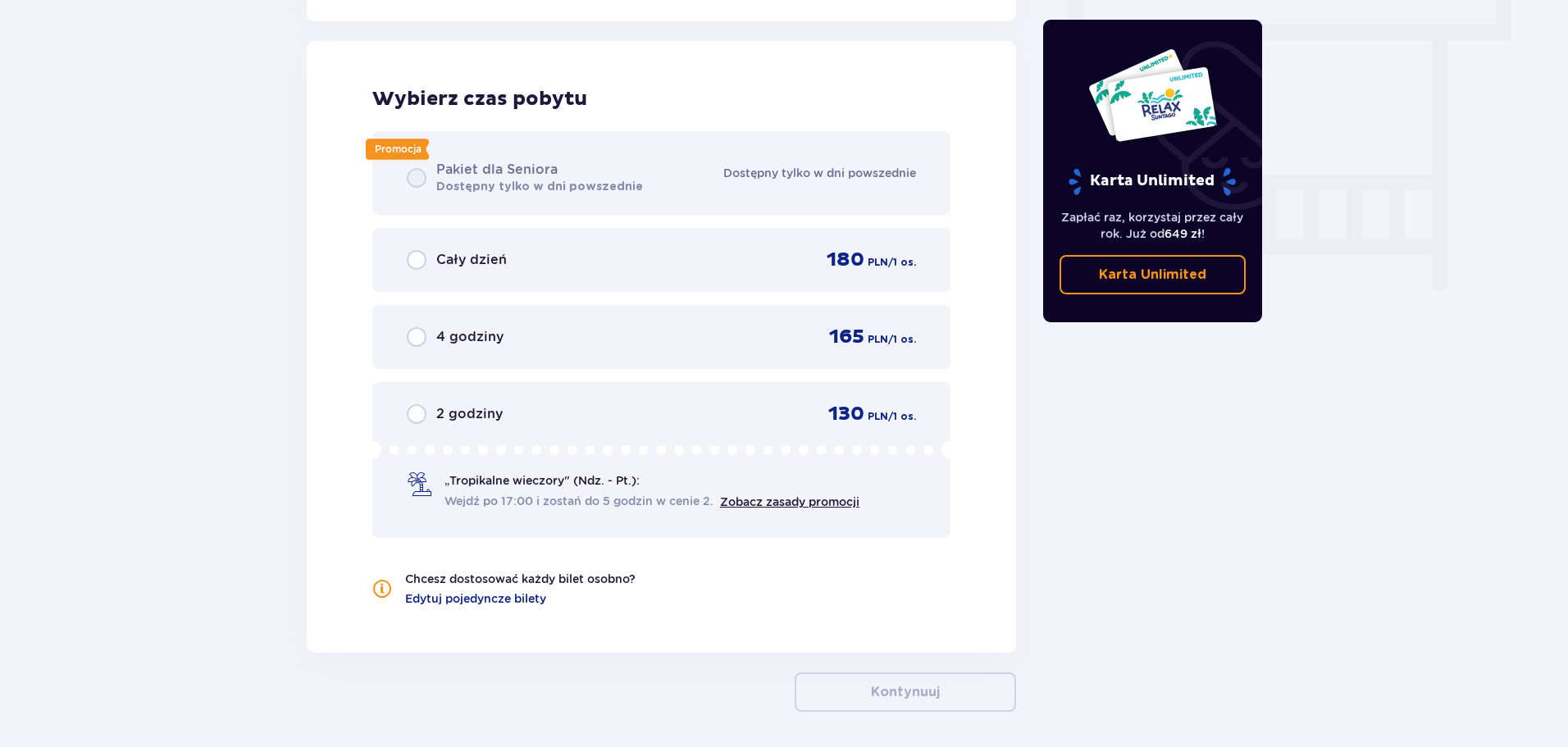
scroll to position [1481, 0]
click at [417, 175] on div "Promocja Pakiet dla Seniora Dostępny tylko w dni powszednie Dostępny tylko w dn…" at bounding box center [661, 333] width 578 height 407
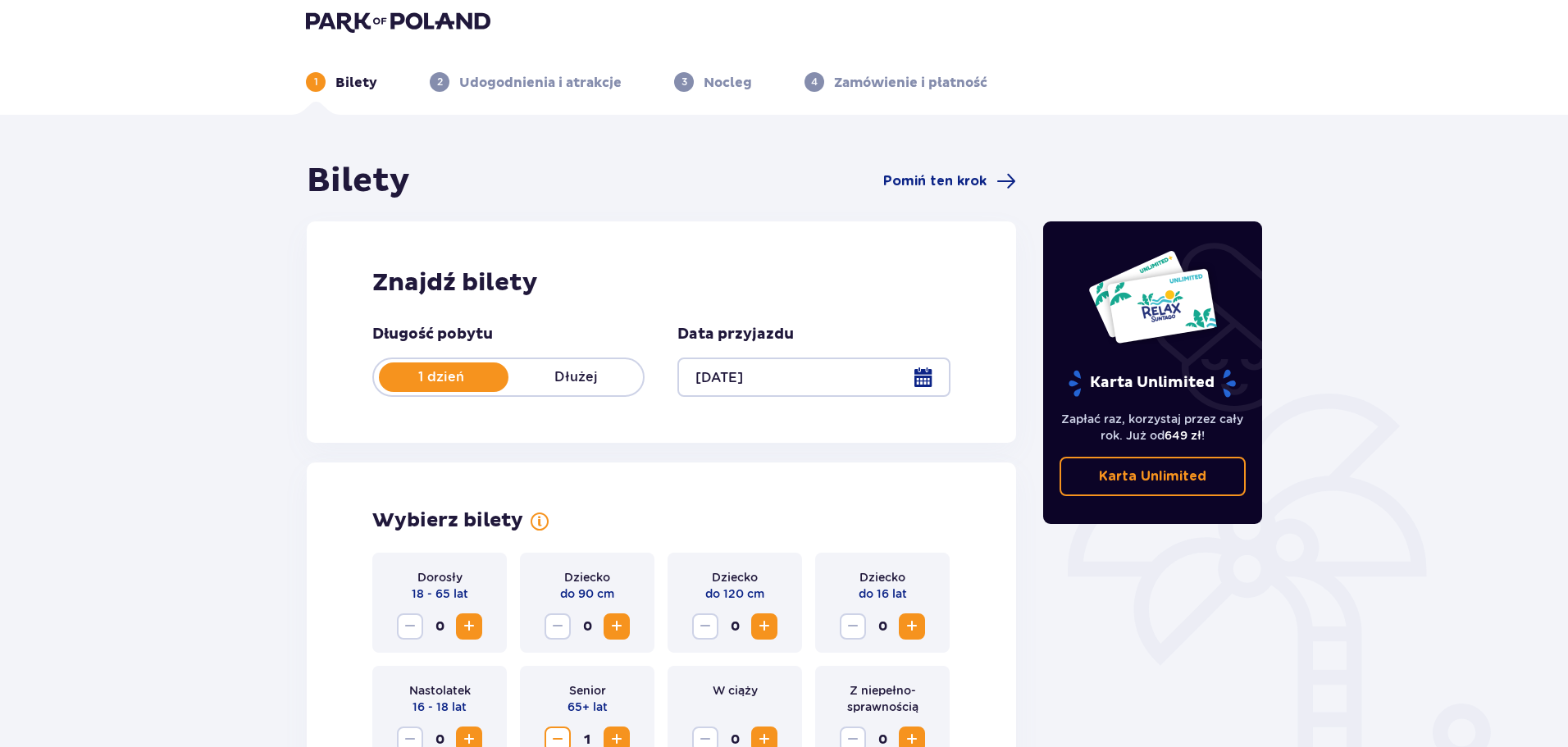
scroll to position [0, 0]
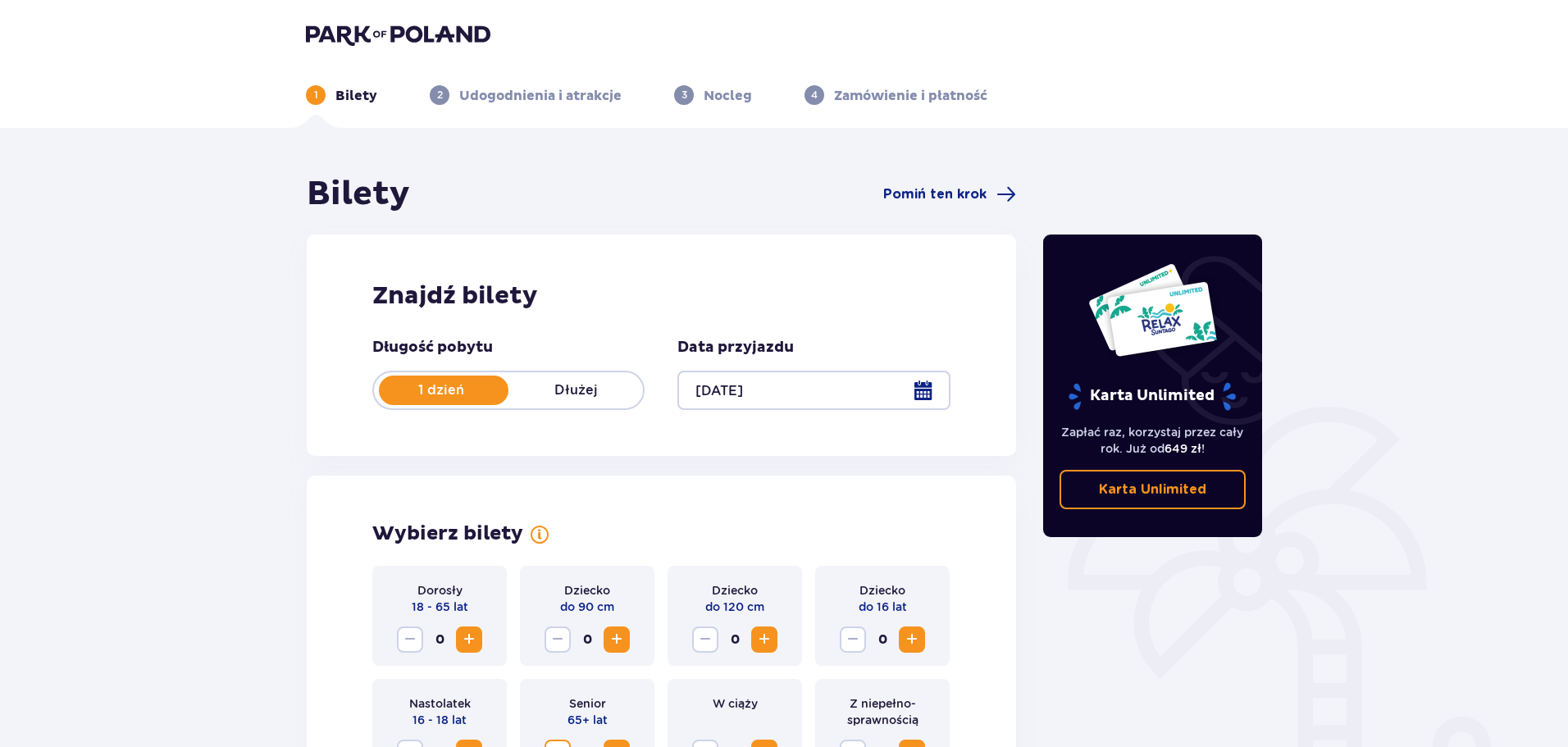
click at [705, 386] on div at bounding box center [813, 390] width 272 height 39
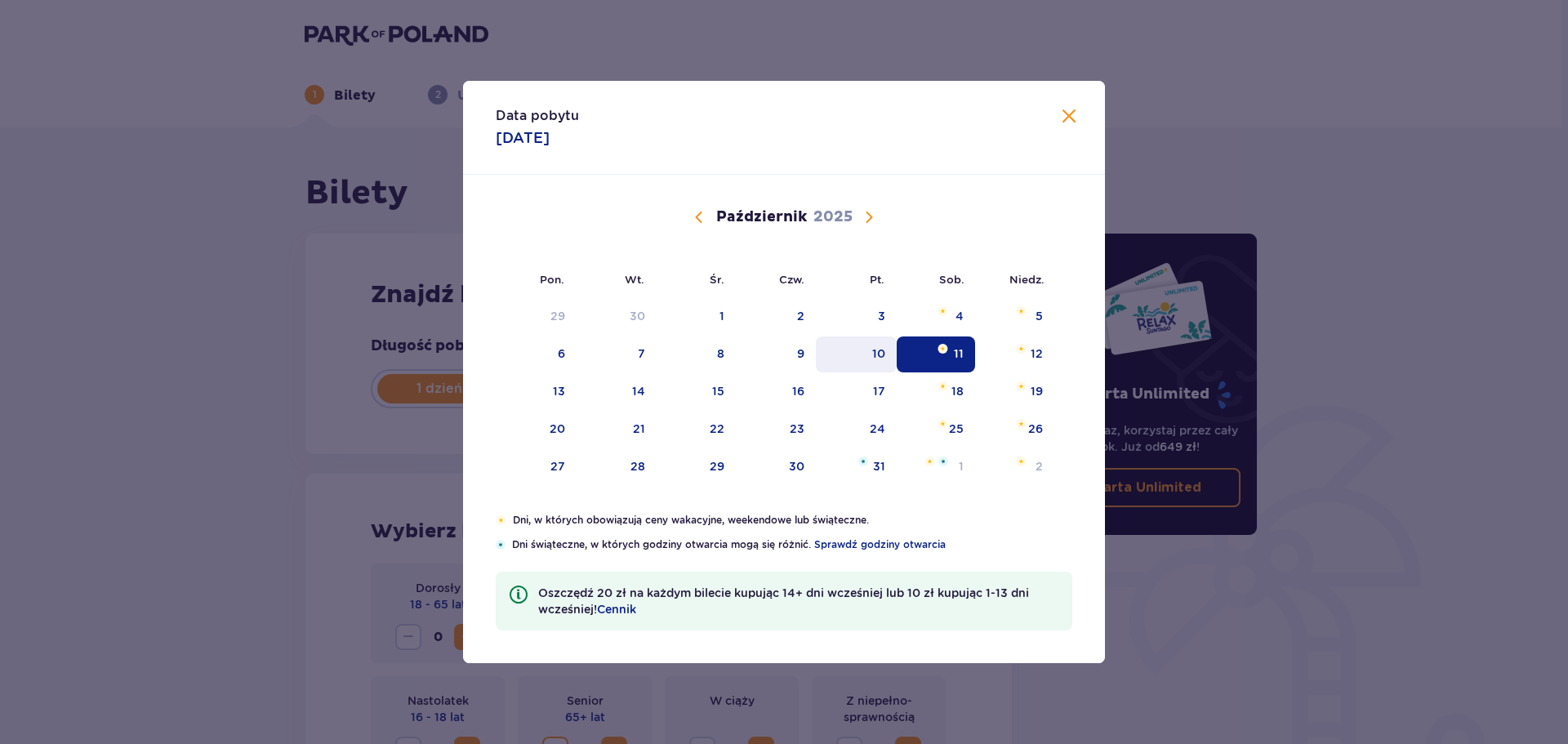
click at [894, 357] on div "10" at bounding box center [855, 355] width 81 height 36
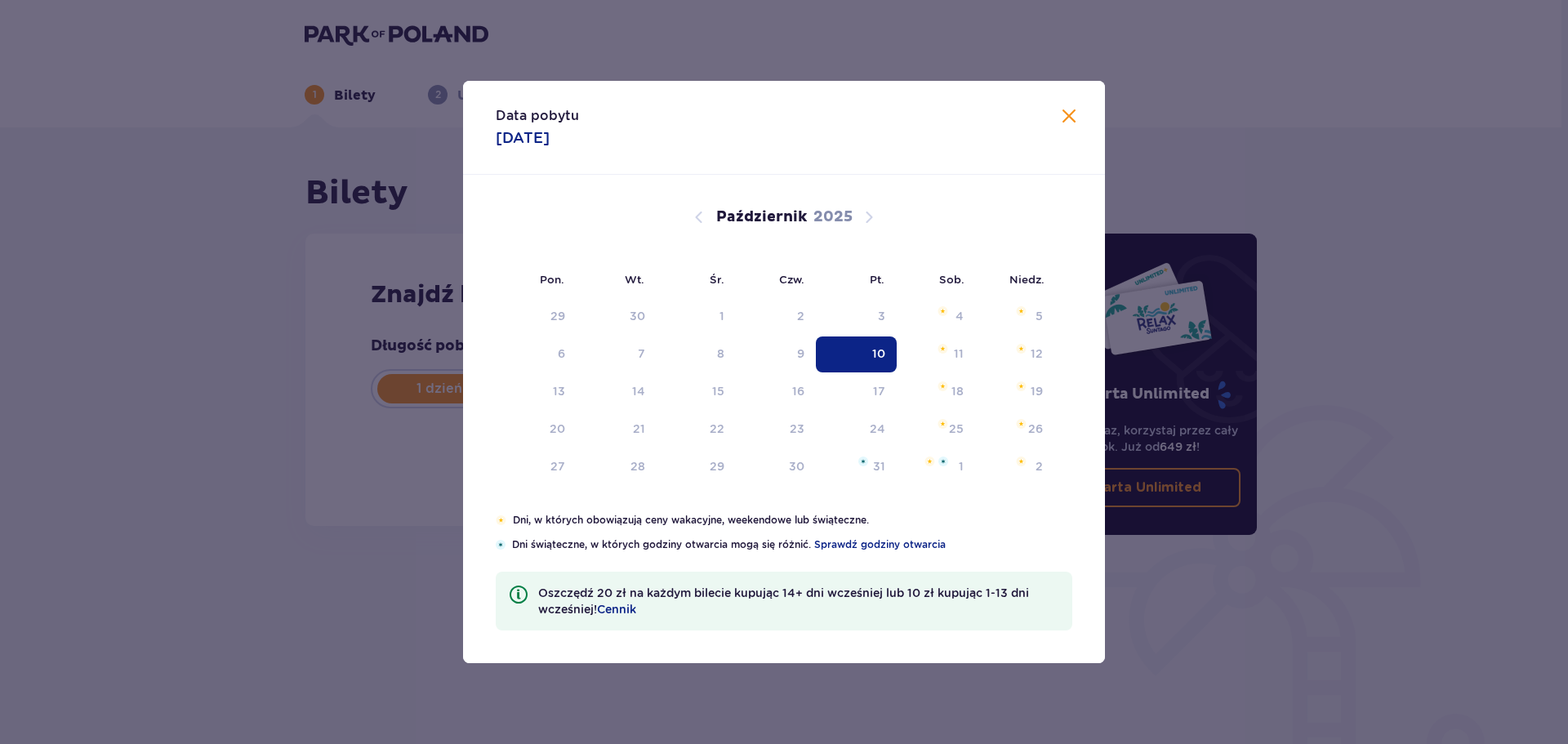
click at [877, 348] on div "10" at bounding box center [879, 354] width 13 height 16
type input "[DATE]"
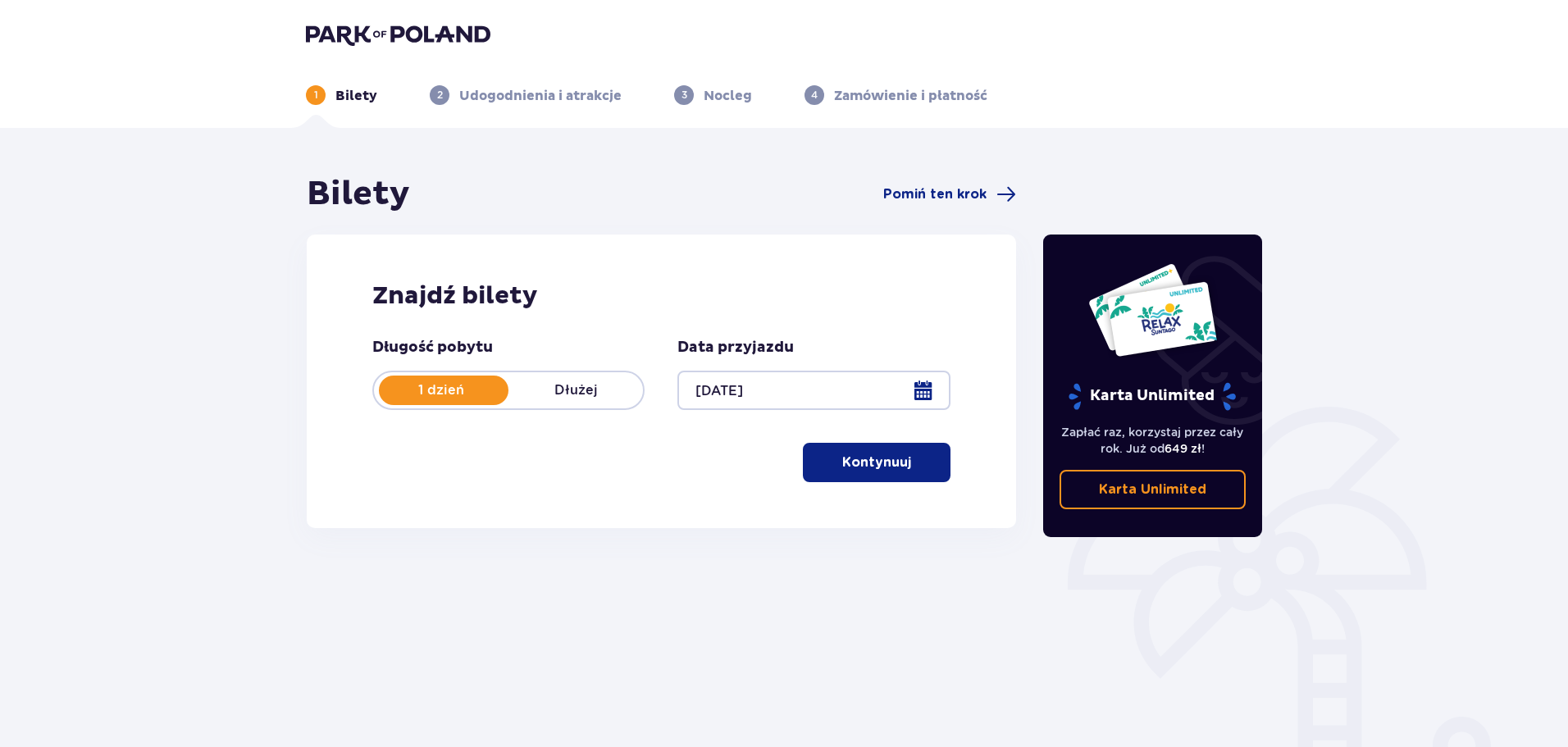
click at [869, 464] on p "Kontynuuj" at bounding box center [877, 463] width 69 height 18
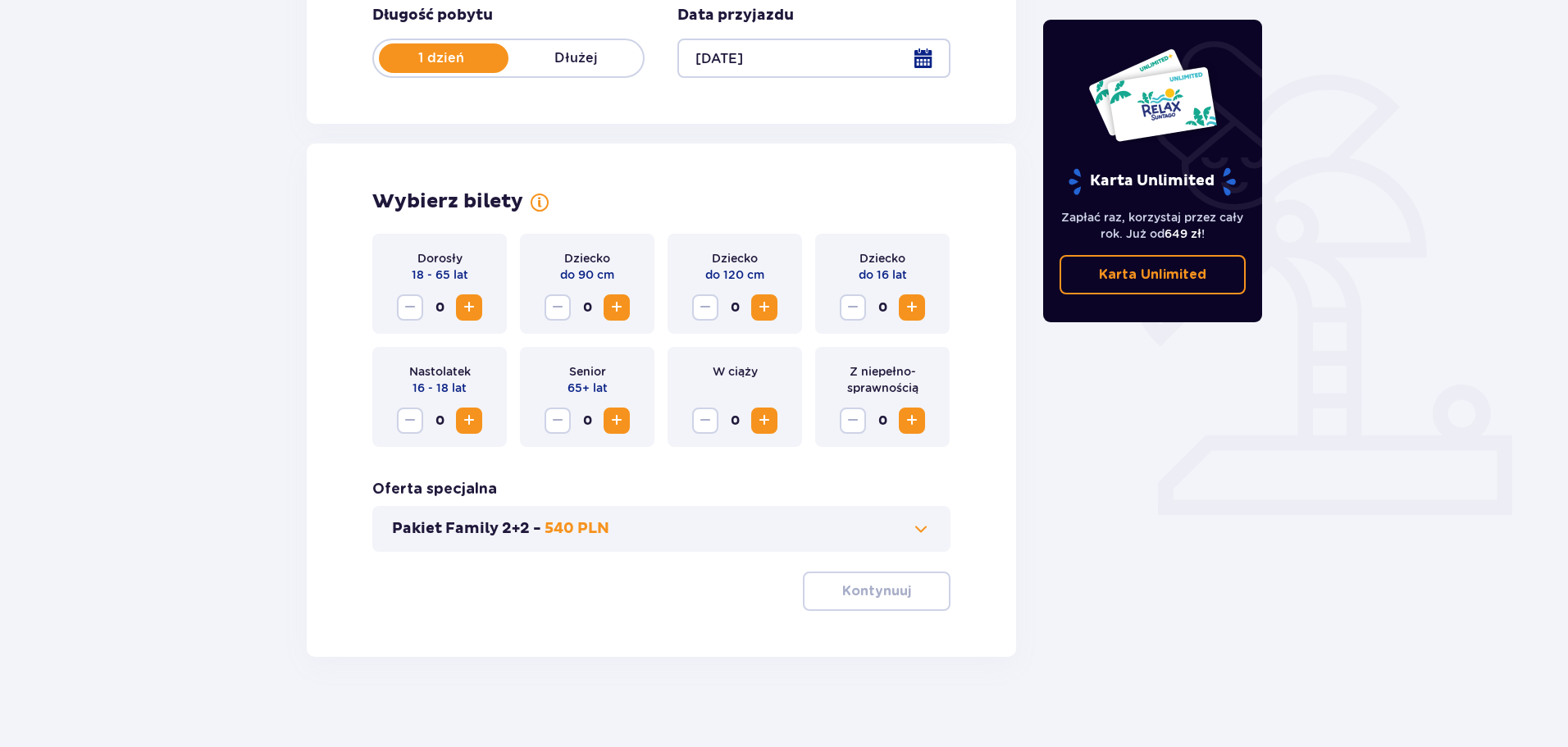
scroll to position [341, 0]
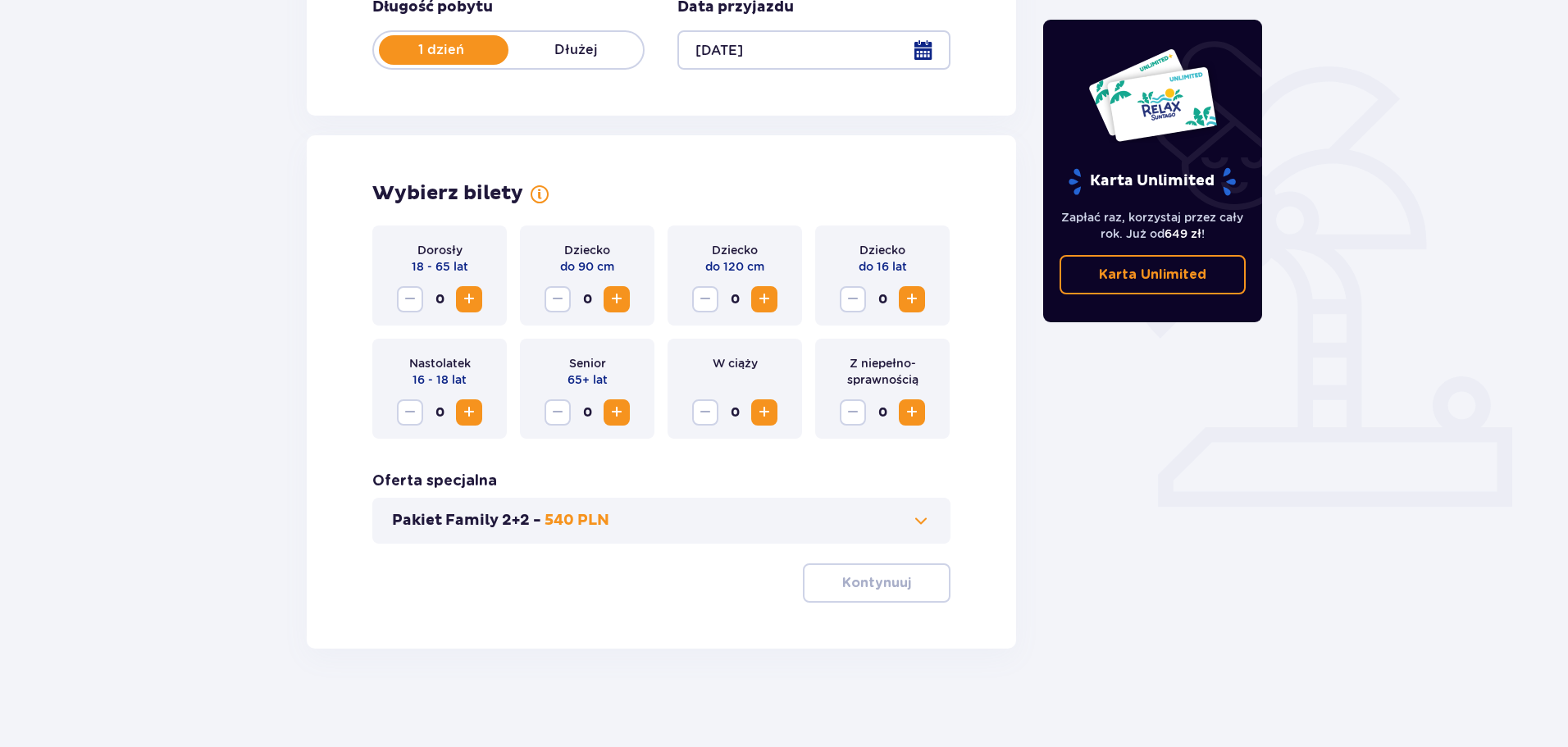
click at [604, 410] on button "Increase" at bounding box center [616, 412] width 26 height 26
click at [869, 585] on p "Kontynuuj" at bounding box center [877, 583] width 69 height 18
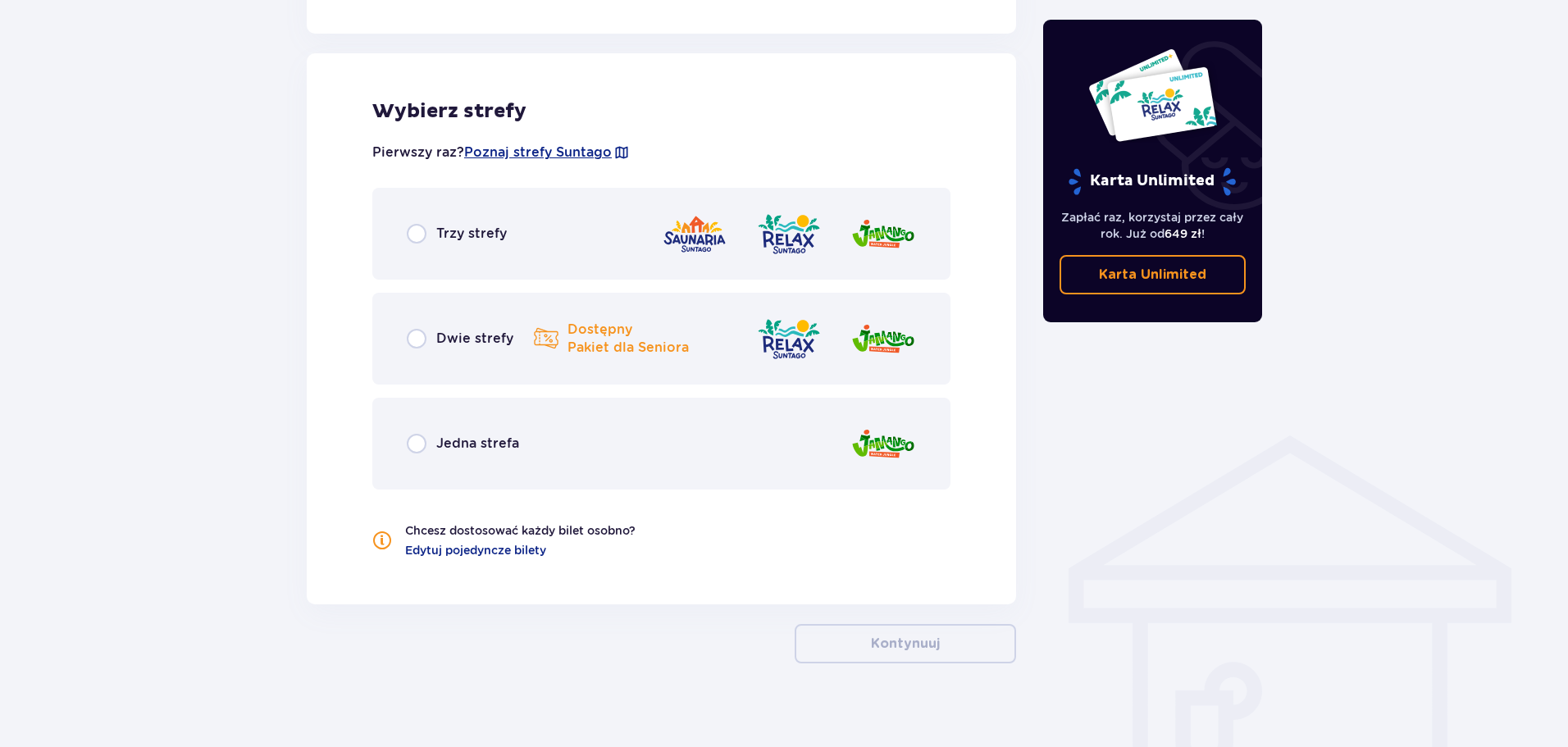
scroll to position [910, 0]
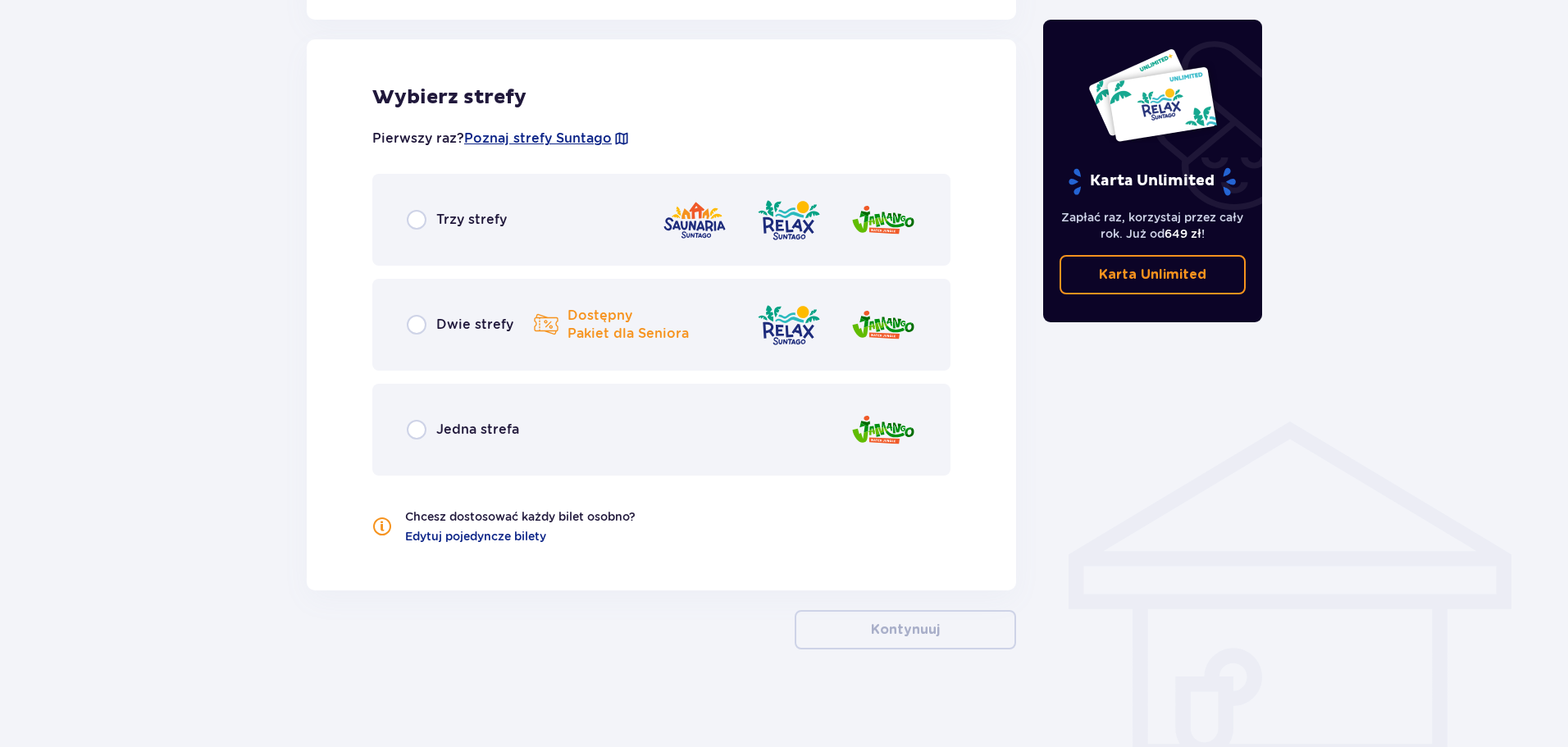
click at [509, 317] on p "Dwie strefy" at bounding box center [474, 325] width 77 height 18
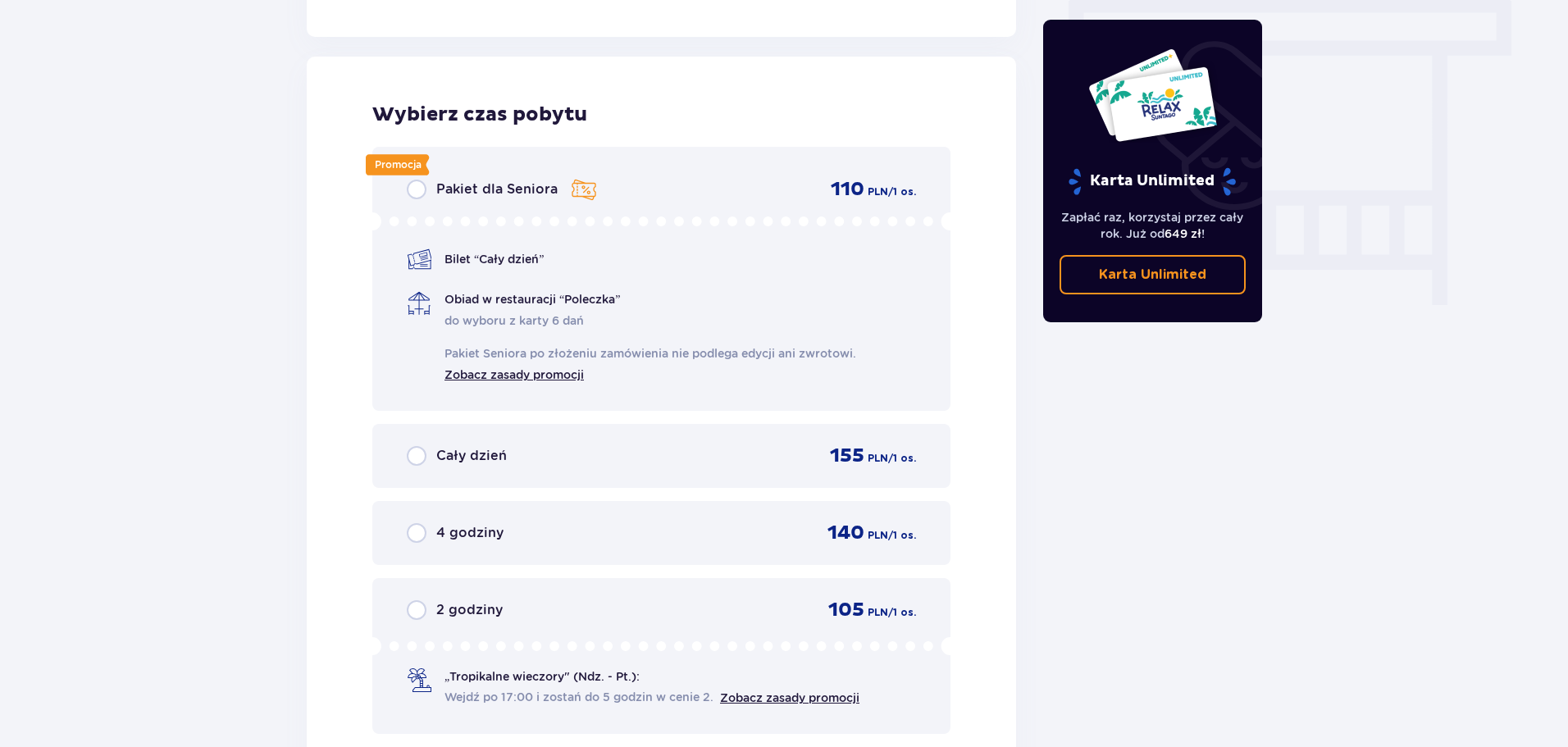
scroll to position [1481, 0]
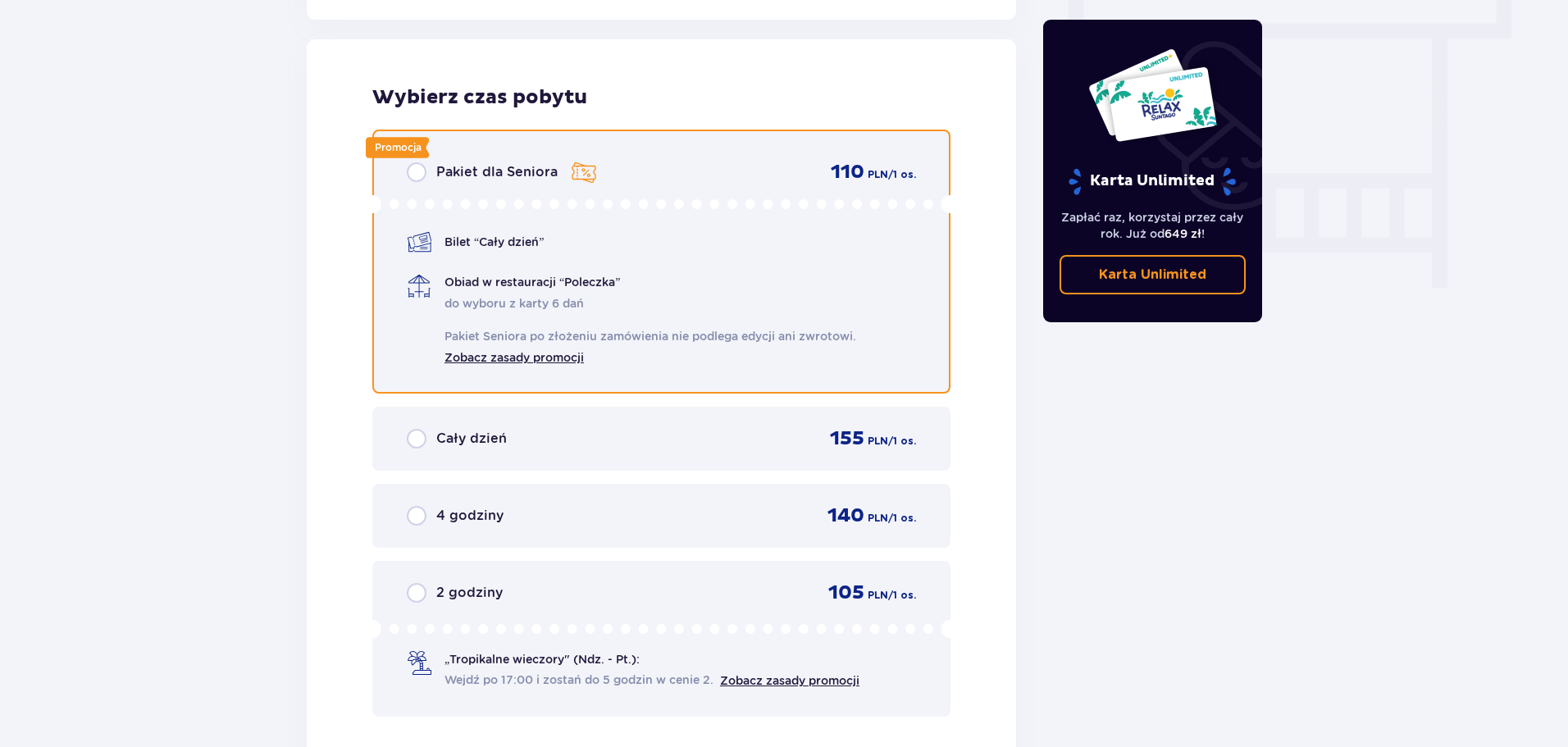
click at [418, 175] on input "radio" at bounding box center [417, 172] width 20 height 20
radio input "true"
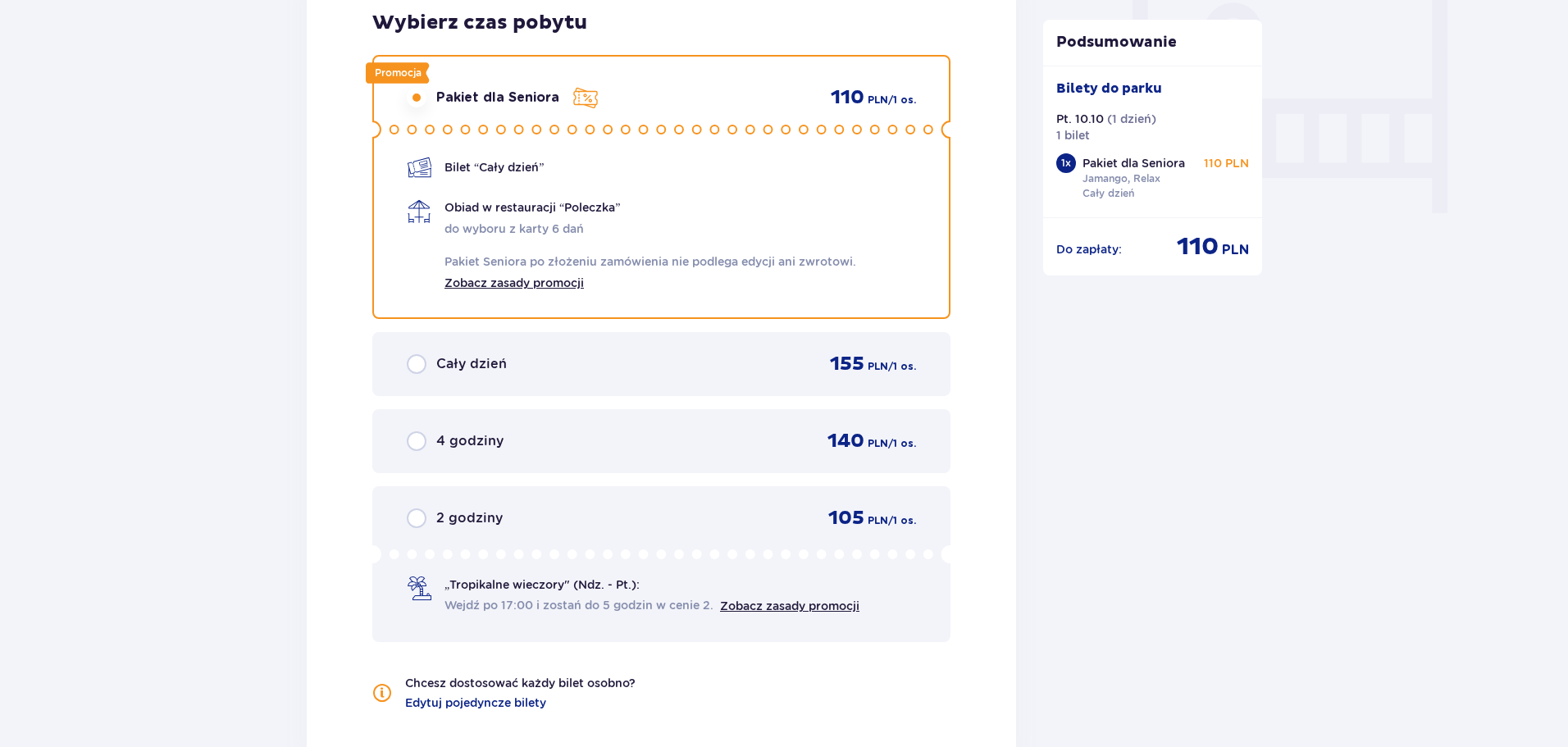
scroll to position [1487, 0]
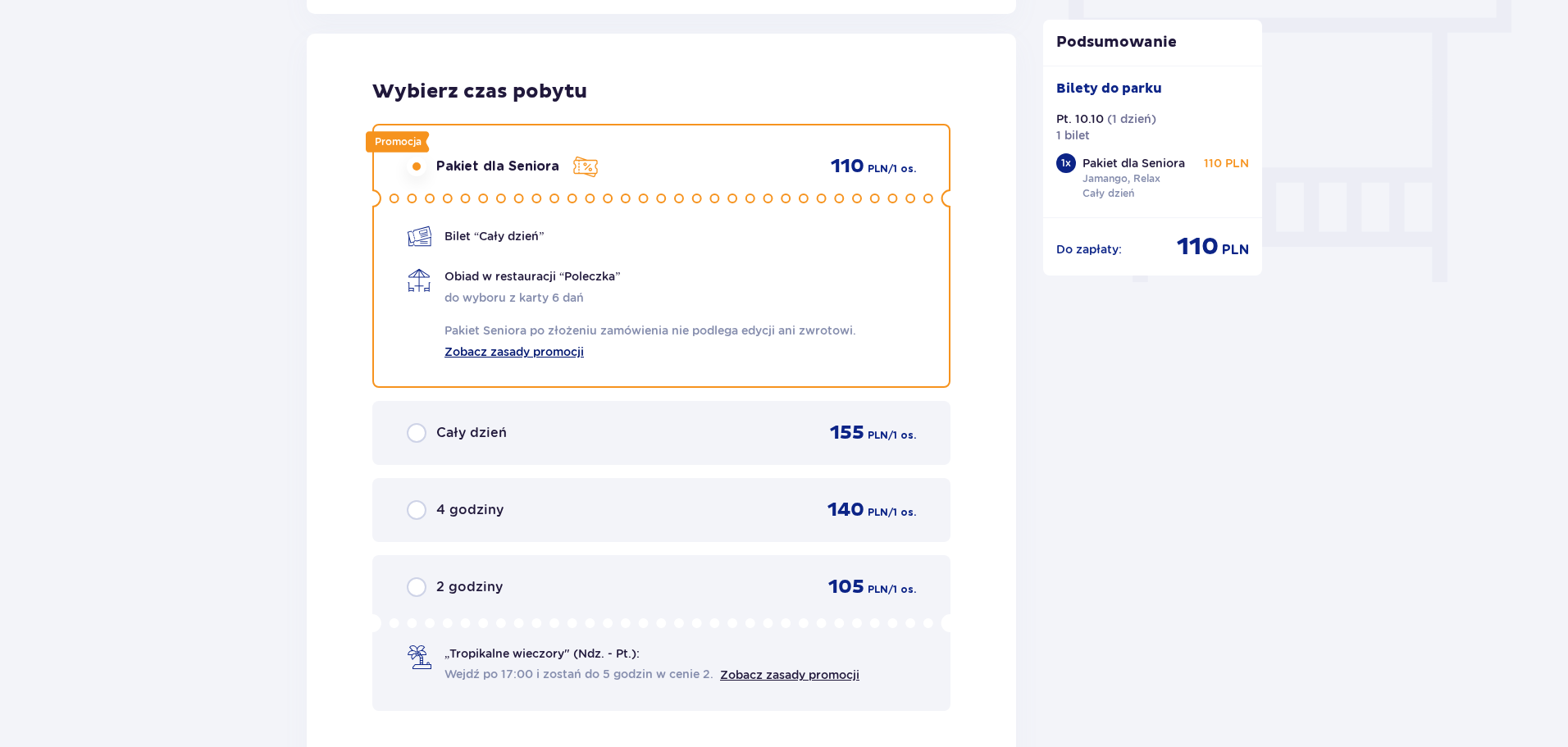
click at [538, 353] on link "Zobacz zasady promocji" at bounding box center [514, 351] width 139 height 20
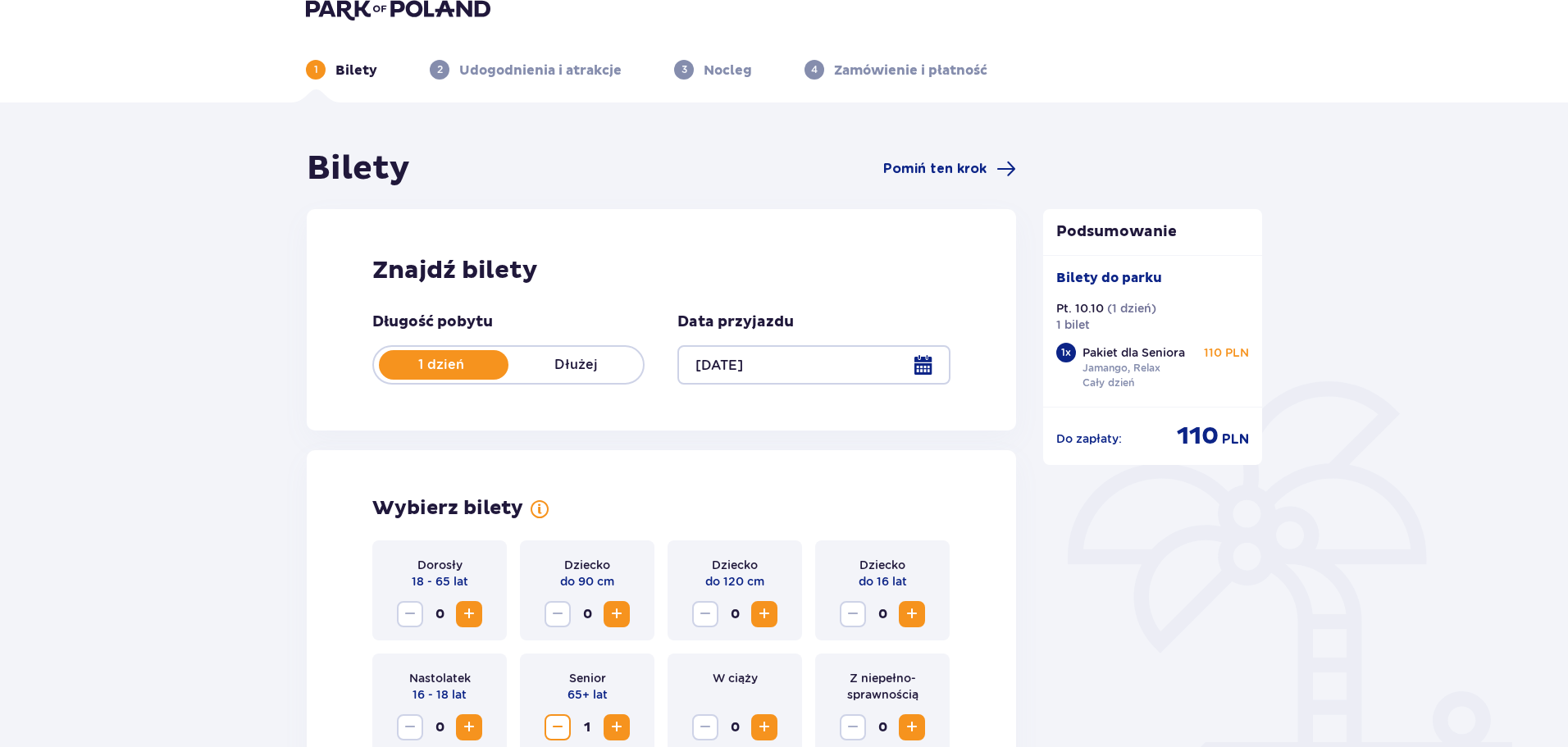
scroll to position [0, 0]
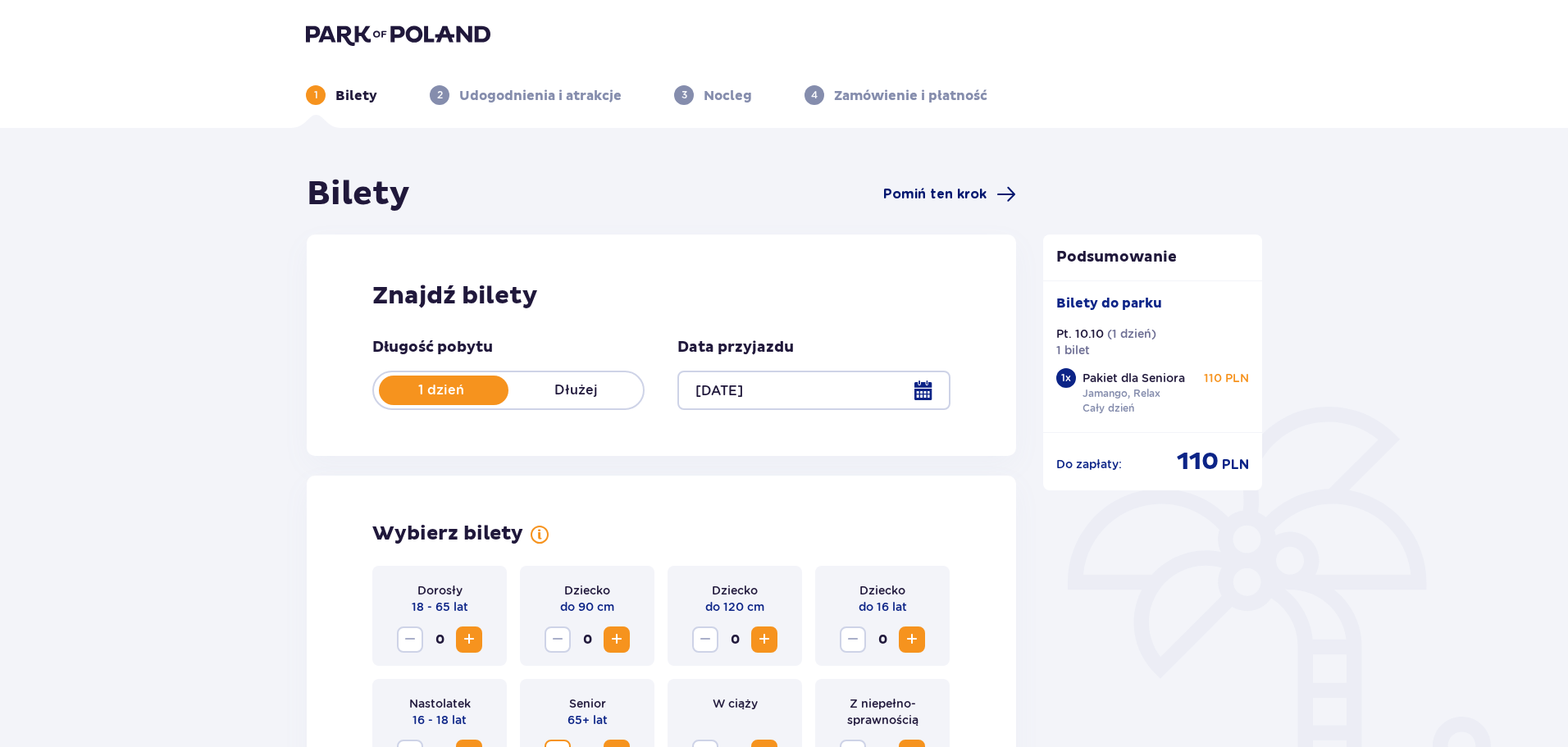
click at [938, 189] on span "Pomiń ten krok" at bounding box center [934, 194] width 103 height 18
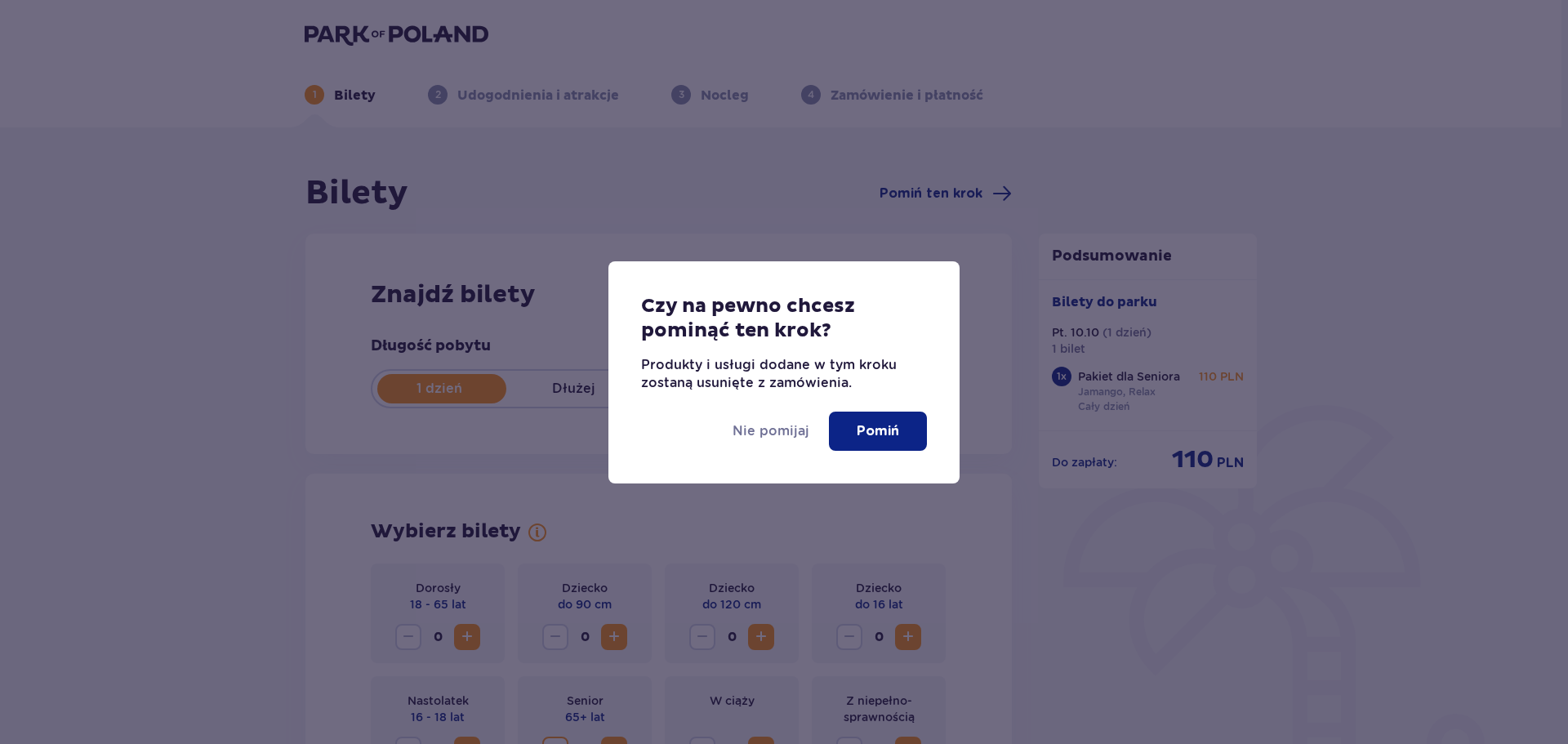
click at [862, 427] on p "Pomiń" at bounding box center [878, 432] width 43 height 18
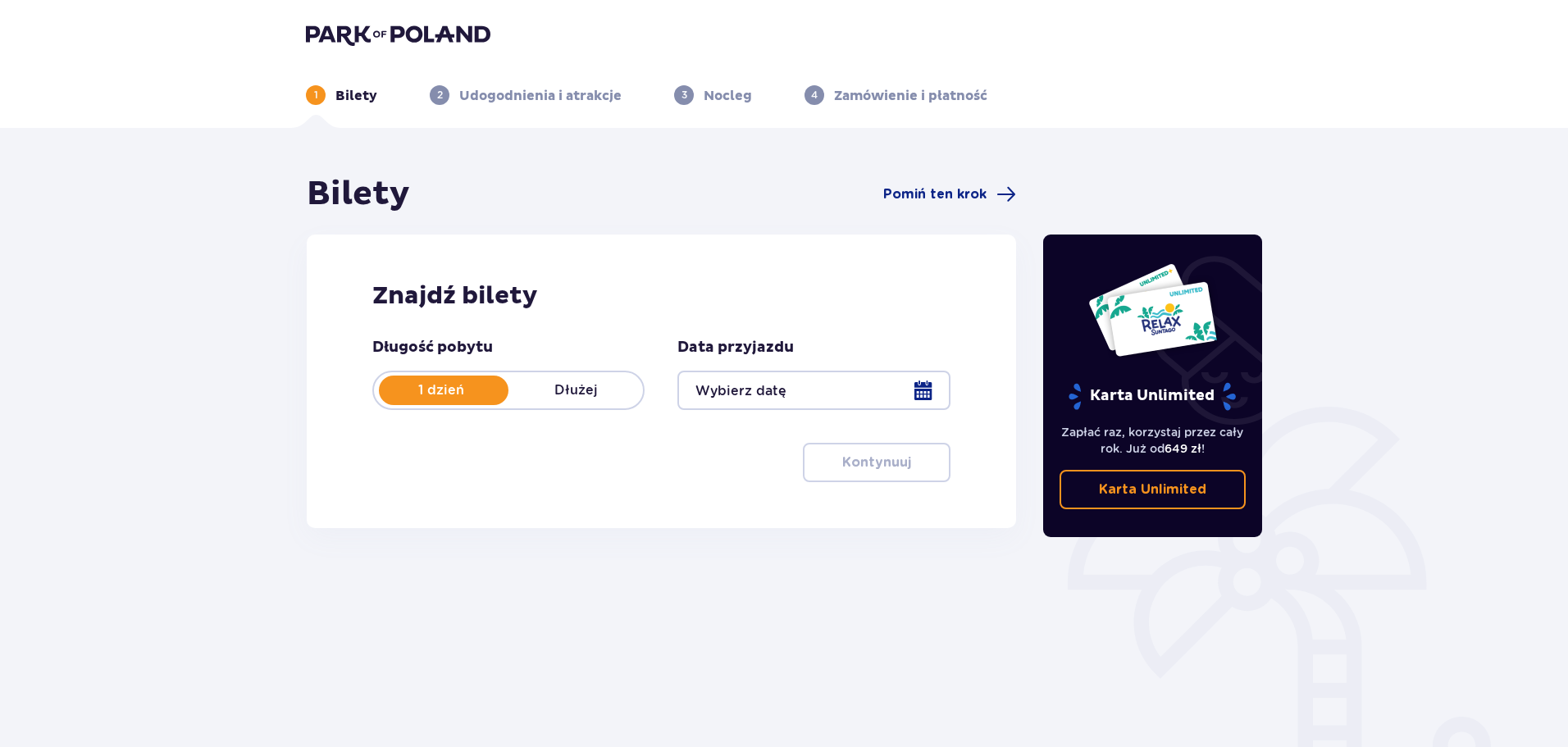
click at [827, 380] on div at bounding box center [813, 390] width 272 height 39
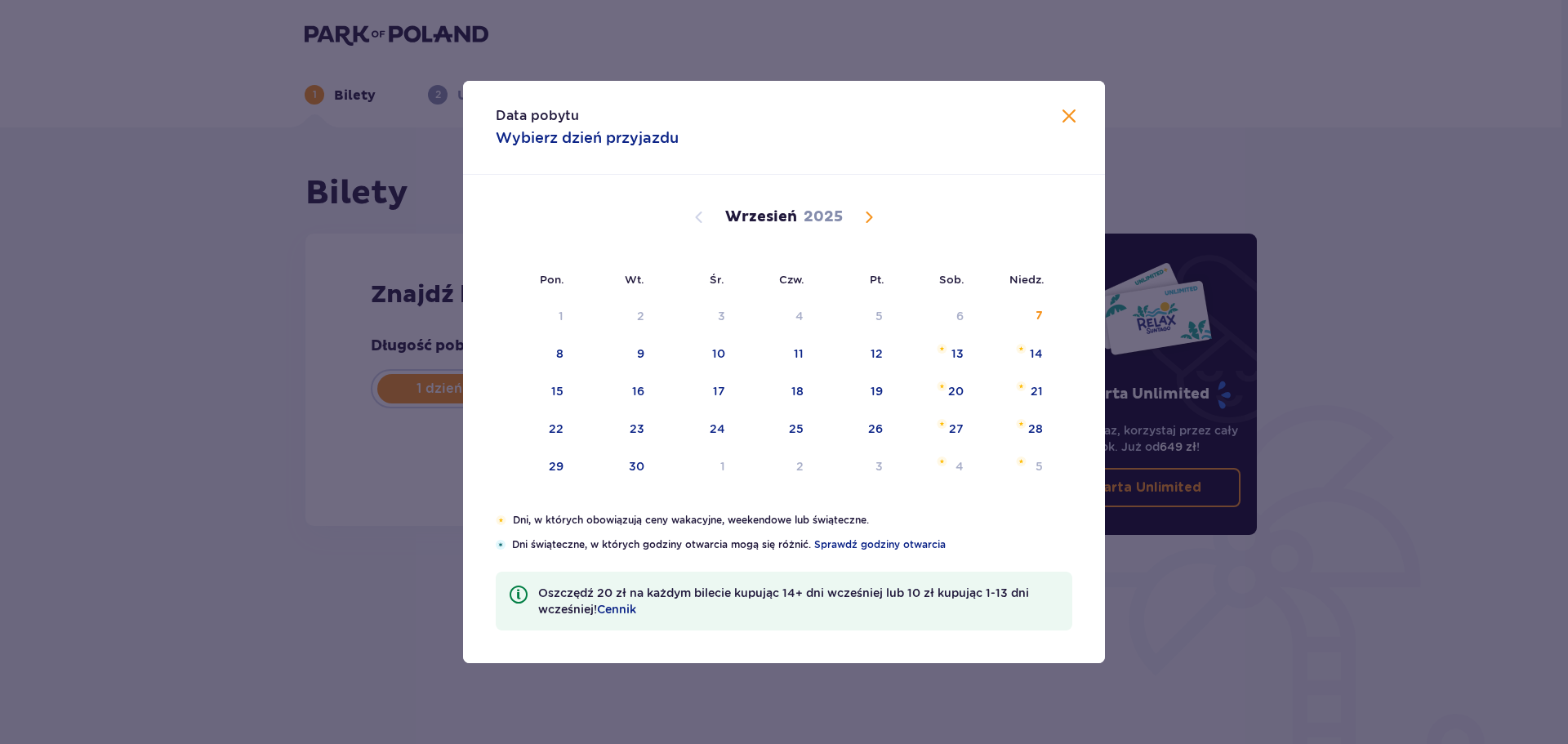
drag, startPoint x: 953, startPoint y: 369, endPoint x: 918, endPoint y: 149, distance: 222.8
click at [1020, 124] on div "Data pobytu Wybierz dzień przyjazdu Pon. Wt. Śr. Czw. Pt. Sob. [GEOGRAPHIC_DATA…" at bounding box center [784, 372] width 642 height 582
click at [869, 220] on span "Calendar" at bounding box center [869, 218] width 20 height 20
click at [950, 352] on div "11" at bounding box center [936, 355] width 79 height 36
type input "[DATE]"
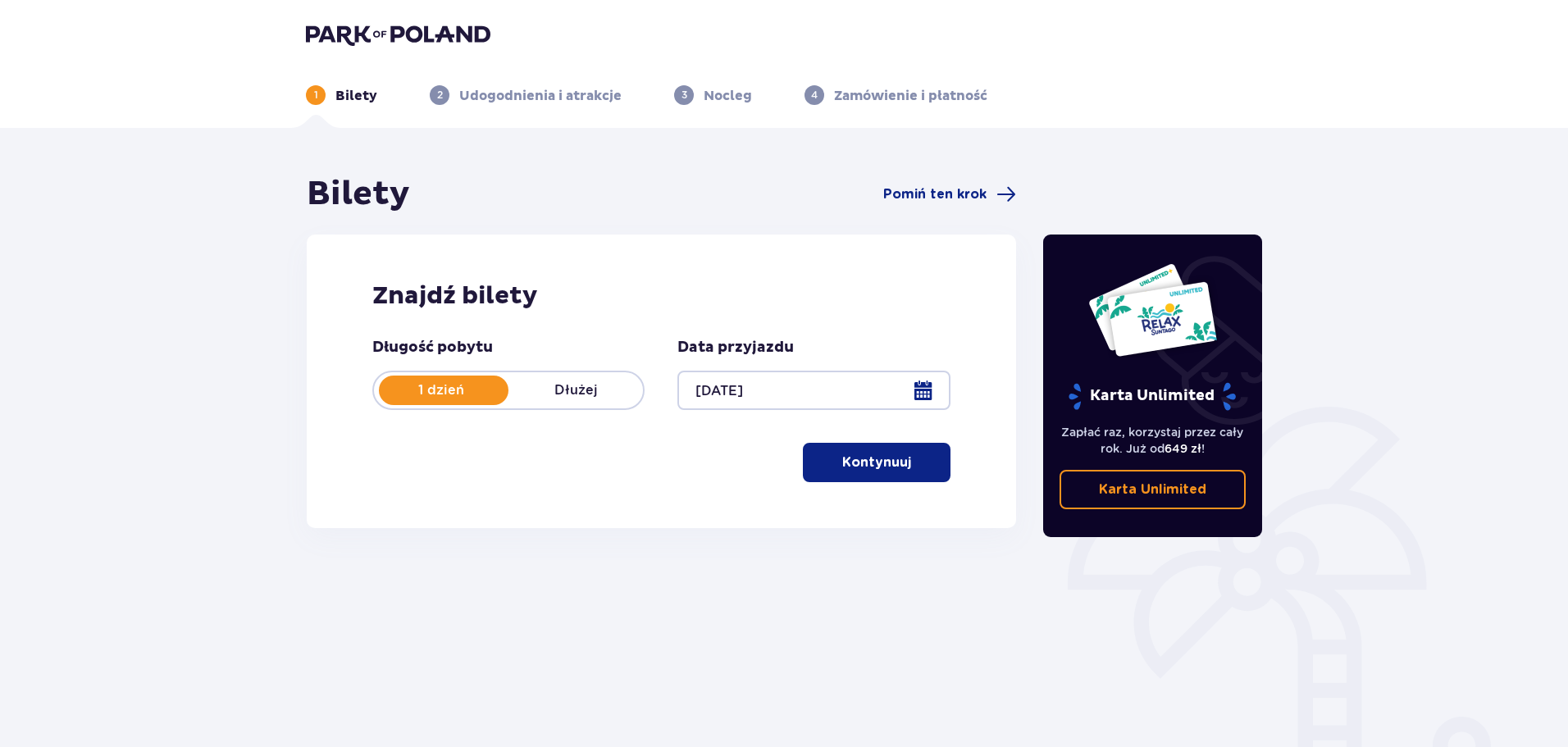
click at [873, 466] on p "Kontynuuj" at bounding box center [877, 463] width 69 height 18
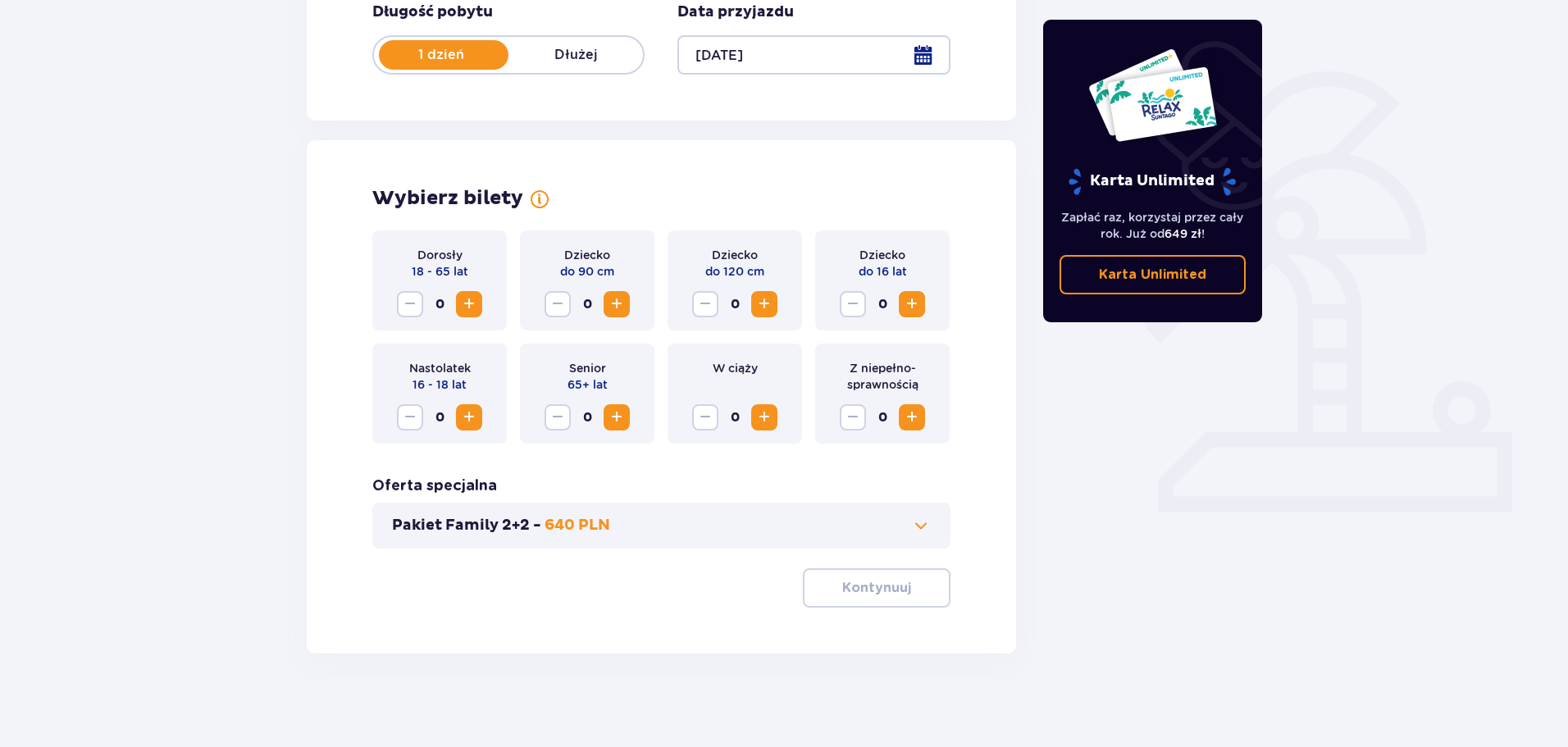
scroll to position [341, 0]
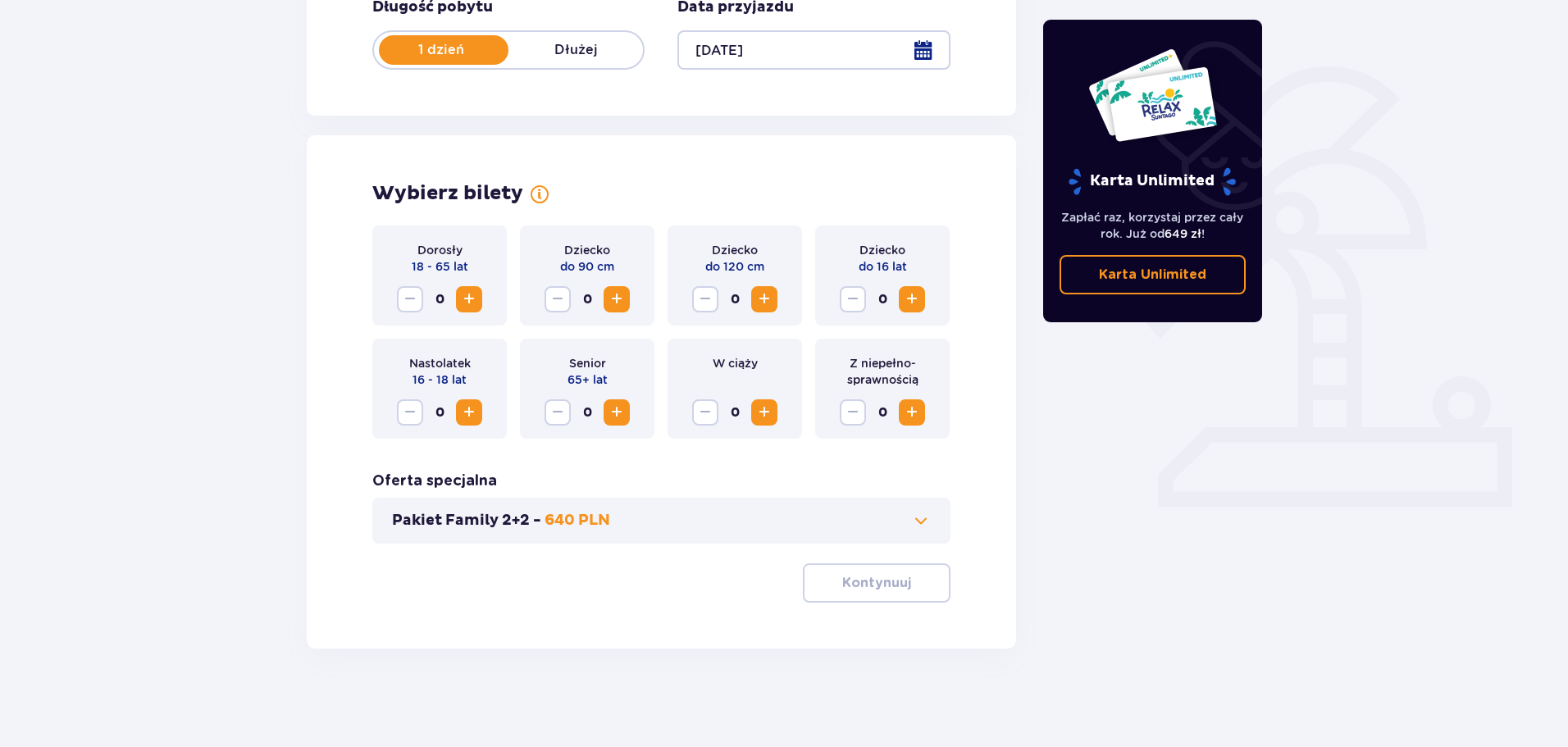
click at [609, 414] on span "Increase" at bounding box center [616, 413] width 20 height 20
click at [908, 587] on span "button" at bounding box center [914, 583] width 20 height 20
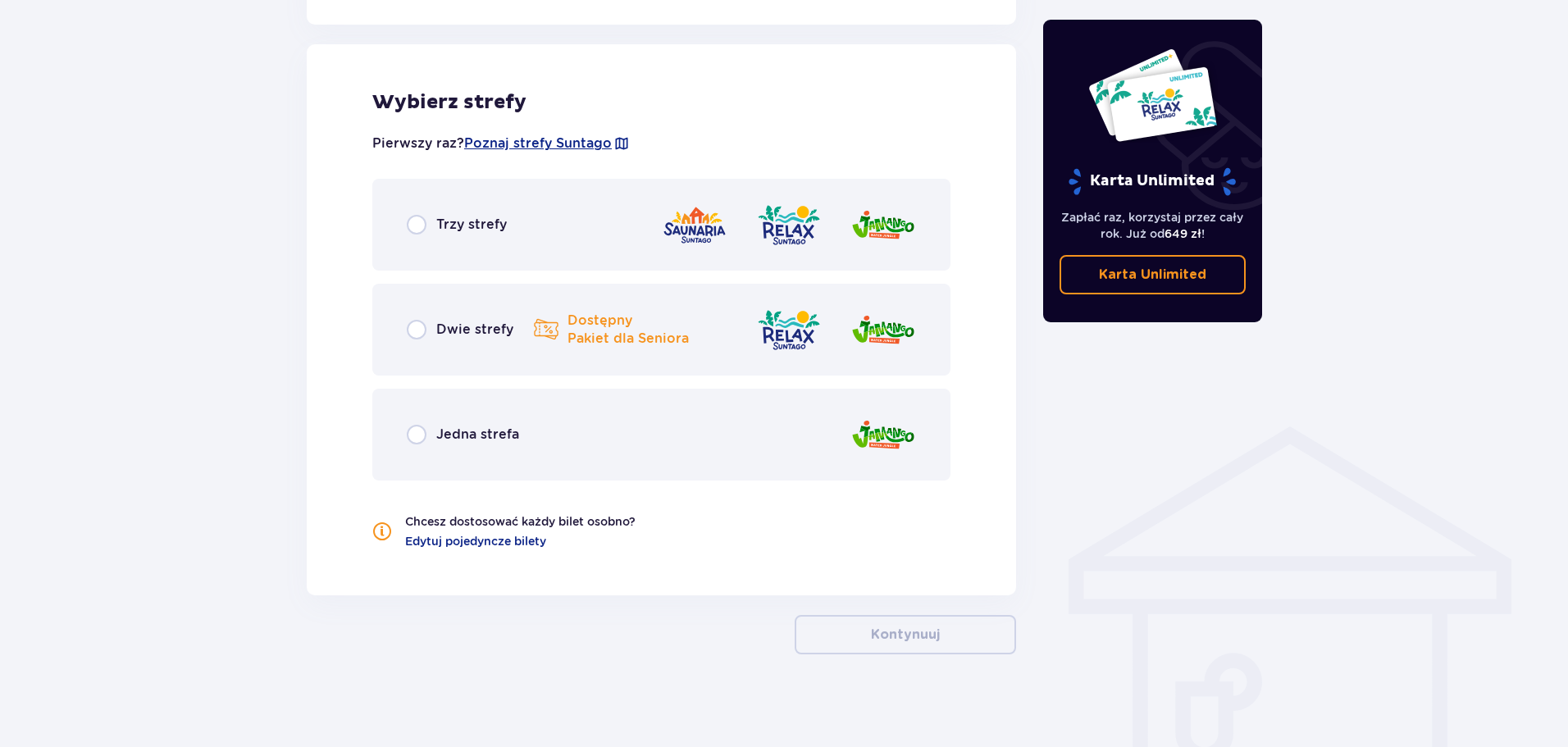
scroll to position [910, 0]
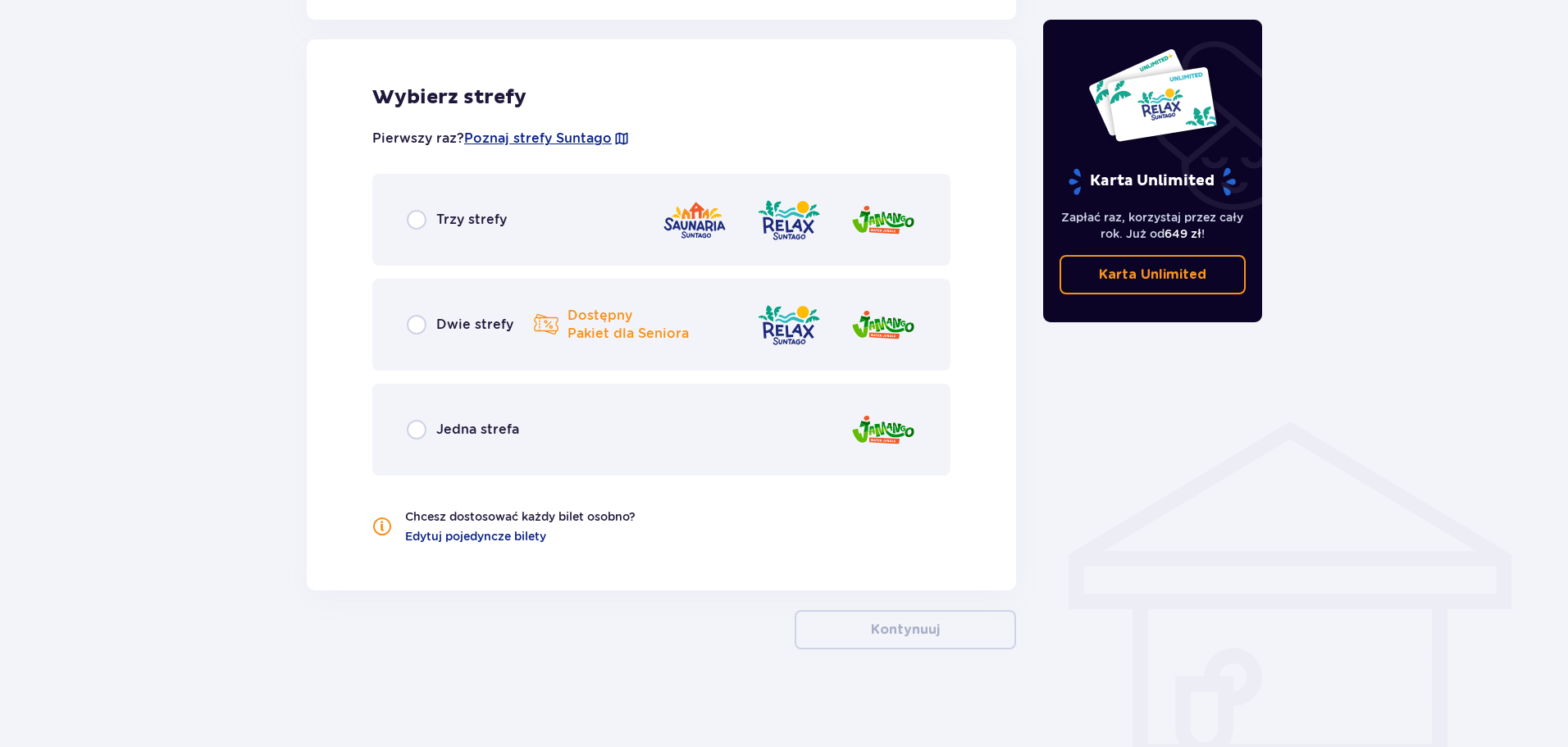
click at [428, 431] on div "Jedna strefa" at bounding box center [463, 430] width 112 height 20
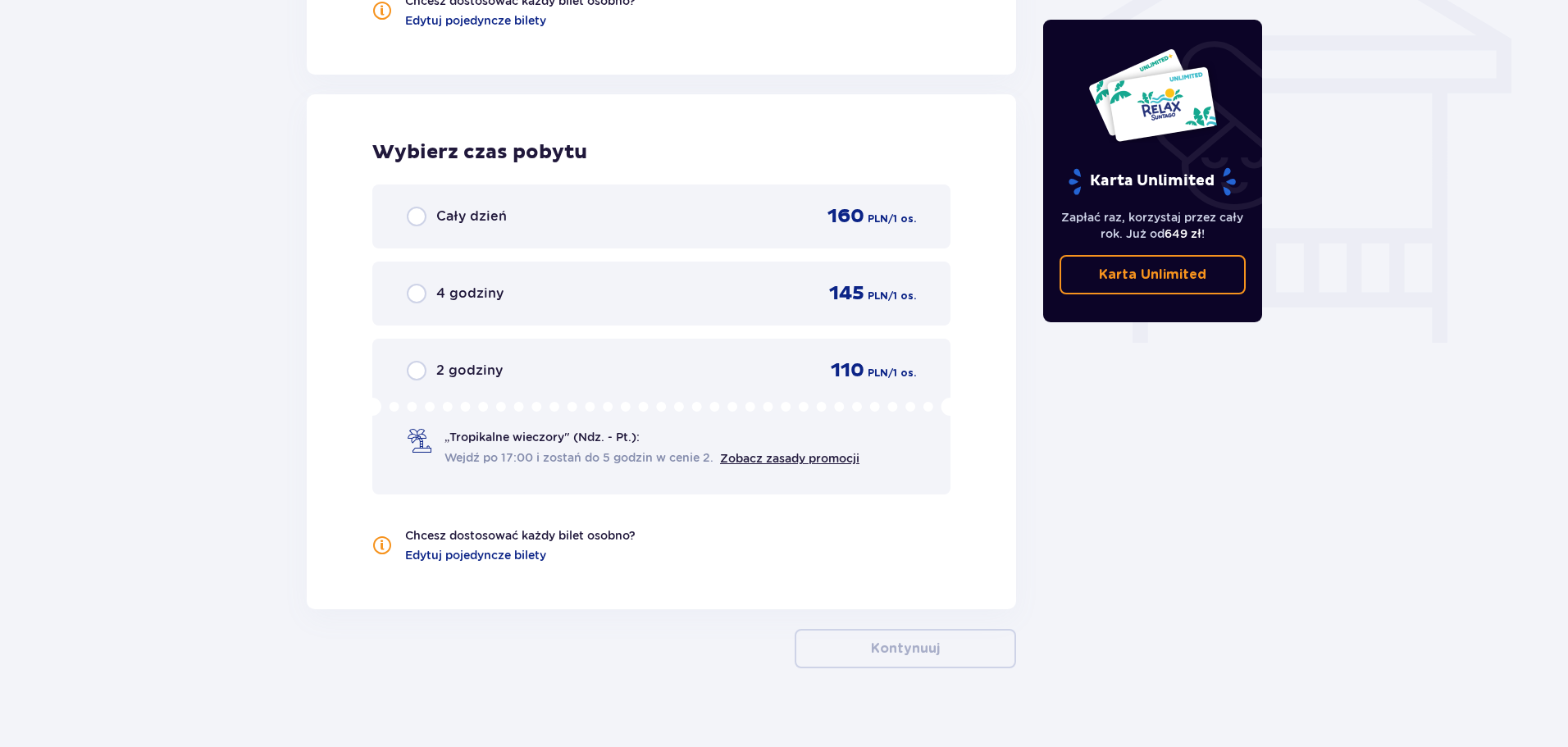
scroll to position [1446, 0]
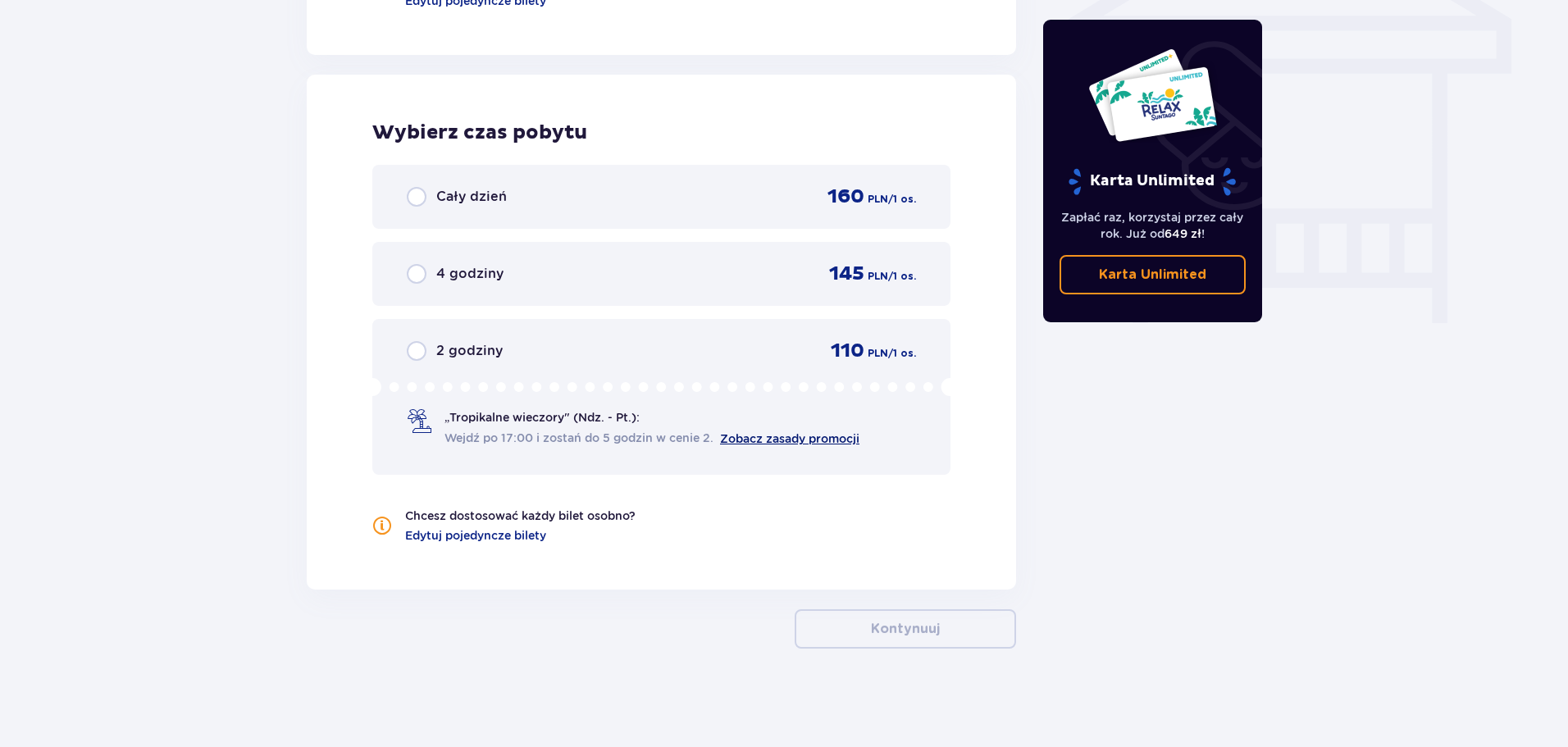
click at [809, 433] on link "Zobacz zasady promocji" at bounding box center [789, 439] width 139 height 13
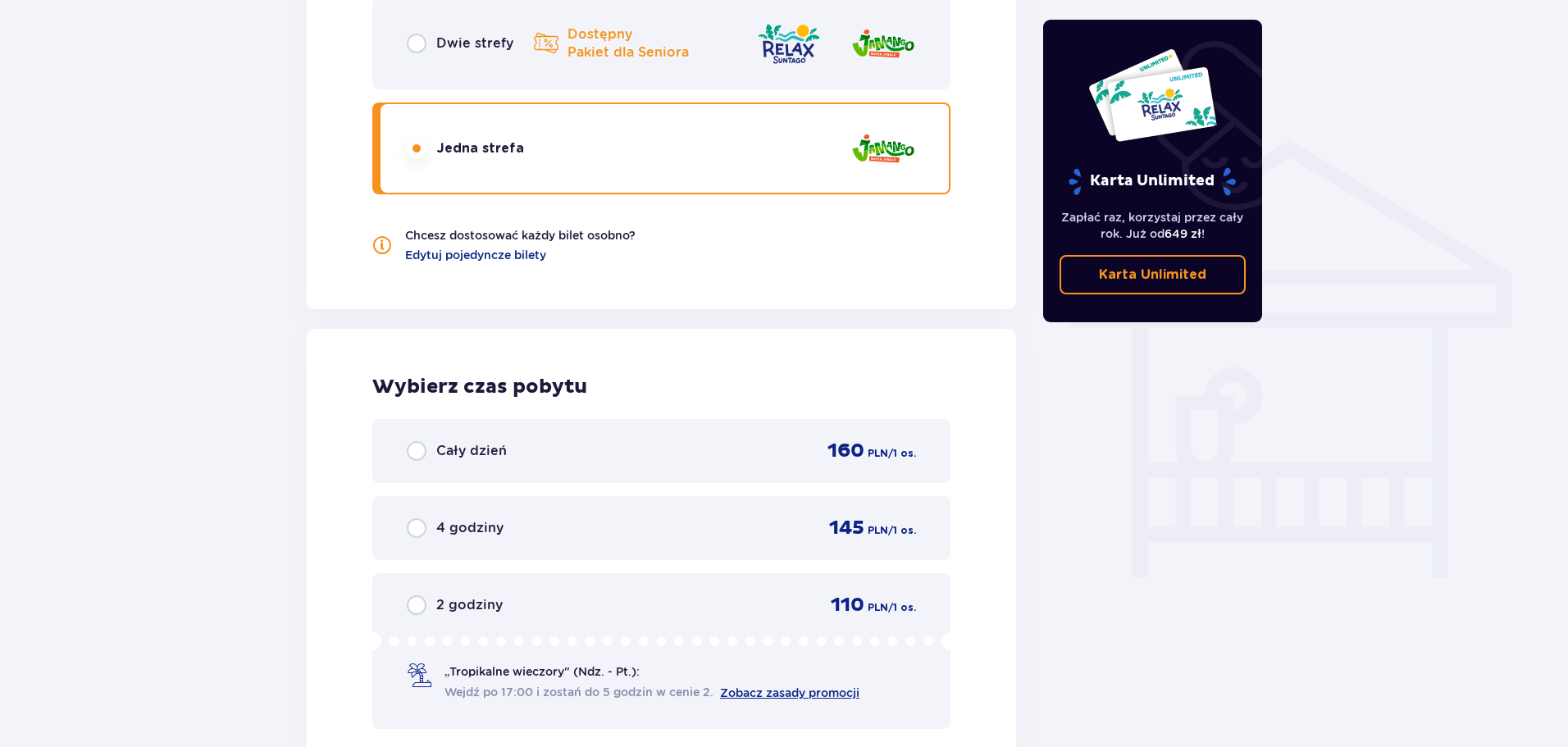
scroll to position [1282, 0]
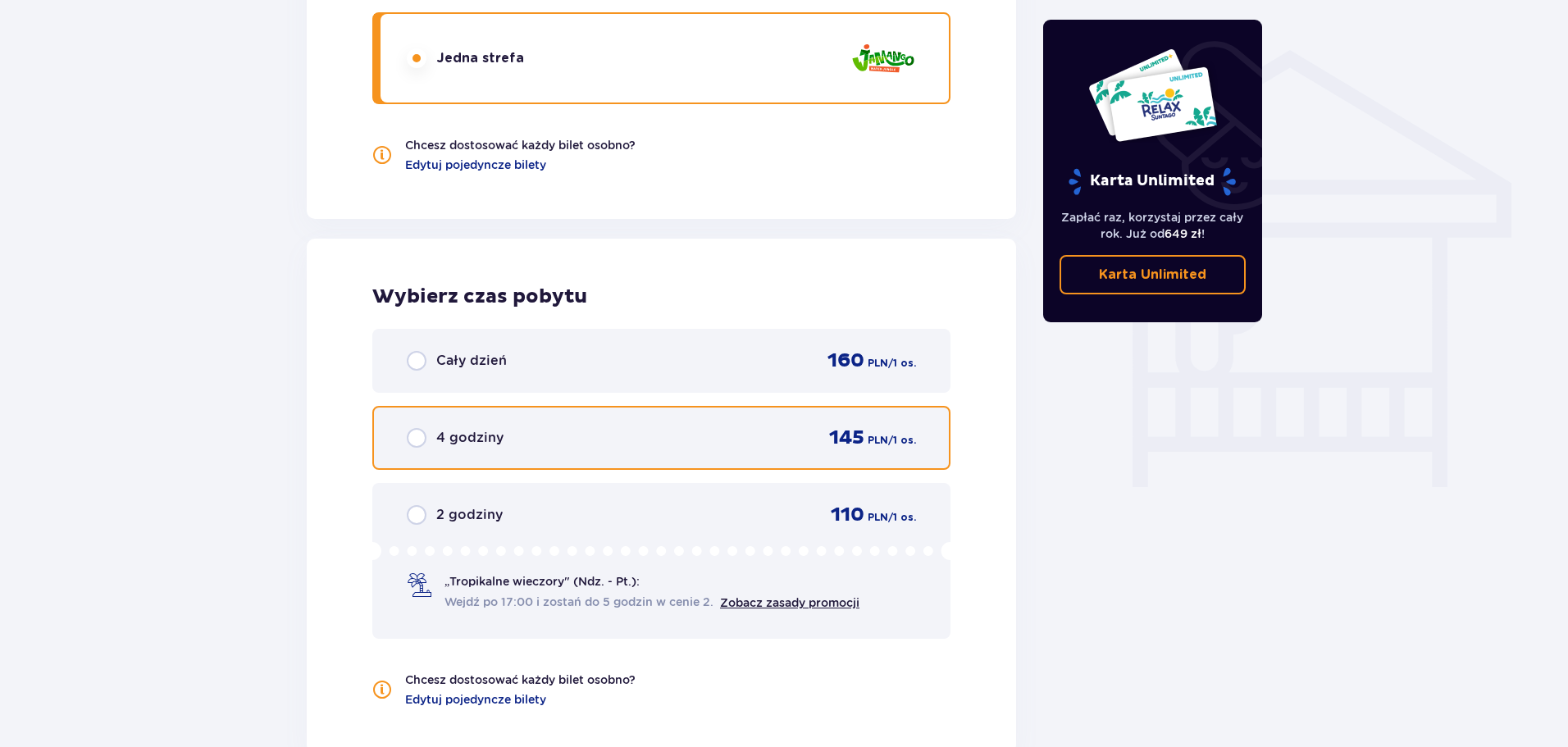
click at [423, 435] on input "radio" at bounding box center [417, 438] width 20 height 20
radio input "true"
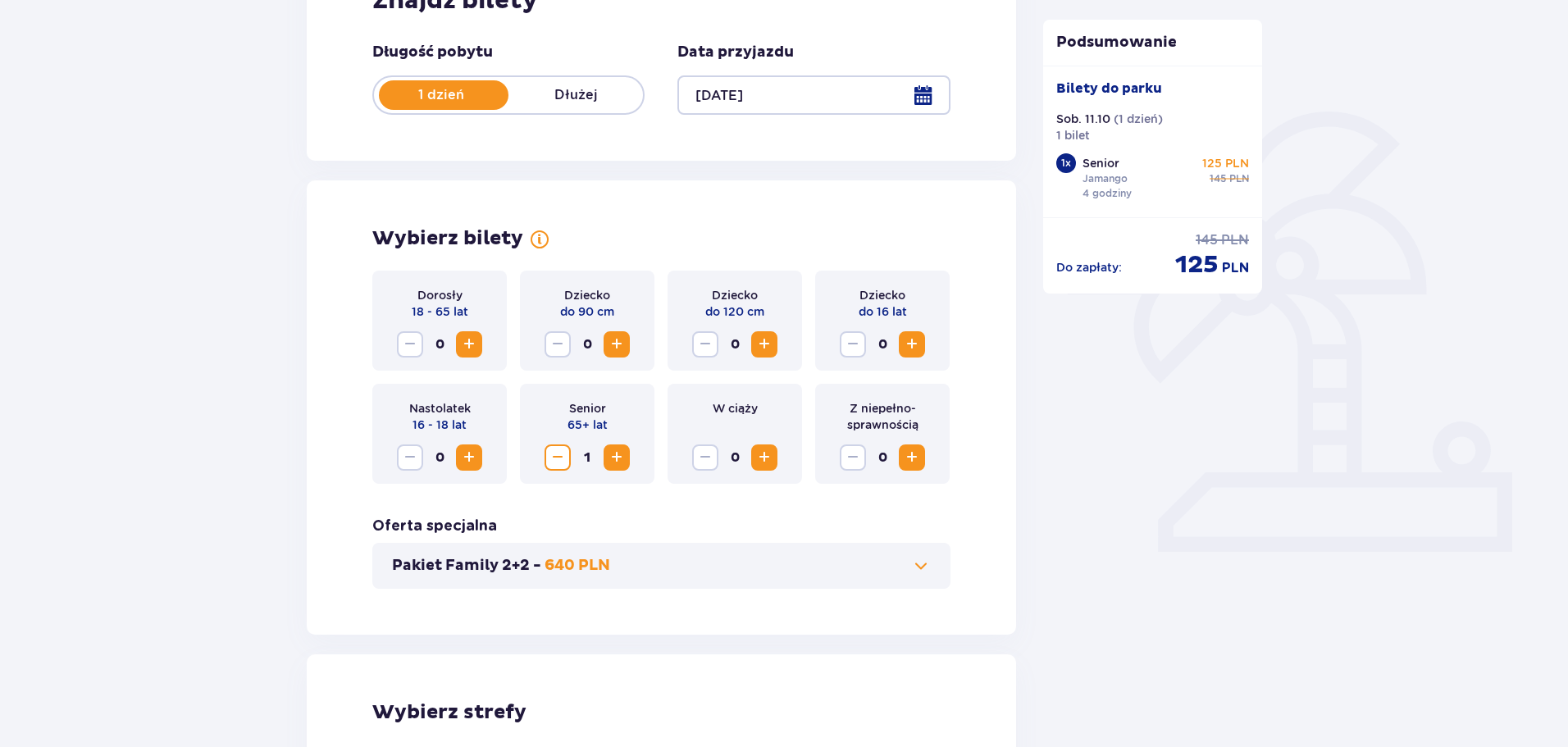
scroll to position [308, 0]
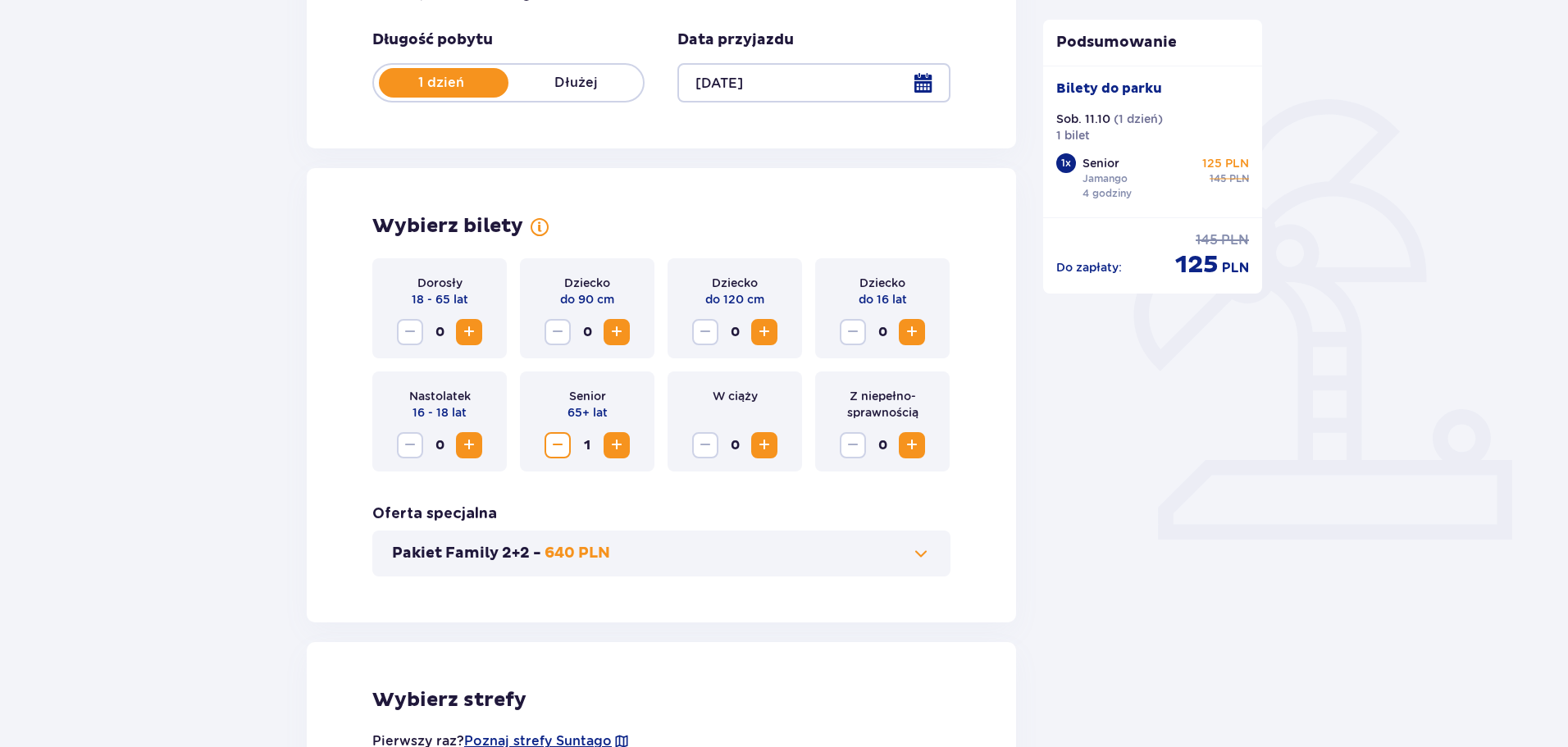
click at [547, 447] on button "Decrease" at bounding box center [557, 445] width 26 height 26
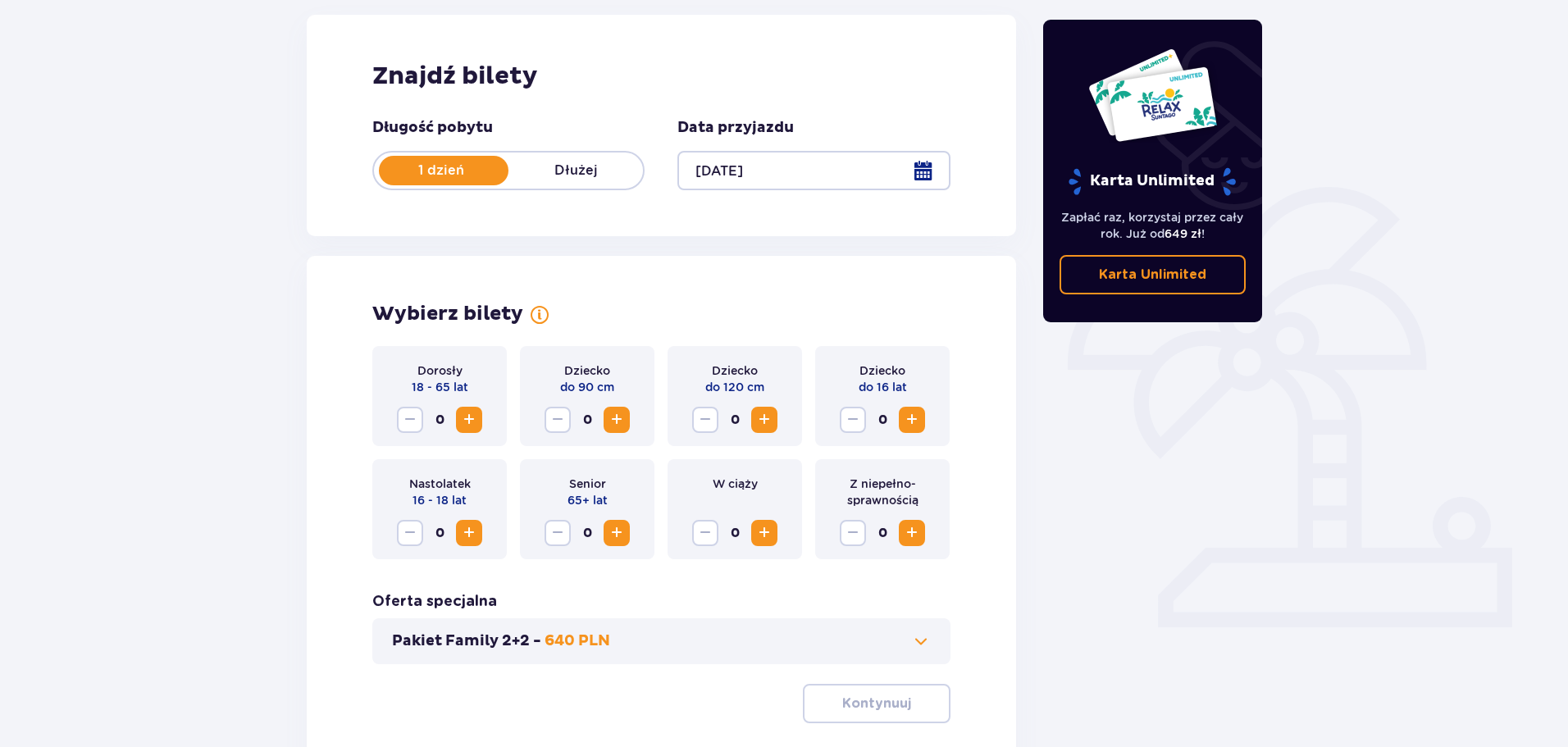
scroll to position [226, 0]
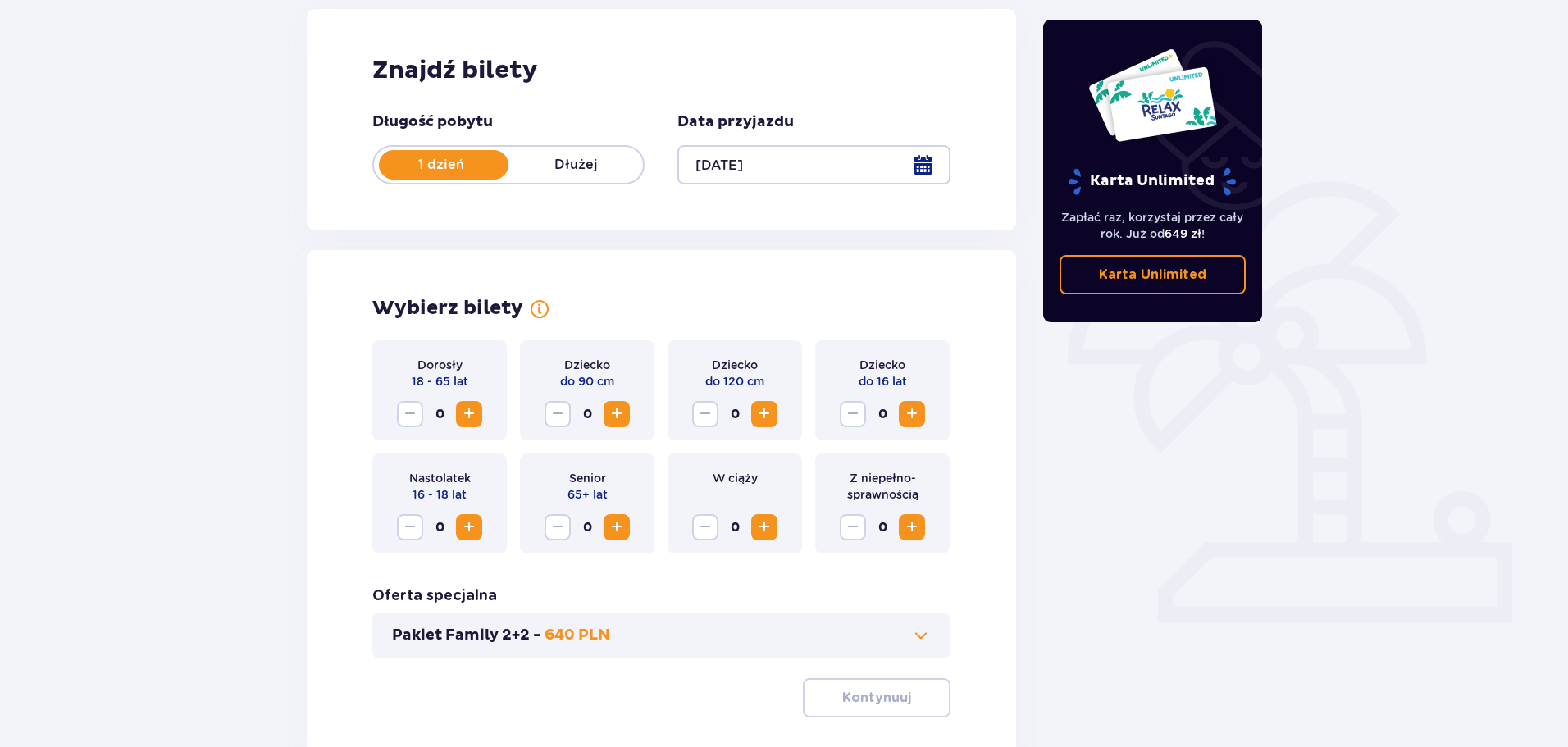
click at [468, 408] on span "Increase" at bounding box center [469, 414] width 20 height 20
click at [762, 422] on span "Increase" at bounding box center [764, 414] width 20 height 20
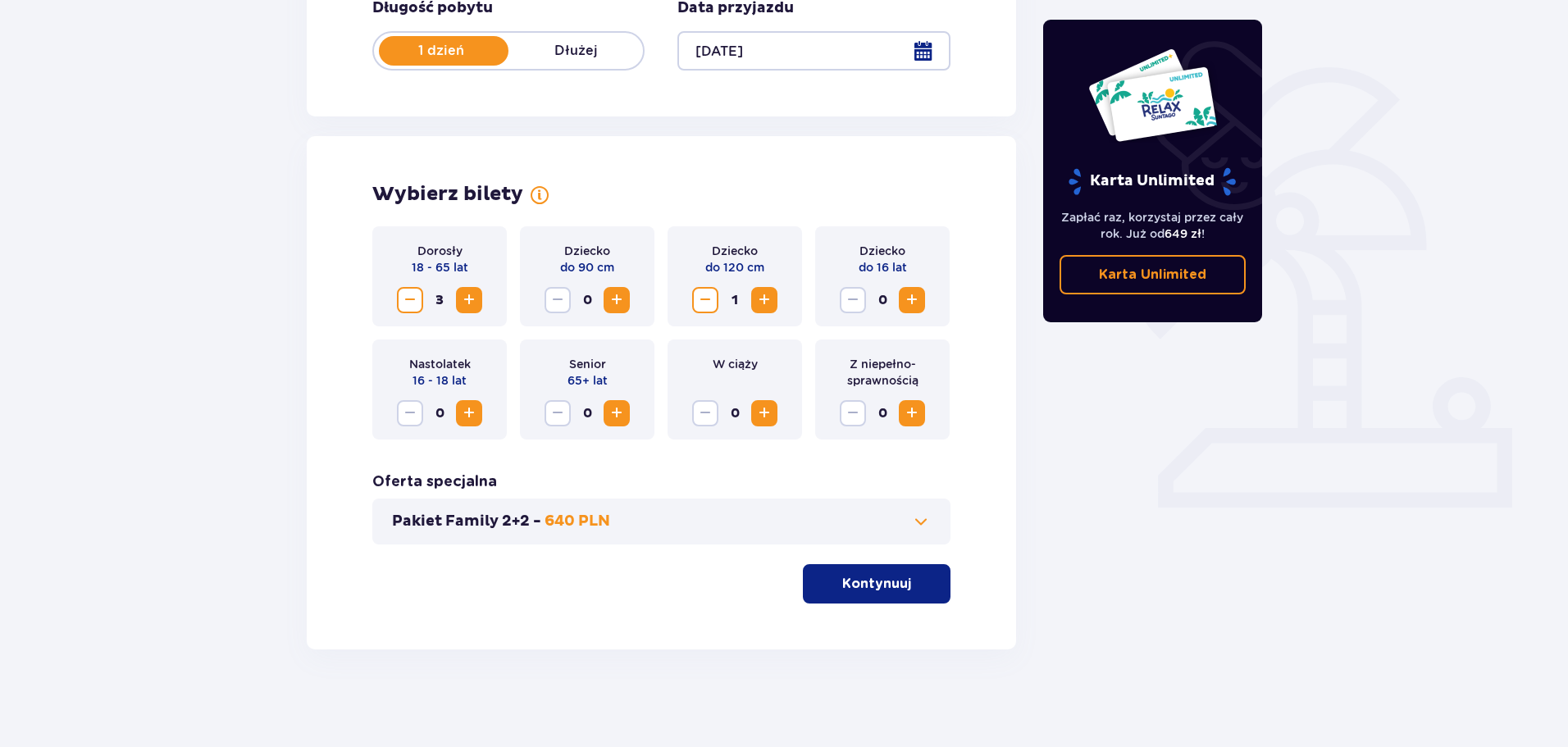
scroll to position [341, 0]
click at [898, 582] on button "Kontynuuj" at bounding box center [876, 583] width 148 height 39
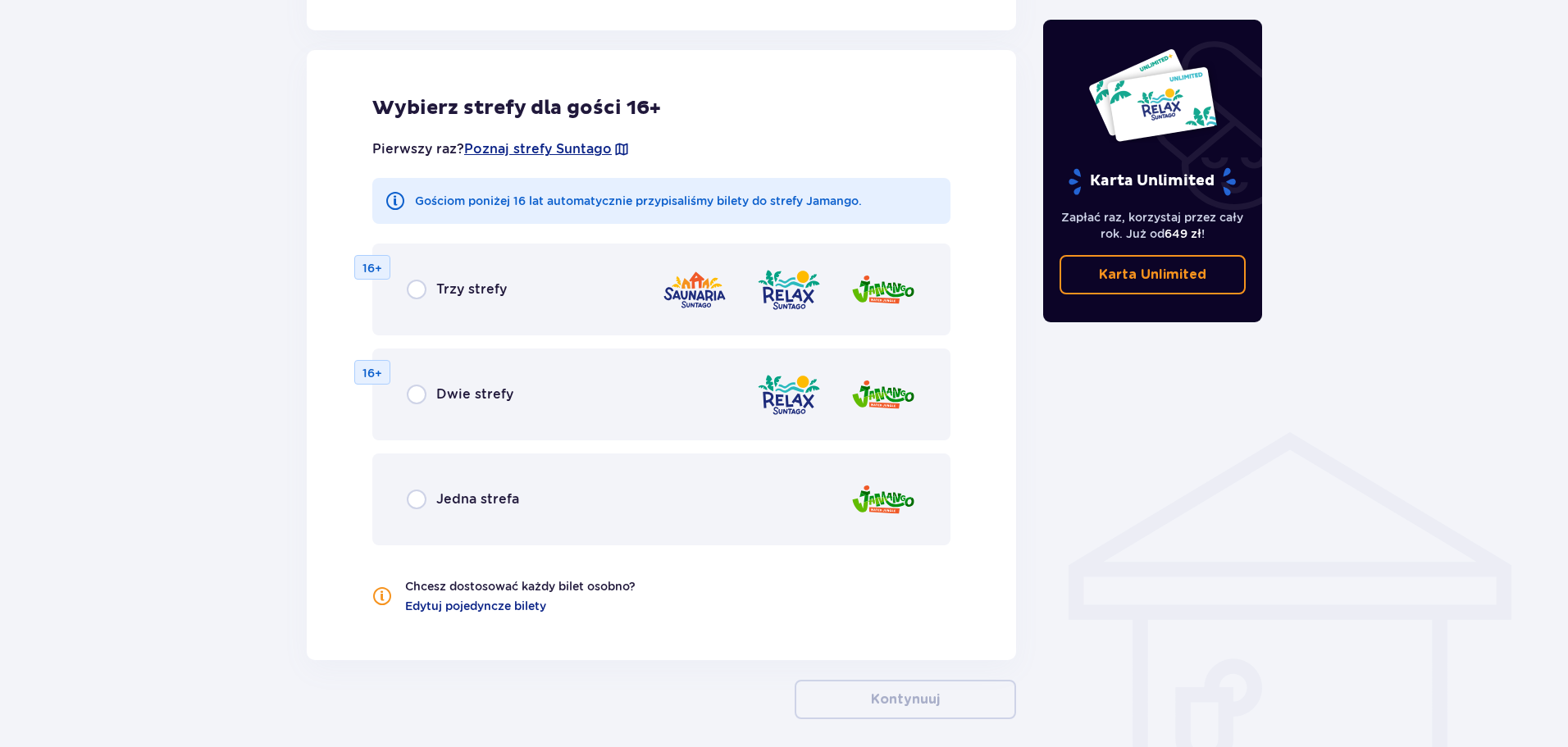
scroll to position [910, 0]
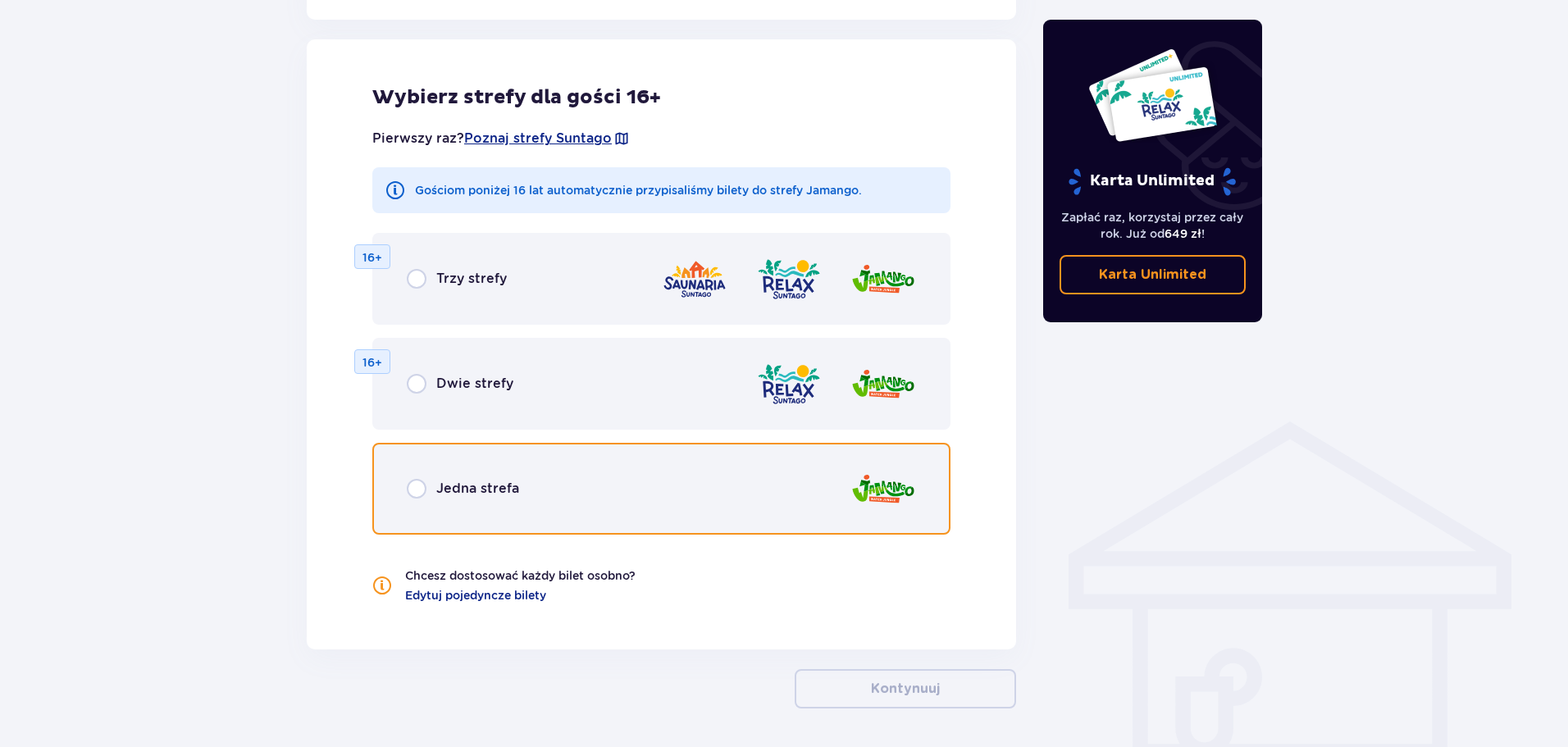
click at [419, 488] on input "radio" at bounding box center [417, 489] width 20 height 20
radio input "true"
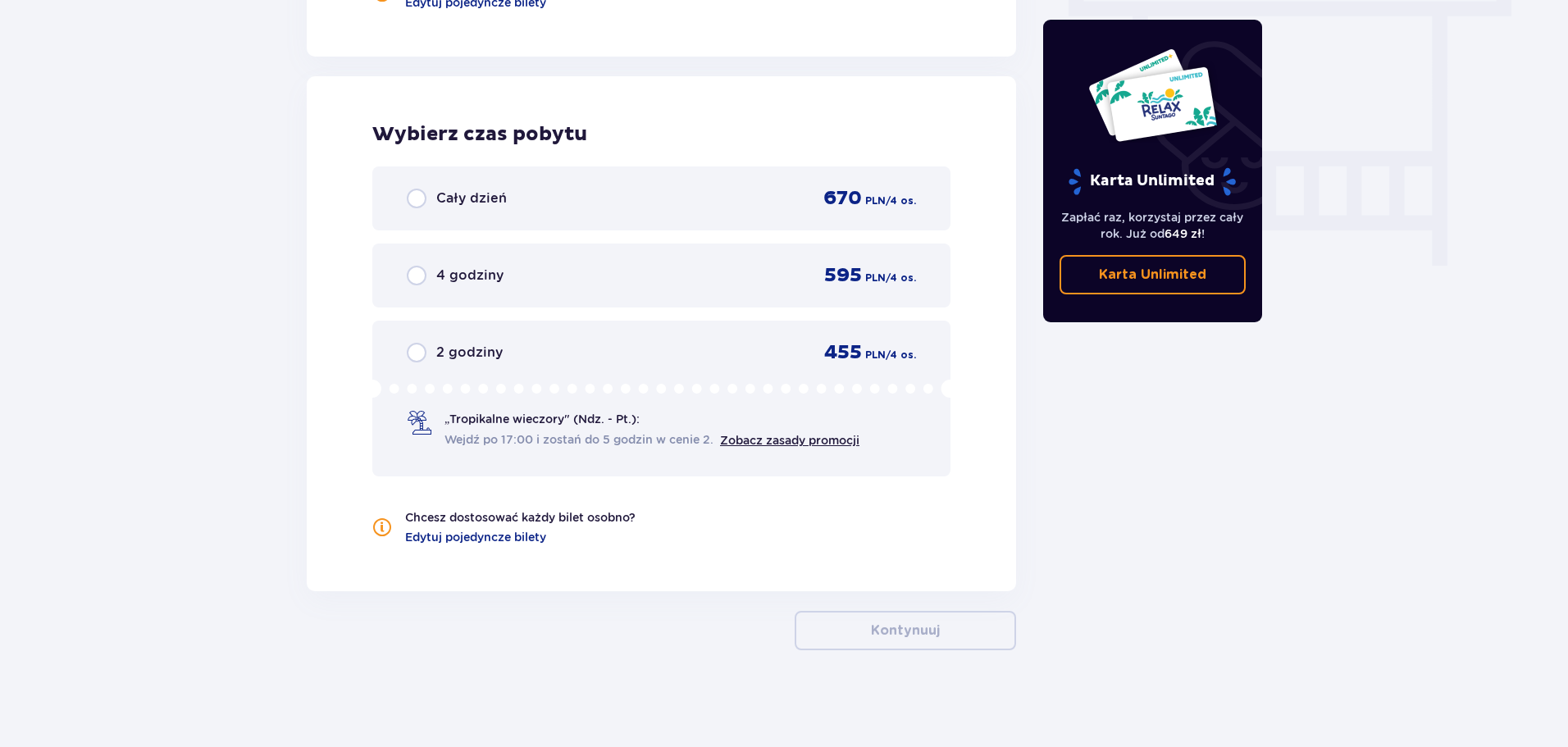
scroll to position [1505, 0]
click at [900, 273] on p "/ 4 os." at bounding box center [900, 276] width 30 height 15
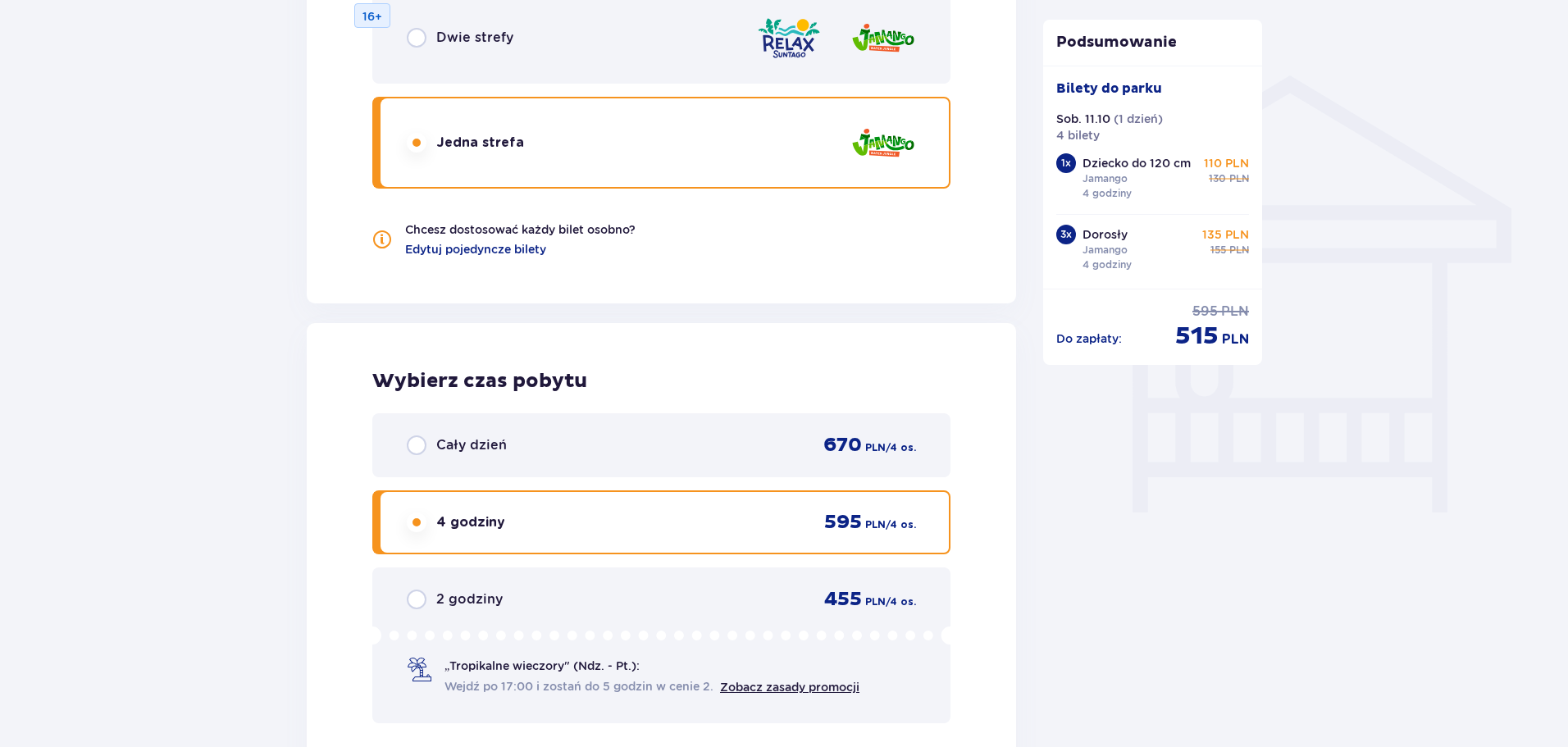
scroll to position [1259, 0]
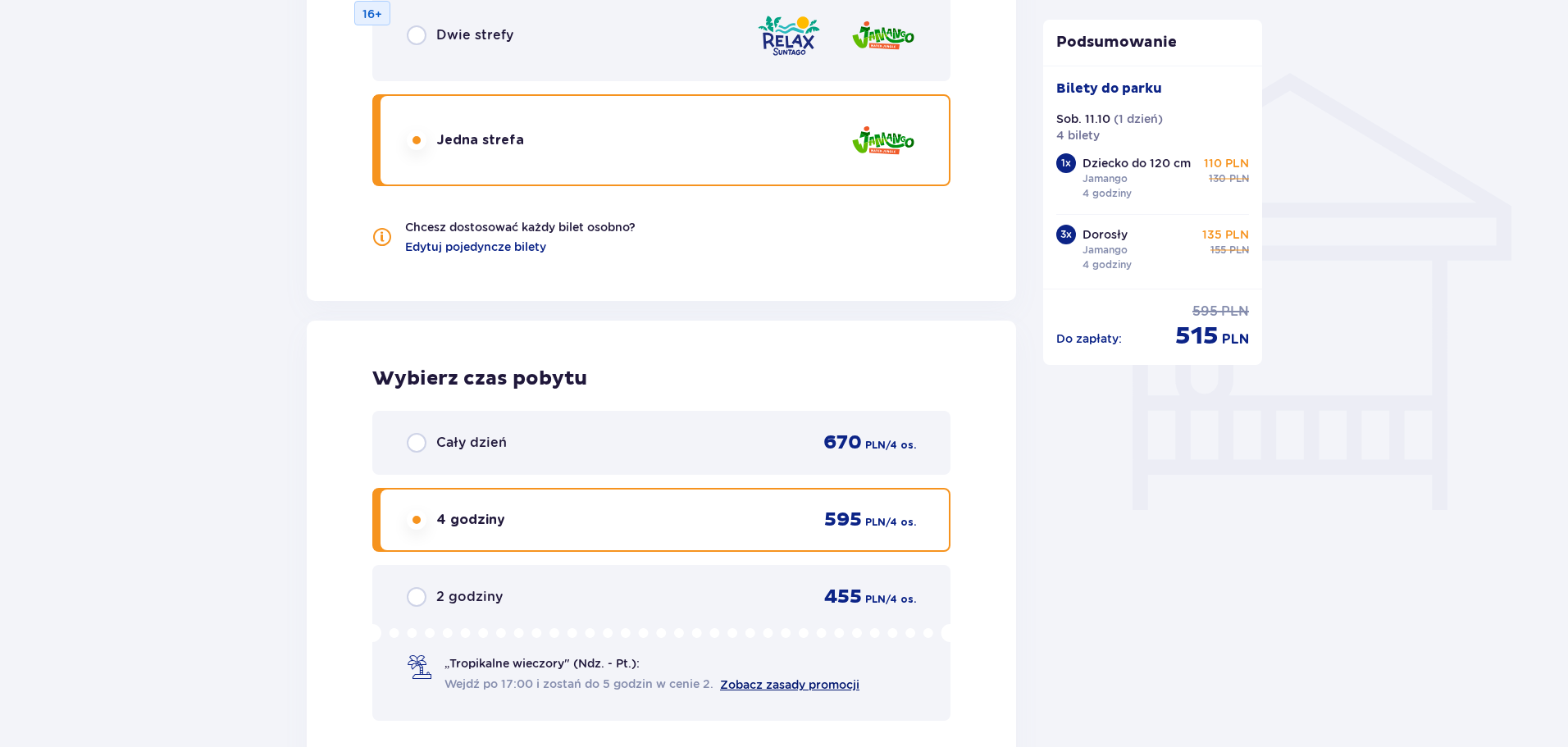
click at [824, 685] on link "Zobacz zasady promocji" at bounding box center [789, 685] width 139 height 13
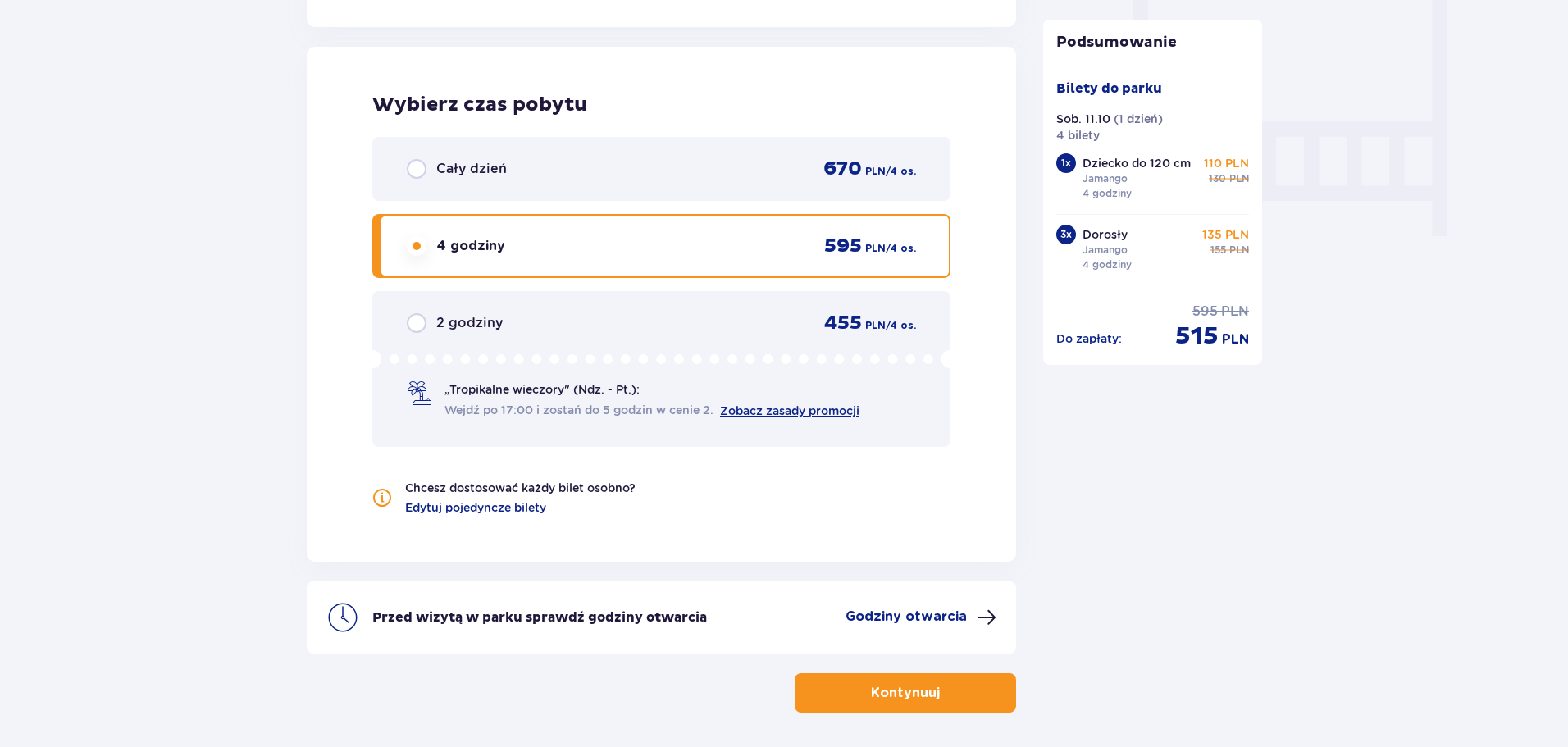
scroll to position [1597, 0]
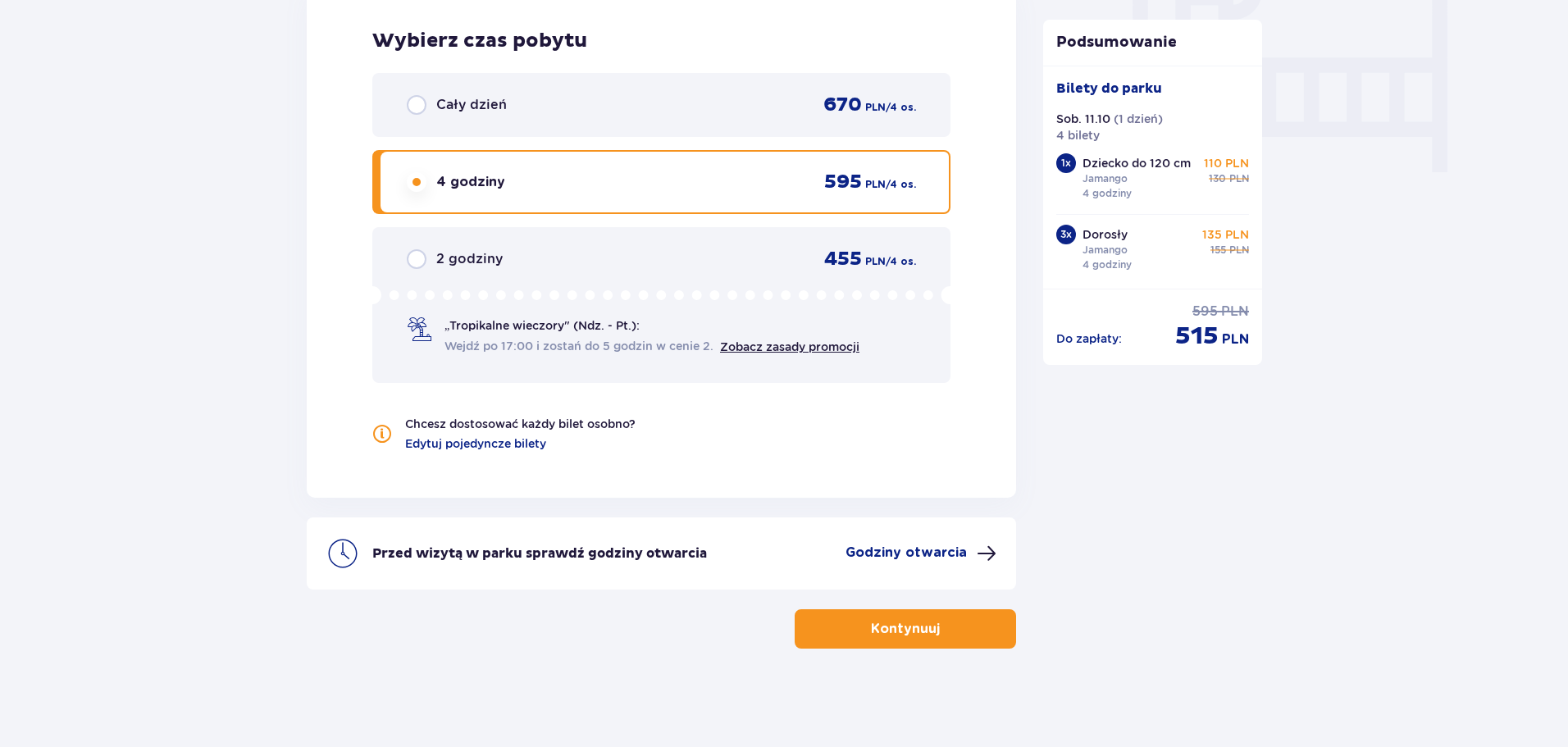
click at [897, 630] on p "Kontynuuj" at bounding box center [905, 629] width 69 height 18
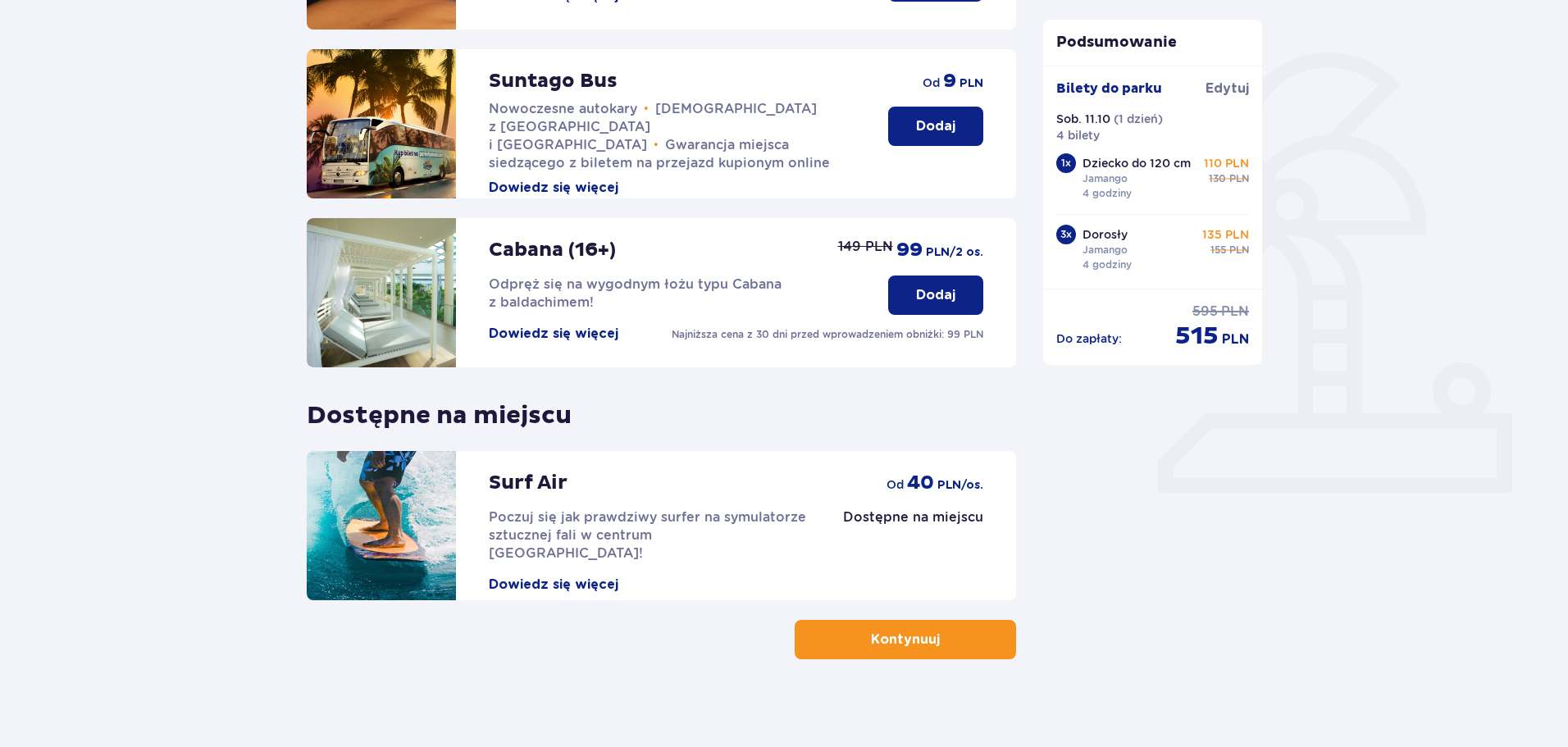
scroll to position [365, 0]
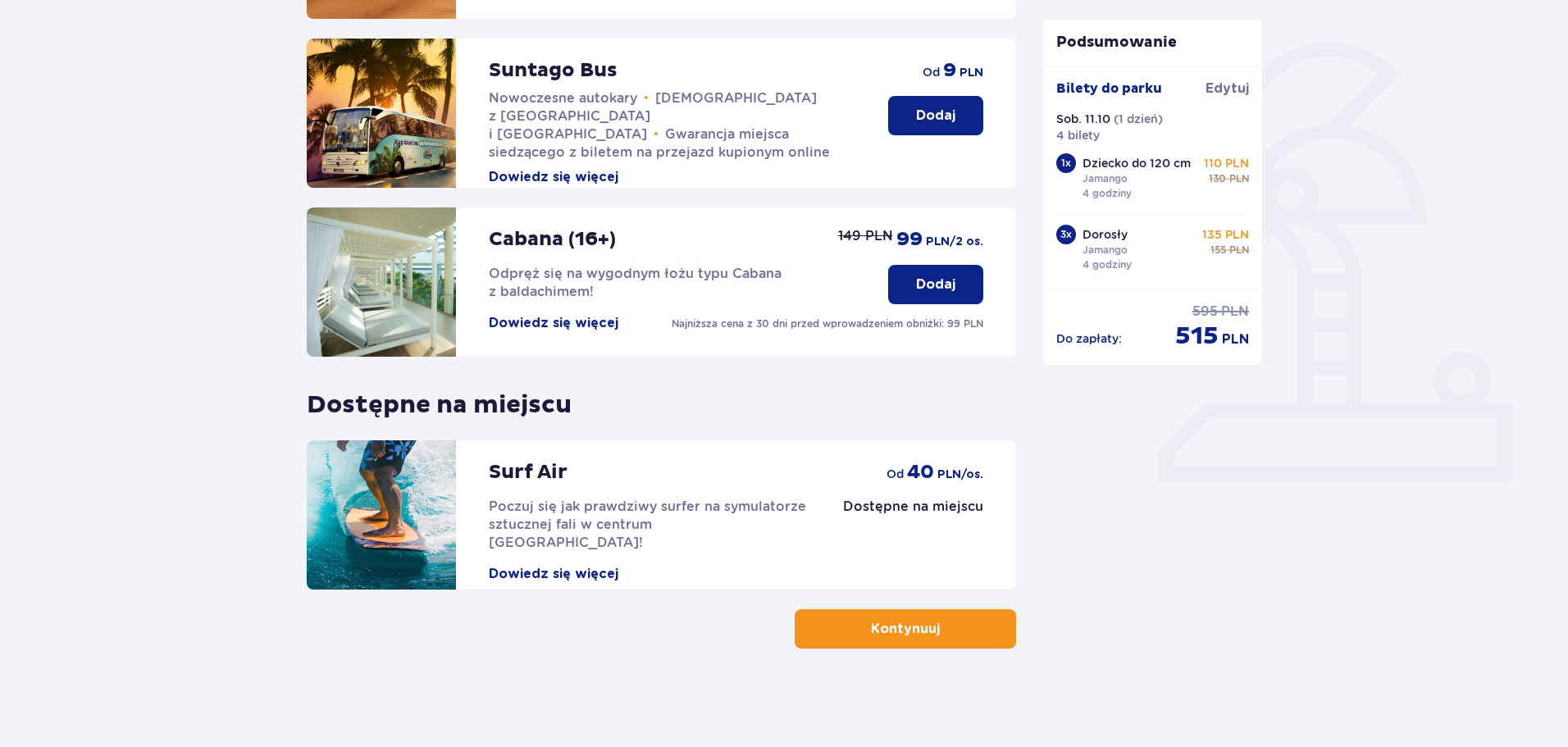
click at [921, 622] on p "Kontynuuj" at bounding box center [905, 629] width 69 height 18
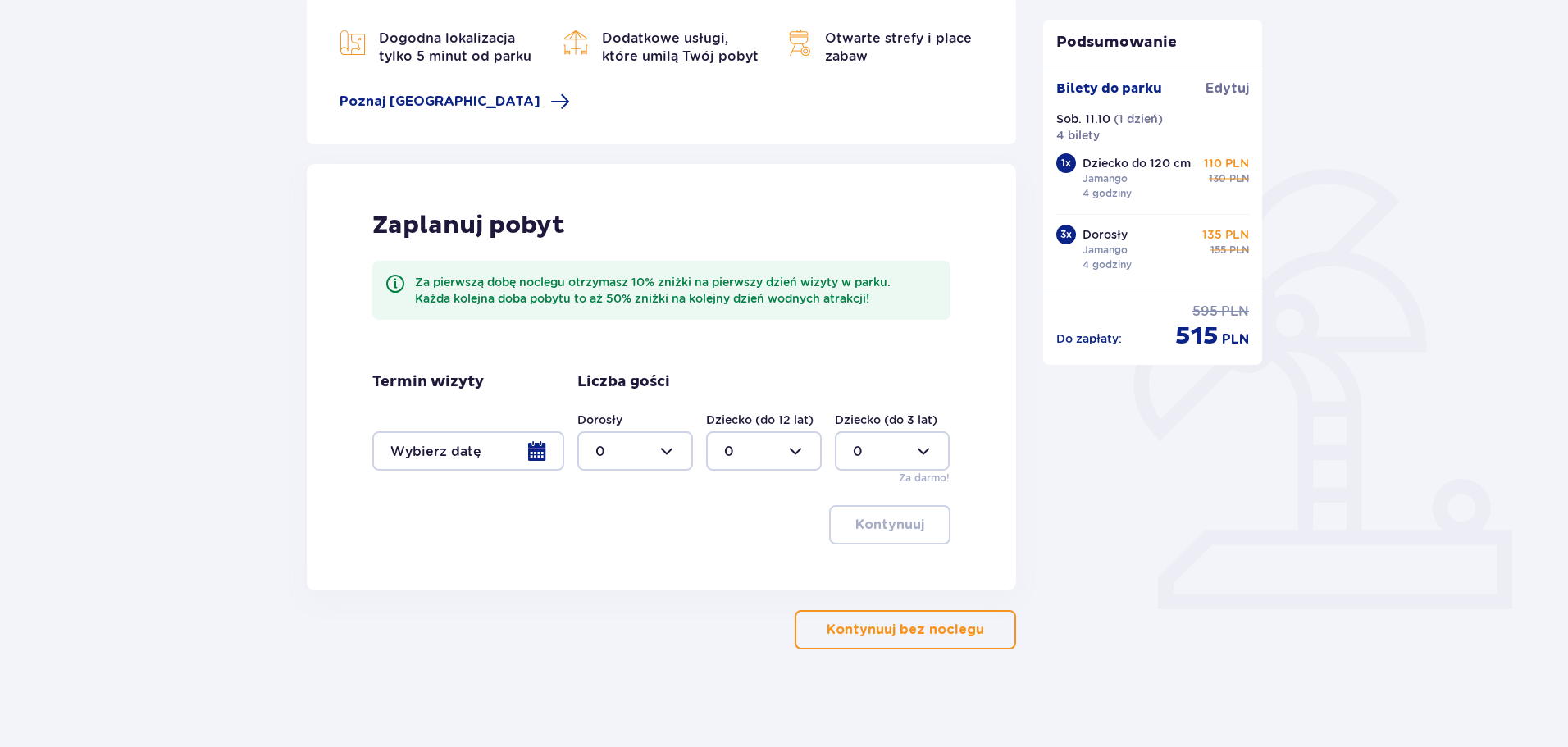
scroll to position [239, 0]
click at [879, 639] on p "Kontynuuj bez noclegu" at bounding box center [905, 629] width 158 height 18
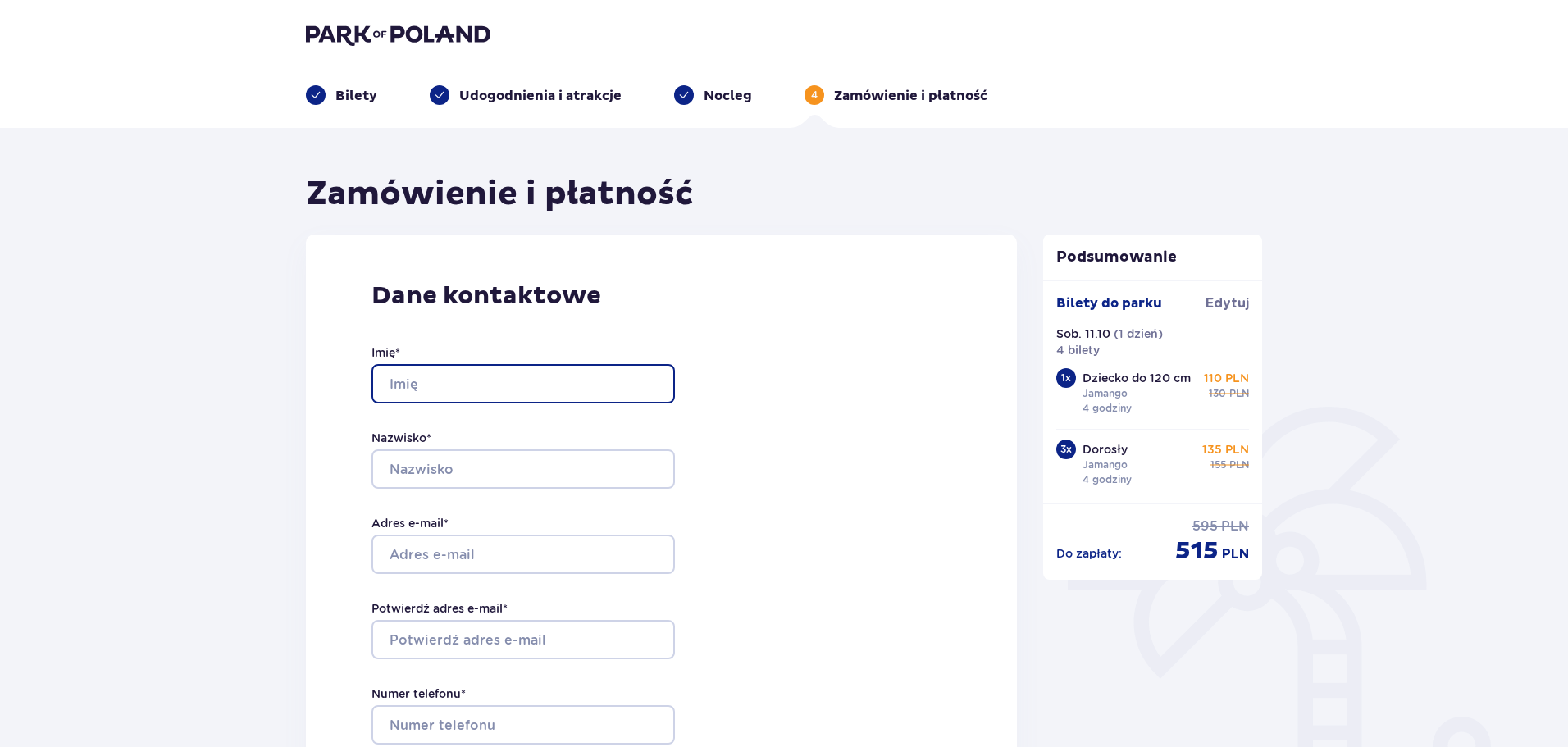
click at [479, 374] on input "Imię *" at bounding box center [523, 384] width 303 height 39
click at [799, 342] on div "Dane kontaktowe Imię * Nazwisko * Adres e-mail * Potwierdź adres e-mail * Numer…" at bounding box center [661, 579] width 711 height 689
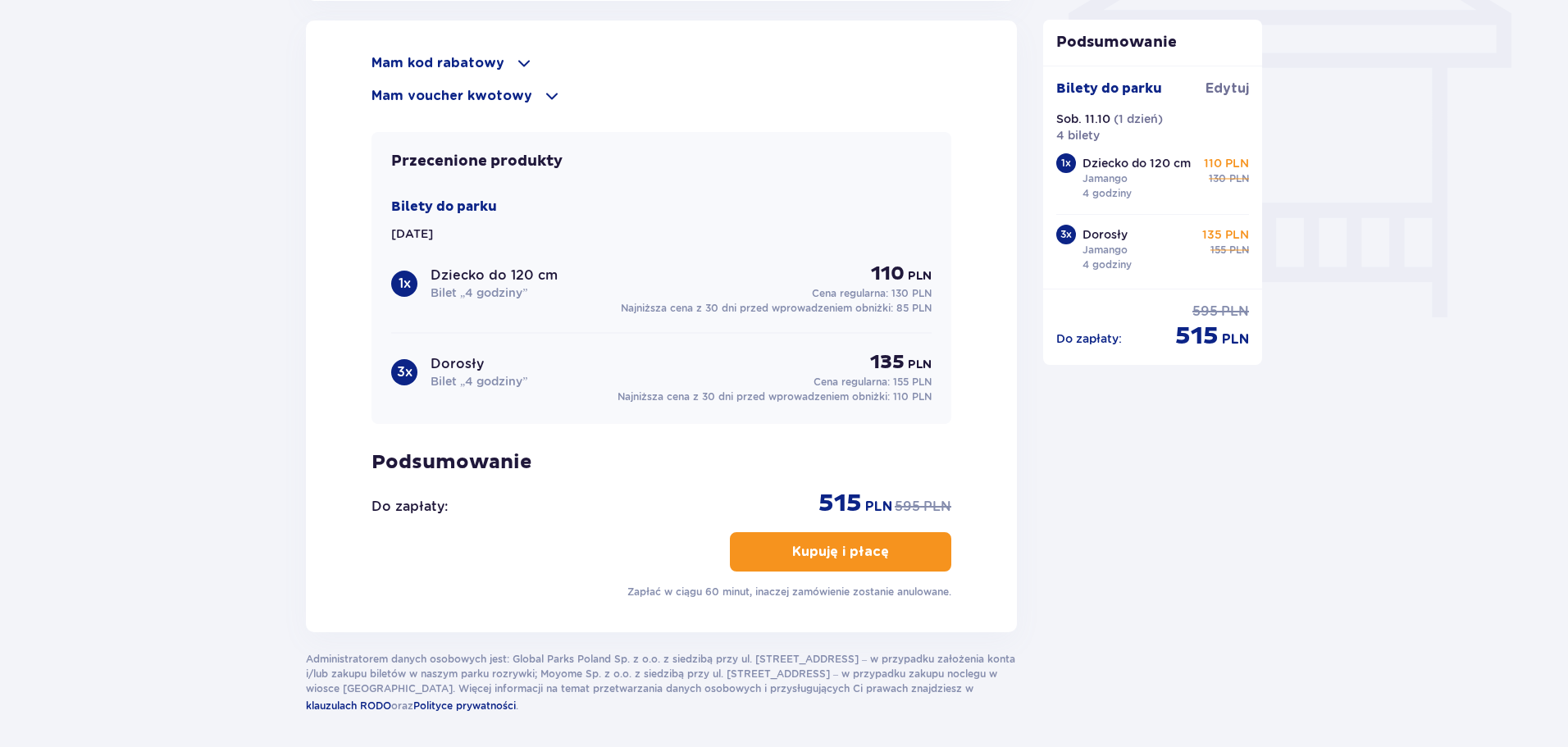
scroll to position [1513, 0]
